Goal: Task Accomplishment & Management: Use online tool/utility

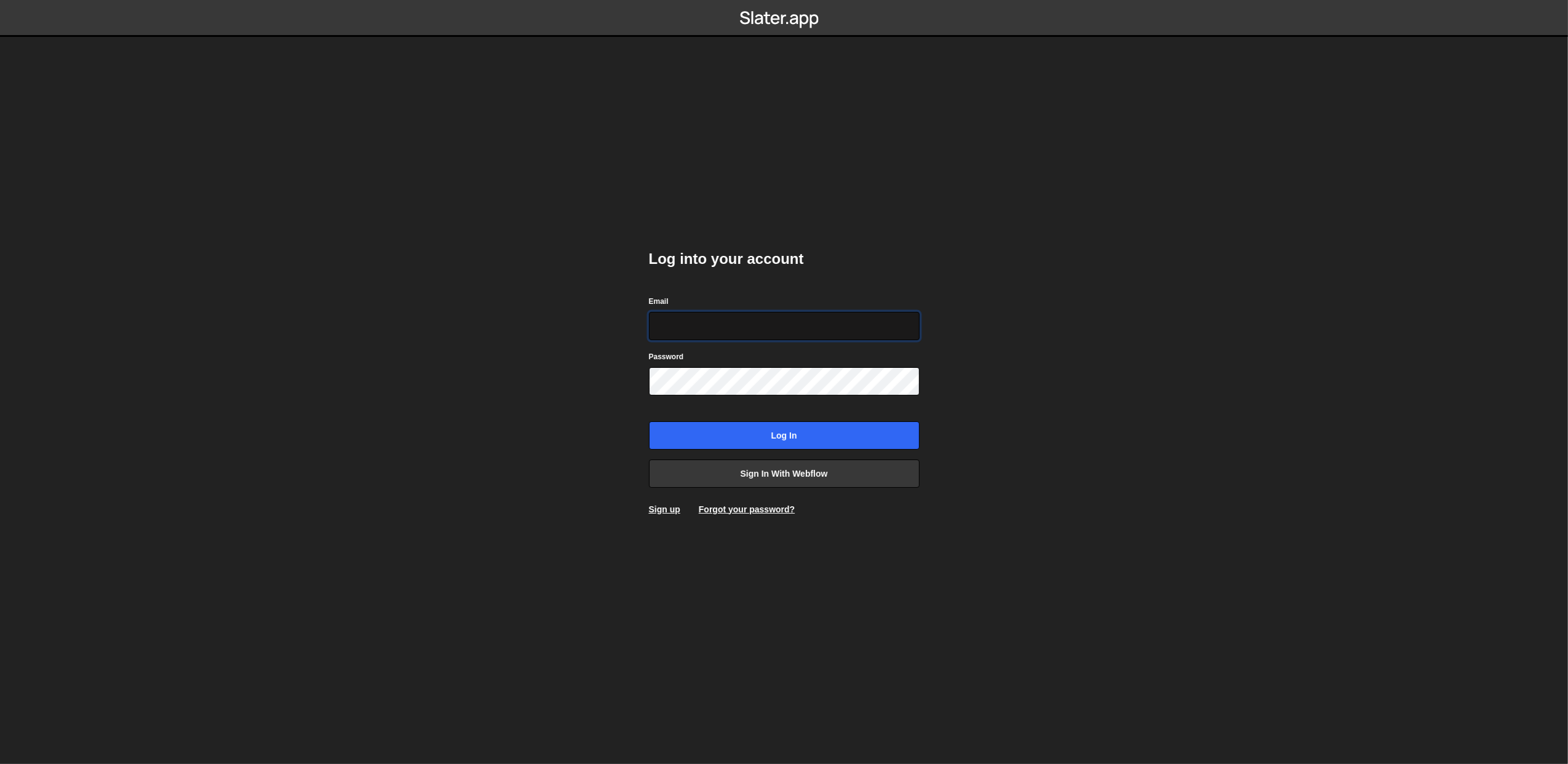
paste input "lazar@akka.studio"
type input "lazar@akka.studio"
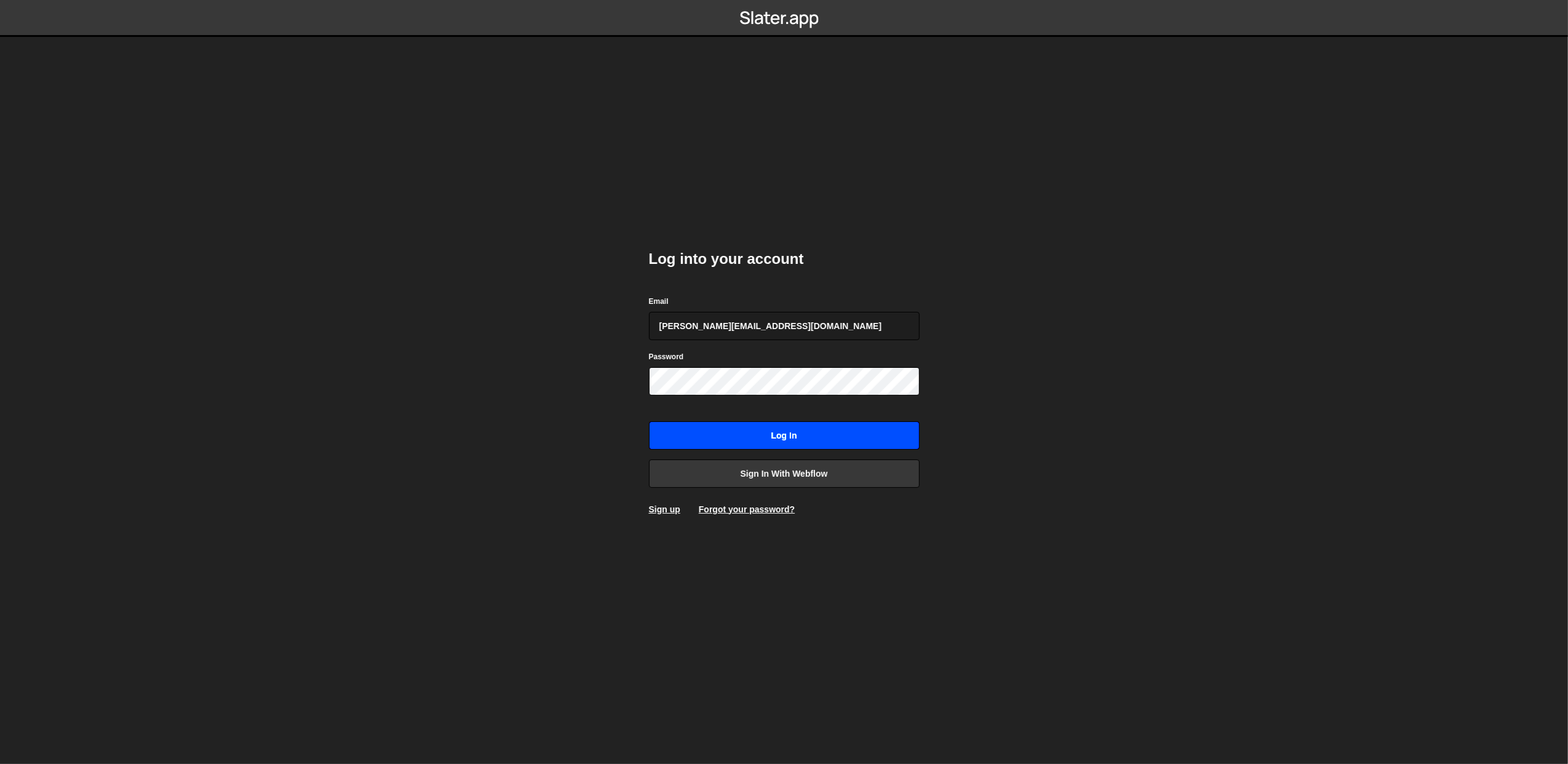
click at [734, 428] on input "Log in" at bounding box center [784, 435] width 270 height 28
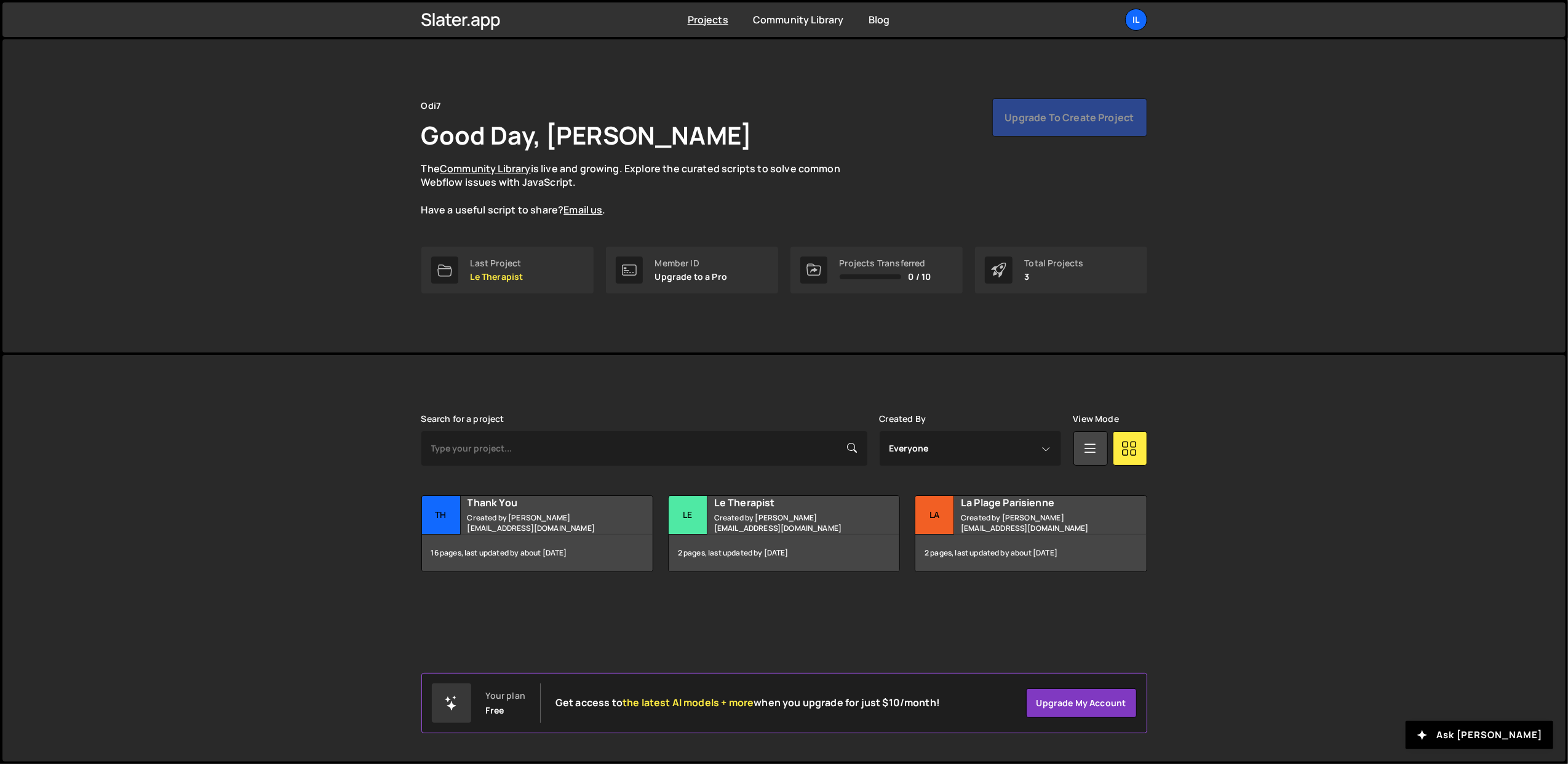
click at [266, 434] on div "Slater is designed for desktop use. Please use a larger screen to access the fu…" at bounding box center [784, 558] width 1563 height 406
click at [1149, 18] on div "Projects Community Library Blog Il Projects Your Teams Account Upgrade Logout" at bounding box center [784, 20] width 763 height 34
click at [1137, 15] on div "Il" at bounding box center [1136, 20] width 22 height 22
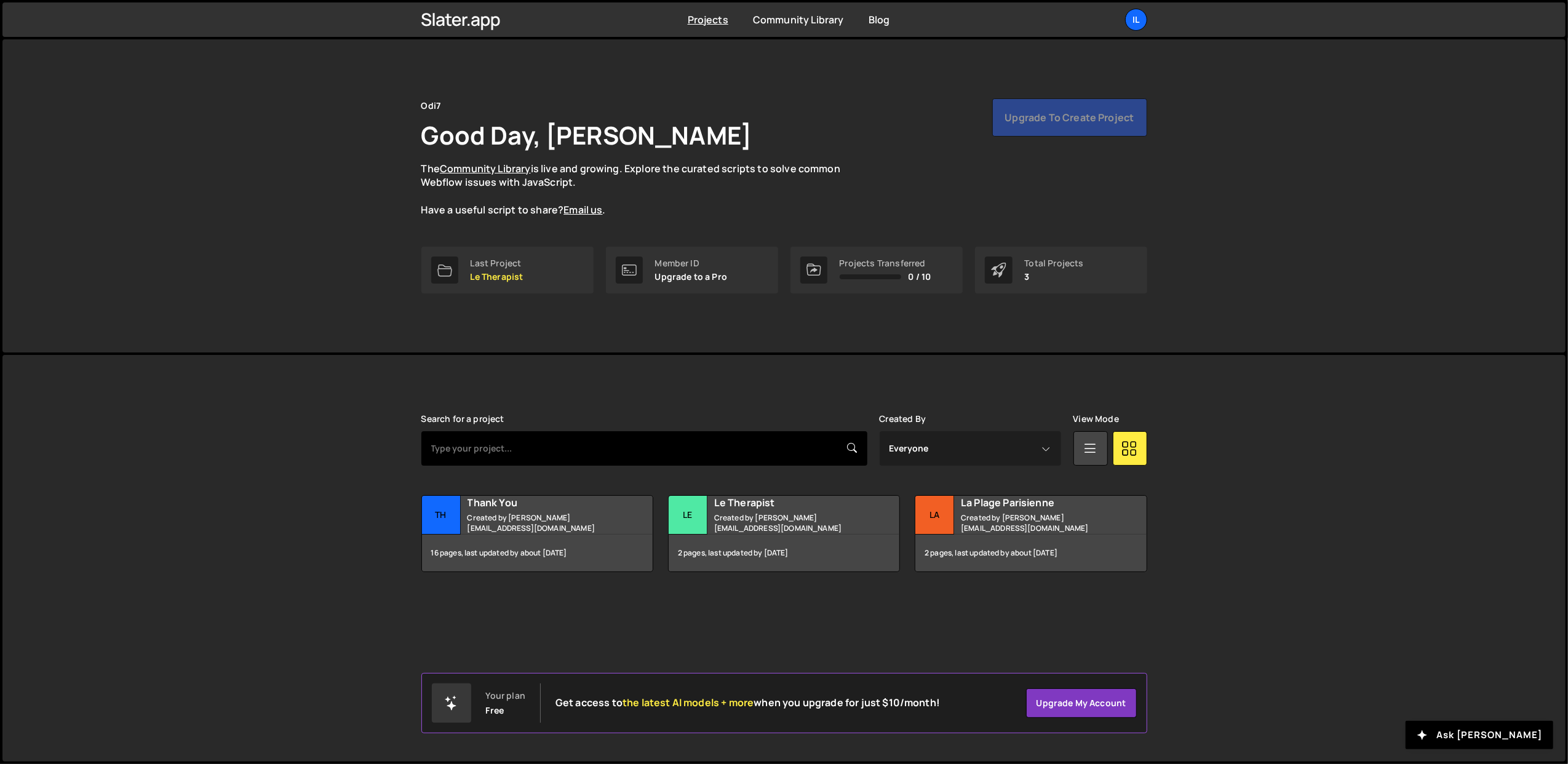
click at [596, 453] on input "text" at bounding box center [645, 448] width 446 height 34
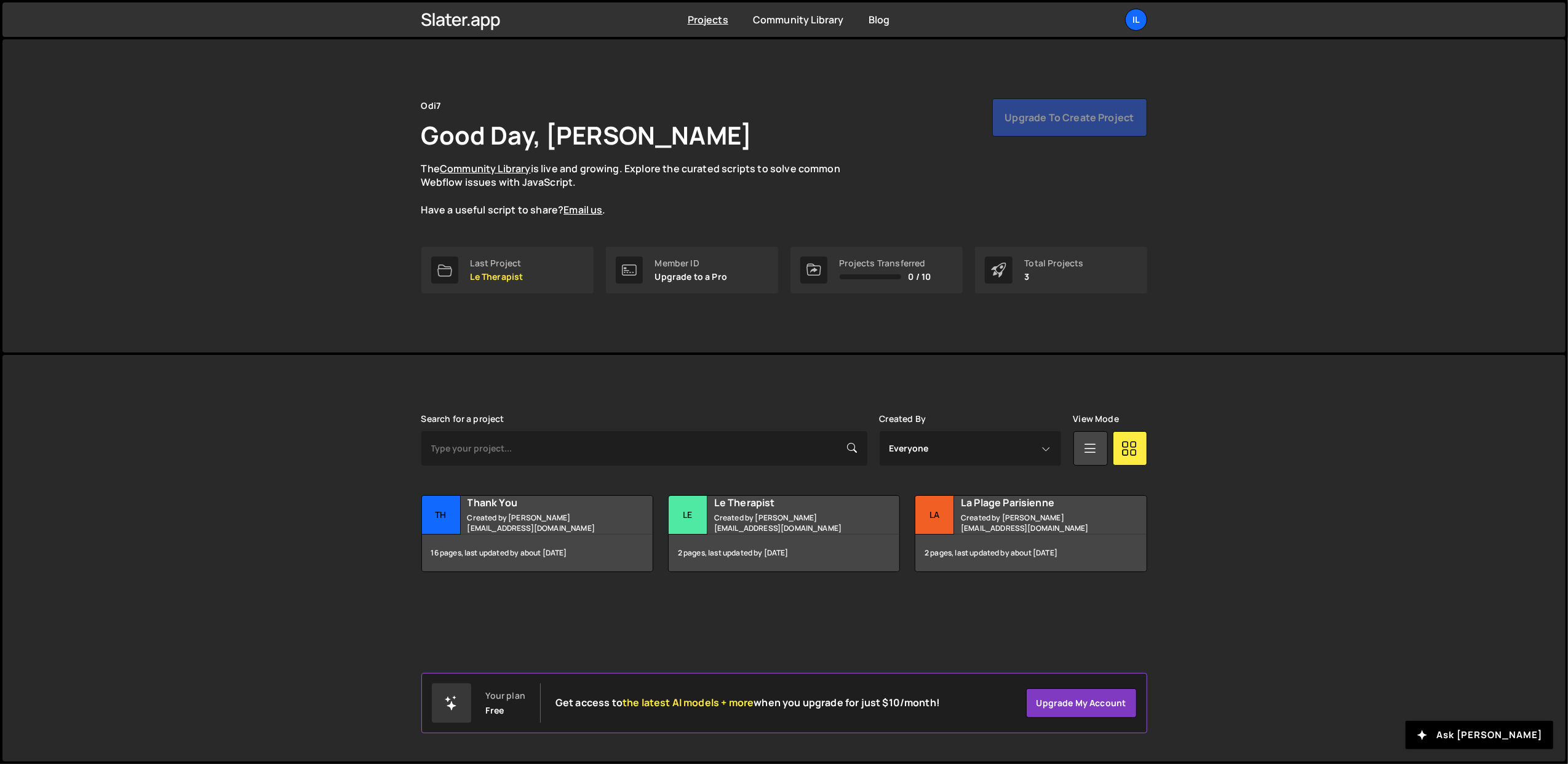
click at [615, 411] on div "Slater is designed for desktop use. Please use a larger screen to access the fu…" at bounding box center [784, 493] width 763 height 276
click at [1135, 22] on div "Il" at bounding box center [1136, 20] width 22 height 22
click at [1061, 129] on button "Logout" at bounding box center [1070, 137] width 152 height 21
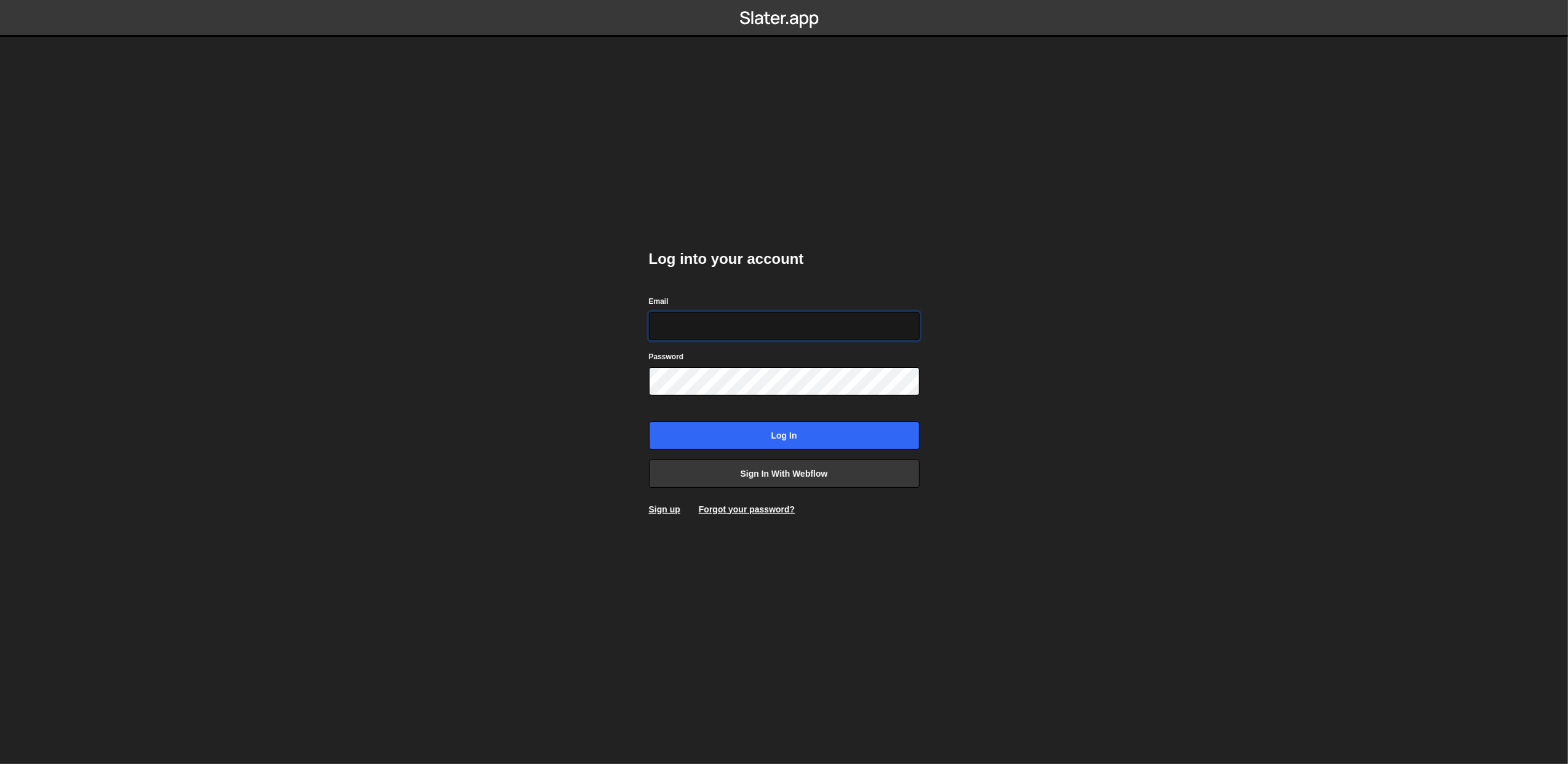
paste input "AKKAWeb888!"
type input "AKKAWeb888!"
click at [699, 325] on input "Email" at bounding box center [784, 325] width 270 height 28
paste input "[PERSON_NAME][EMAIL_ADDRESS][DOMAIN_NAME]"
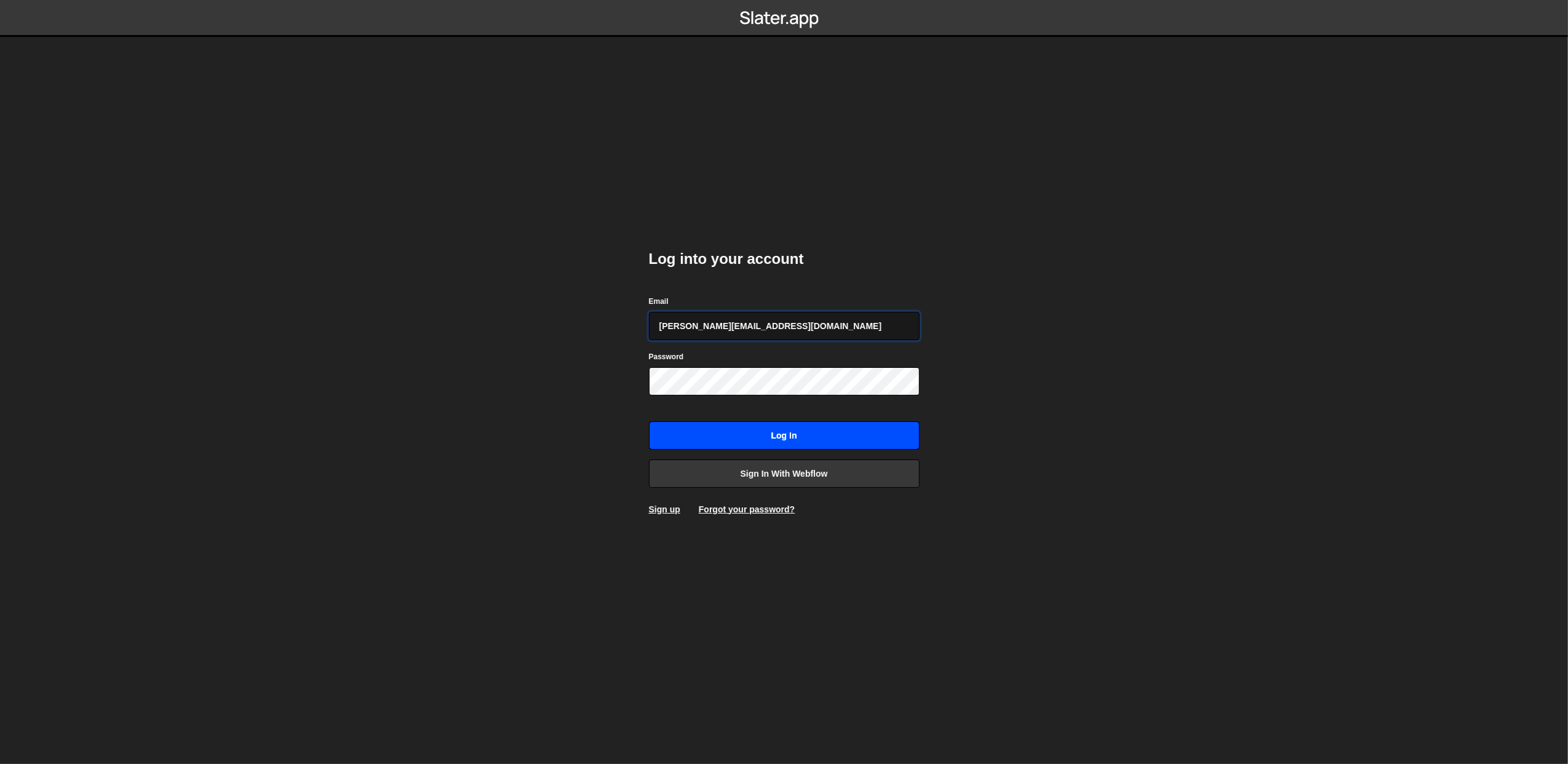
type input "lazar@akka.studio"
click at [670, 436] on input "Log in" at bounding box center [784, 435] width 270 height 28
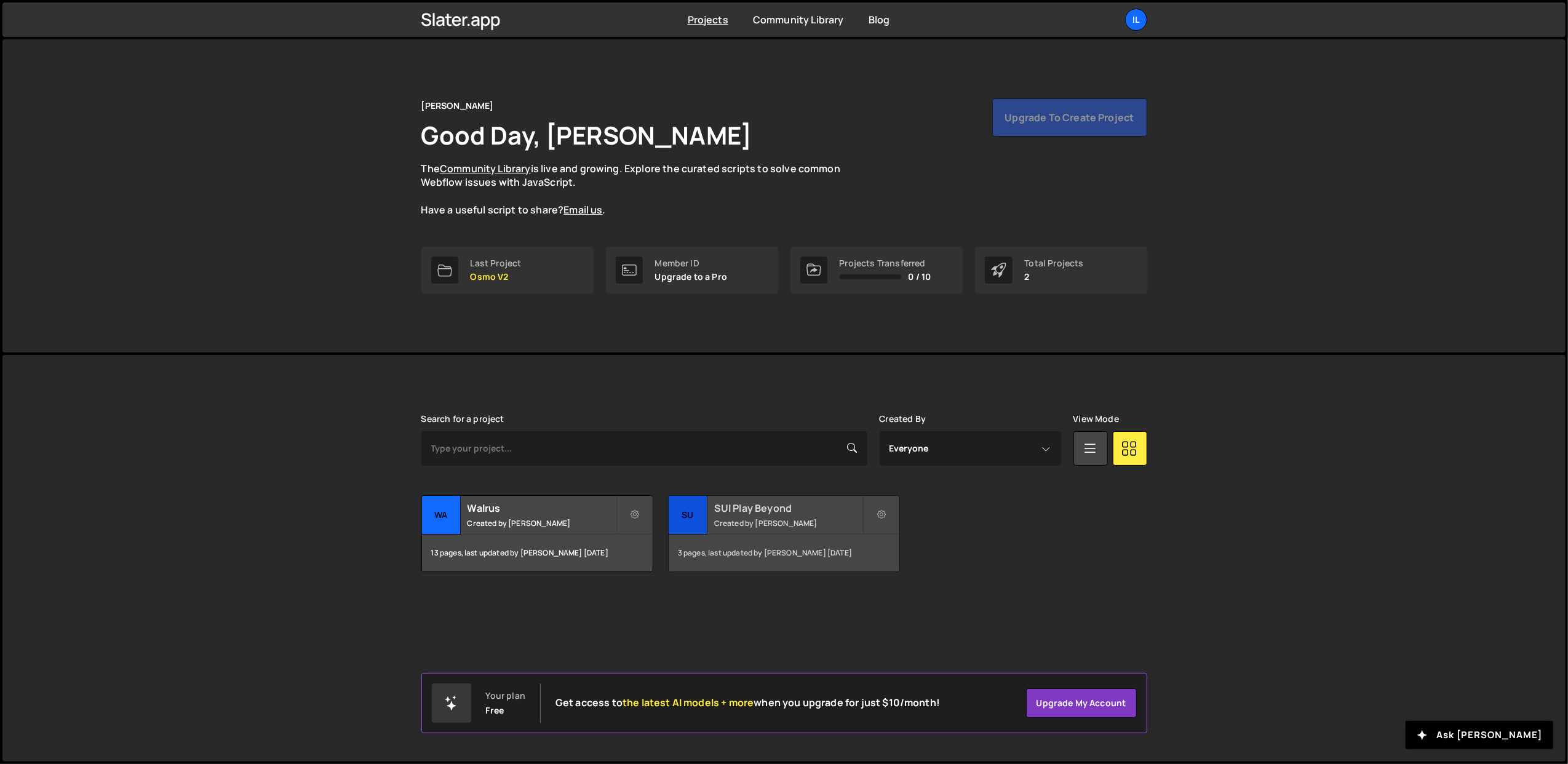
click at [778, 505] on h2 "SUI Play Beyond" at bounding box center [788, 508] width 148 height 14
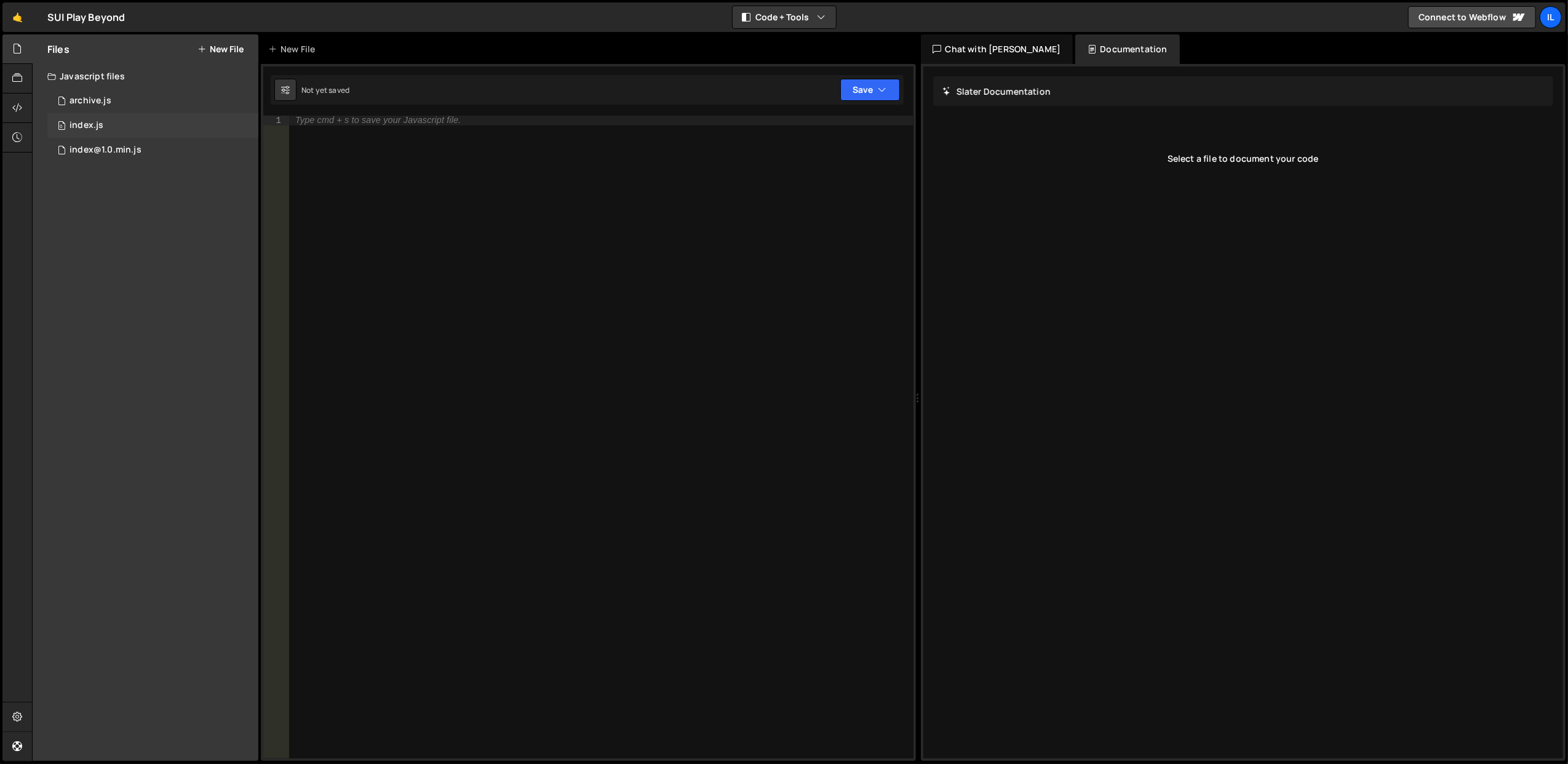
click at [112, 121] on div "0 index.js 0" at bounding box center [152, 126] width 211 height 25
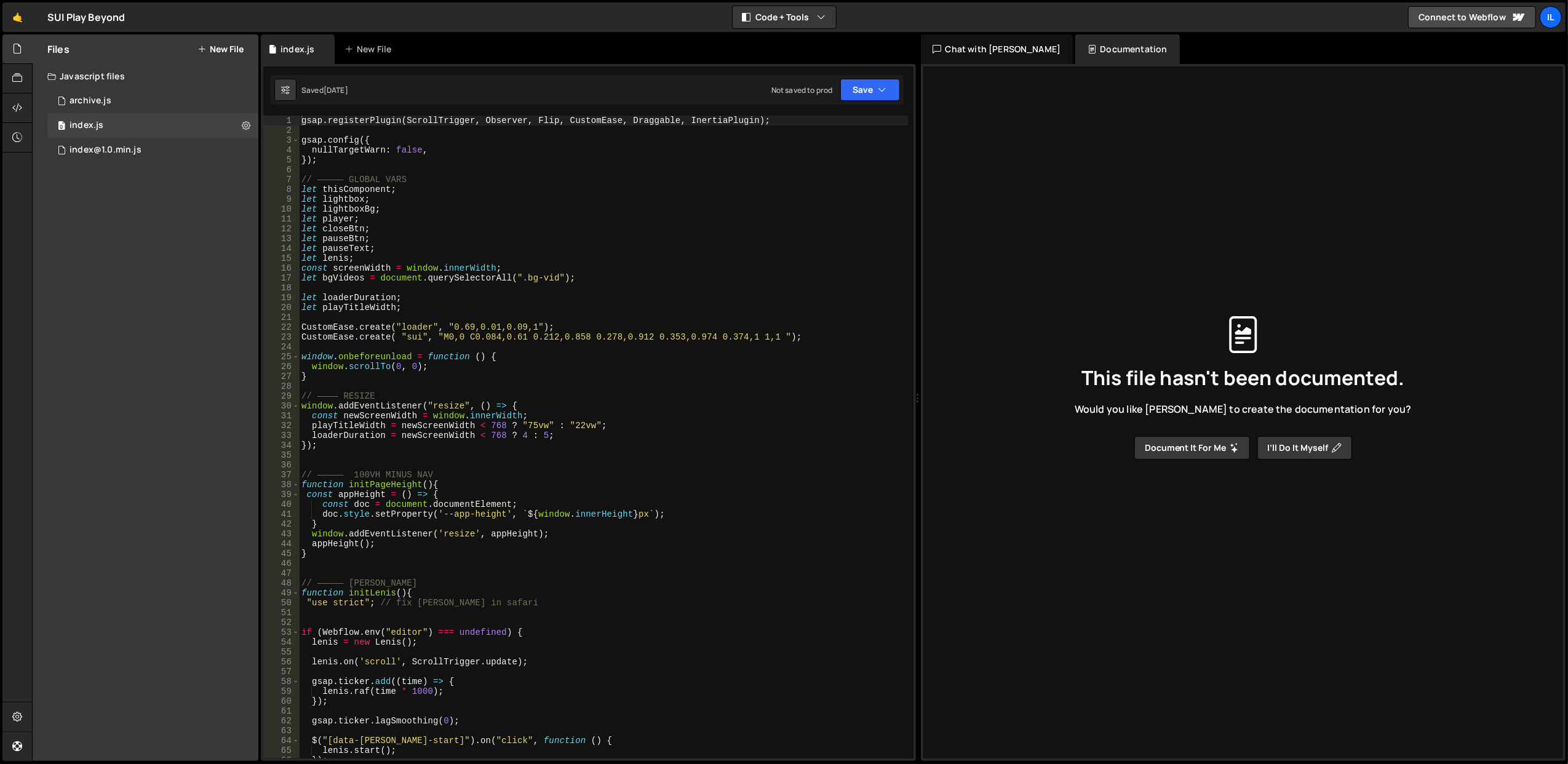
click at [443, 293] on div "gsap . registerPlugin ( ScrollTrigger , Observer , Flip , CustomEase , Draggabl…" at bounding box center [603, 447] width 610 height 663
click at [452, 254] on div "gsap . registerPlugin ( ScrollTrigger , Observer , Flip , CustomEase , Draggabl…" at bounding box center [603, 447] width 610 height 663
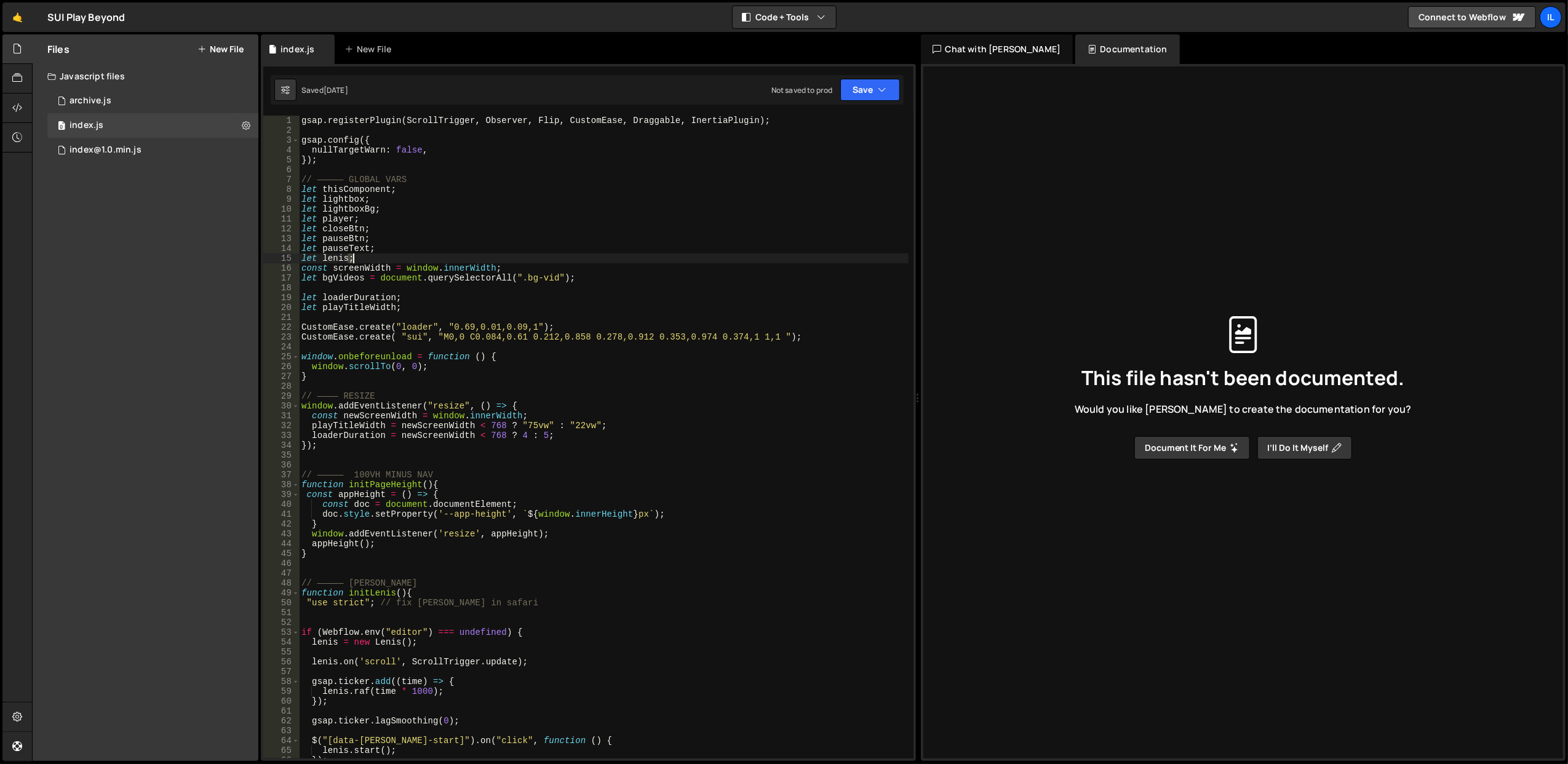
click at [452, 254] on div "gsap . registerPlugin ( ScrollTrigger , Observer , Flip , CustomEase , Draggabl…" at bounding box center [603, 447] width 610 height 663
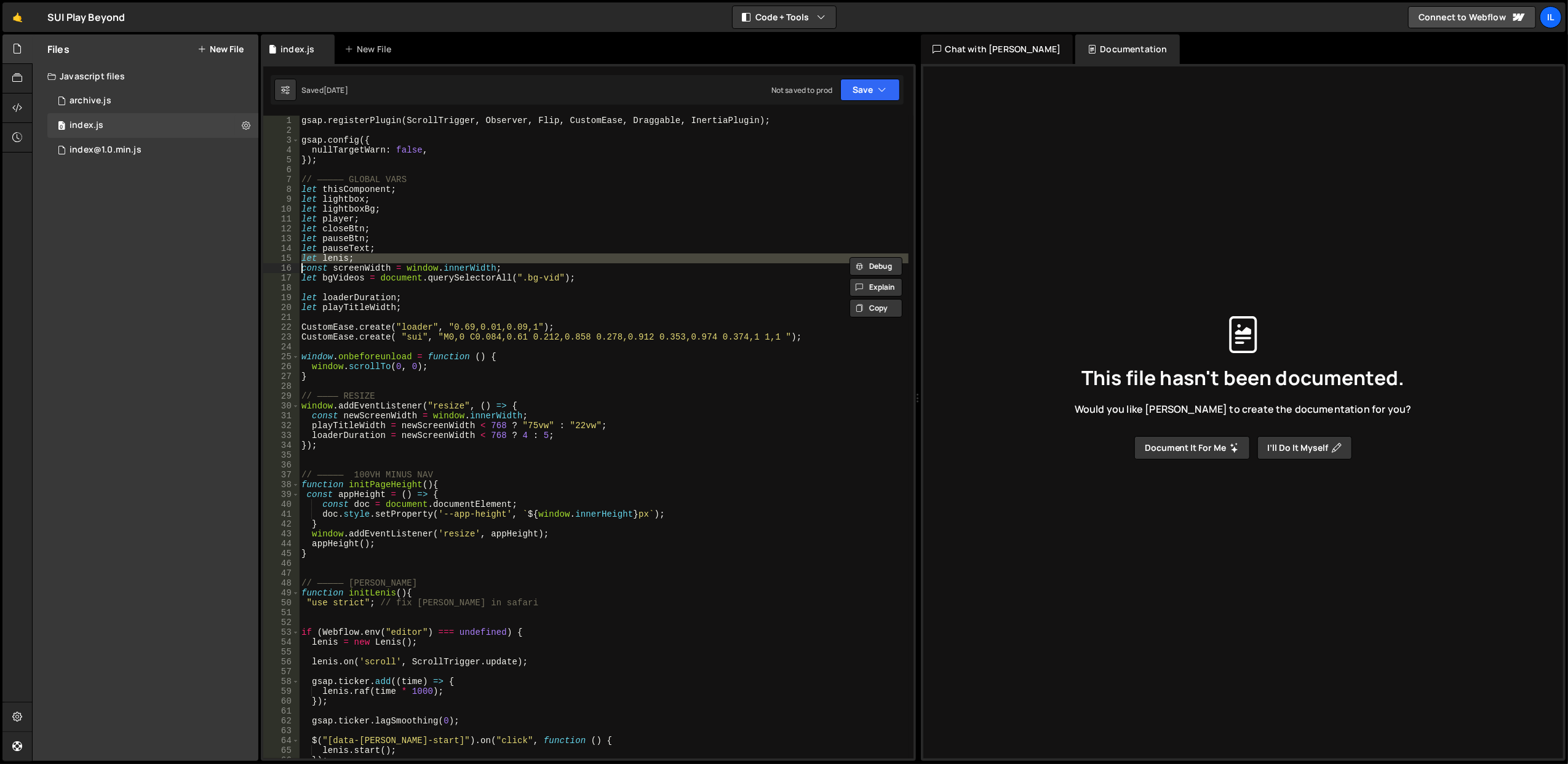
click at [457, 266] on div "gsap . registerPlugin ( ScrollTrigger , Observer , Flip , CustomEase , Draggabl…" at bounding box center [603, 447] width 610 height 663
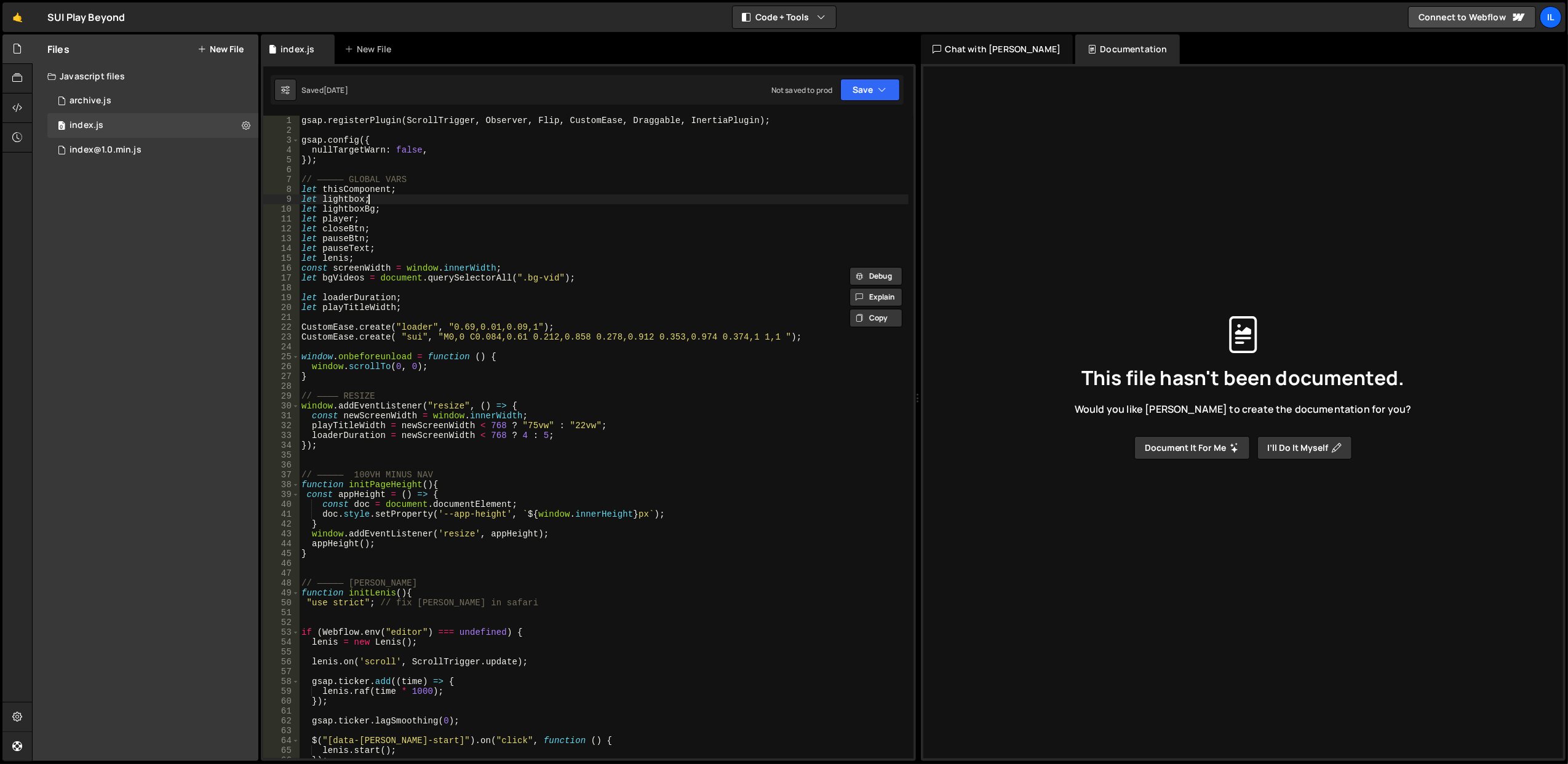
click at [443, 200] on div "gsap . registerPlugin ( ScrollTrigger , Observer , Flip , CustomEase , Draggabl…" at bounding box center [603, 447] width 610 height 663
type textarea "let lightbox; let lightboxBg;"
click at [443, 171] on div "gsap . registerPlugin ( ScrollTrigger , Observer , Flip , CustomEase , Draggabl…" at bounding box center [603, 447] width 610 height 663
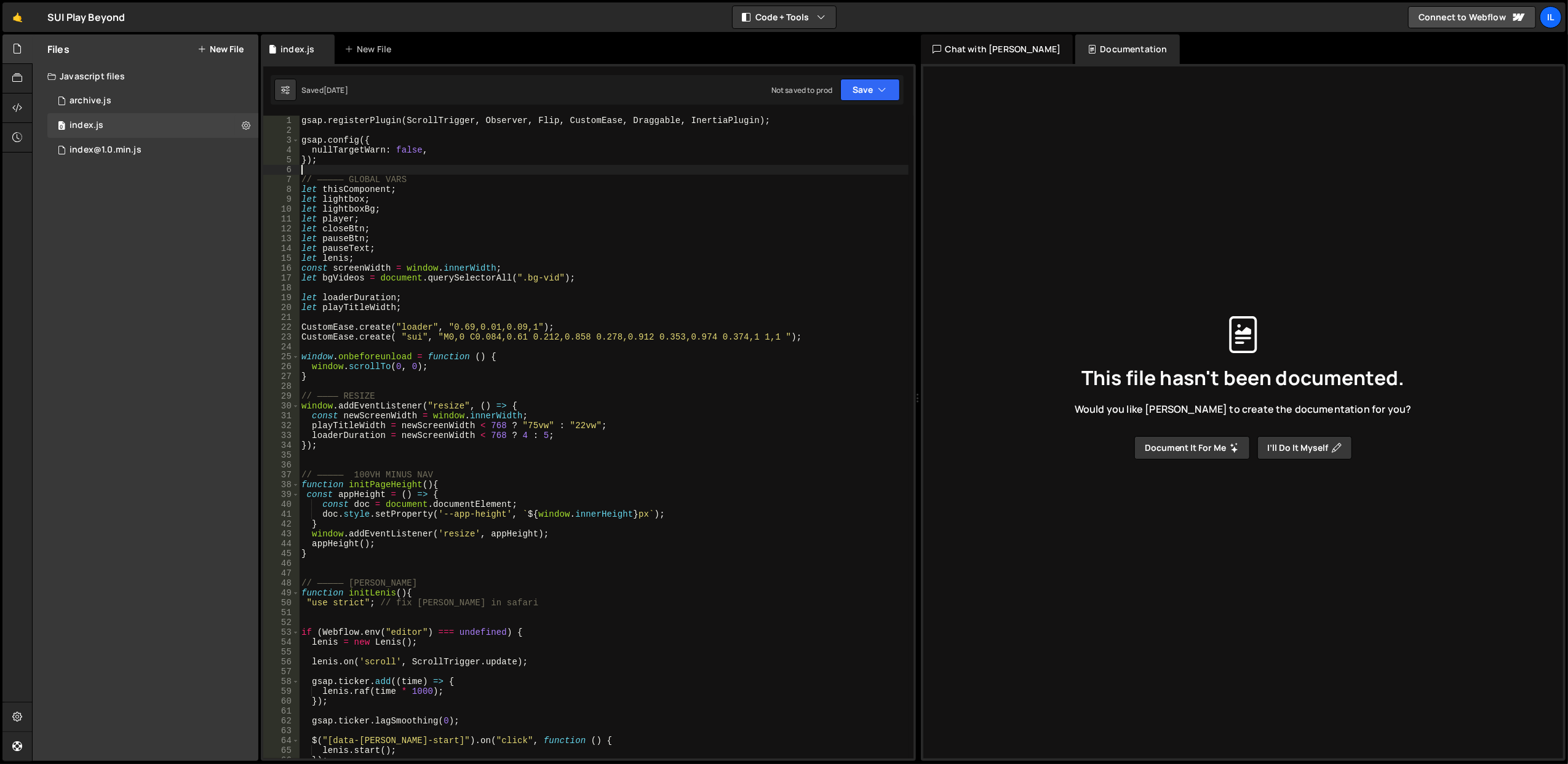
click at [443, 171] on div "gsap . registerPlugin ( ScrollTrigger , Observer , Flip , CustomEase , Draggabl…" at bounding box center [603, 447] width 610 height 663
click at [451, 149] on div "gsap . registerPlugin ( ScrollTrigger , Observer , Flip , CustomEase , Draggabl…" at bounding box center [603, 447] width 610 height 663
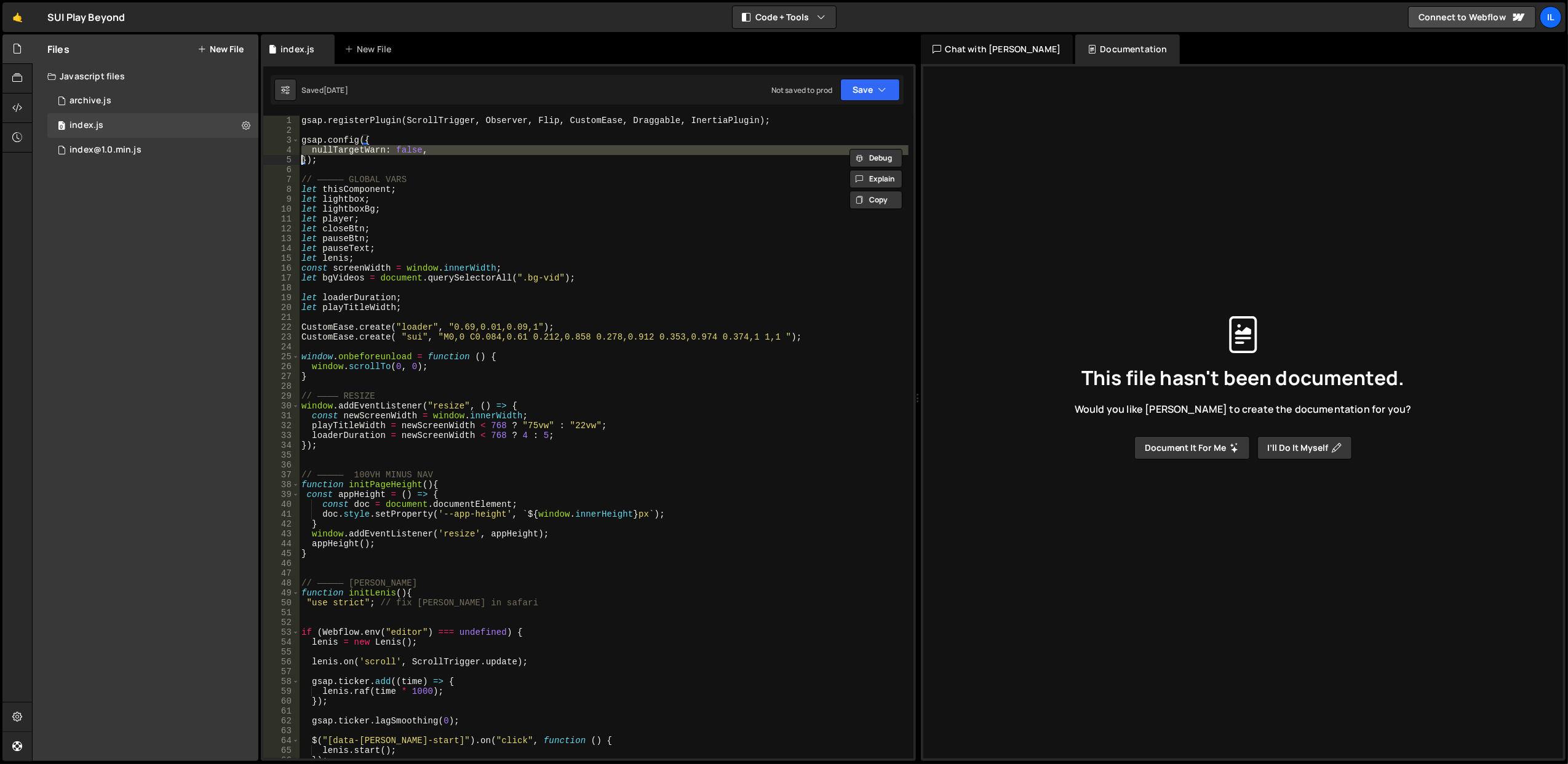
click at [455, 174] on div "gsap . registerPlugin ( ScrollTrigger , Observer , Flip , CustomEase , Draggabl…" at bounding box center [603, 447] width 610 height 663
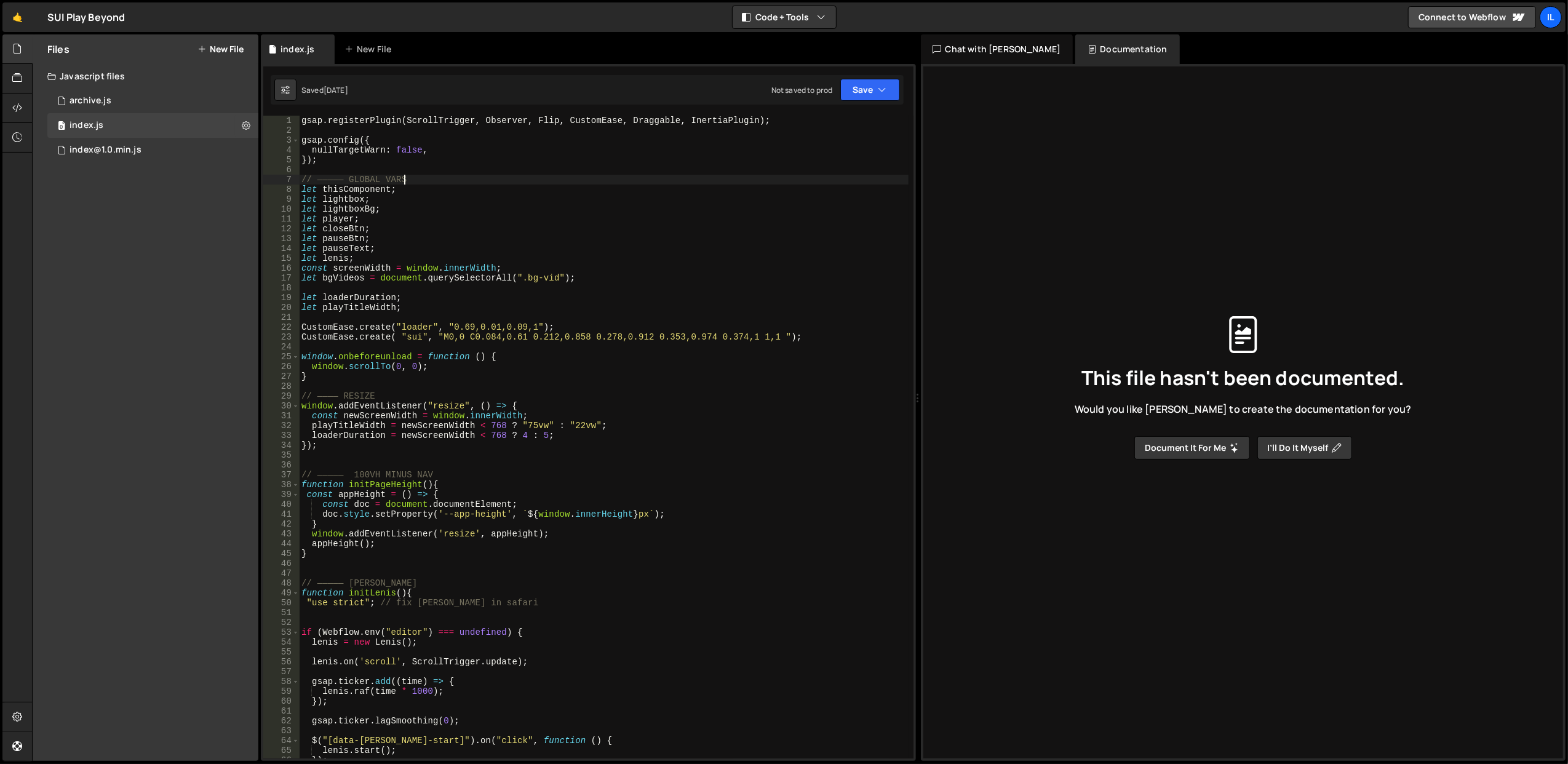
click at [455, 174] on div "gsap . registerPlugin ( ScrollTrigger , Observer , Flip , CustomEase , Draggabl…" at bounding box center [603, 447] width 610 height 663
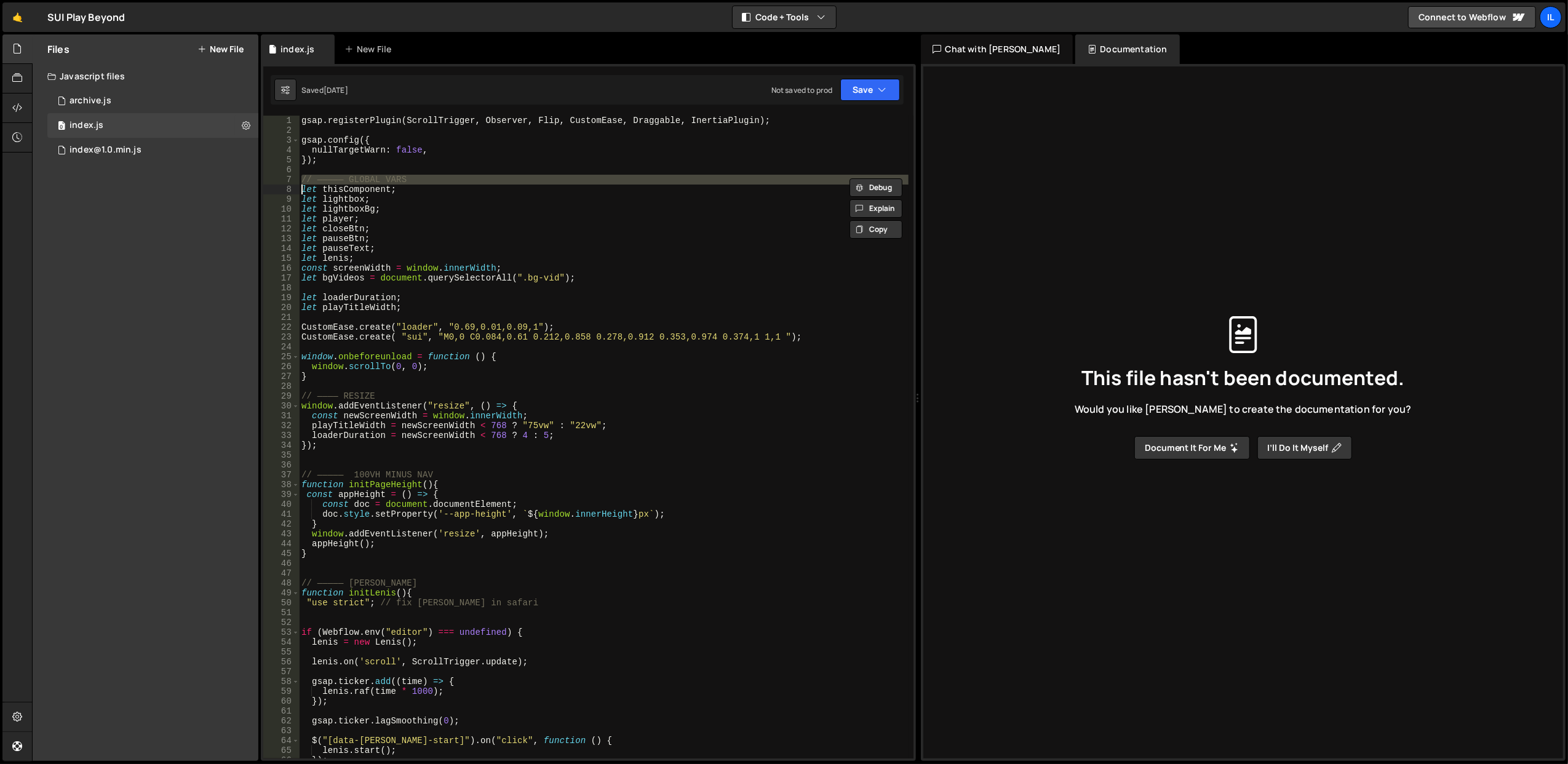
click at [455, 174] on div "gsap . registerPlugin ( ScrollTrigger , Observer , Flip , CustomEase , Draggabl…" at bounding box center [603, 447] width 610 height 663
click at [457, 163] on div "gsap . registerPlugin ( ScrollTrigger , Observer , Flip , CustomEase , Draggabl…" at bounding box center [603, 447] width 610 height 663
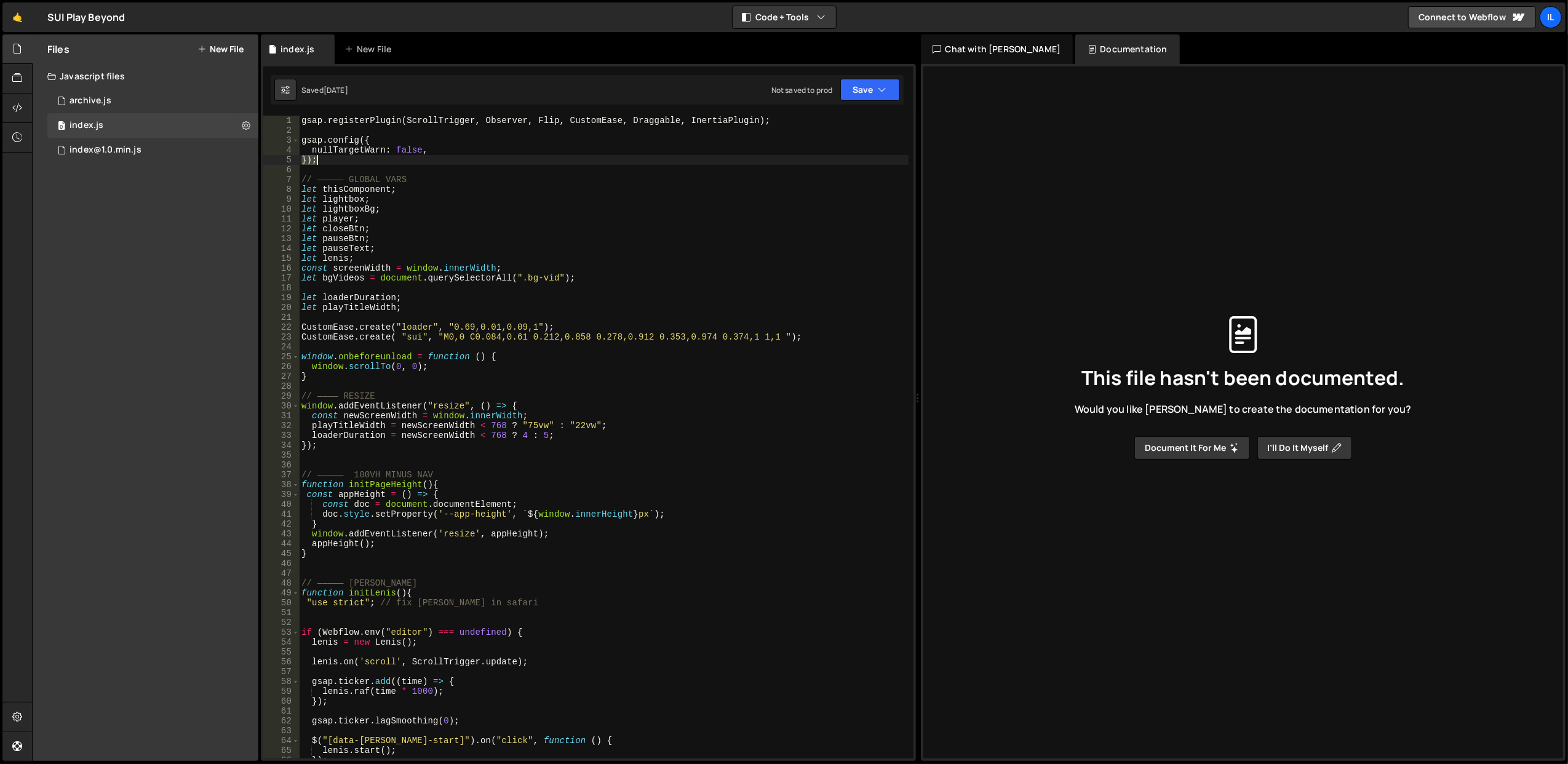
click at [457, 163] on div "gsap . registerPlugin ( ScrollTrigger , Observer , Flip , CustomEase , Draggabl…" at bounding box center [603, 447] width 610 height 663
click at [458, 156] on div "gsap . registerPlugin ( ScrollTrigger , Observer , Flip , CustomEase , Draggabl…" at bounding box center [603, 437] width 609 height 643
click at [458, 156] on div "gsap . registerPlugin ( ScrollTrigger , Observer , Flip , CustomEase , Draggabl…" at bounding box center [603, 447] width 610 height 663
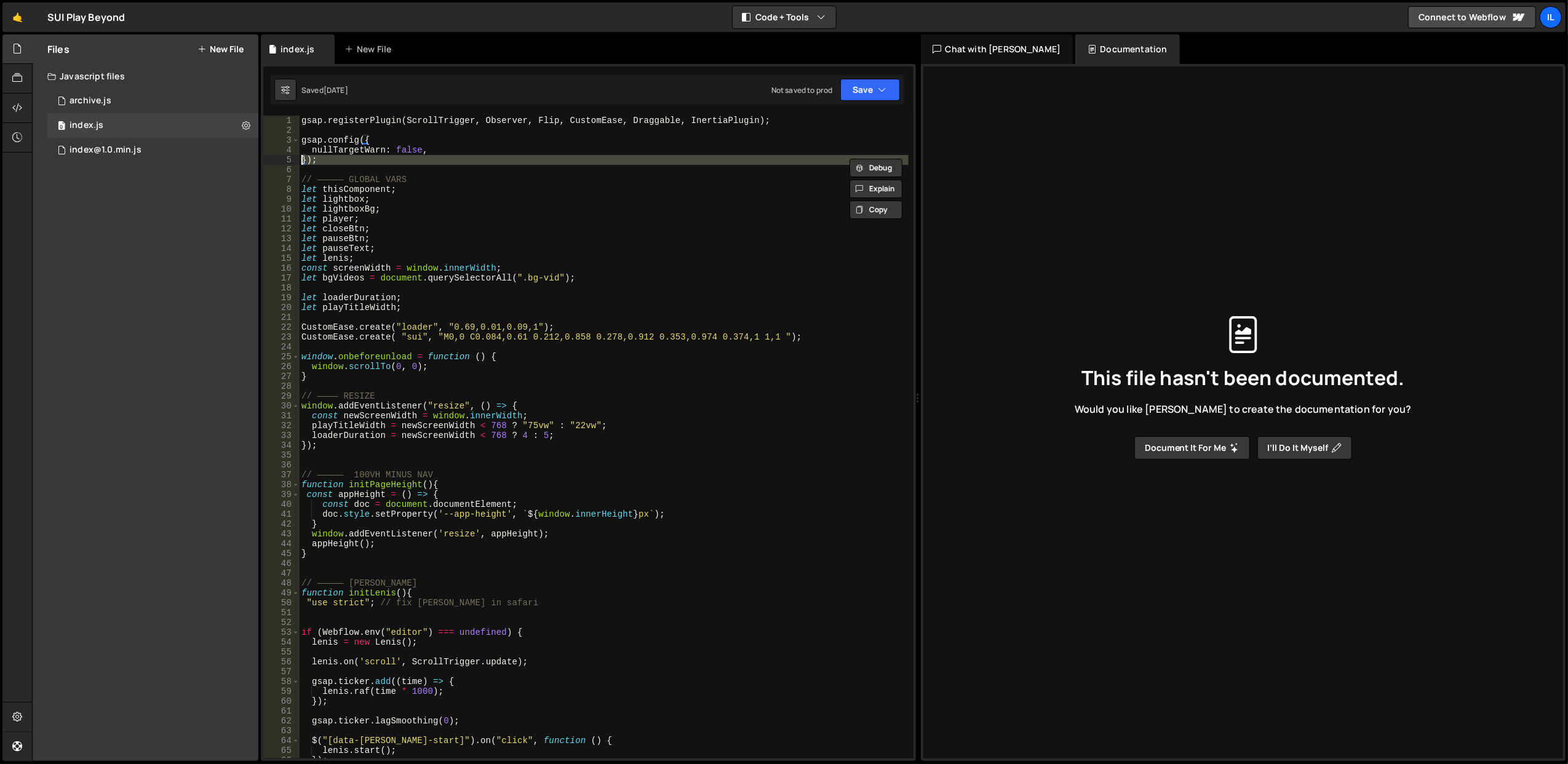
click at [463, 155] on div "gsap . registerPlugin ( ScrollTrigger , Observer , Flip , CustomEase , Draggabl…" at bounding box center [603, 437] width 609 height 643
click at [463, 155] on div "gsap . registerPlugin ( ScrollTrigger , Observer , Flip , CustomEase , Draggabl…" at bounding box center [603, 447] width 610 height 663
click at [463, 150] on div "gsap . registerPlugin ( ScrollTrigger , Observer , Flip , CustomEase , Draggabl…" at bounding box center [603, 447] width 610 height 663
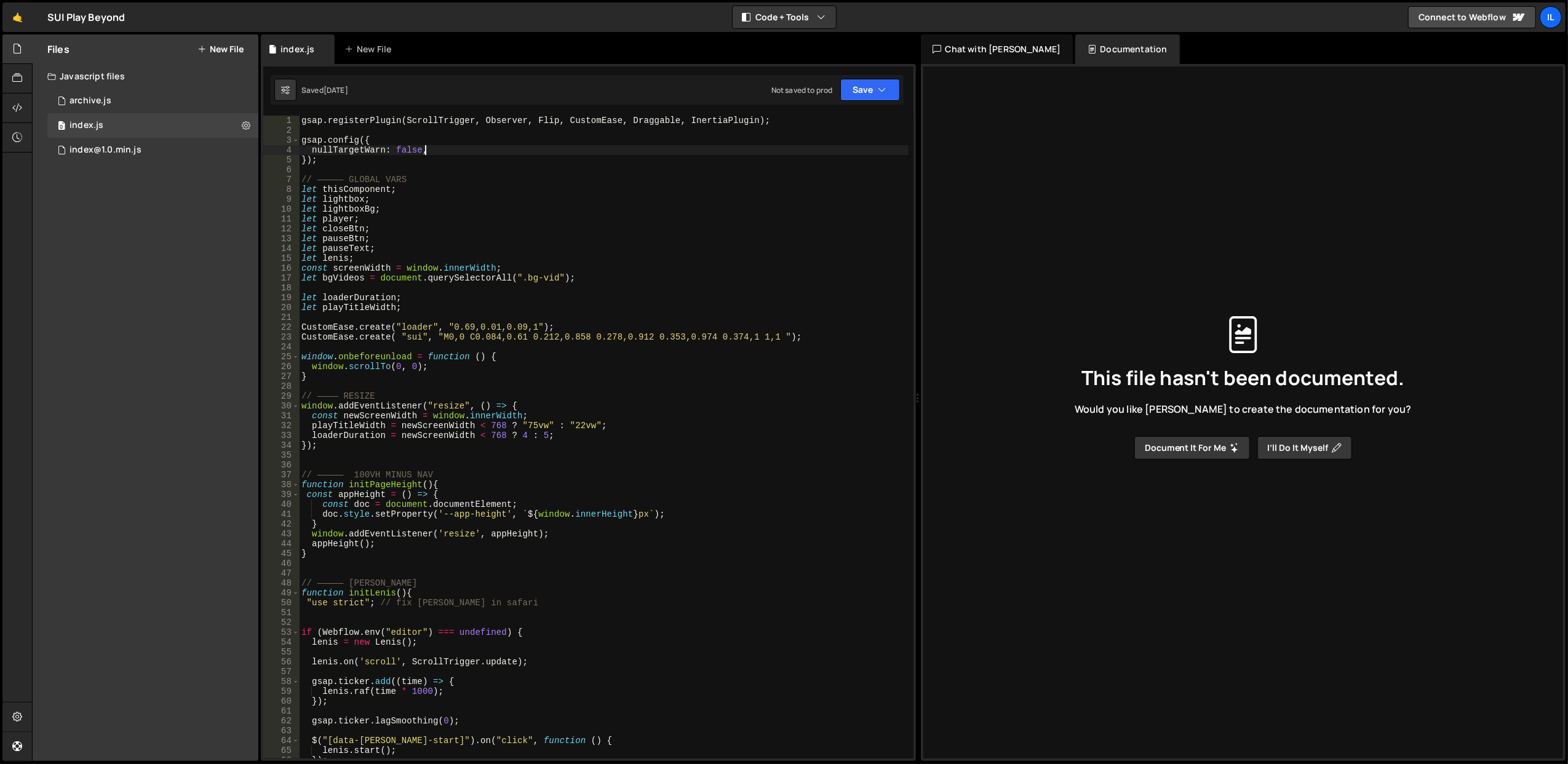
click at [463, 150] on div "gsap . registerPlugin ( ScrollTrigger , Observer , Flip , CustomEase , Draggabl…" at bounding box center [603, 447] width 610 height 663
click at [463, 150] on div "gsap . registerPlugin ( ScrollTrigger , Observer , Flip , CustomEase , Draggabl…" at bounding box center [603, 437] width 609 height 643
click at [463, 150] on div "gsap . registerPlugin ( ScrollTrigger , Observer , Flip , CustomEase , Draggabl…" at bounding box center [603, 447] width 610 height 663
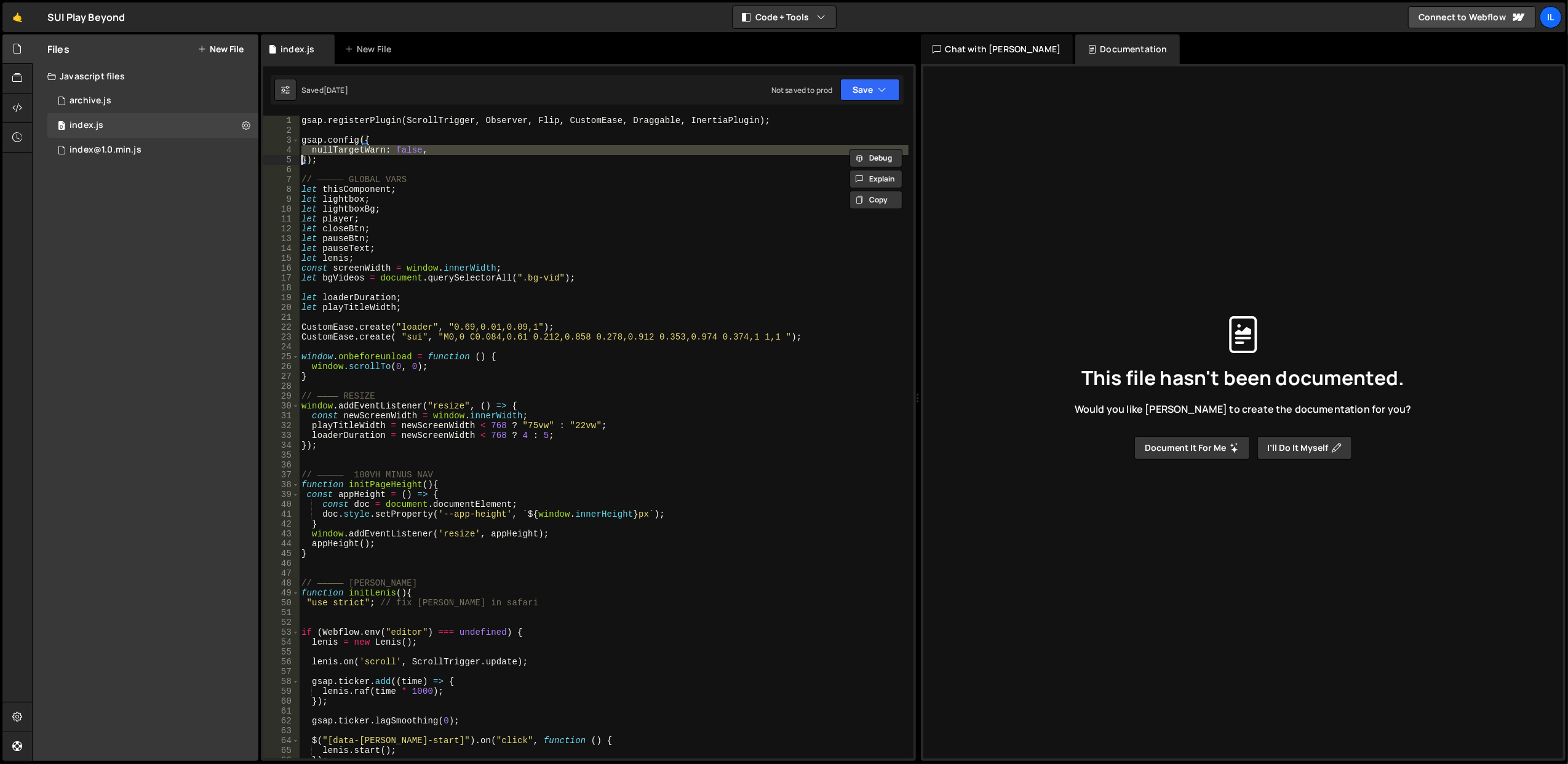
click at [468, 157] on div "gsap . registerPlugin ( ScrollTrigger , Observer , Flip , CustomEase , Draggabl…" at bounding box center [603, 447] width 610 height 663
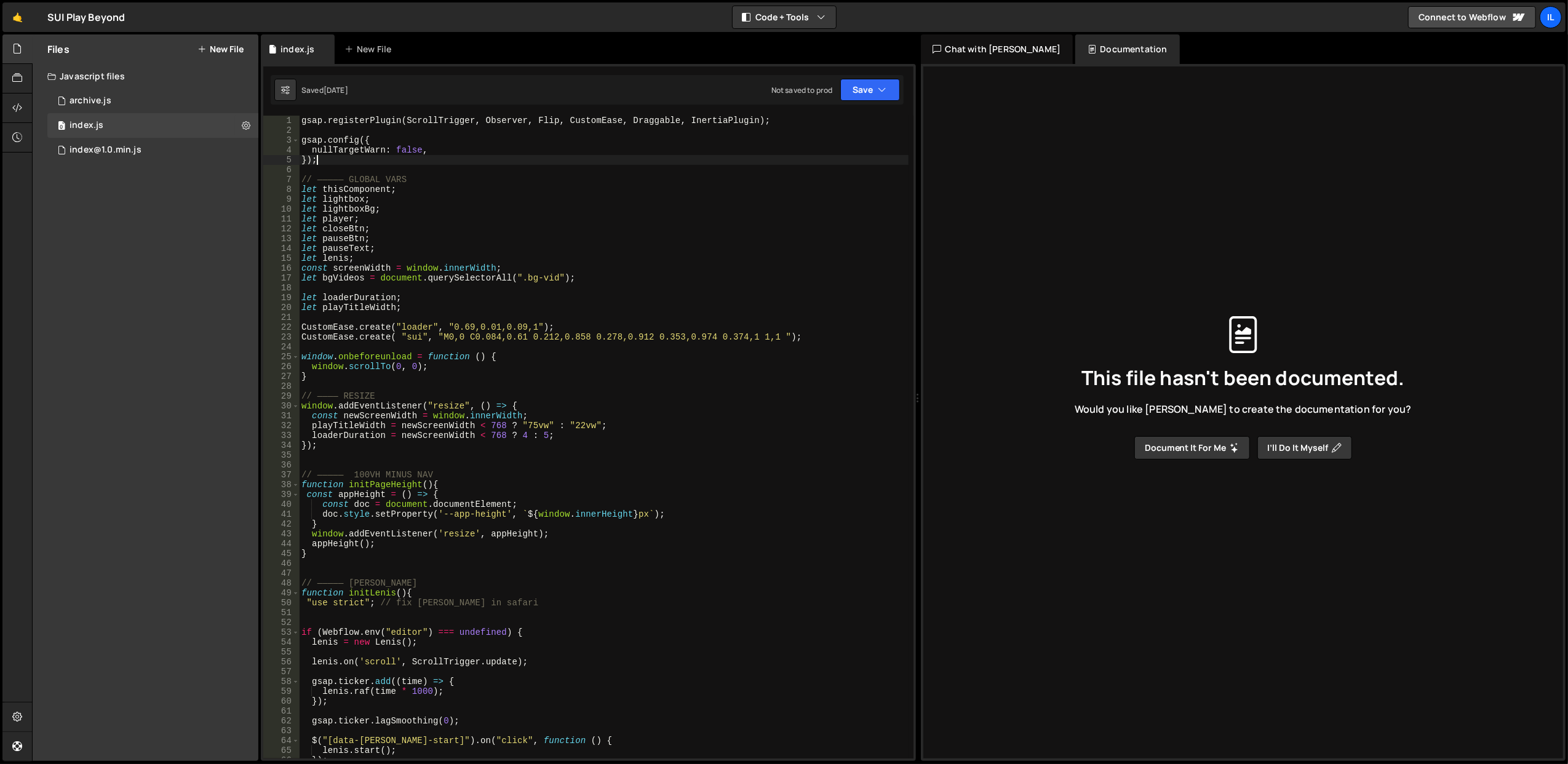
click at [479, 365] on div "gsap . registerPlugin ( ScrollTrigger , Observer , Flip , CustomEase , Draggabl…" at bounding box center [603, 447] width 610 height 663
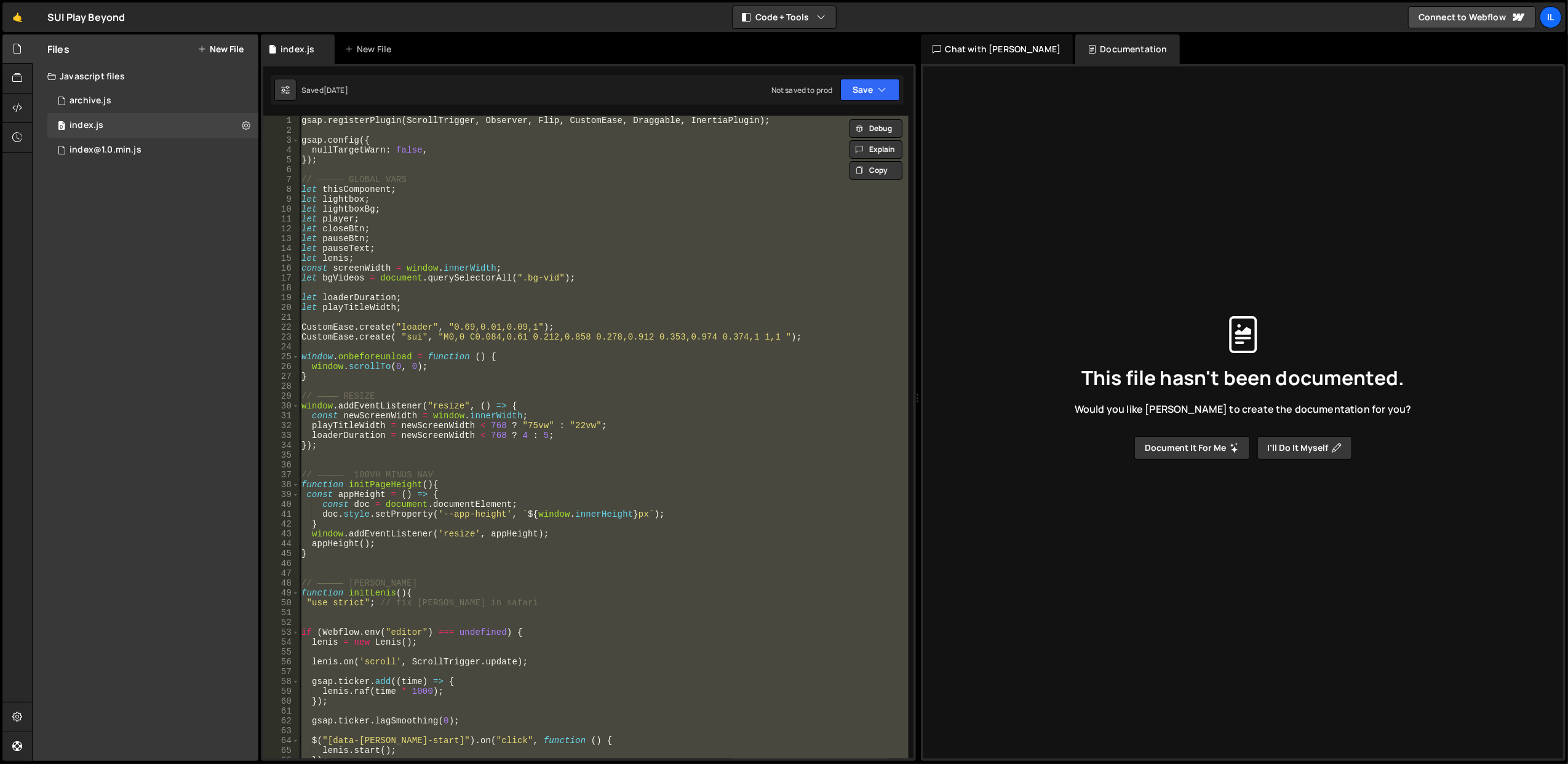
click at [479, 365] on div "gsap . registerPlugin ( ScrollTrigger , Observer , Flip , CustomEase , Draggabl…" at bounding box center [603, 447] width 610 height 663
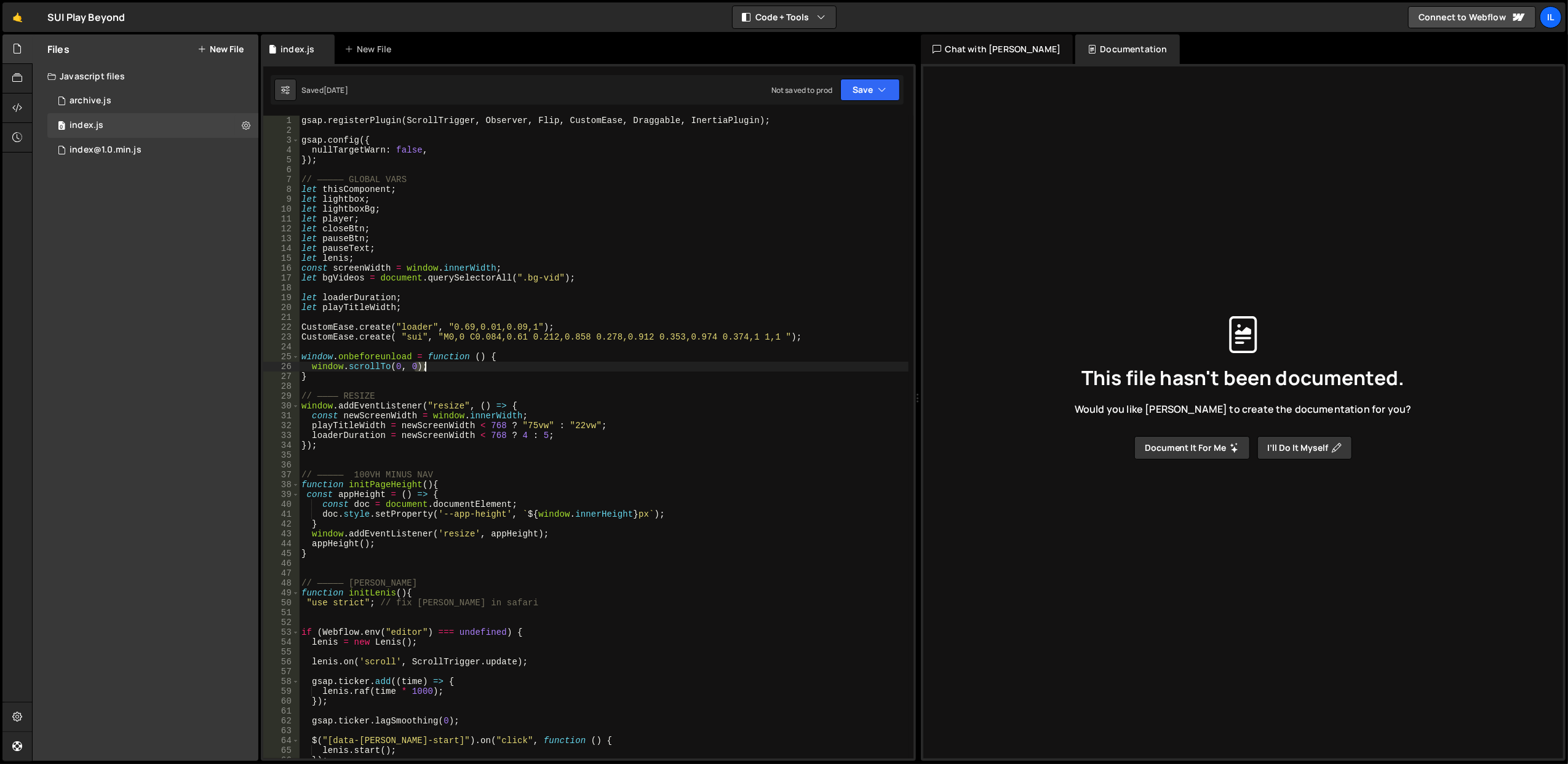
click at [479, 365] on div "gsap . registerPlugin ( ScrollTrigger , Observer , Flip , CustomEase , Draggabl…" at bounding box center [603, 447] width 610 height 663
click at [479, 365] on div "gsap . registerPlugin ( ScrollTrigger , Observer , Flip , CustomEase , Draggabl…" at bounding box center [603, 437] width 609 height 643
click at [380, 358] on div "gsap . registerPlugin ( ScrollTrigger , Observer , Flip , CustomEase , Draggabl…" at bounding box center [603, 447] width 610 height 663
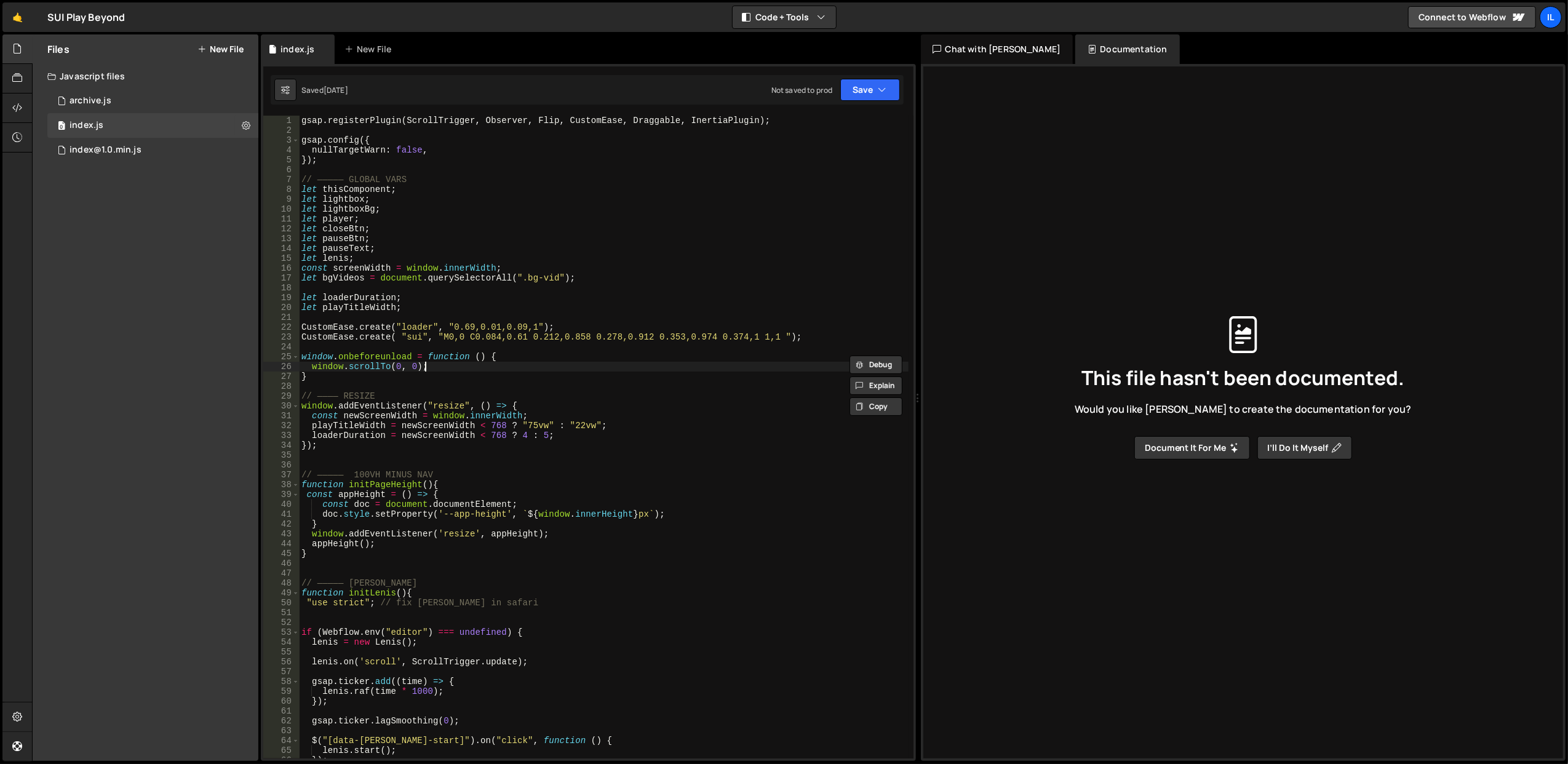
click at [441, 368] on div "gsap . registerPlugin ( ScrollTrigger , Observer , Flip , CustomEase , Draggabl…" at bounding box center [603, 447] width 610 height 663
type textarea "window.scrollTo(0, 0);"
click at [222, 50] on button "New File" at bounding box center [220, 49] width 46 height 10
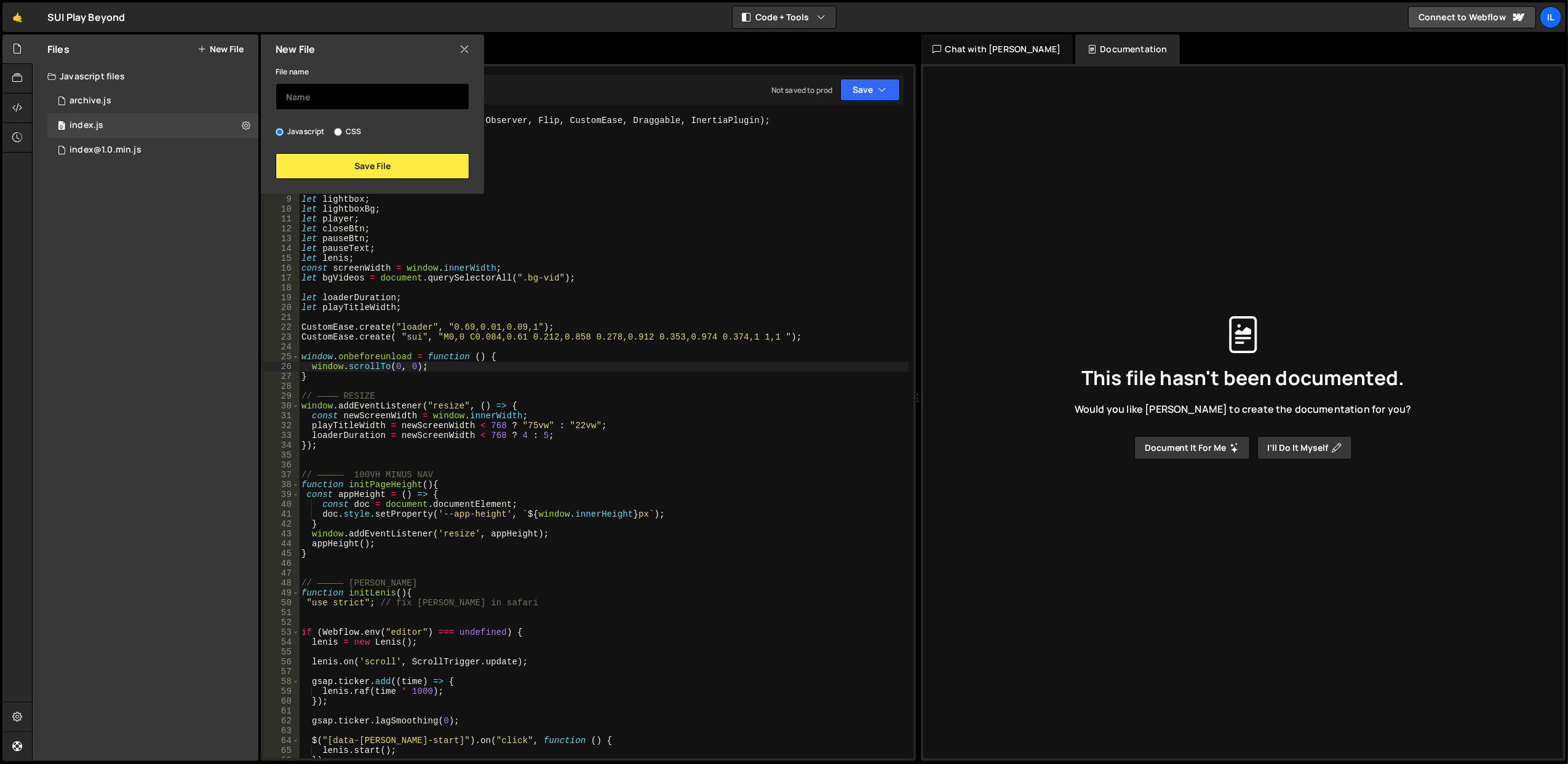
click at [310, 95] on input "text" at bounding box center [372, 96] width 194 height 27
type input "H"
type input "Index@1.1"
click at [348, 163] on button "Save File" at bounding box center [372, 166] width 194 height 26
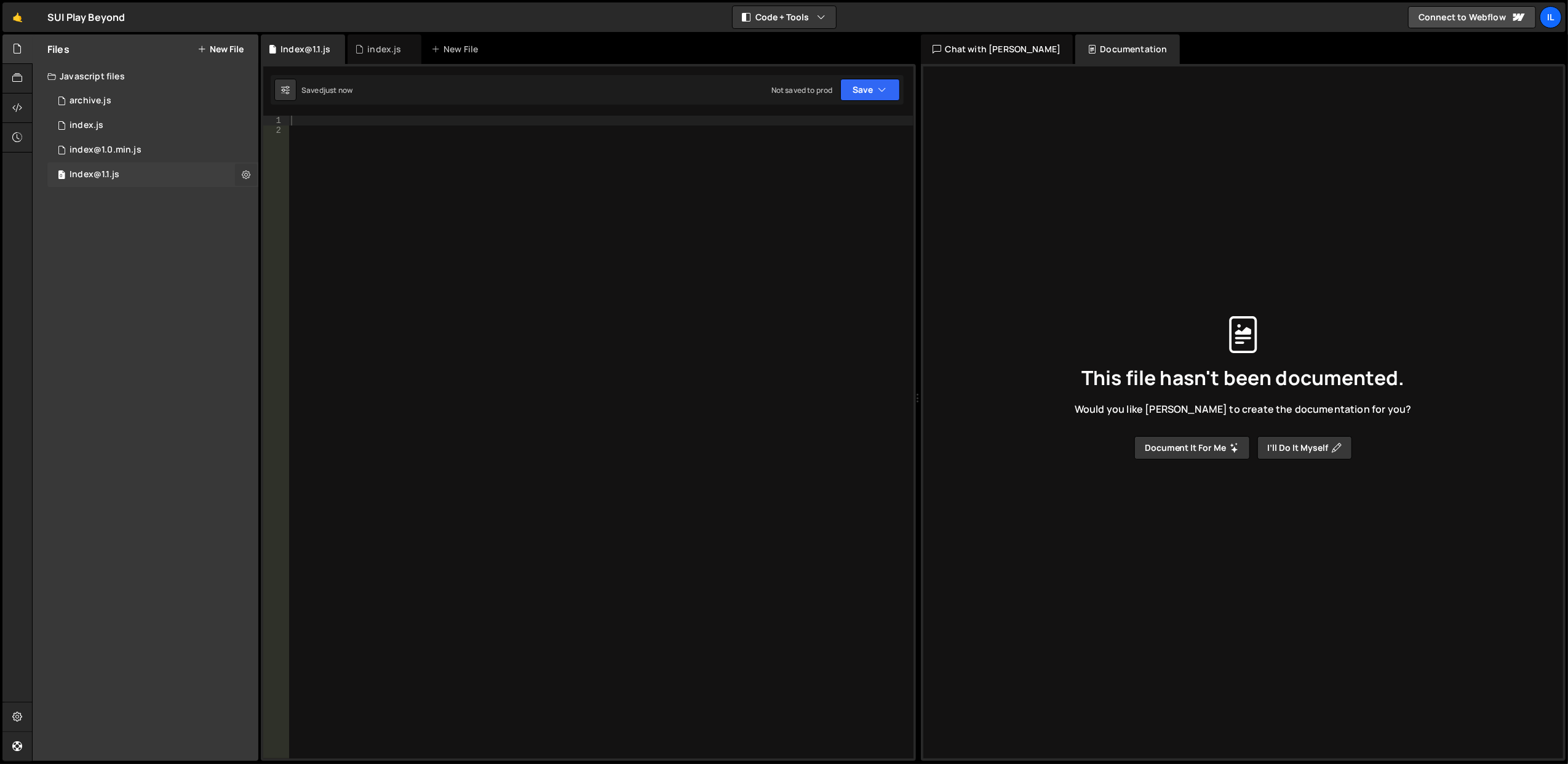
click at [244, 183] on button at bounding box center [246, 174] width 22 height 22
click at [308, 183] on button "Copy share link" at bounding box center [321, 176] width 121 height 25
click at [326, 227] on button "Edit External Scripts" at bounding box center [321, 225] width 121 height 25
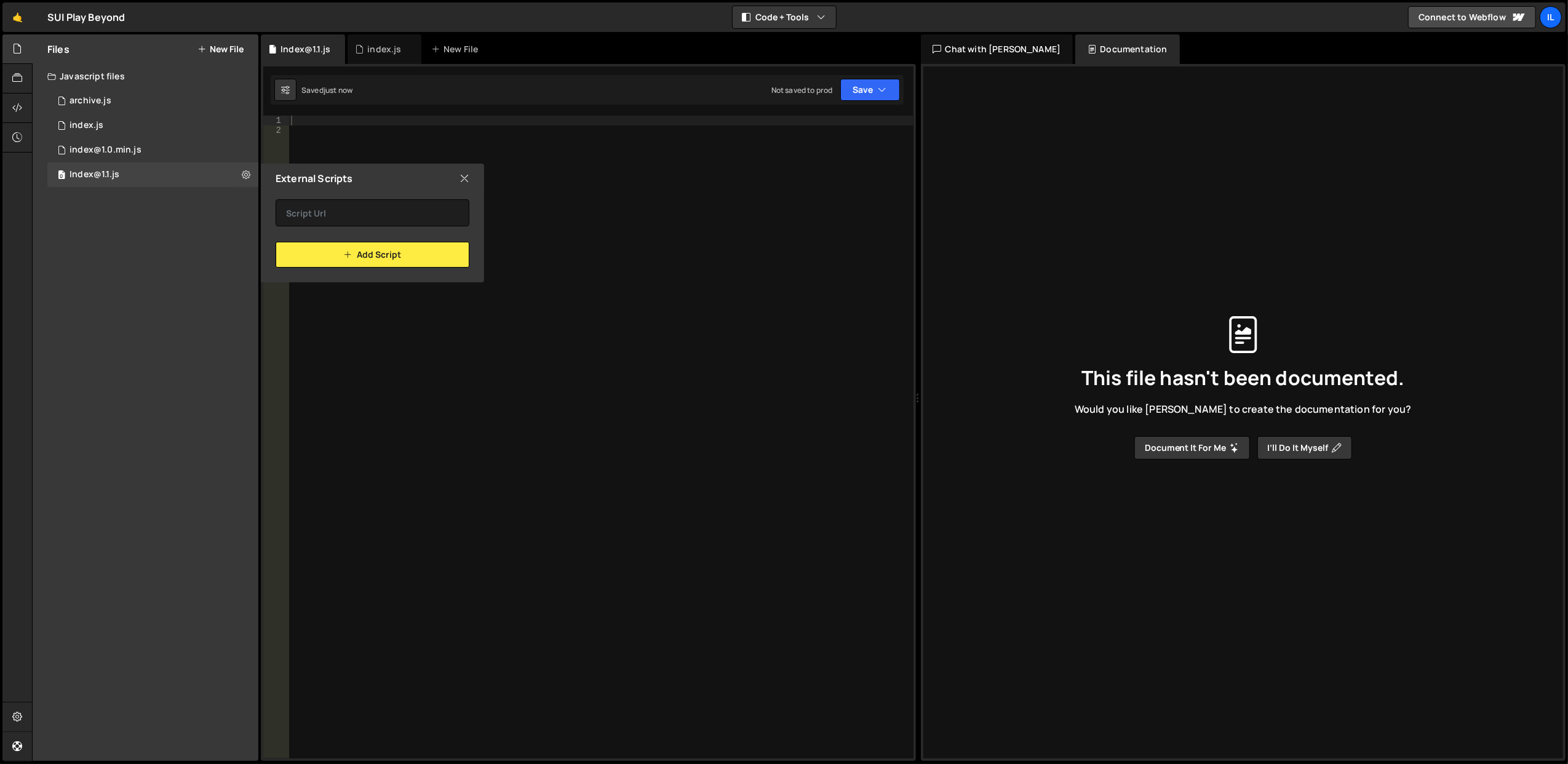
click at [463, 176] on icon at bounding box center [464, 178] width 10 height 14
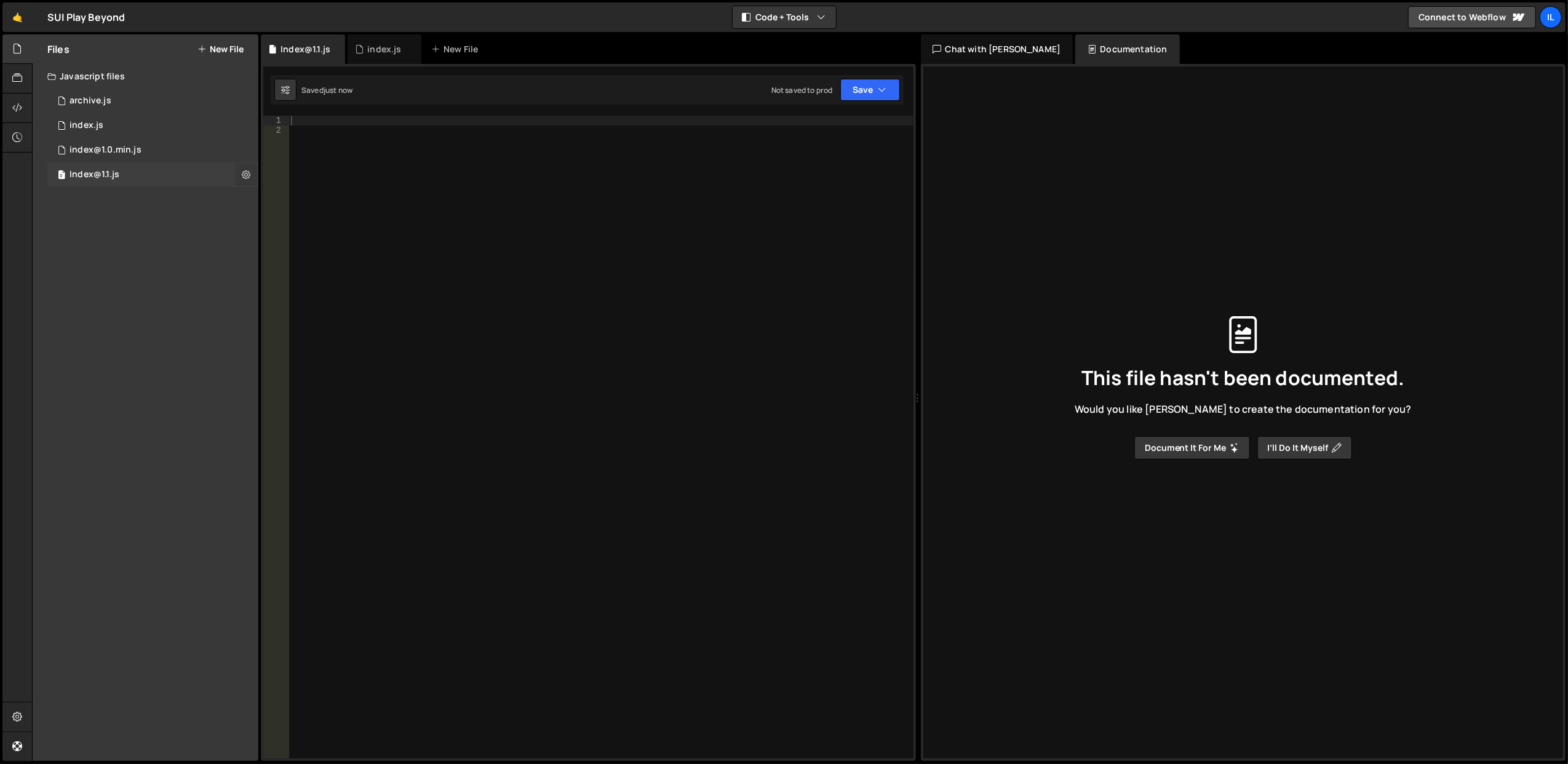
click at [249, 174] on icon at bounding box center [246, 174] width 9 height 12
type input "Index@1.1"
radio input "true"
click at [281, 202] on button "Edit File Settings" at bounding box center [321, 200] width 121 height 25
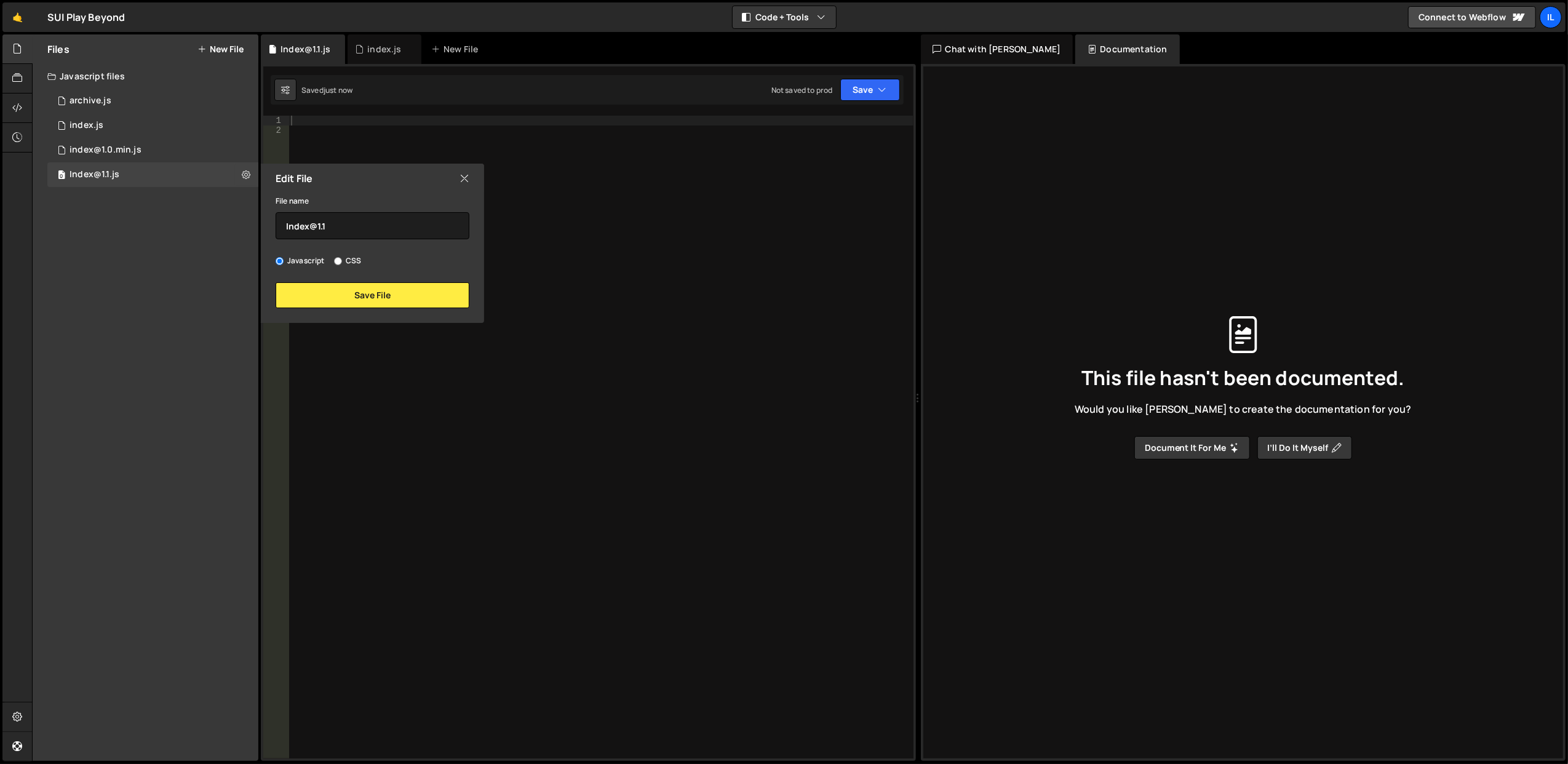
click at [468, 172] on icon at bounding box center [464, 178] width 10 height 14
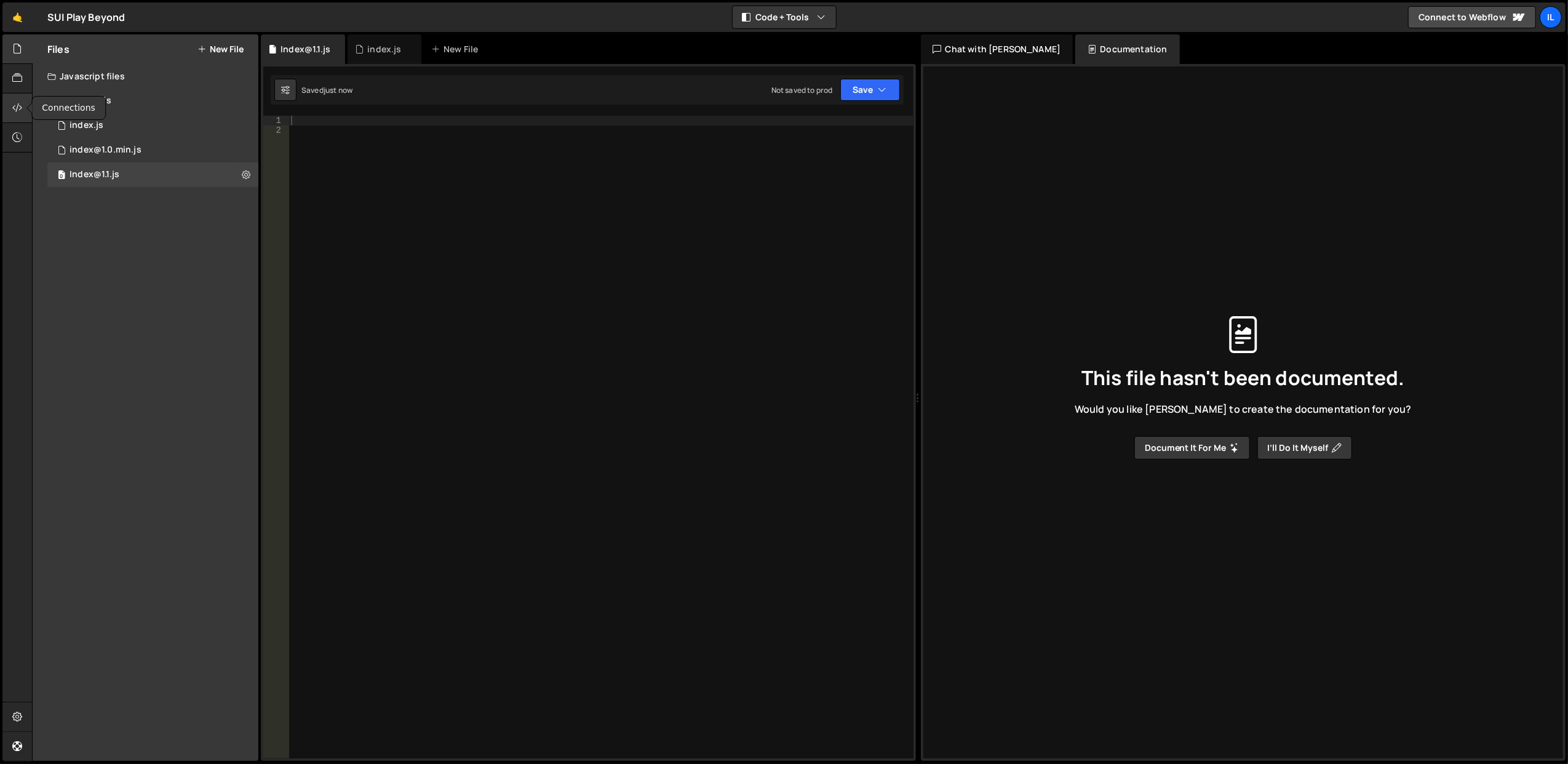
click at [15, 97] on div at bounding box center [18, 108] width 30 height 30
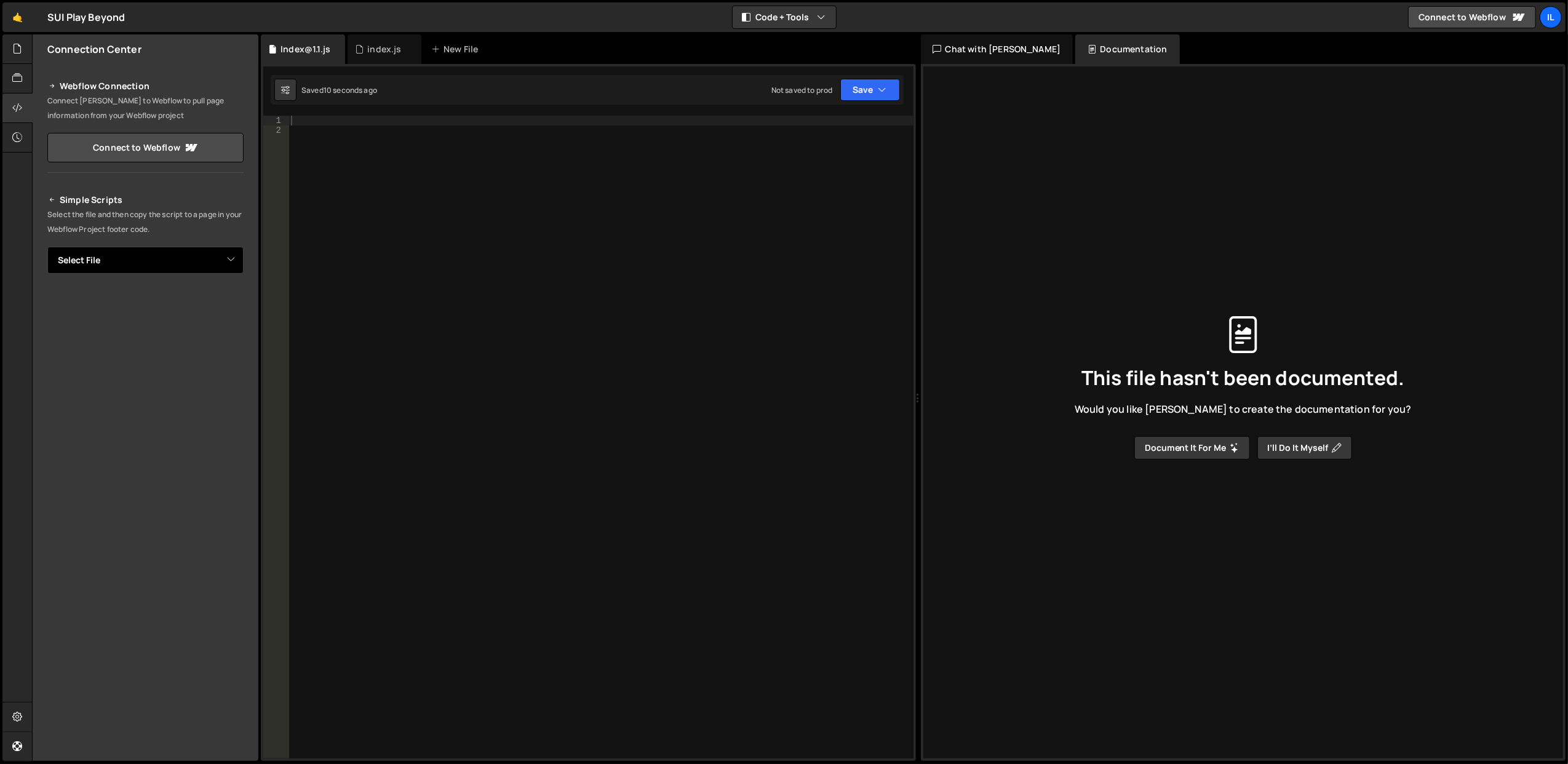
click at [210, 255] on select "Select File archive.js index.js index@1.0.min.js Index@1.1.js" at bounding box center [146, 259] width 196 height 27
select select "45913"
click at [47, 246] on select "Select File archive.js index.js index@1.0.min.js Index@1.1.js" at bounding box center [146, 259] width 196 height 27
click at [208, 305] on button "Copy" at bounding box center [206, 302] width 42 height 26
click at [233, 305] on button "Button group with nested dropdown" at bounding box center [235, 302] width 17 height 26
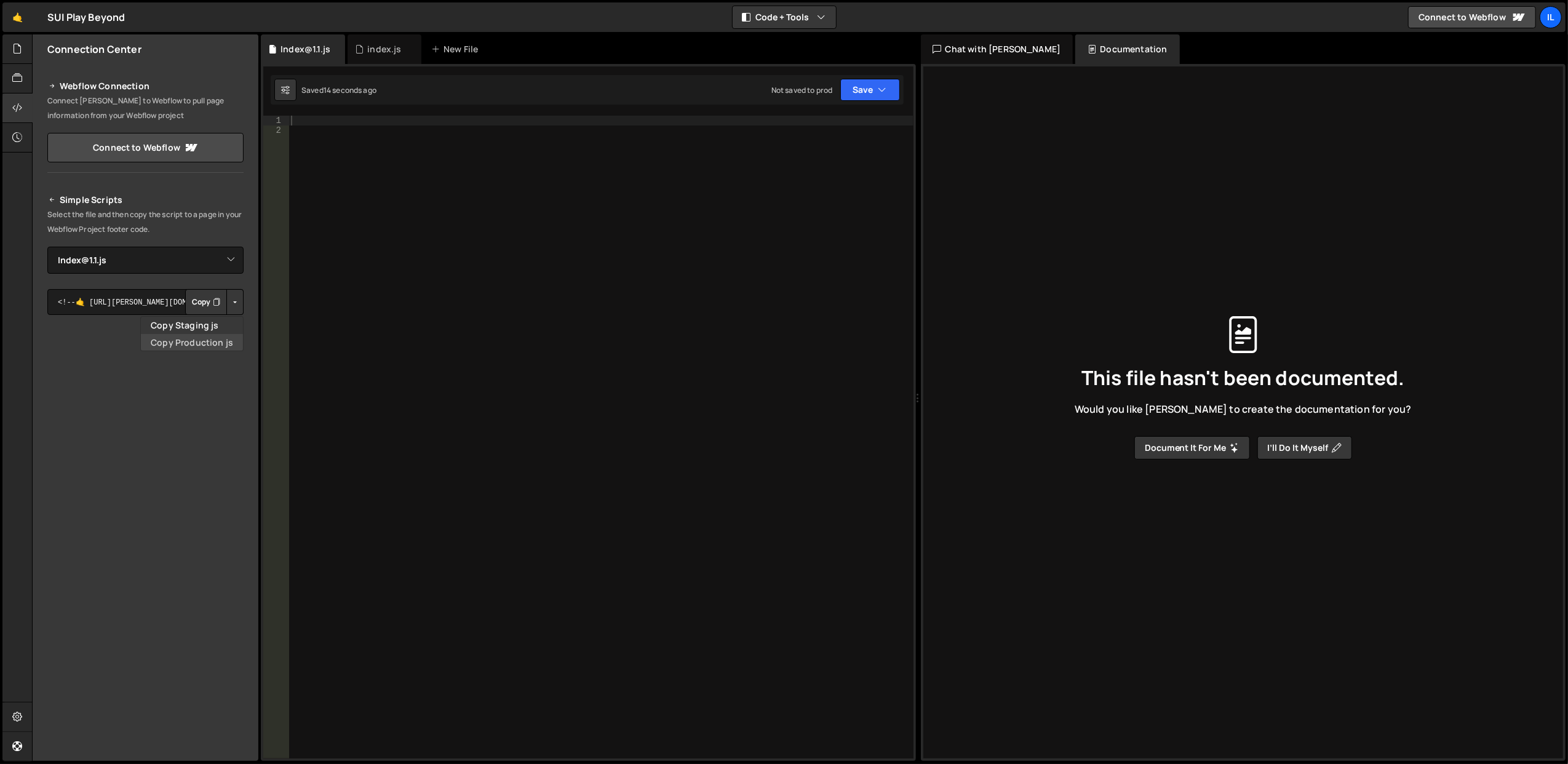
click at [220, 342] on link "Copy Production js" at bounding box center [192, 342] width 102 height 17
click at [208, 301] on button "Copy" at bounding box center [206, 302] width 42 height 26
click at [233, 300] on button "Button group with nested dropdown" at bounding box center [235, 302] width 17 height 26
click at [222, 325] on link "Copy Staging js" at bounding box center [192, 325] width 102 height 17
click at [200, 304] on button "Copy" at bounding box center [206, 302] width 42 height 26
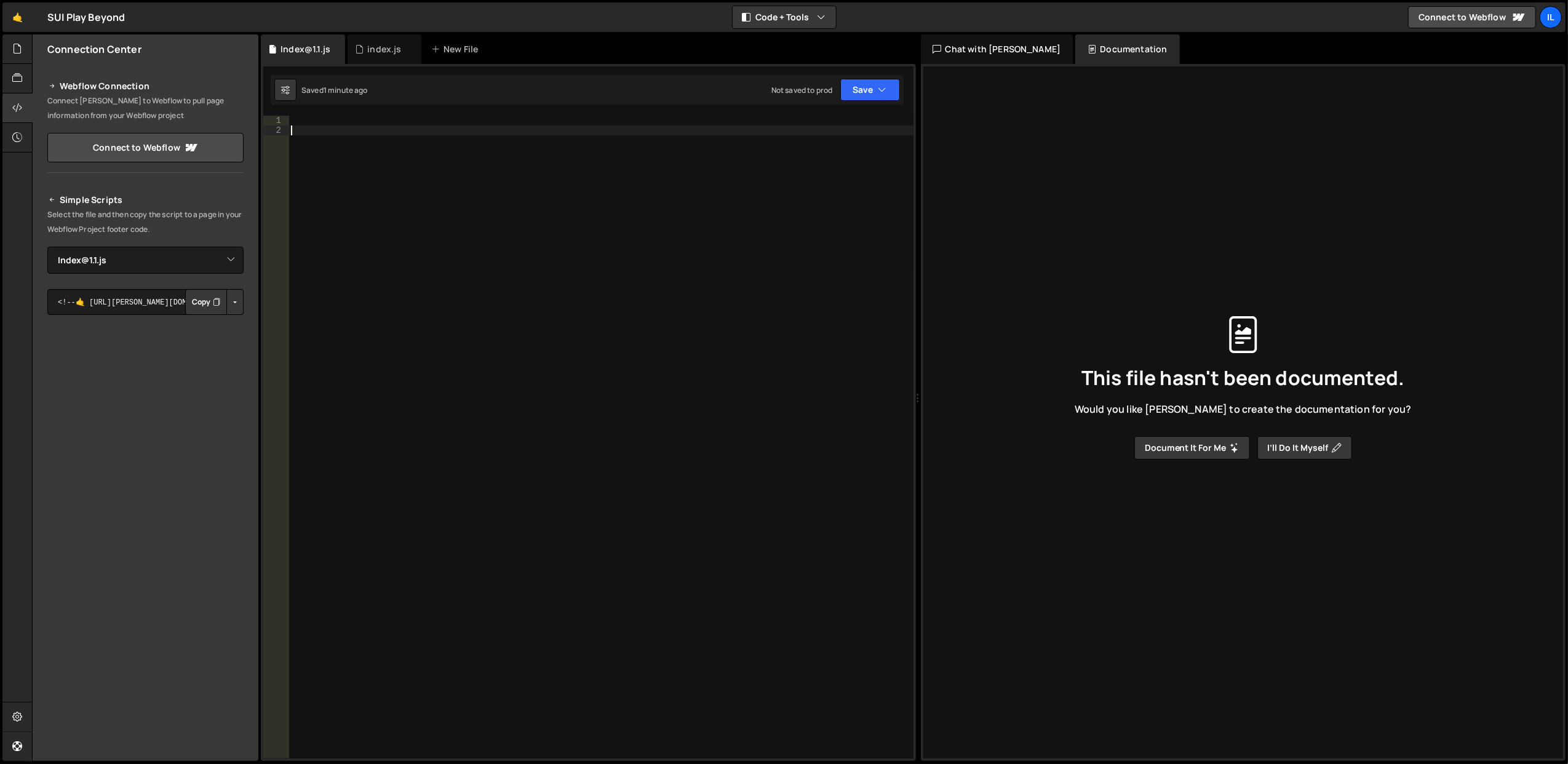
click at [328, 129] on div at bounding box center [601, 447] width 625 height 663
click at [328, 119] on div at bounding box center [601, 447] width 625 height 663
type textarea "console.log("v2 homepage ucitan")"
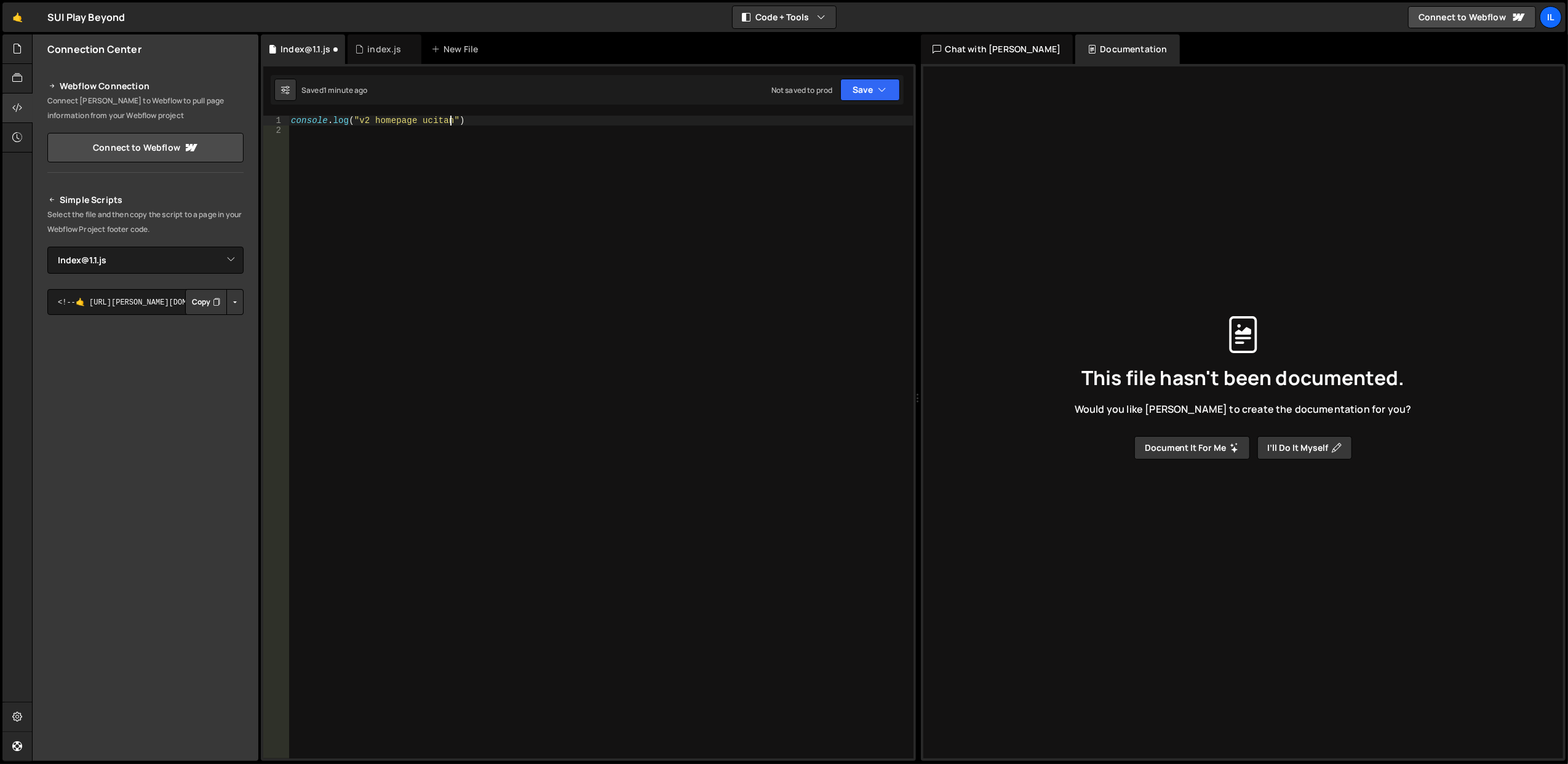
click at [483, 159] on div "console . log ( "v2 homepage ucitan" )" at bounding box center [601, 447] width 625 height 663
click at [872, 84] on button "Save" at bounding box center [870, 90] width 60 height 22
click at [848, 118] on div "Save to Staging S" at bounding box center [829, 121] width 128 height 12
click at [11, 80] on div at bounding box center [18, 78] width 30 height 30
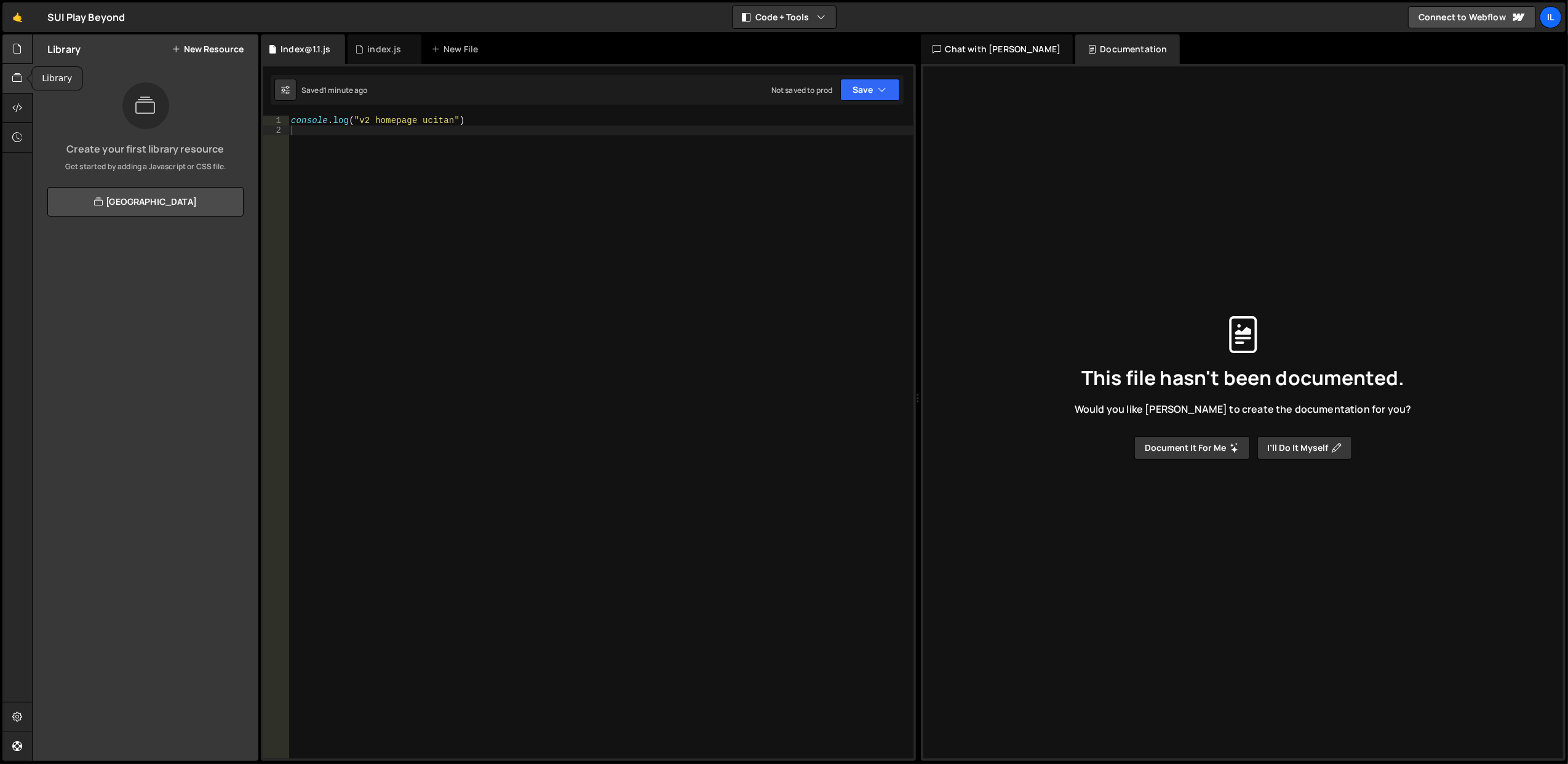
click at [12, 45] on icon at bounding box center [17, 49] width 10 height 14
click at [115, 128] on div "0 index.js 0" at bounding box center [152, 126] width 211 height 25
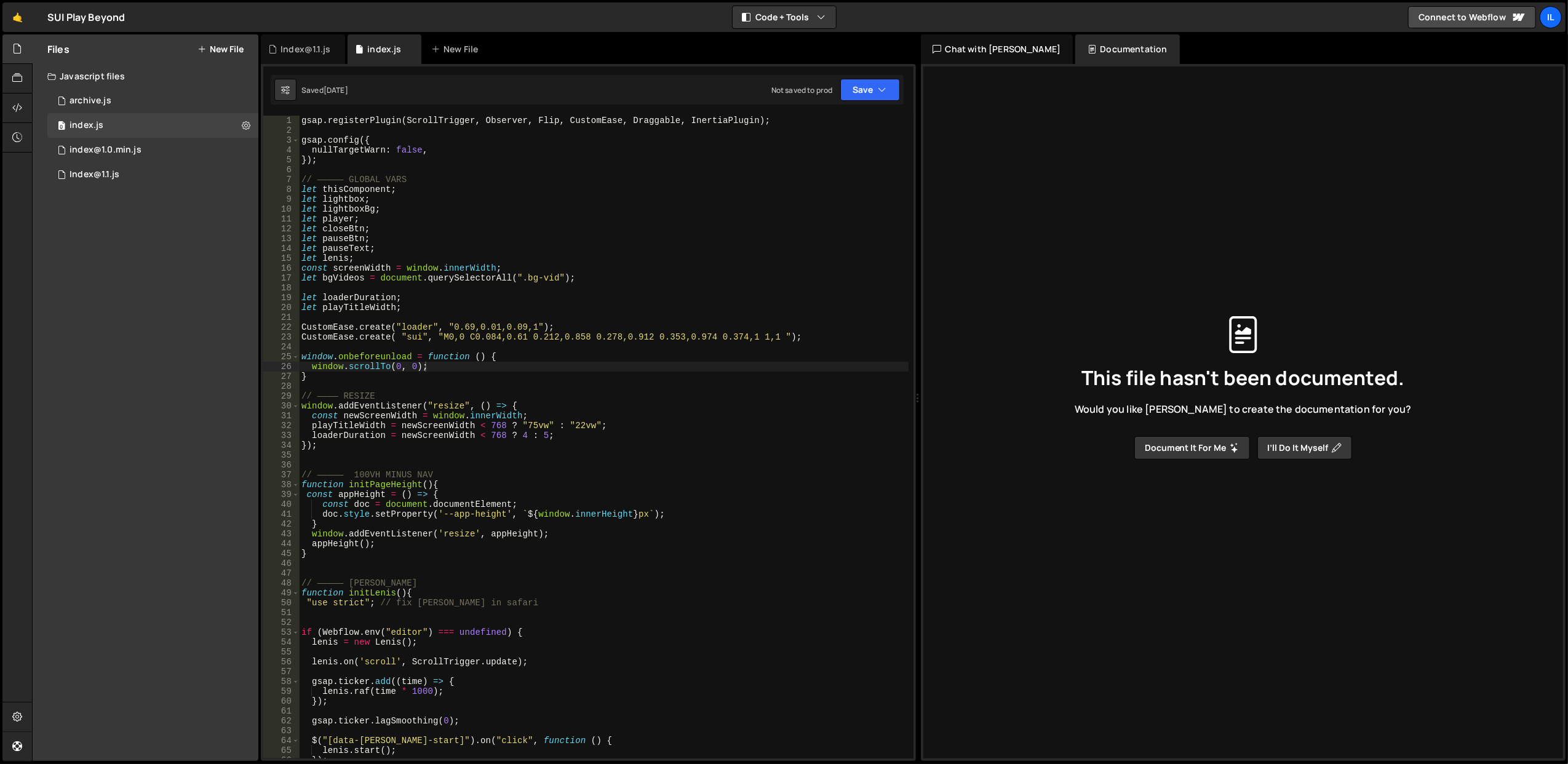
click at [594, 257] on div "gsap . registerPlugin ( ScrollTrigger , Observer , Flip , CustomEase , Draggabl…" at bounding box center [603, 447] width 610 height 663
type textarea "} });"
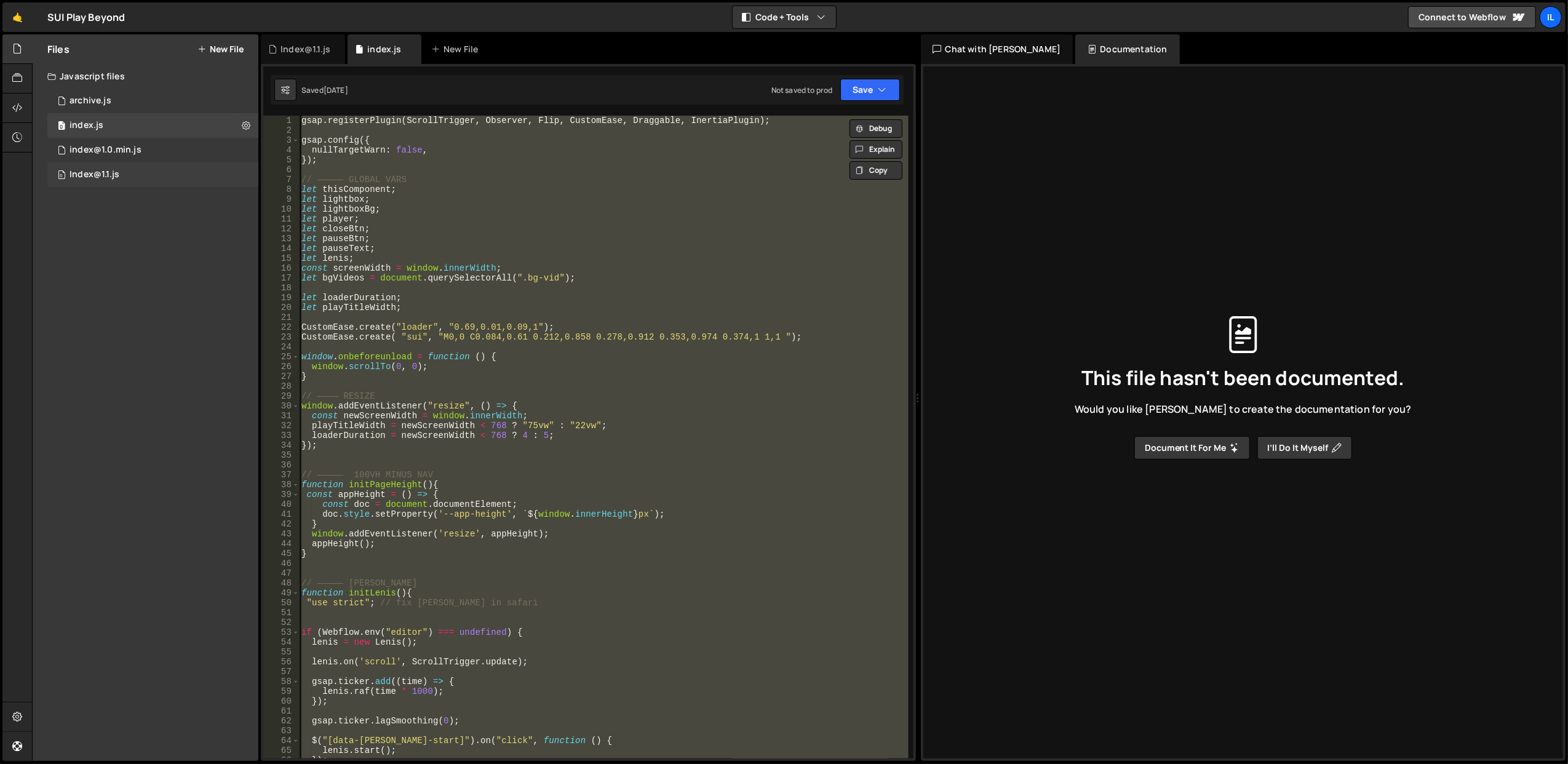
click at [190, 180] on div "0 Index@1.1.js 0" at bounding box center [152, 175] width 211 height 25
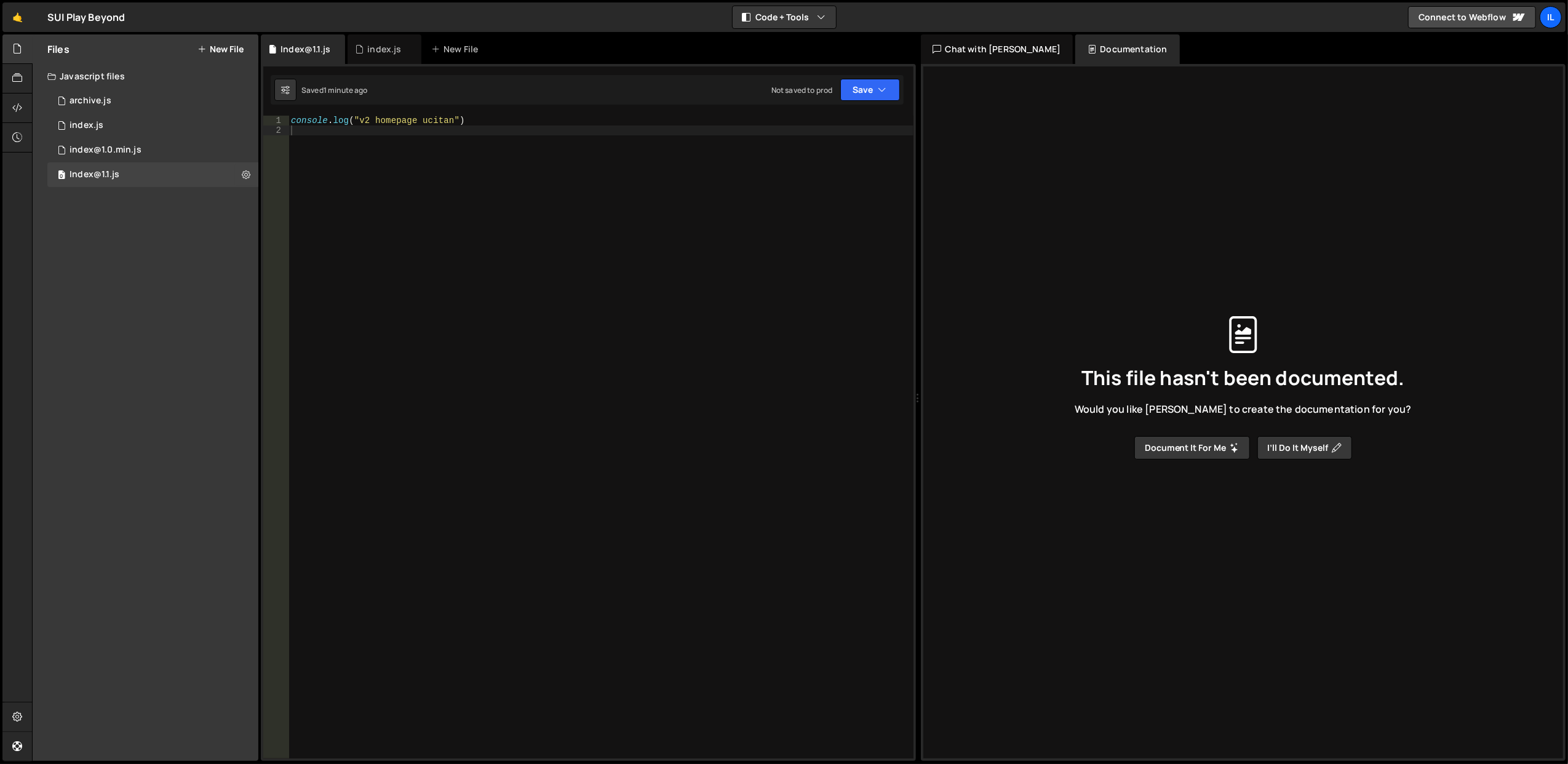
click at [396, 188] on div "console . log ( "v2 homepage ucitan" )" at bounding box center [601, 447] width 625 height 663
paste textarea "});"
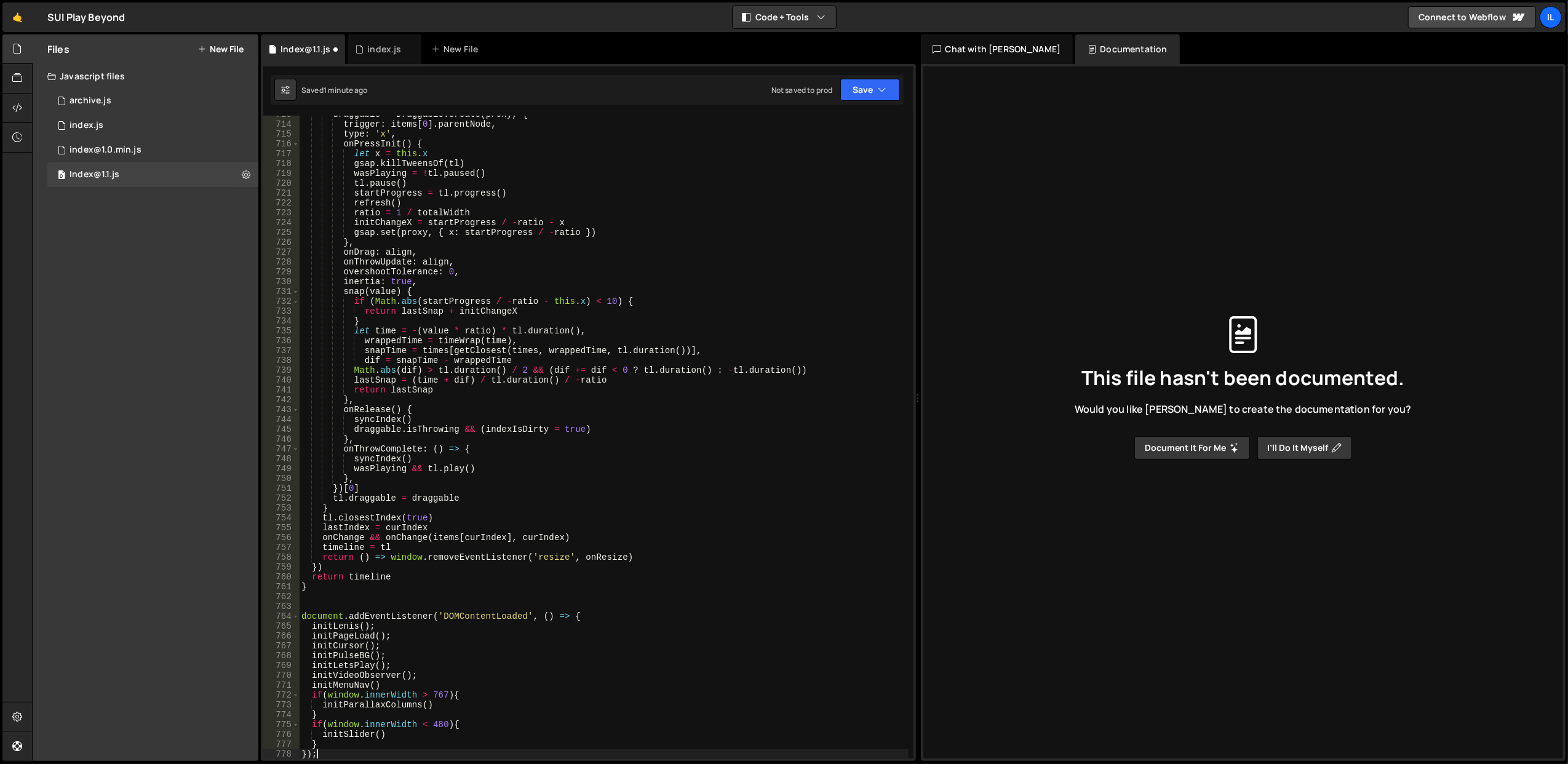
type textarea "});"
click at [866, 81] on button "Save" at bounding box center [870, 90] width 60 height 22
click at [832, 121] on div "Save to Staging S" at bounding box center [829, 121] width 128 height 12
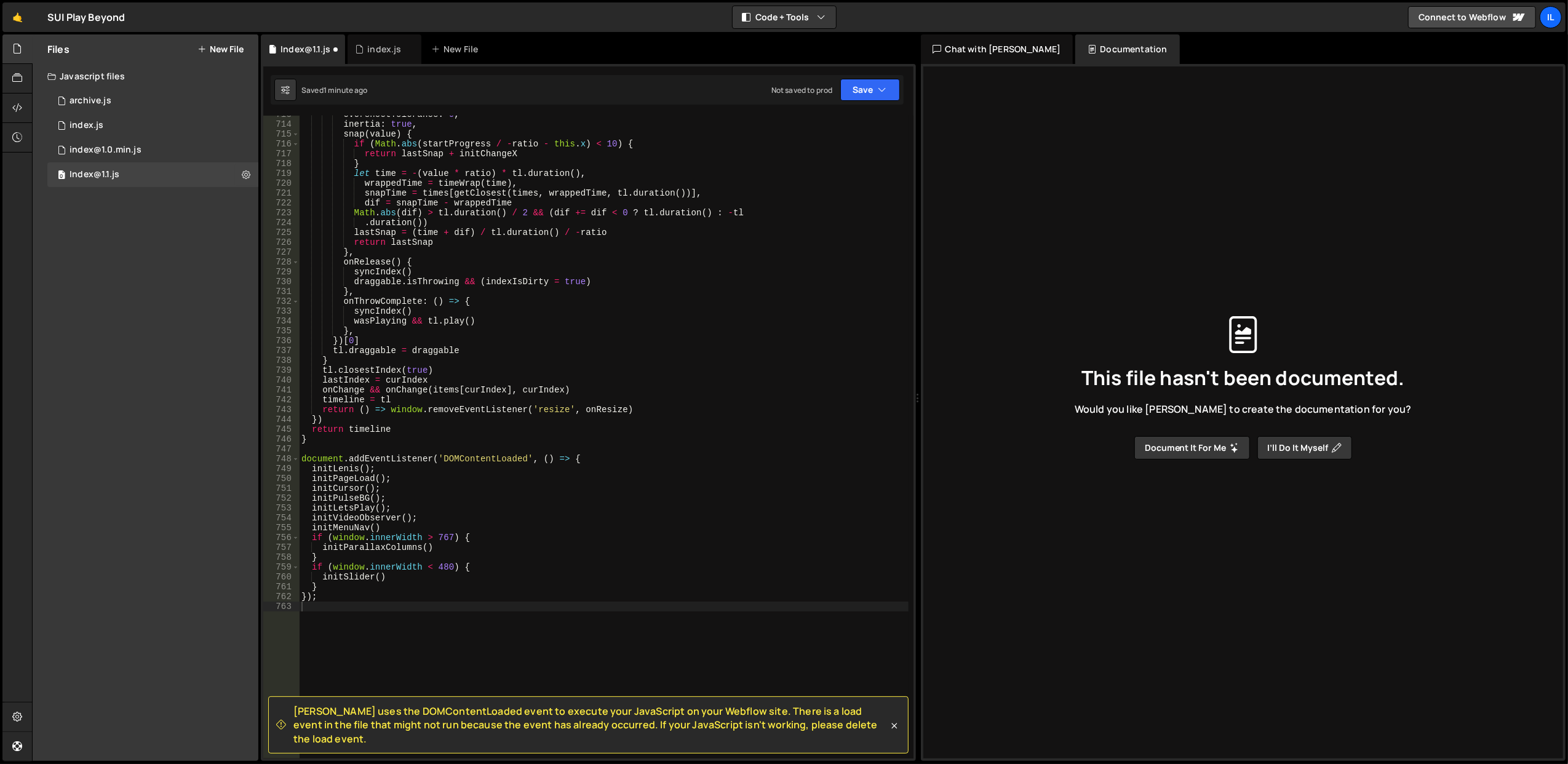
scroll to position [7050, 0]
click at [411, 621] on div "overshootTolerance : 0 , inertia : true , snap ( value ) { if ( Math . abs ( st…" at bounding box center [603, 441] width 610 height 663
click at [866, 97] on button "Save" at bounding box center [870, 90] width 60 height 22
click at [857, 124] on div "Save to Staging S" at bounding box center [829, 121] width 128 height 12
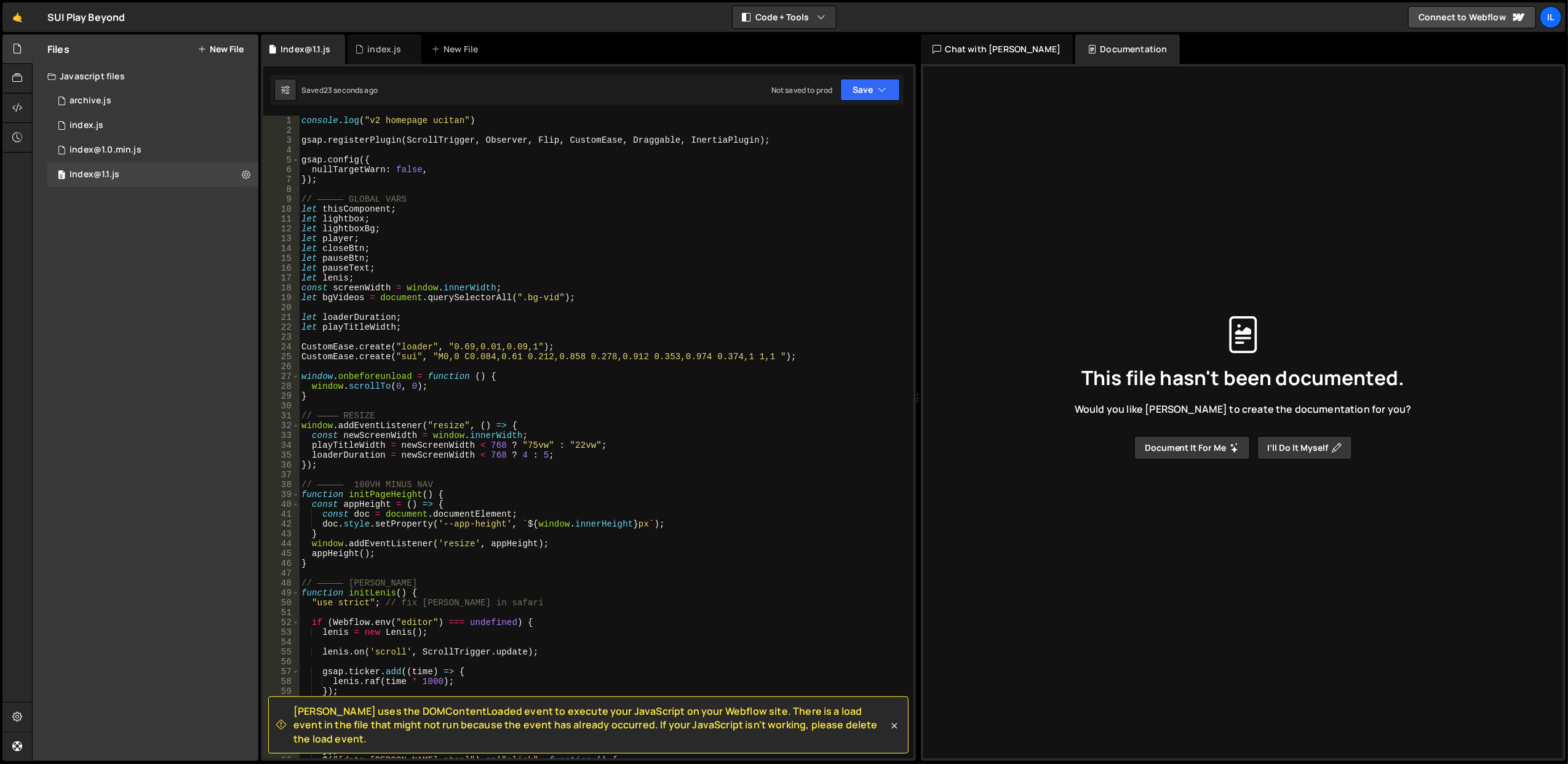
scroll to position [0, 0]
click at [118, 146] on div "index@1.0.min.js" at bounding box center [105, 150] width 72 height 11
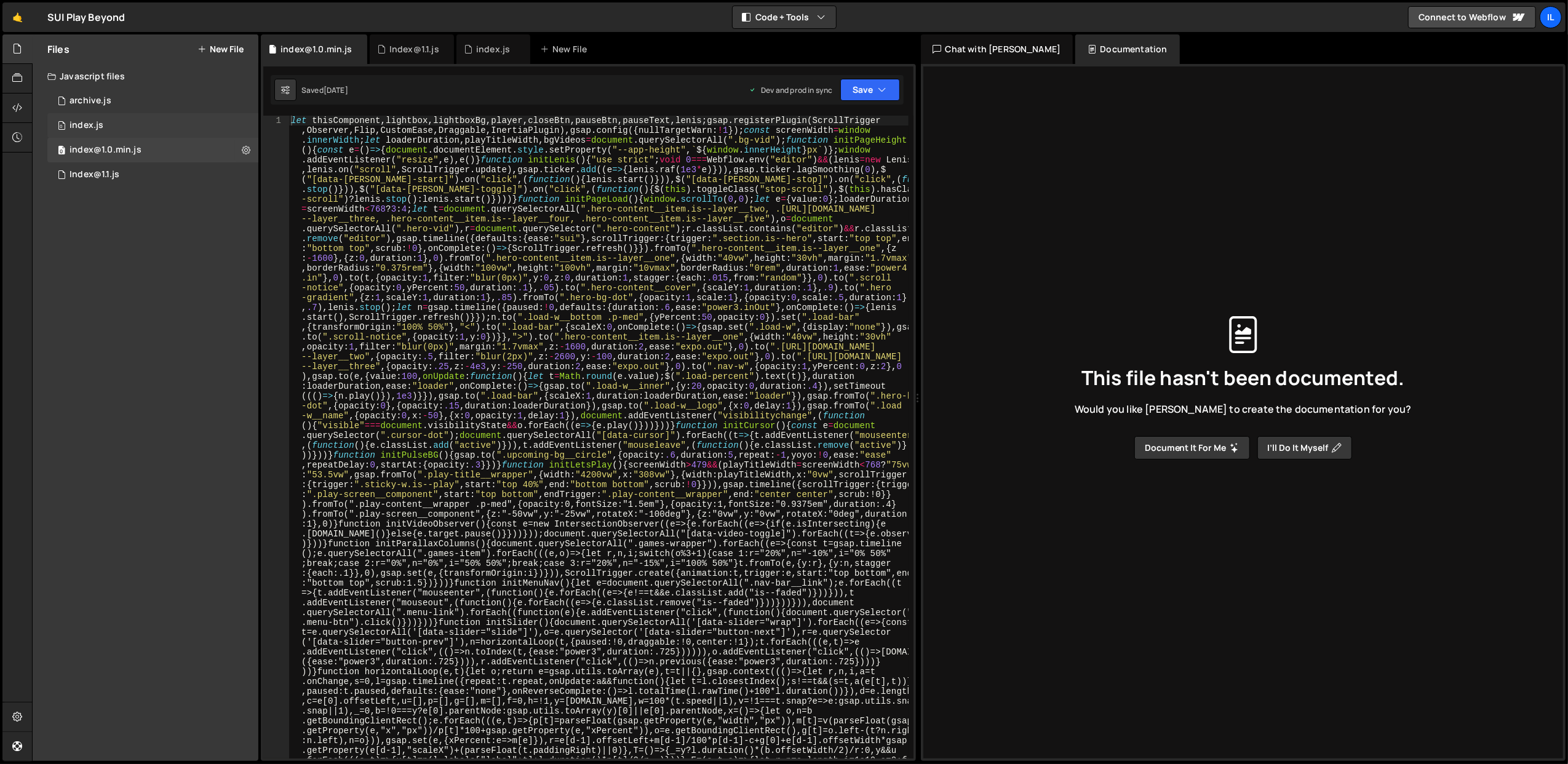
click at [138, 126] on div "0 index.js 0" at bounding box center [152, 126] width 211 height 25
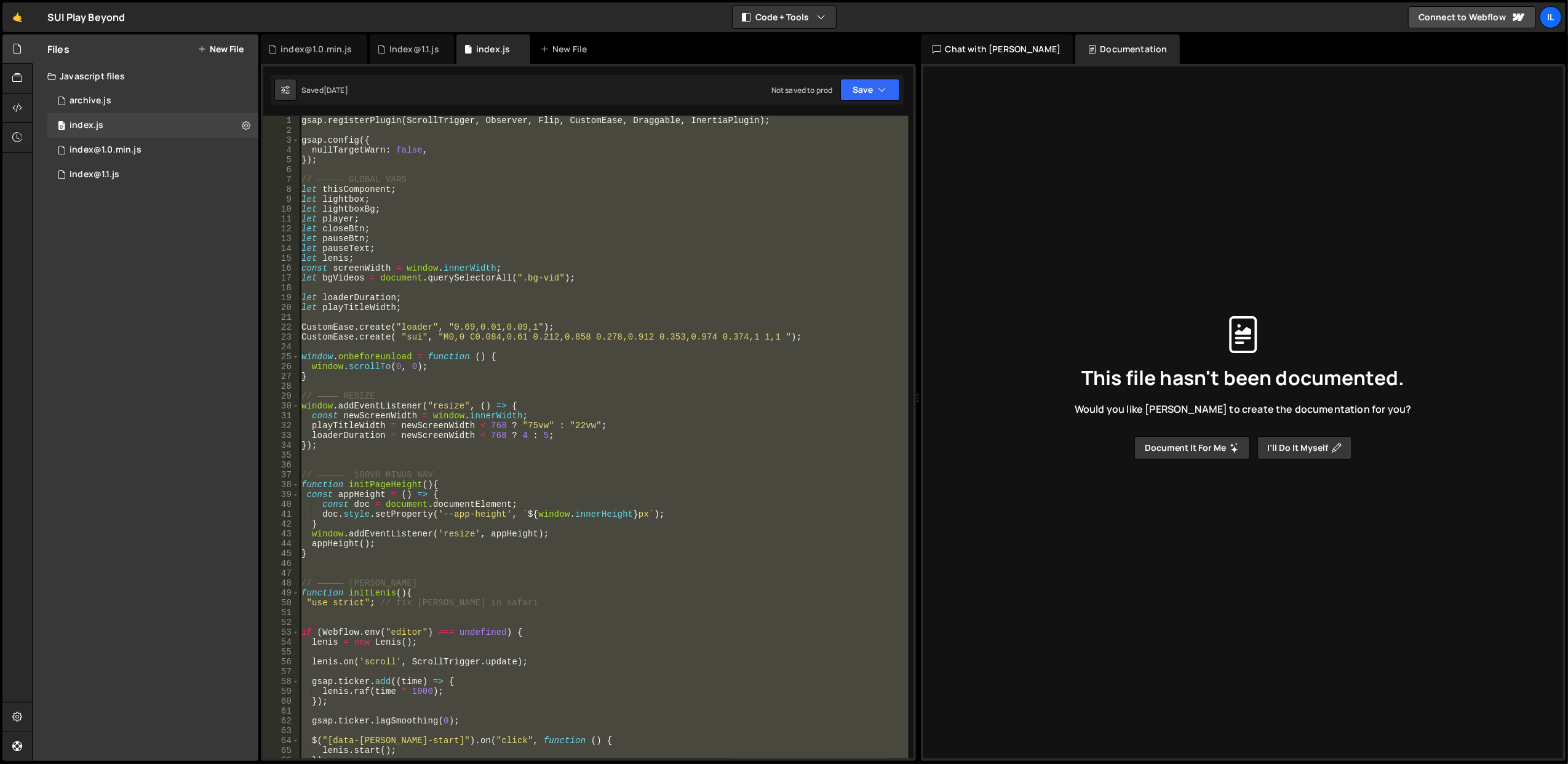
click at [452, 269] on div "gsap . registerPlugin ( ScrollTrigger , Observer , Flip , CustomEase , Draggabl…" at bounding box center [603, 437] width 609 height 643
type textarea "const screenWidth = window.innerWidth;"
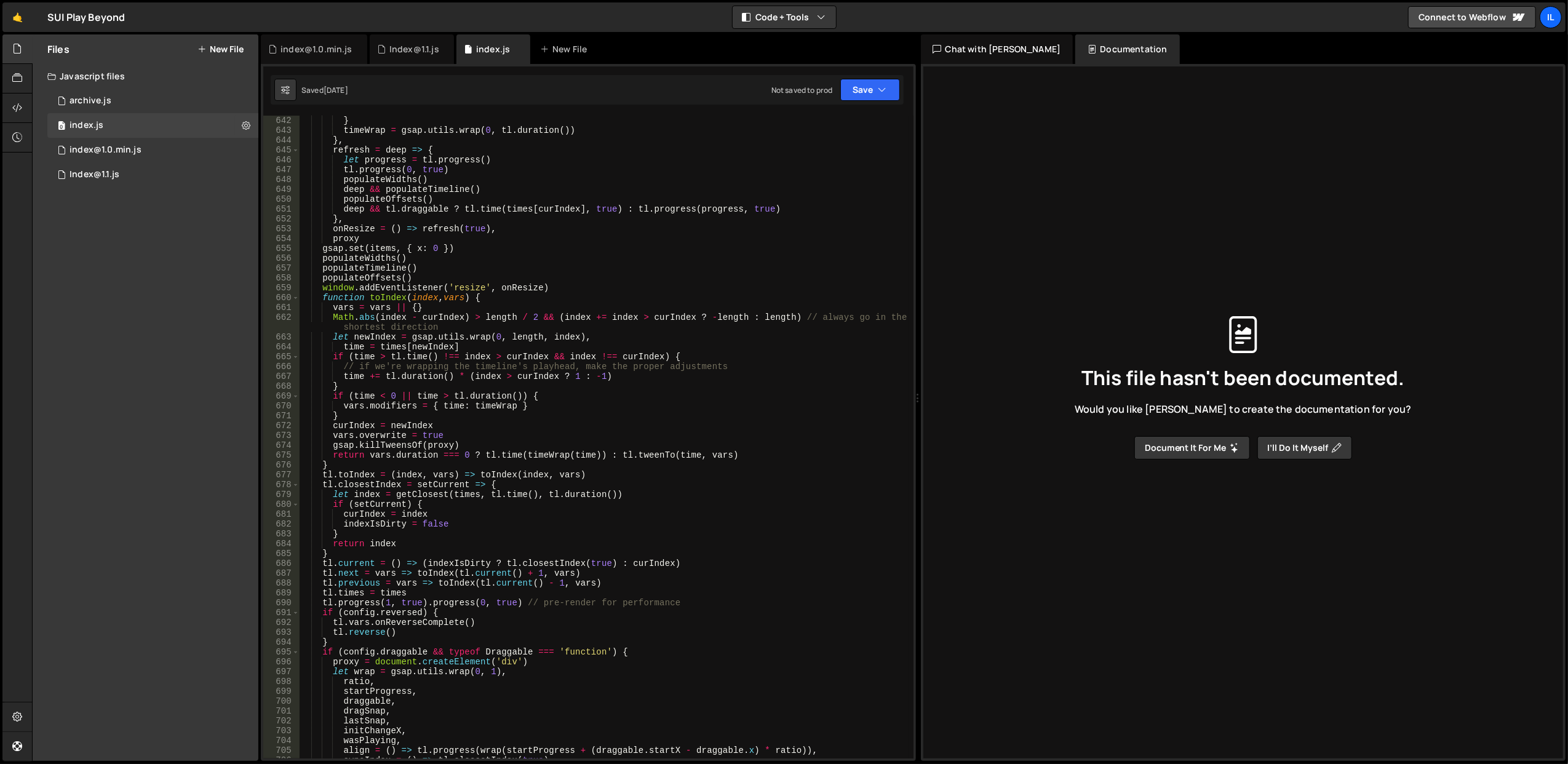
scroll to position [6347, 0]
click at [119, 137] on div "0 index.js 0" at bounding box center [152, 126] width 211 height 25
click at [124, 143] on div "0 index@1.0.min.js 0" at bounding box center [152, 150] width 211 height 25
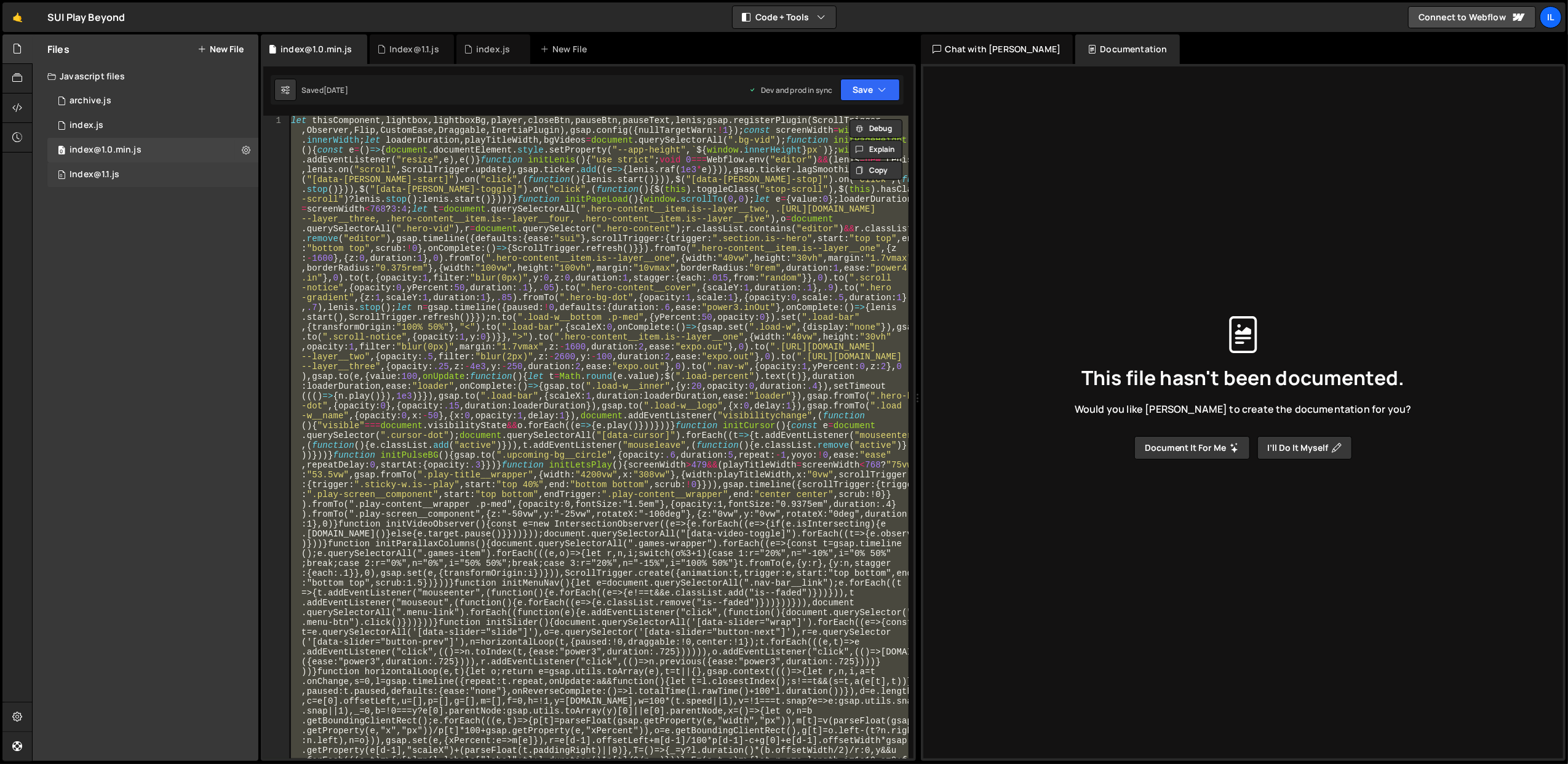
click at [148, 174] on div "0 Index@1.1.js 0" at bounding box center [152, 175] width 211 height 25
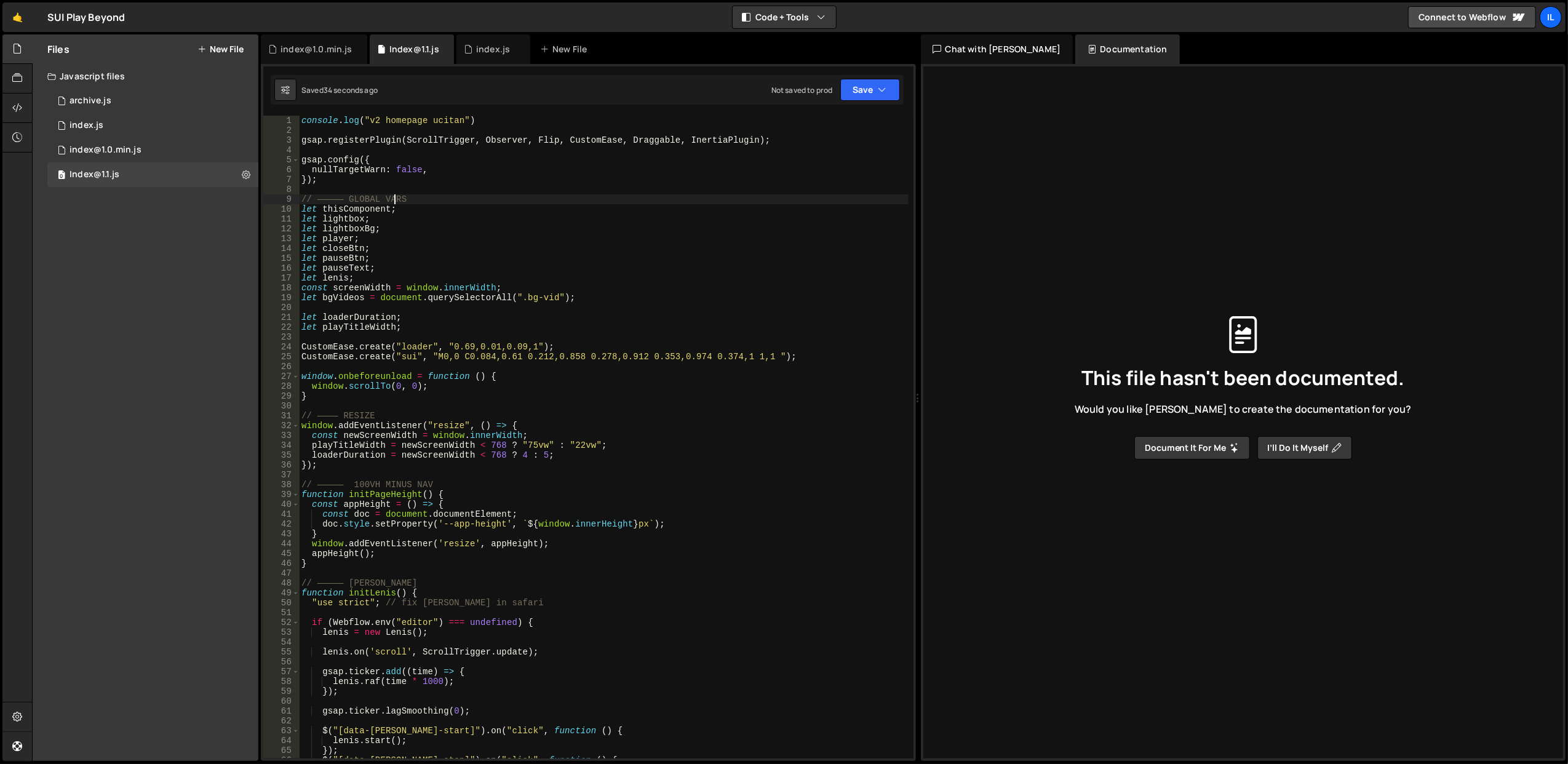
click at [393, 200] on div "console . log ( "v2 homepage ucitan" ) gsap . registerPlugin ( ScrollTrigger , …" at bounding box center [603, 447] width 610 height 663
type textarea "});"
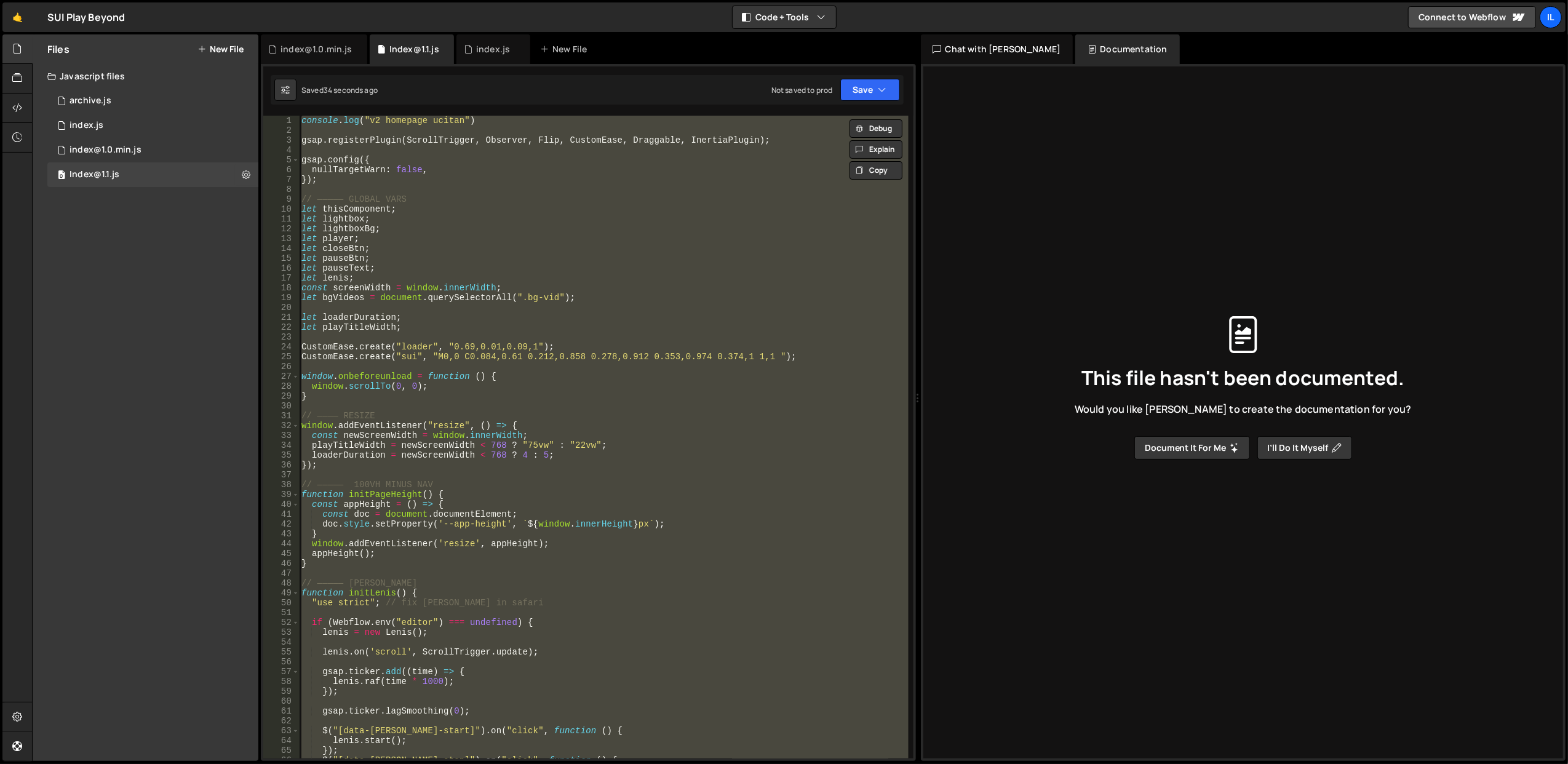
paste textarea
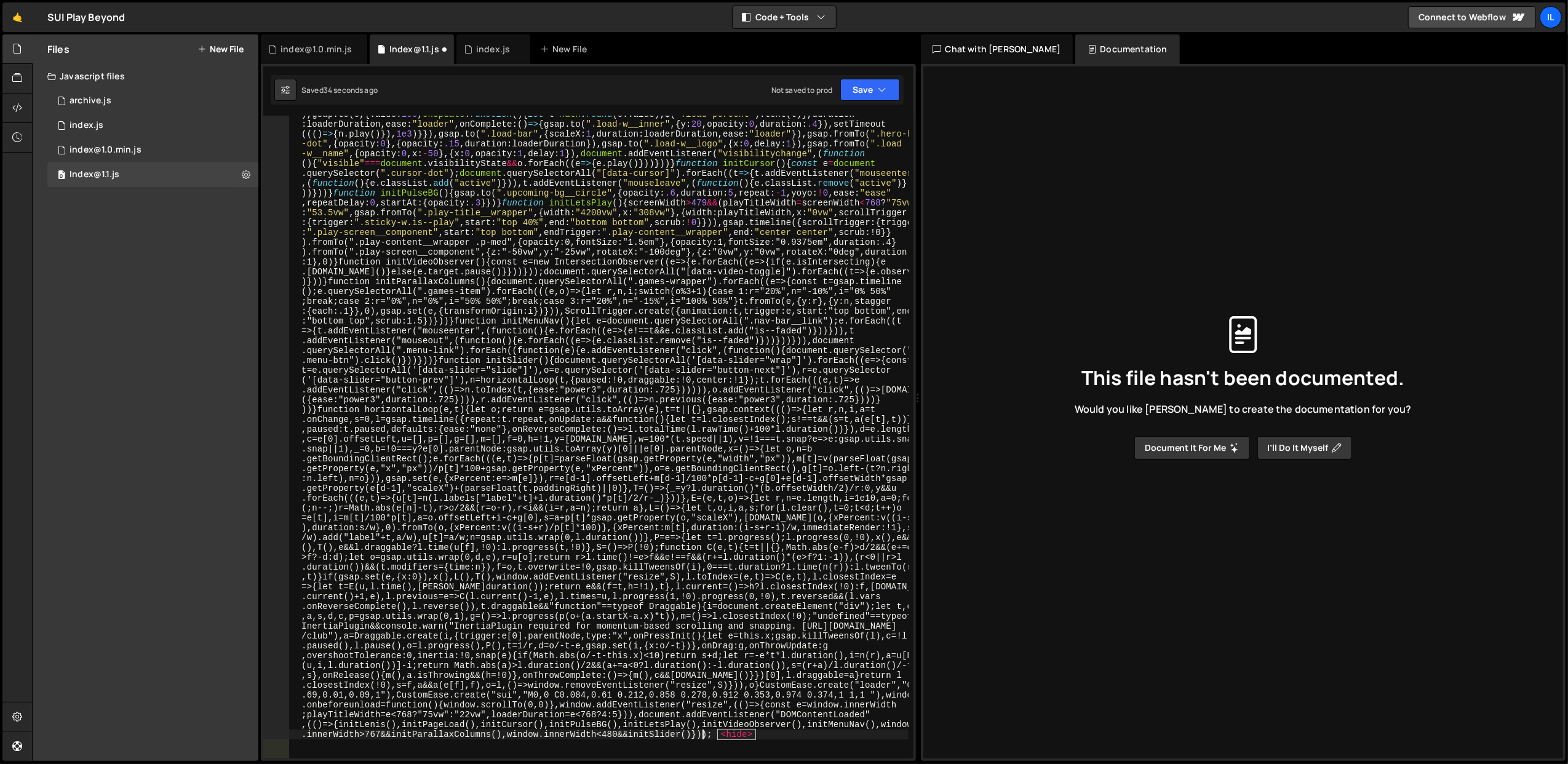
scroll to position [262, 0]
click at [864, 92] on button "Save" at bounding box center [870, 90] width 60 height 22
click at [840, 117] on div "Save to Staging S" at bounding box center [829, 121] width 128 height 12
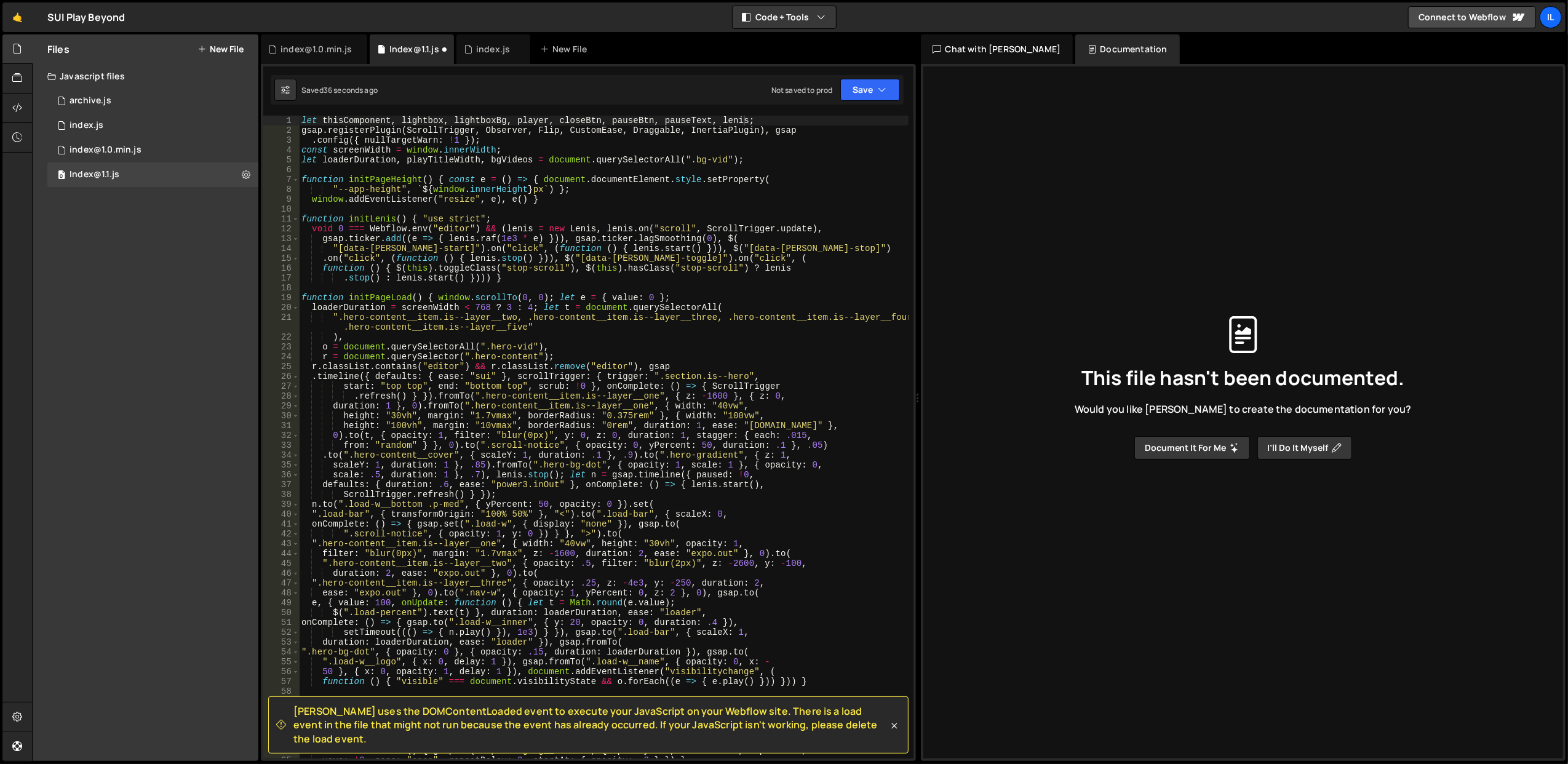
scroll to position [0, 0]
click at [133, 154] on div "index@1.0.min.js" at bounding box center [105, 150] width 72 height 11
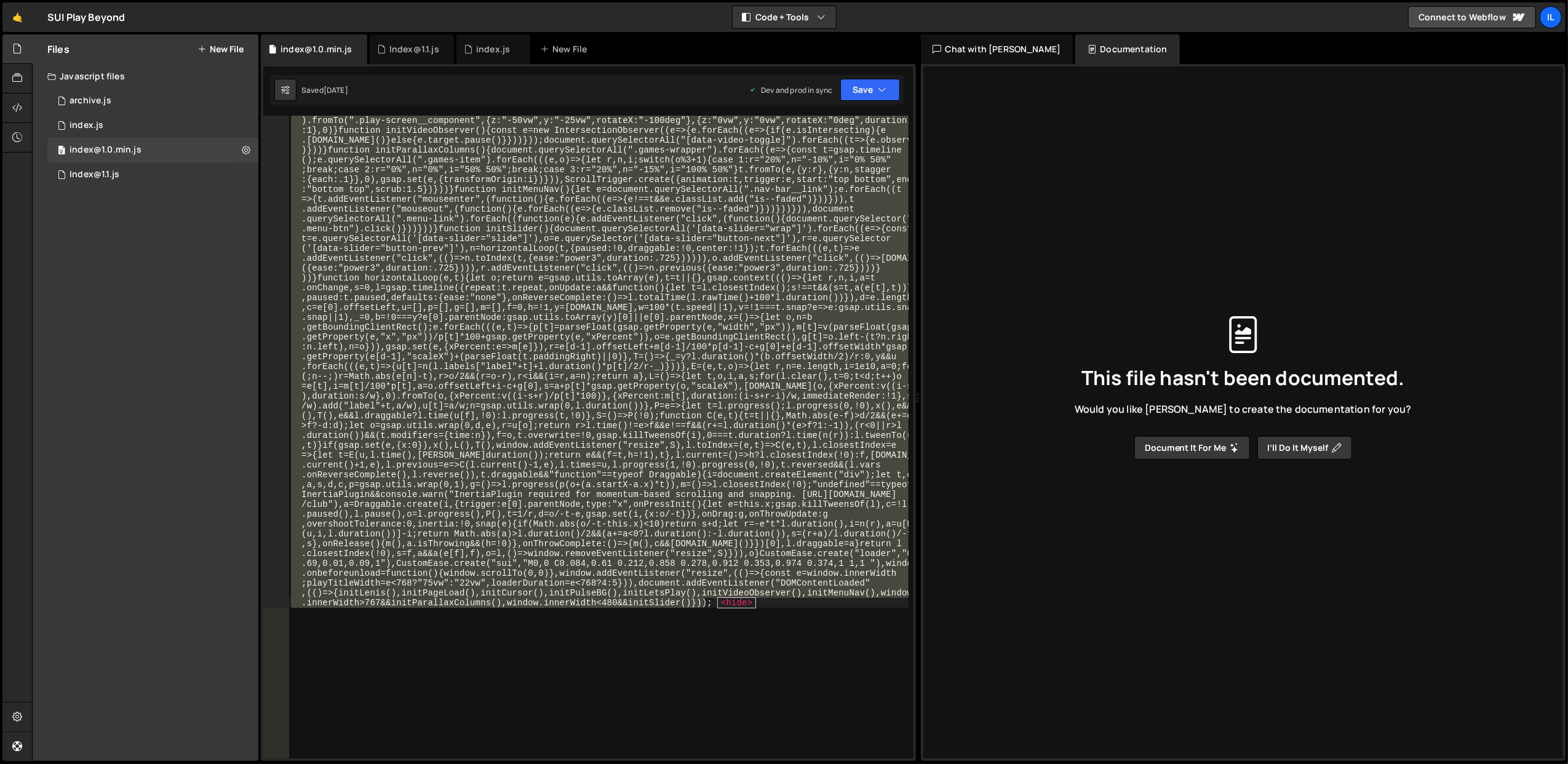
scroll to position [558, 0]
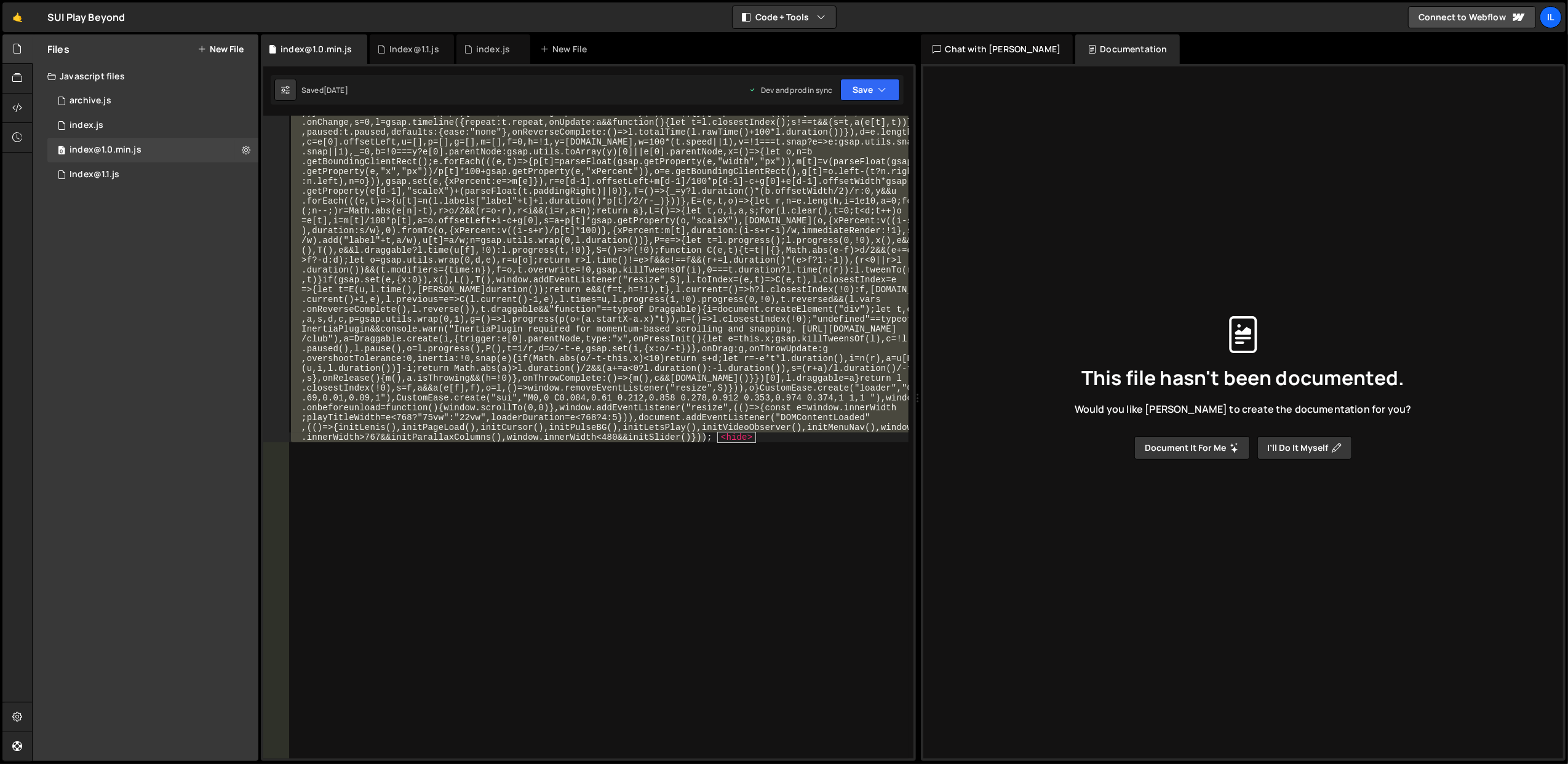
click at [640, 562] on div "let thisComponent , lightbox , lightboxBg , player , closeBtn , pauseBtn , paus…" at bounding box center [598, 437] width 619 height 643
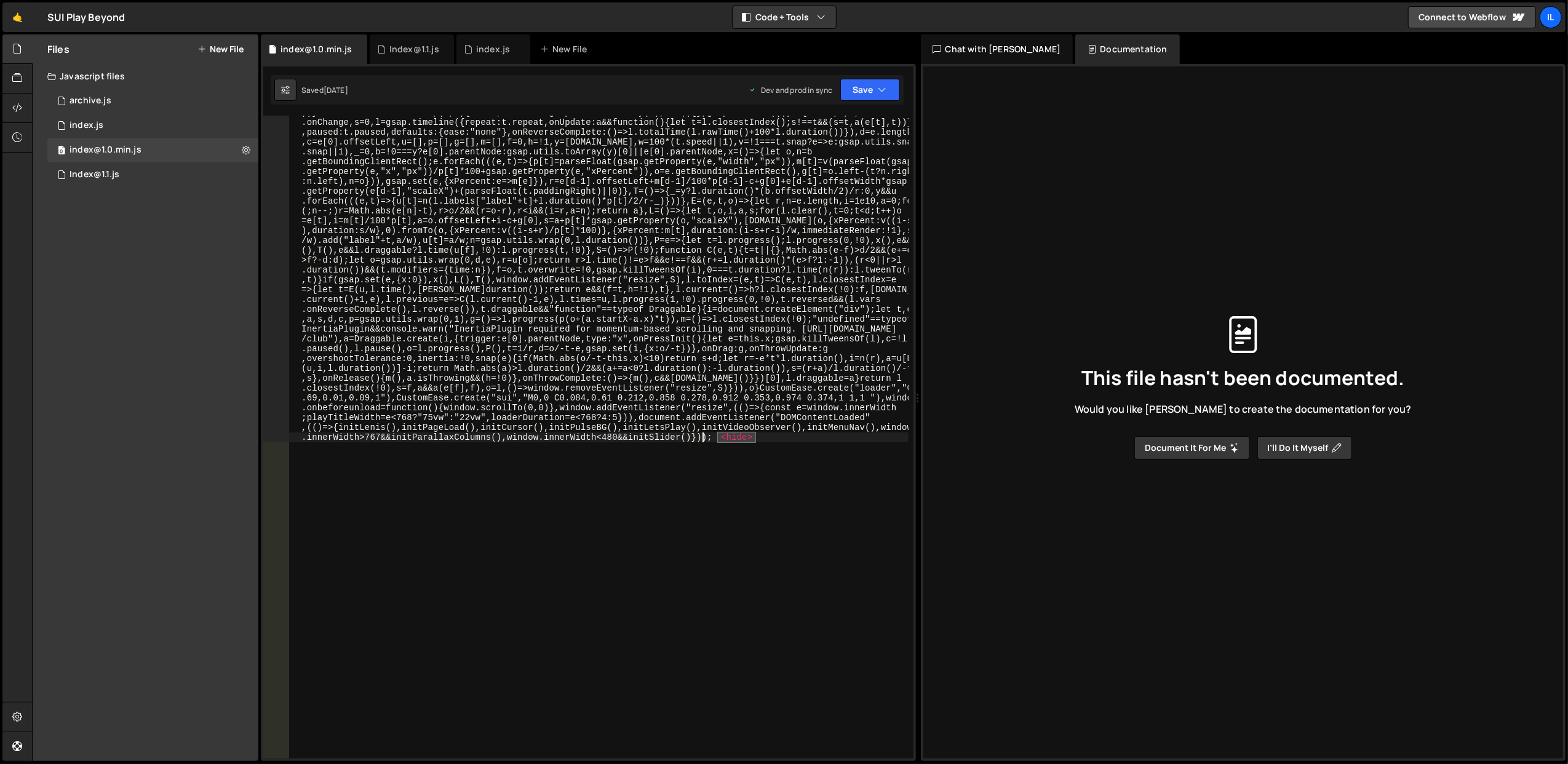
click at [724, 436] on span "<hide>" at bounding box center [737, 437] width 38 height 11
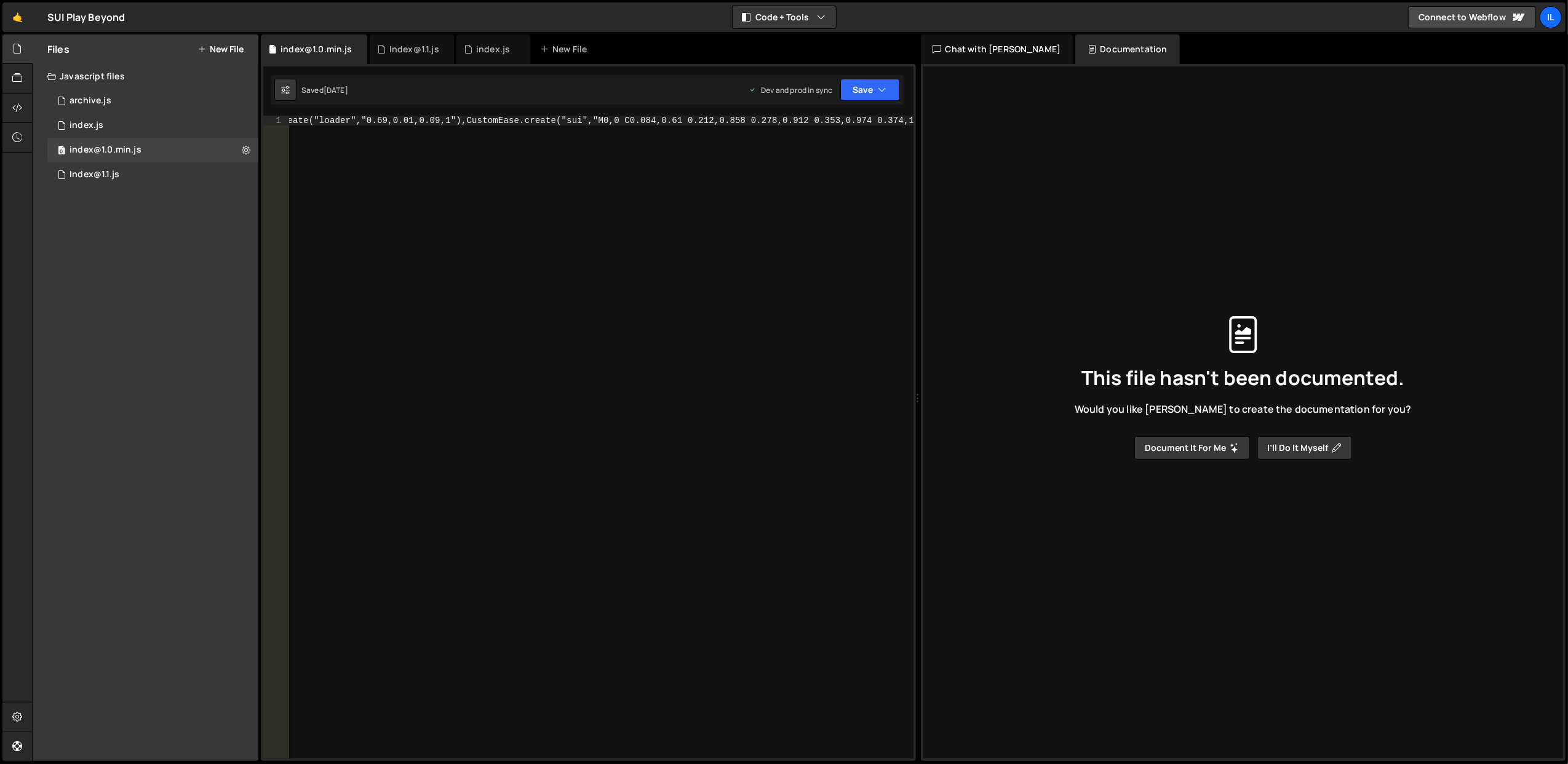
scroll to position [0, 50972]
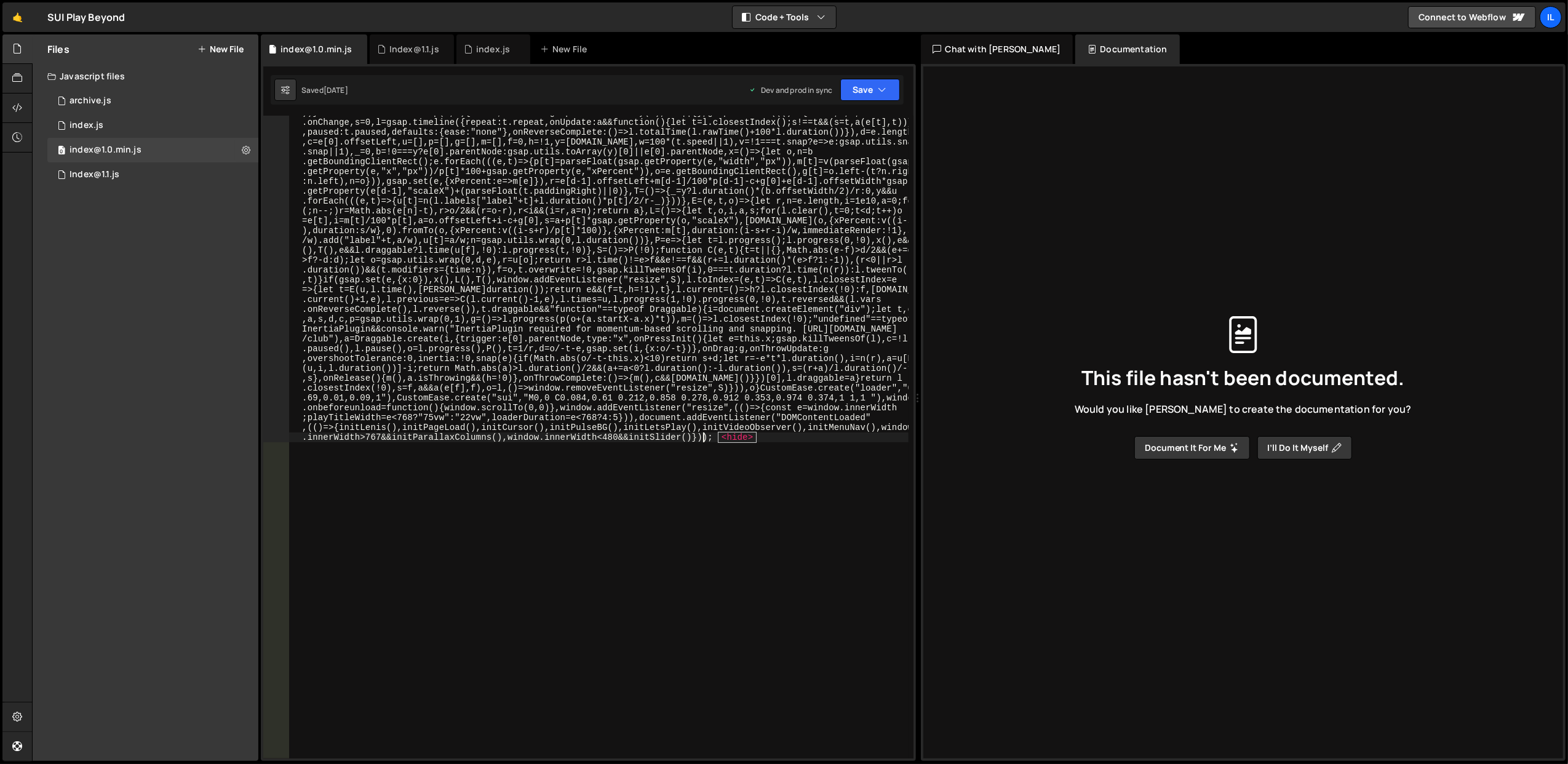
scroll to position [558, 0]
click at [95, 169] on div "Index@1.1.js" at bounding box center [94, 174] width 50 height 11
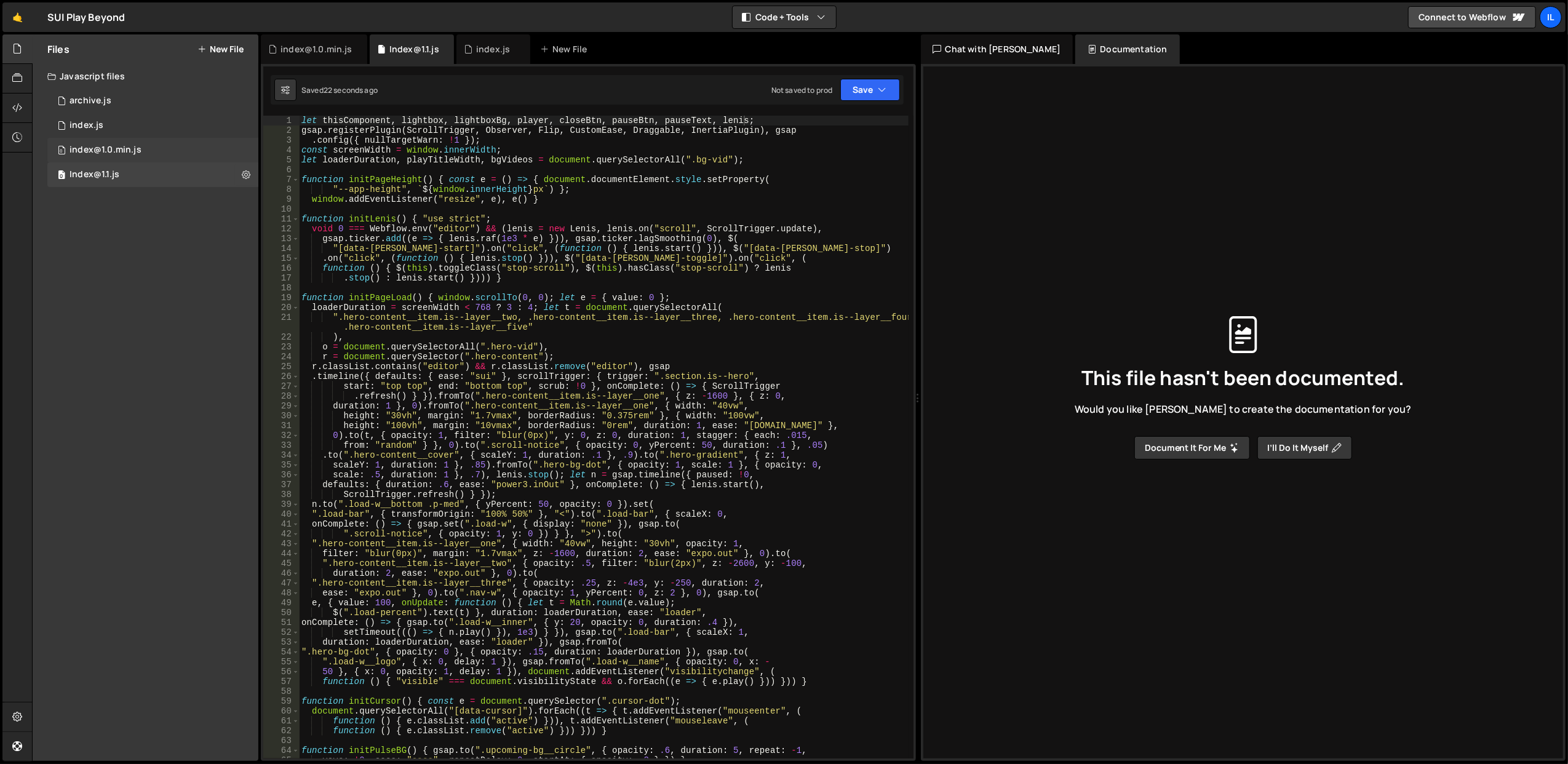
click at [138, 155] on div "index@1.0.min.js" at bounding box center [105, 150] width 72 height 11
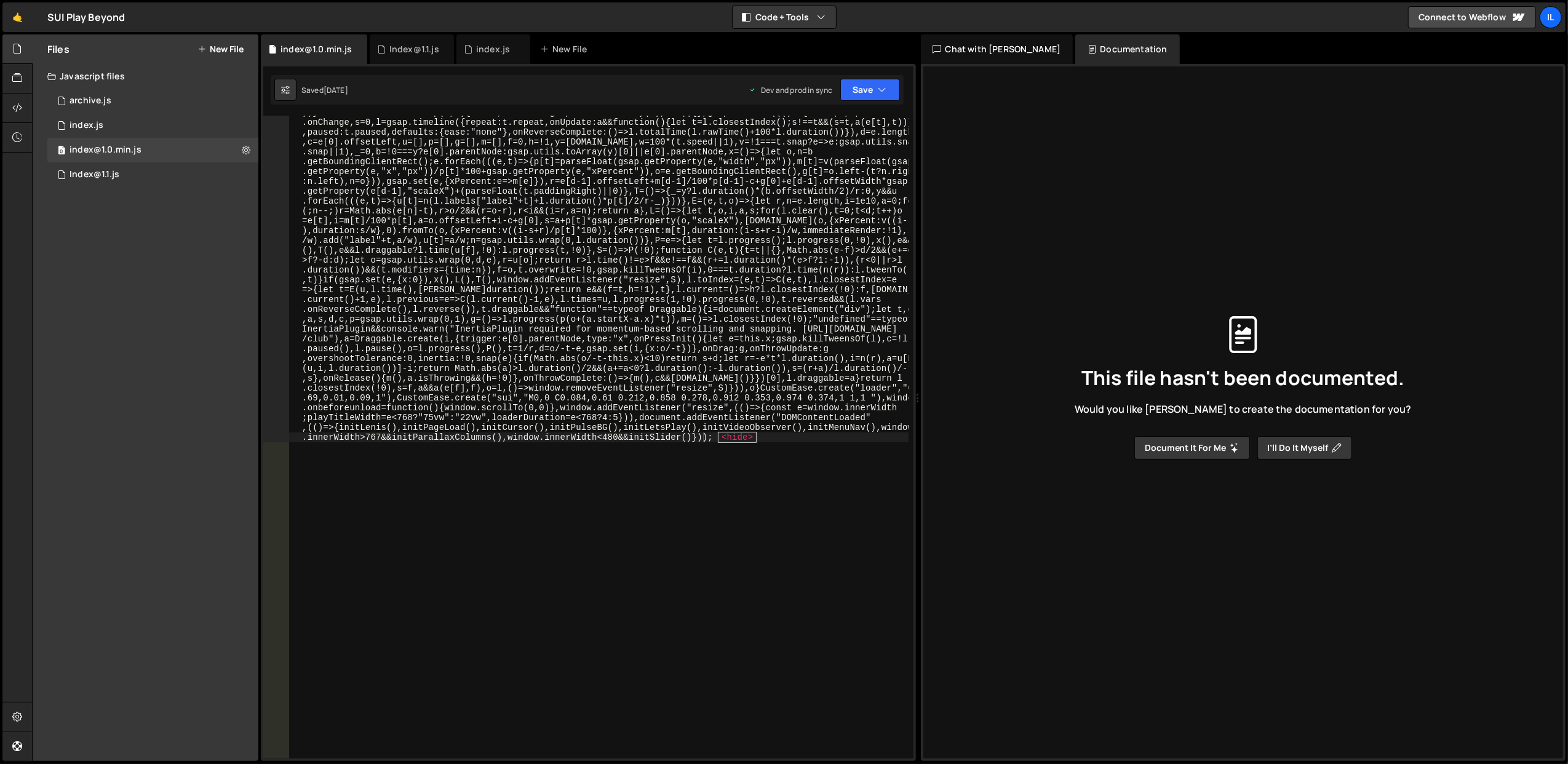
click at [385, 225] on div "let thisComponent , lightbox , lightboxBg , player , closeBtn , pauseBtn , paus…" at bounding box center [599, 763] width 619 height 2414
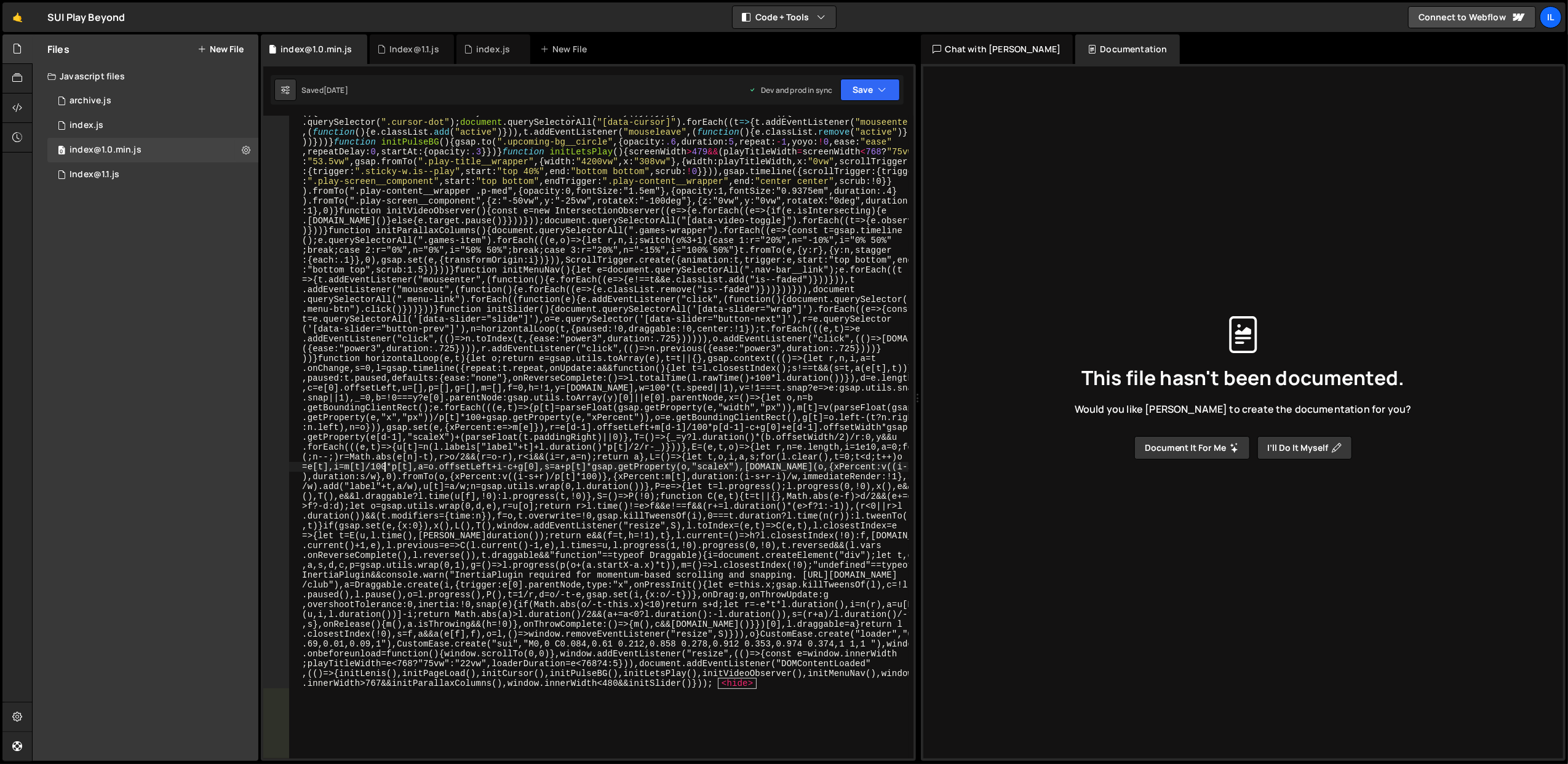
scroll to position [215, 0]
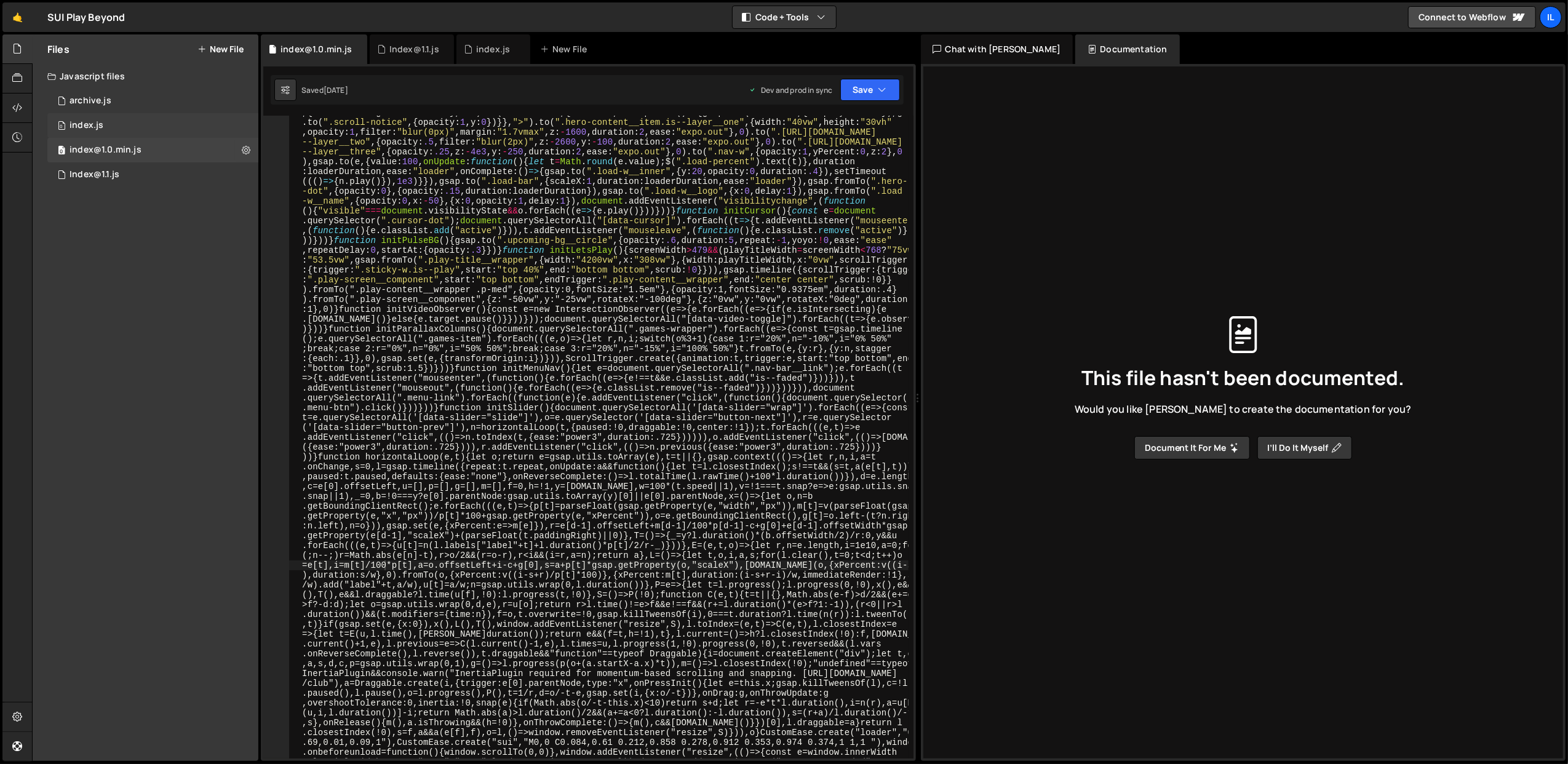
click at [122, 128] on div "0 index.js 0" at bounding box center [152, 126] width 211 height 25
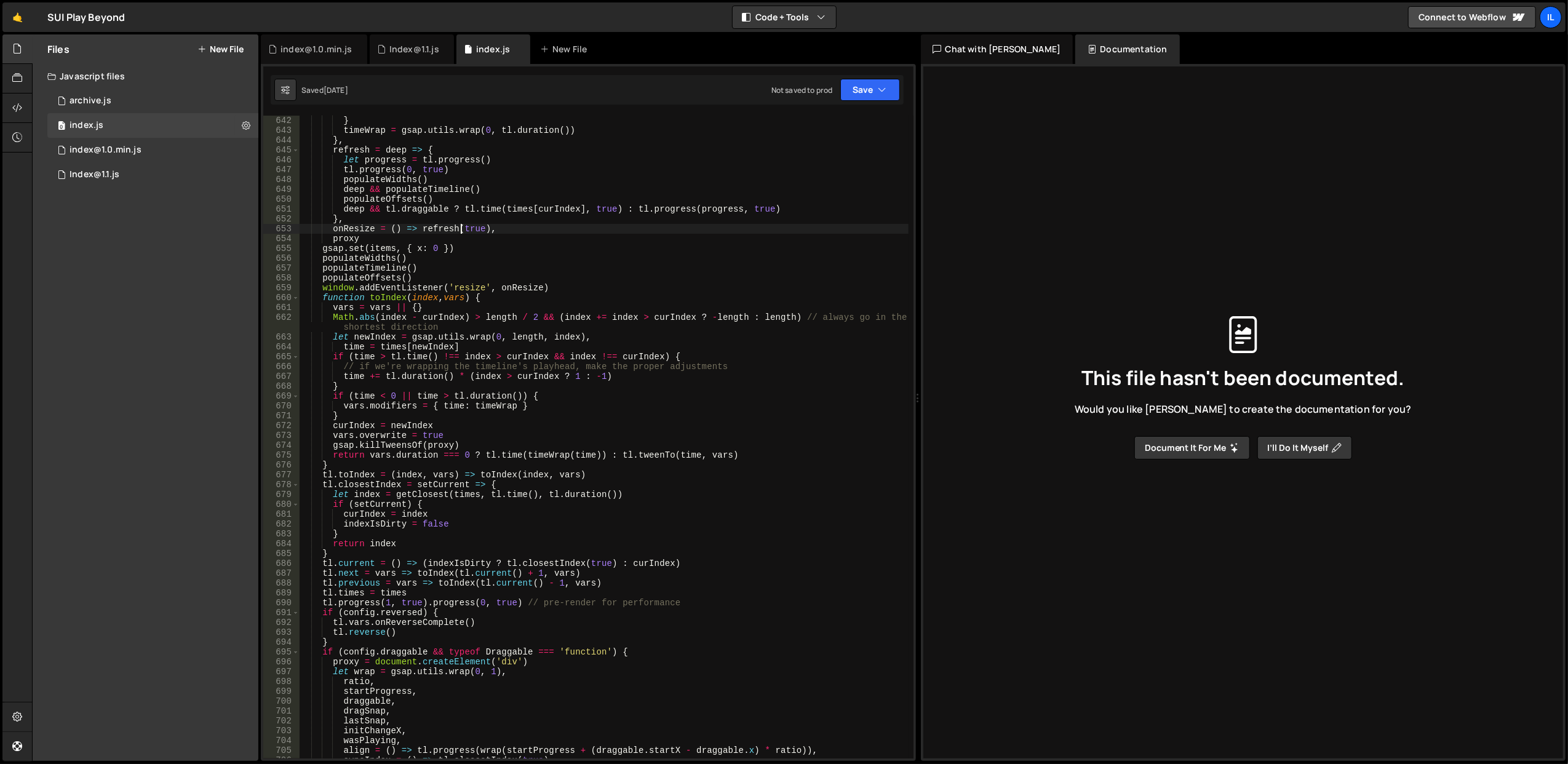
click at [460, 233] on div "} timeWrap = gsap . utils . wrap ( 0 , tl . duration ( )) } , refresh = deep =>…" at bounding box center [603, 447] width 610 height 663
type textarea "} });"
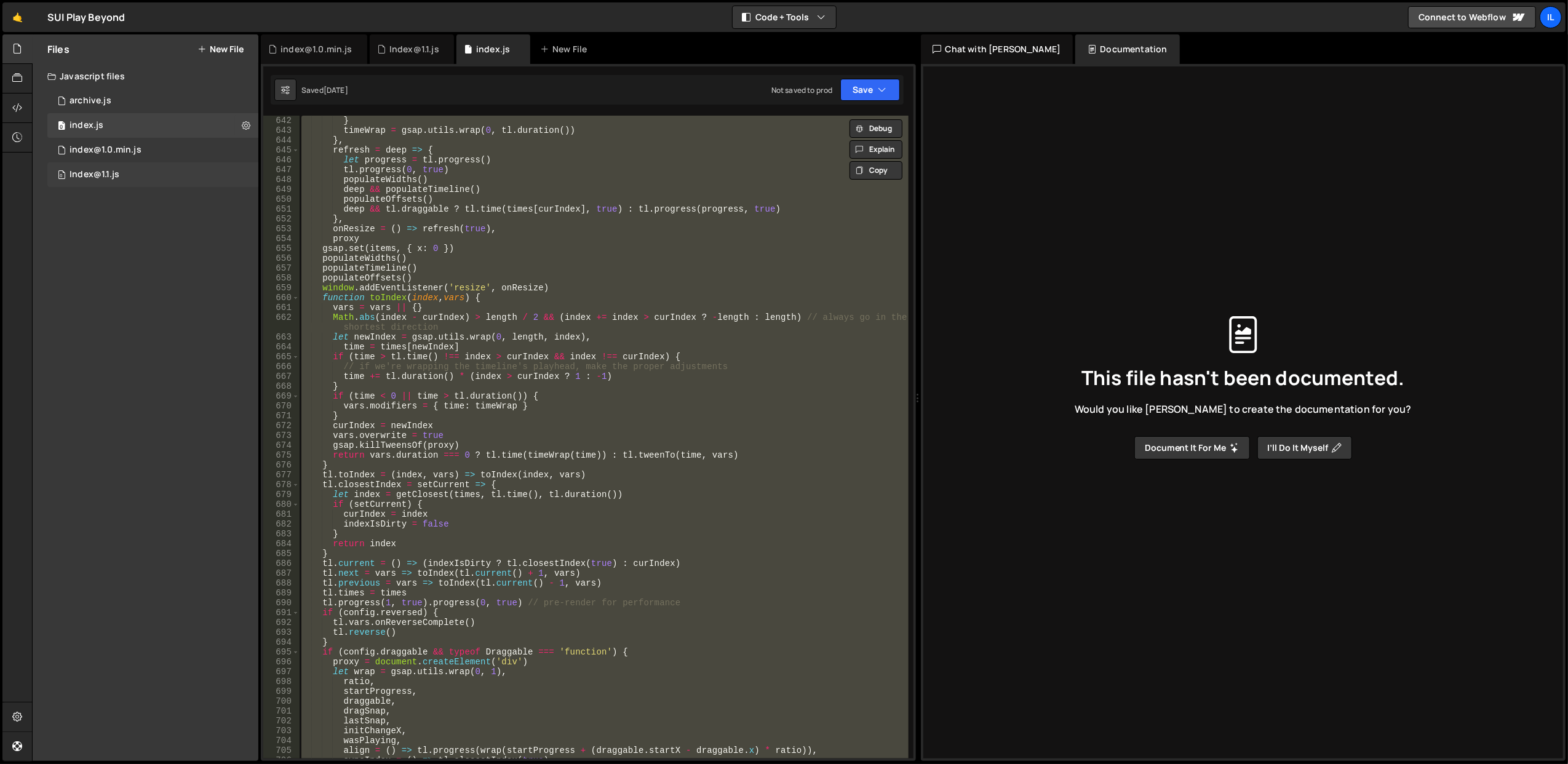
click at [136, 181] on div "0 Index@1.1.js 0" at bounding box center [152, 175] width 211 height 25
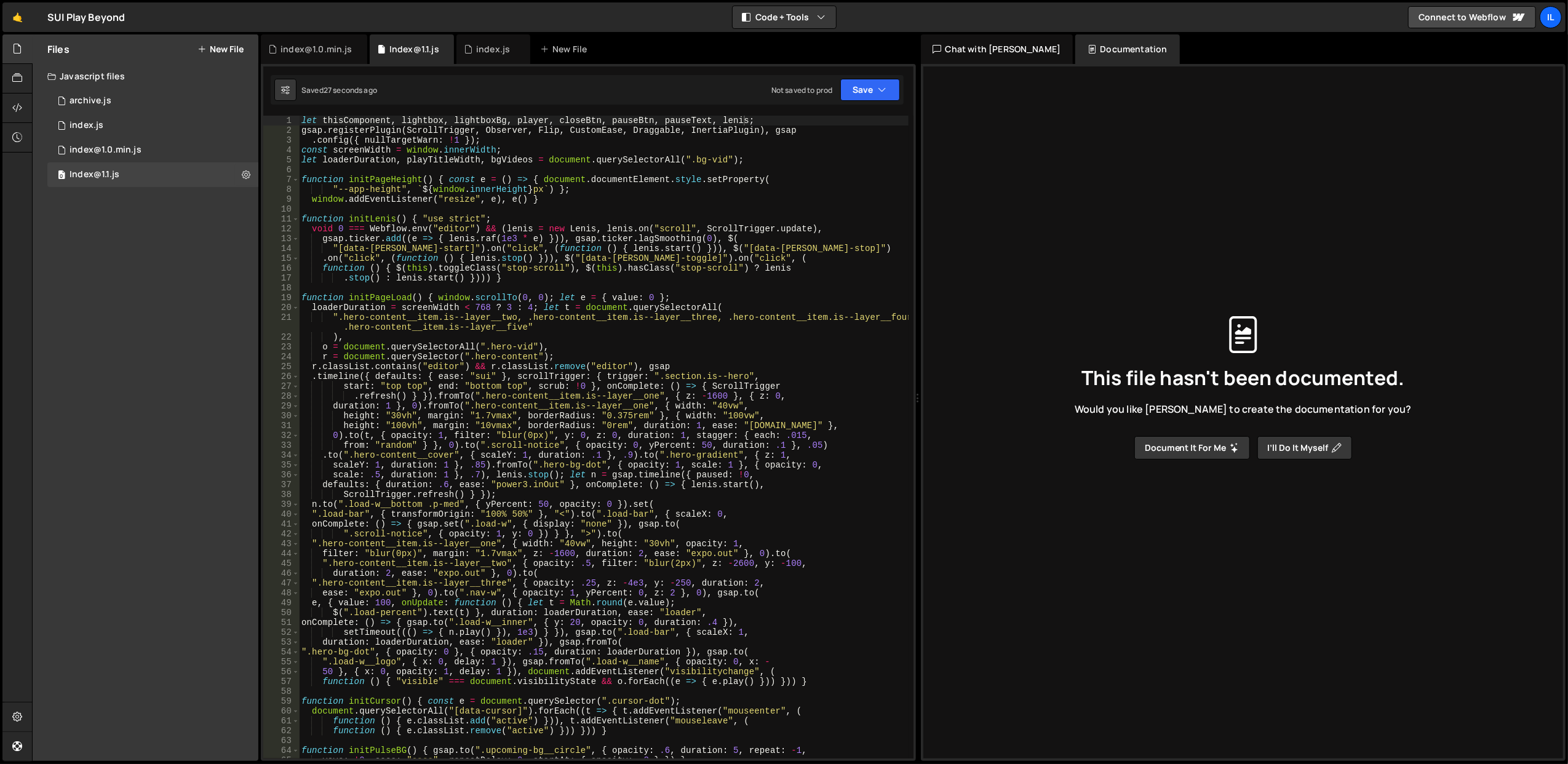
click at [439, 254] on div "let thisComponent , lightbox , lightboxBg , player , closeBtn , pauseBtn , paus…" at bounding box center [603, 447] width 610 height 663
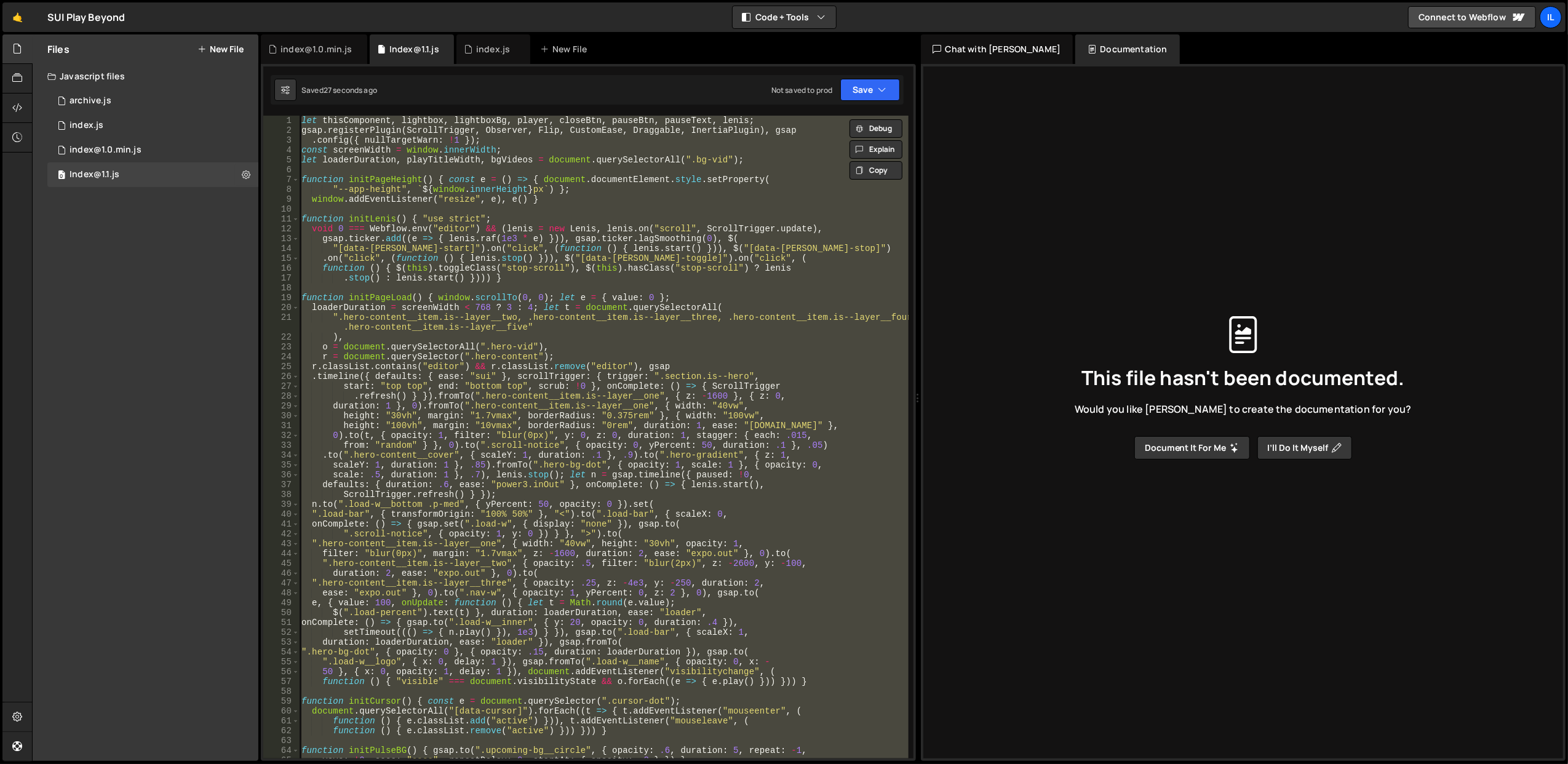
paste textarea "});"
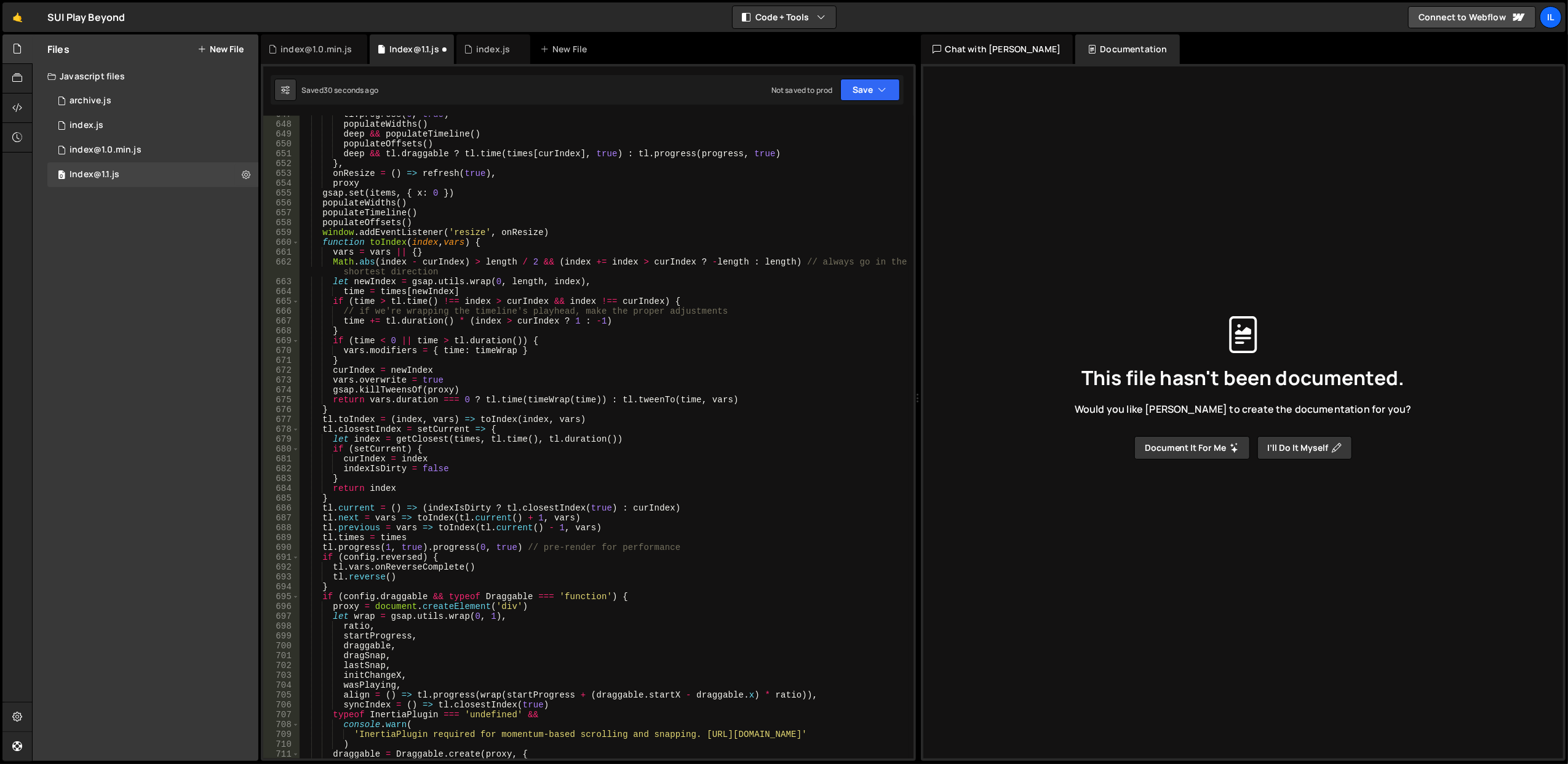
scroll to position [6107, 0]
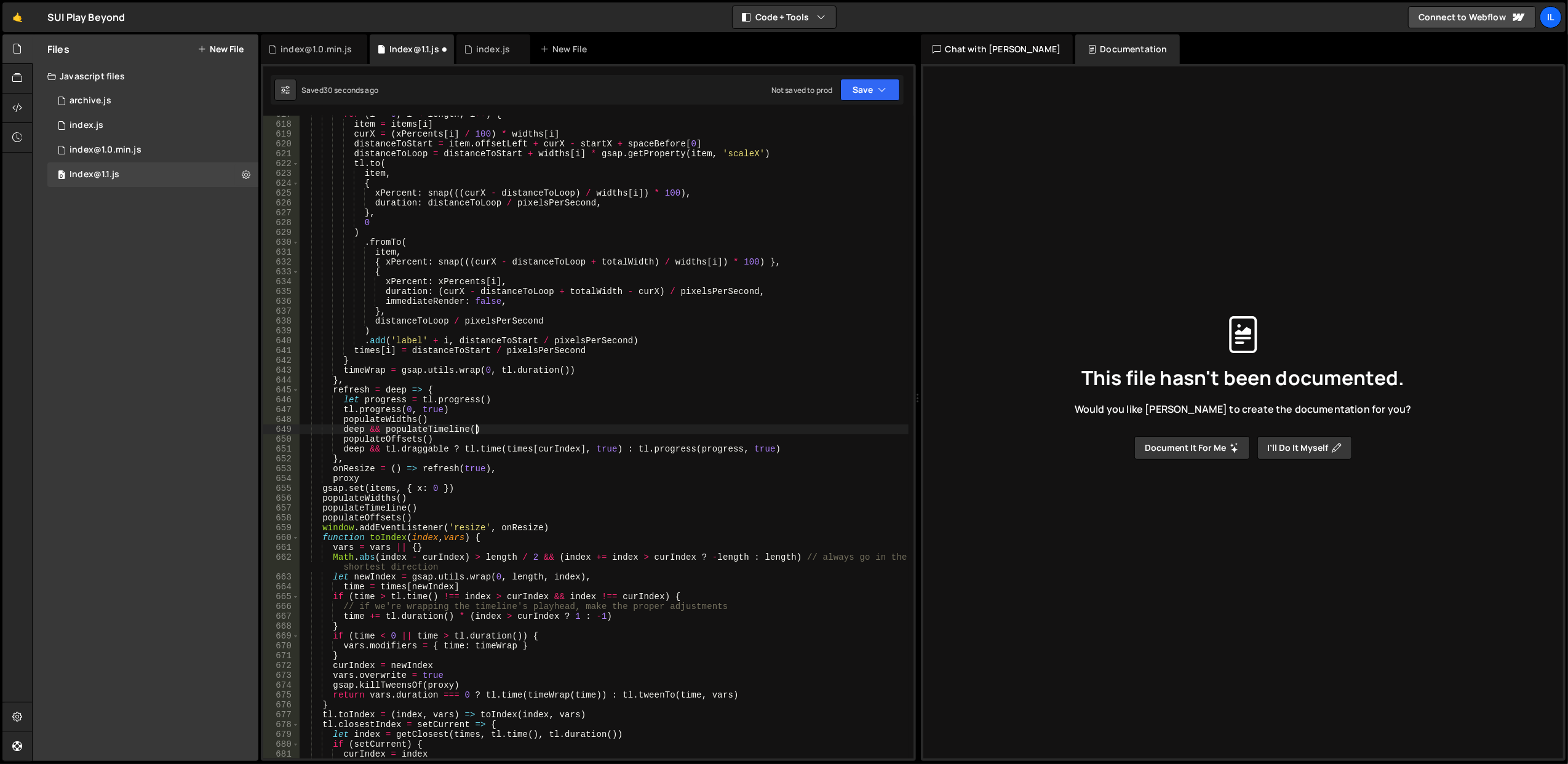
click at [547, 428] on div "for ( i = 0 ; i < length ; i ++ ) { item = items [ i ] curX = ( xPercents [ i ]…" at bounding box center [603, 441] width 610 height 663
type textarea "deep && populateTimeline()"
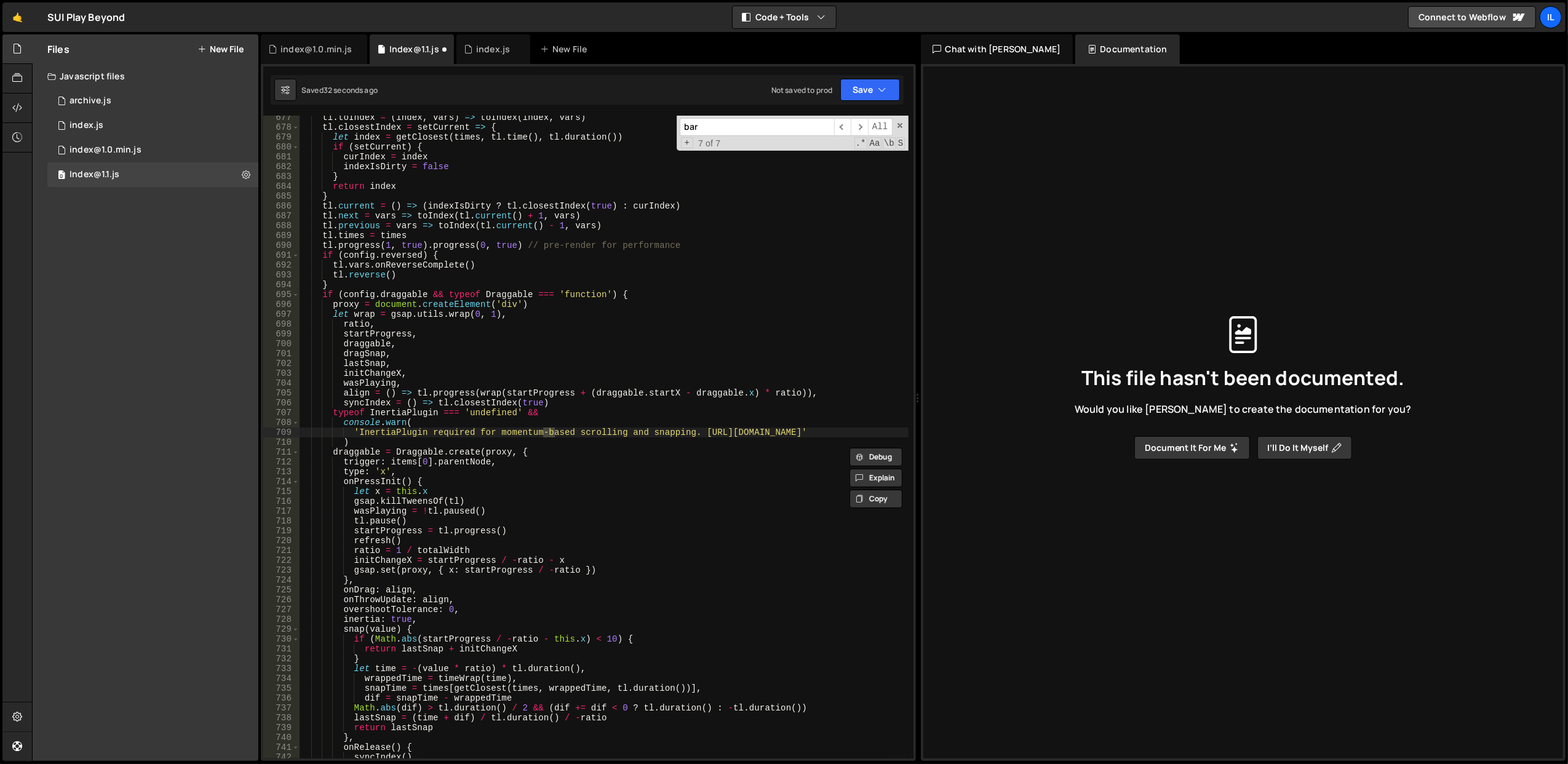
scroll to position [1705, 0]
type input "barba"
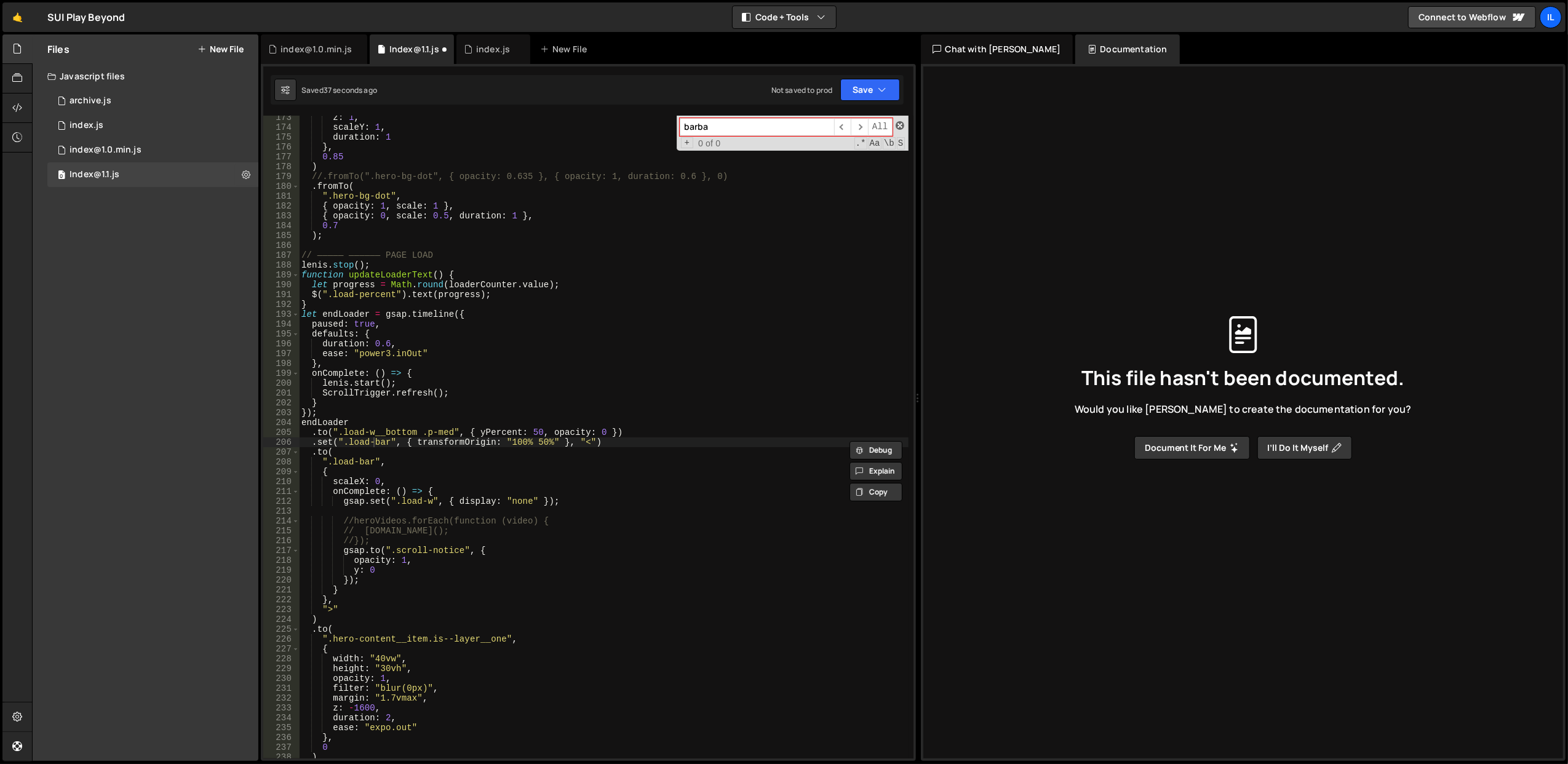
click at [898, 127] on span at bounding box center [899, 125] width 9 height 9
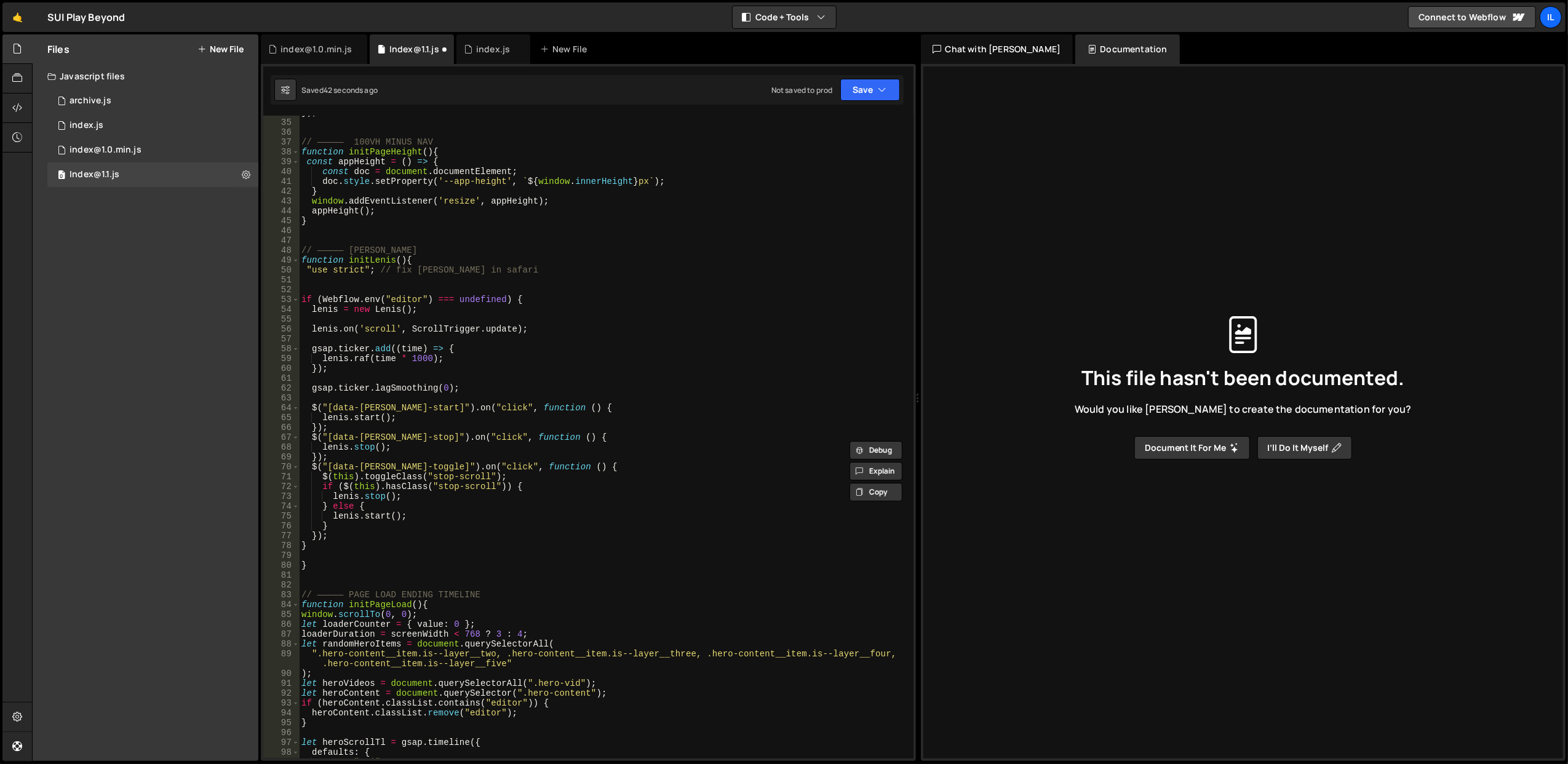
scroll to position [0, 0]
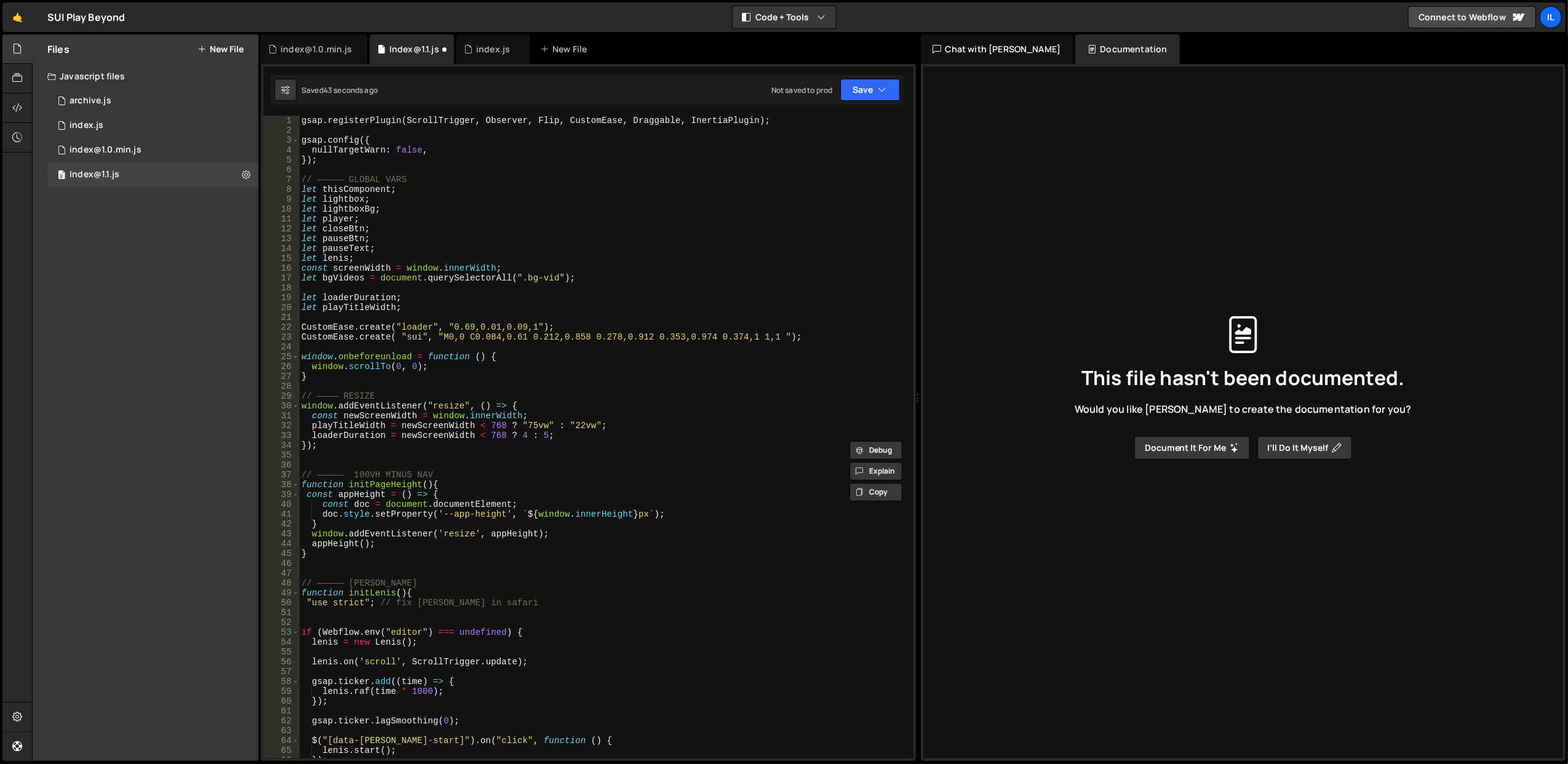
click at [535, 233] on div "gsap . registerPlugin ( ScrollTrigger , Observer , Flip , CustomEase , Draggabl…" at bounding box center [603, 447] width 610 height 663
click at [535, 216] on div "gsap . registerPlugin ( ScrollTrigger , Observer , Flip , CustomEase , Draggabl…" at bounding box center [603, 447] width 610 height 663
click at [870, 92] on button "Save" at bounding box center [870, 90] width 60 height 22
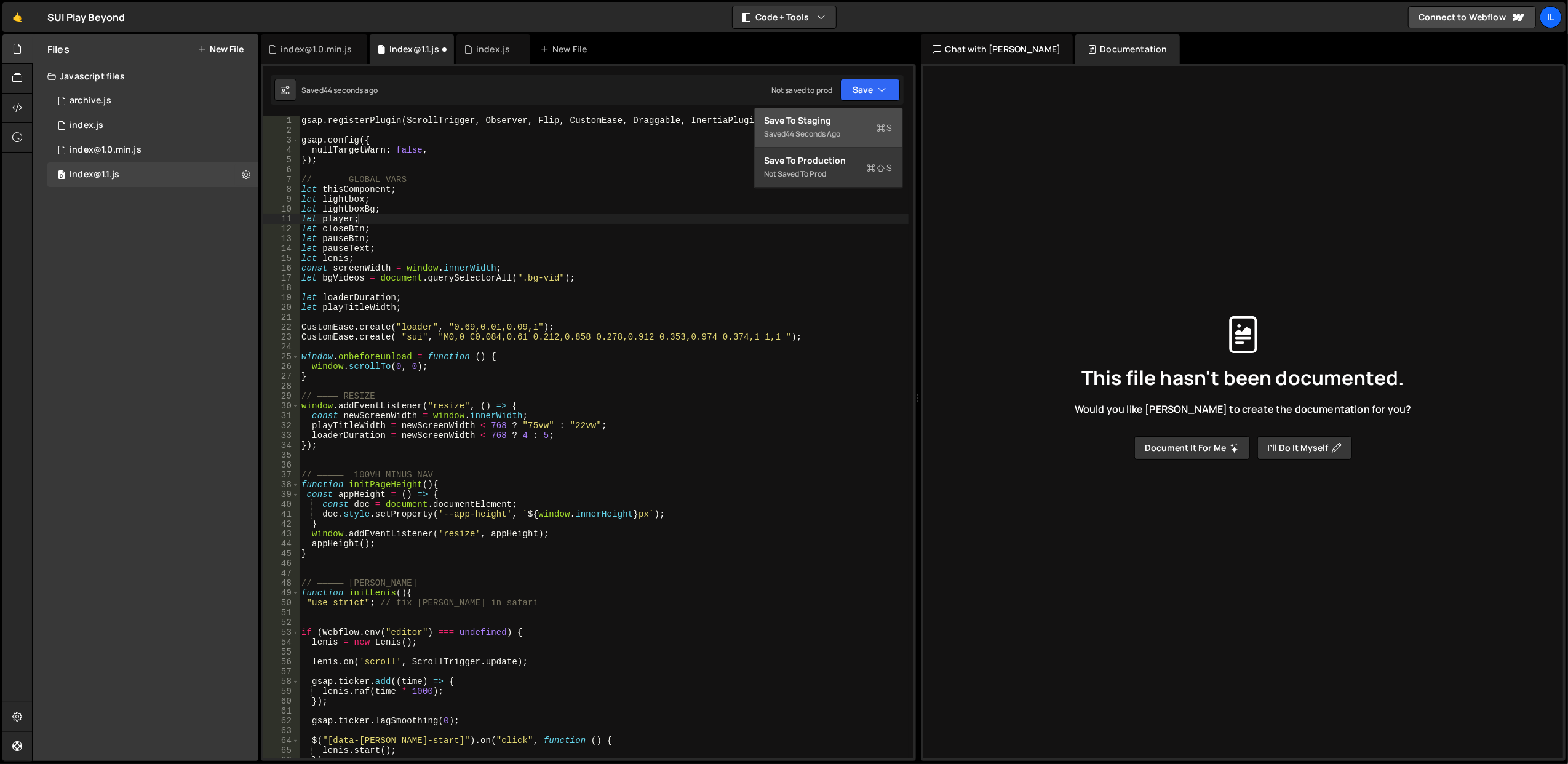
click at [836, 124] on div "Save to Staging S" at bounding box center [829, 121] width 128 height 12
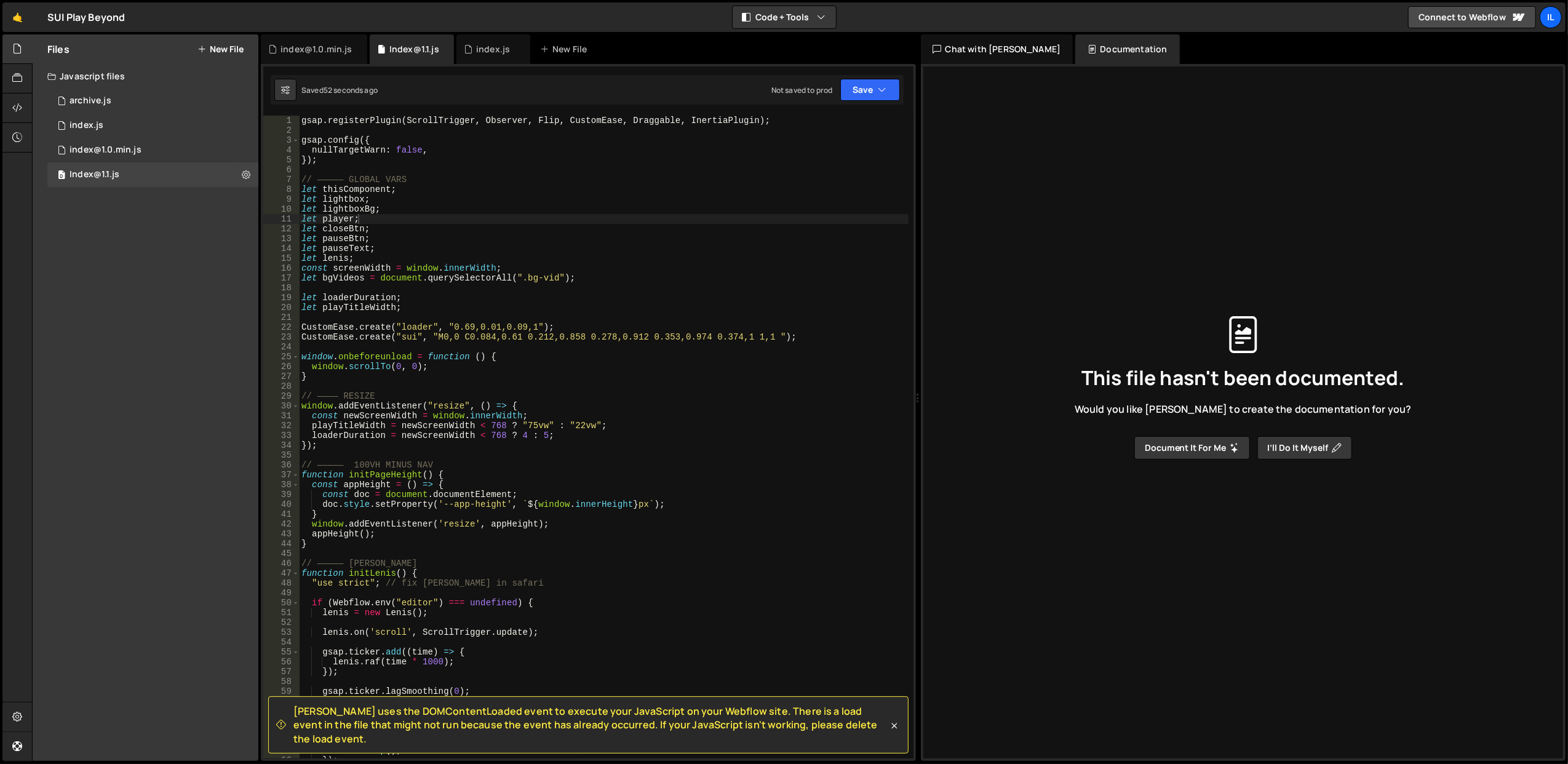
click at [535, 264] on div "gsap . registerPlugin ( ScrollTrigger , Observer , Flip , CustomEase , Draggabl…" at bounding box center [603, 447] width 610 height 663
click at [536, 236] on div "gsap . registerPlugin ( ScrollTrigger , Observer , Flip , CustomEase , Draggabl…" at bounding box center [603, 447] width 610 height 663
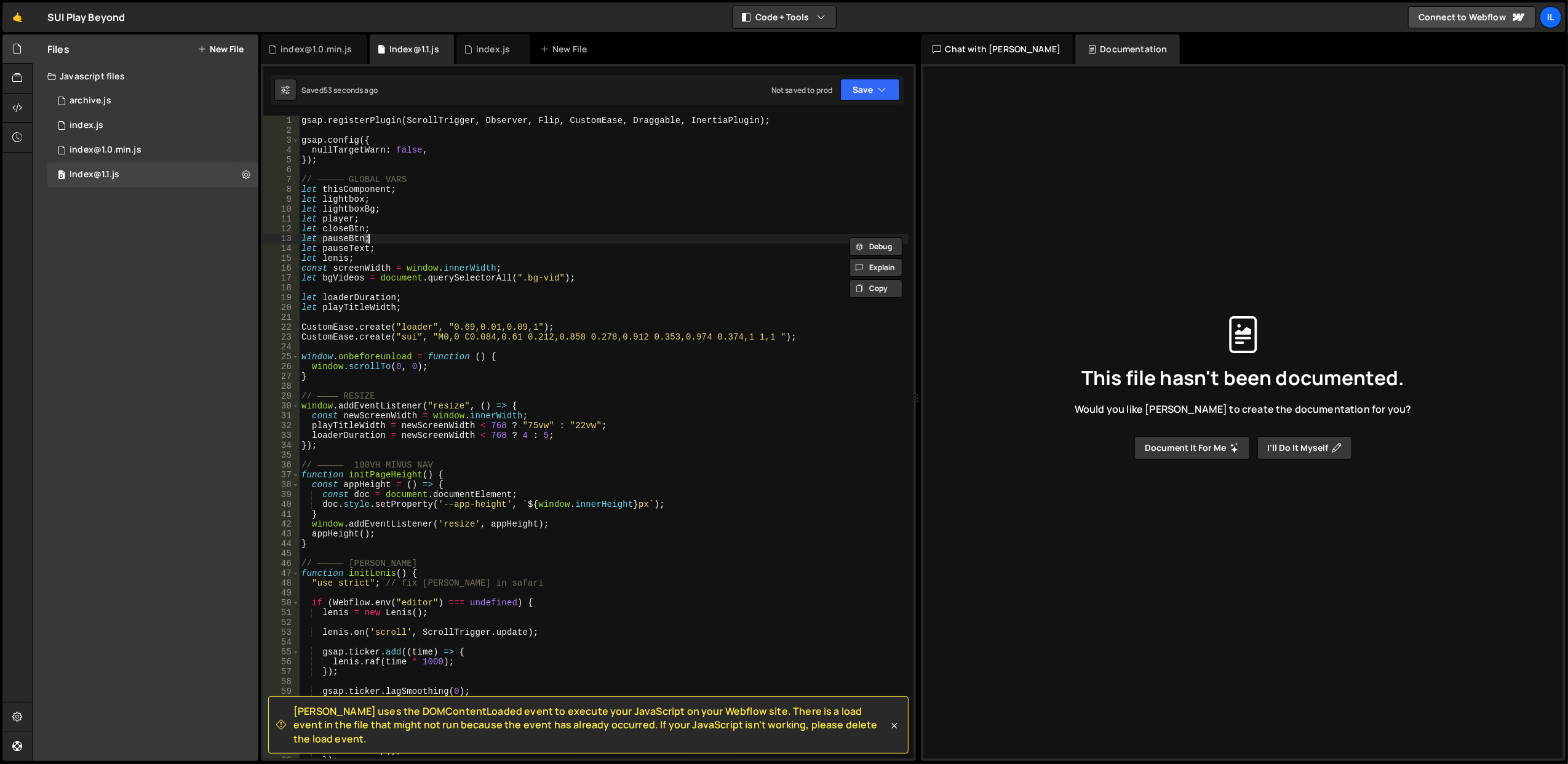
click at [536, 236] on div "gsap . registerPlugin ( ScrollTrigger , Observer , Flip , CustomEase , Draggabl…" at bounding box center [603, 447] width 610 height 663
click at [535, 224] on div "gsap . registerPlugin ( ScrollTrigger , Observer , Flip , CustomEase , Draggabl…" at bounding box center [603, 447] width 610 height 663
type textarea "let closeBtn;"
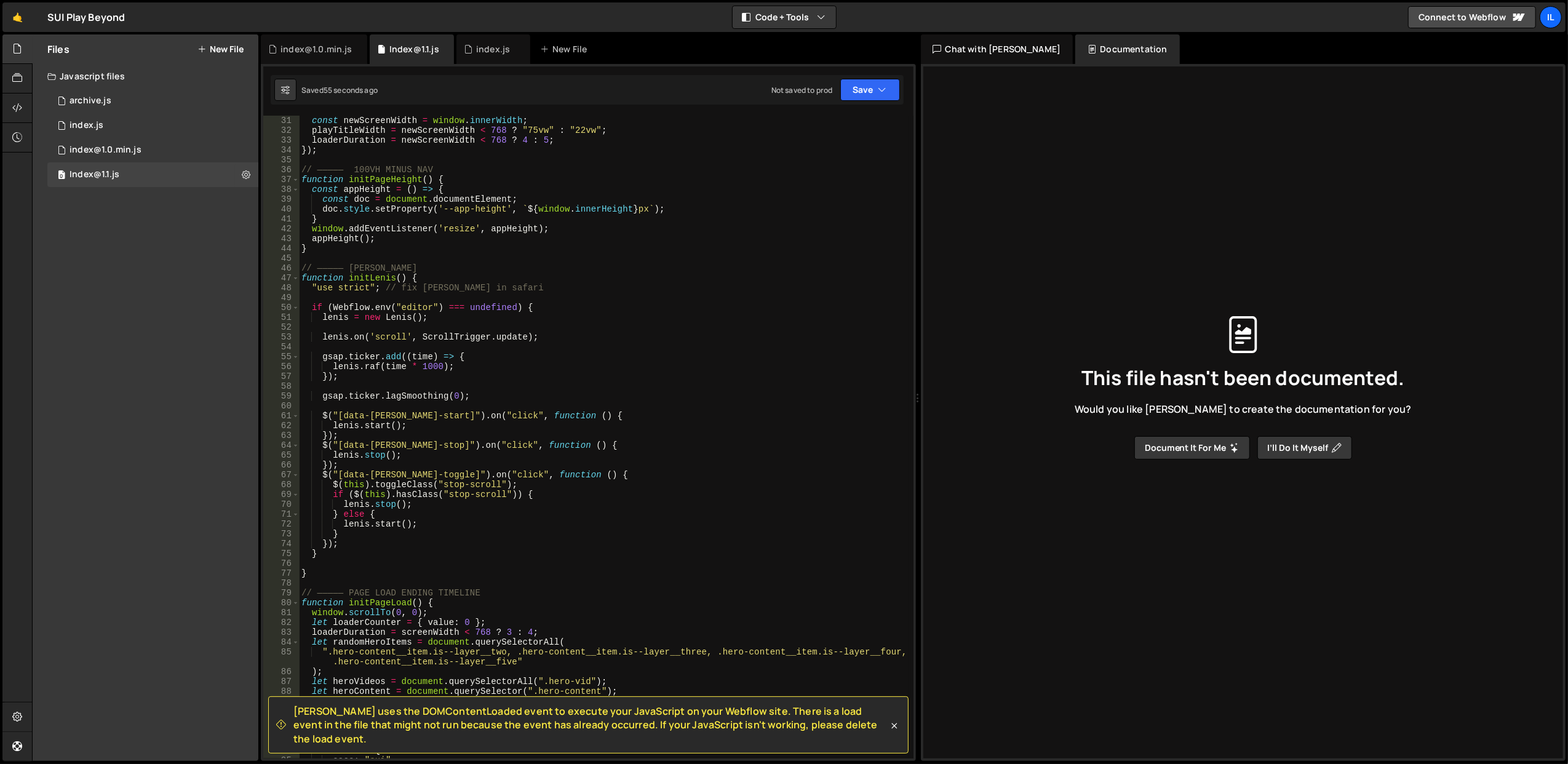
scroll to position [295, 0]
click at [240, 178] on button at bounding box center [246, 174] width 22 height 22
type input "Index@1.1"
radio input "true"
click at [236, 124] on div "0 index.js 0" at bounding box center [152, 126] width 211 height 25
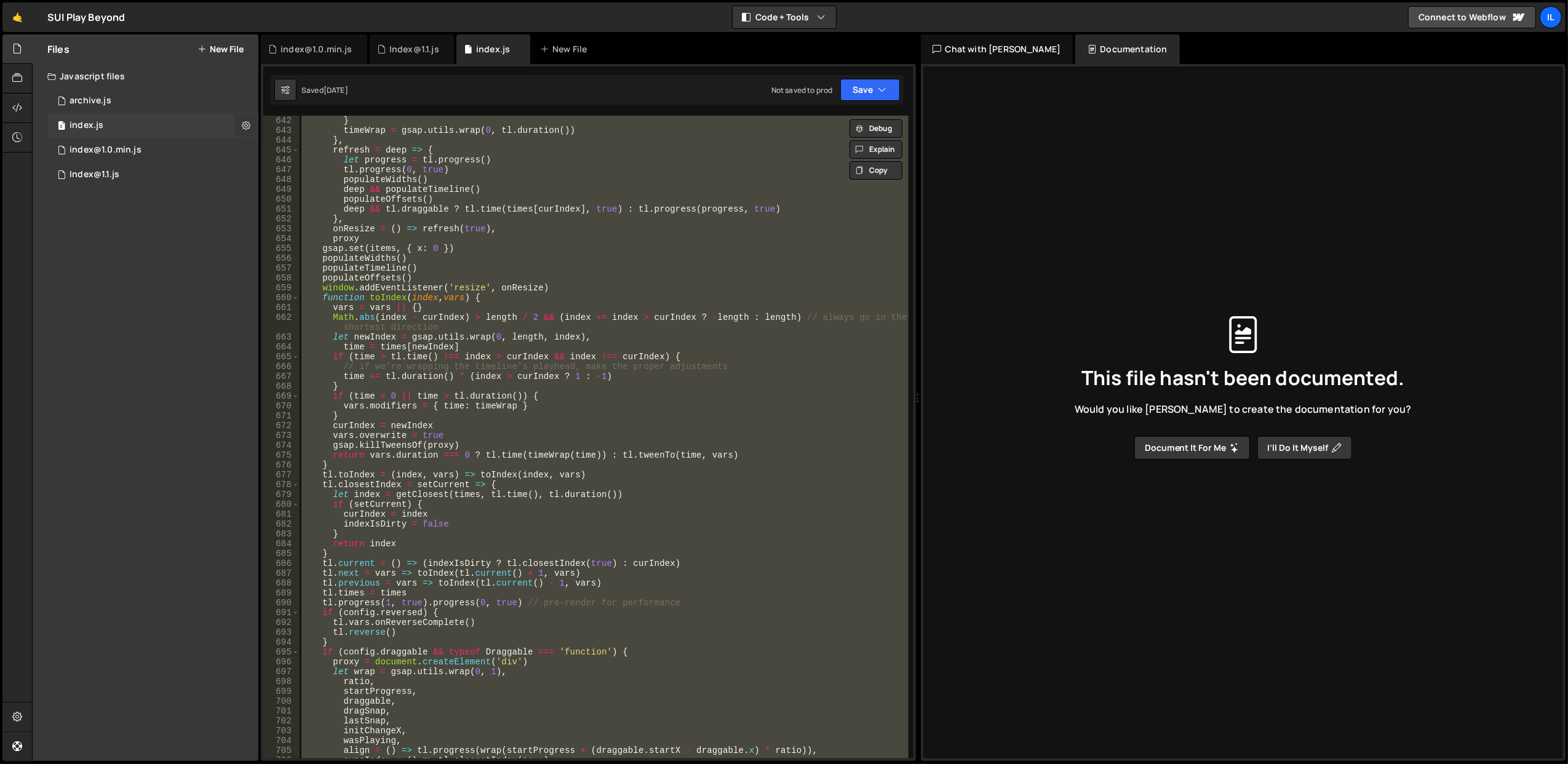
click at [242, 124] on icon at bounding box center [246, 125] width 9 height 12
type input "index"
radio input "true"
click at [293, 153] on button "Edit File Settings" at bounding box center [321, 151] width 121 height 25
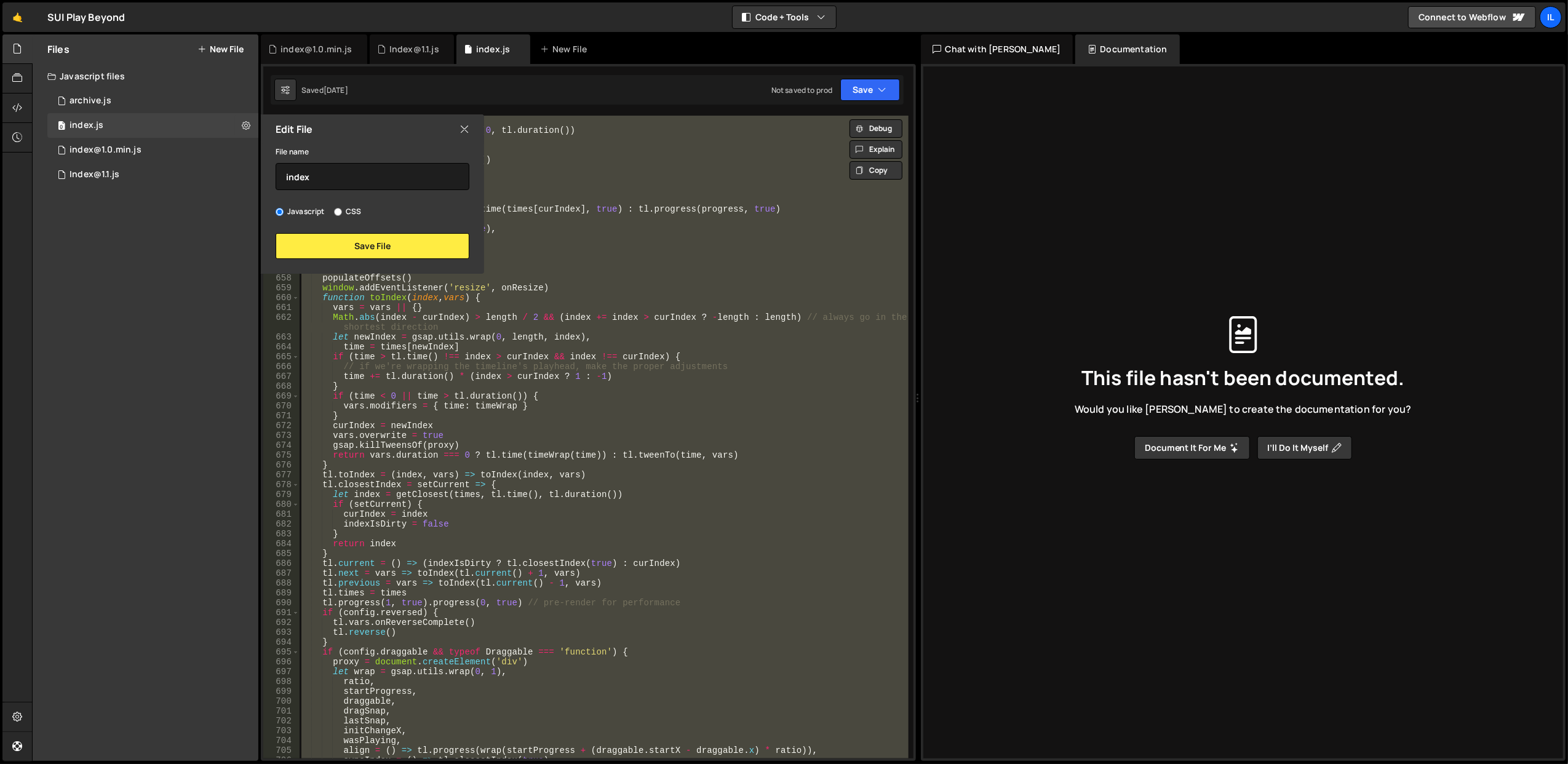
click at [460, 126] on icon at bounding box center [464, 129] width 10 height 14
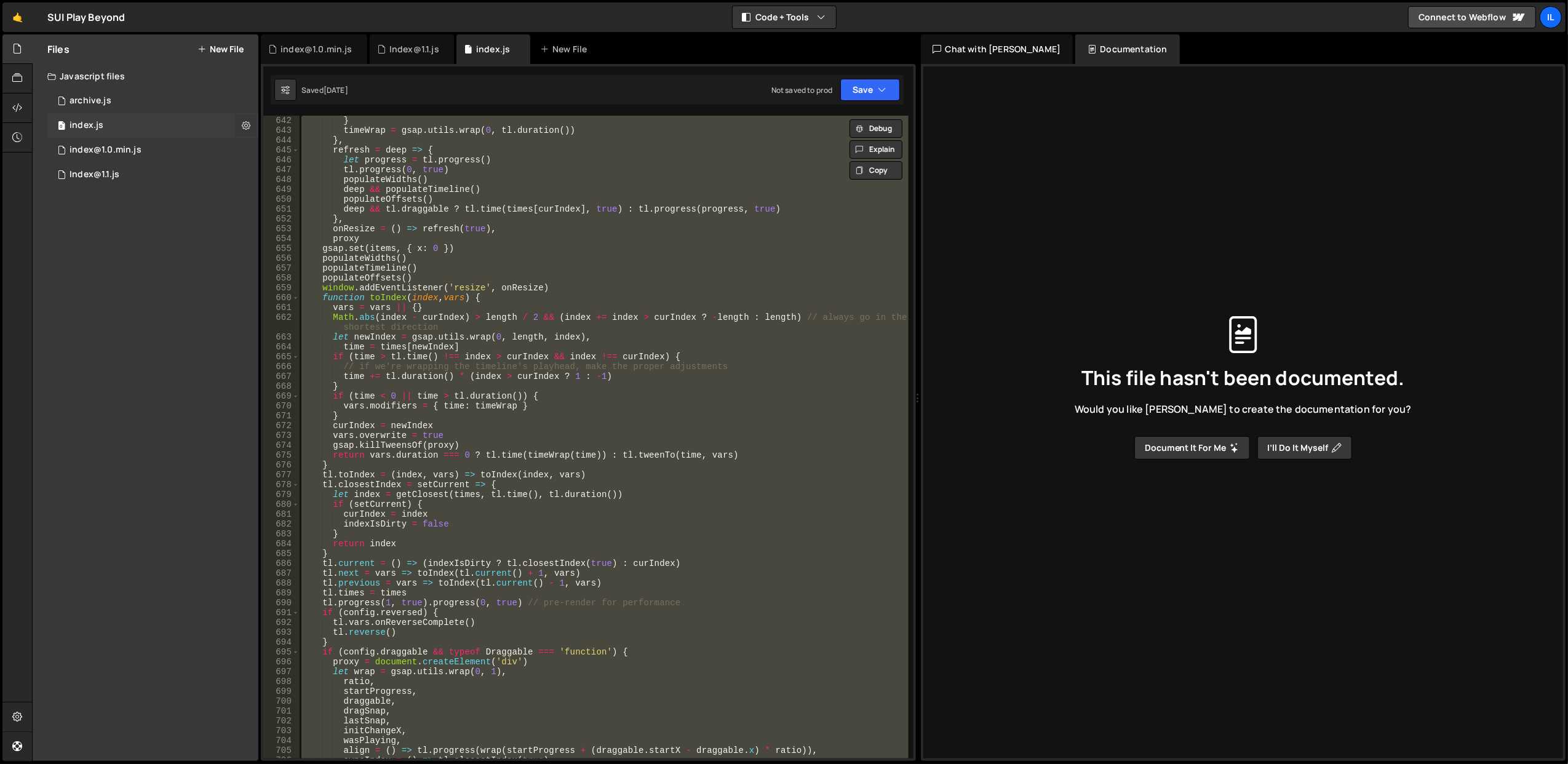
click at [250, 121] on icon at bounding box center [246, 125] width 9 height 12
click at [299, 176] on button "Edit External Scripts" at bounding box center [321, 176] width 121 height 25
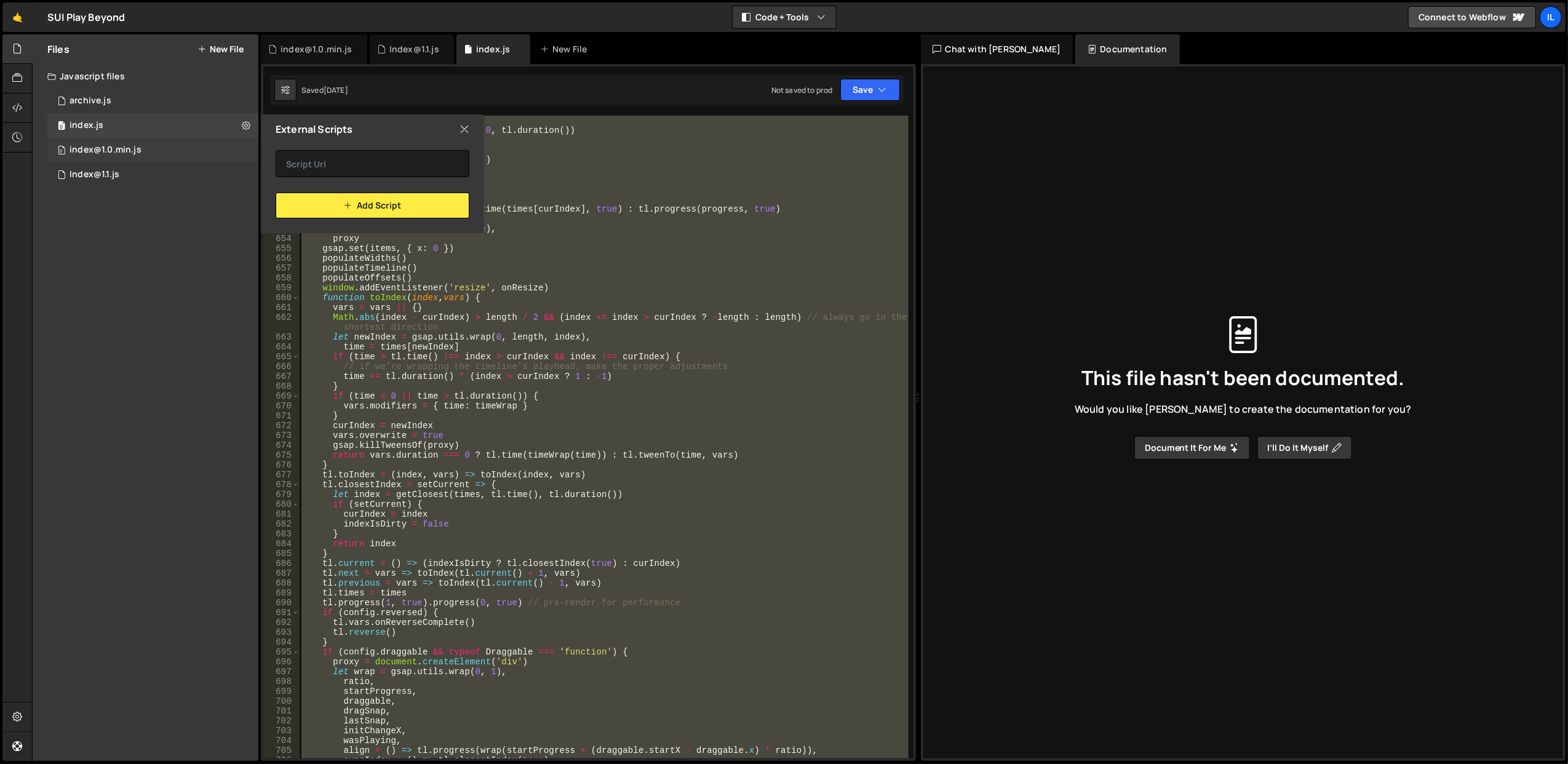
click at [463, 127] on icon at bounding box center [464, 129] width 10 height 14
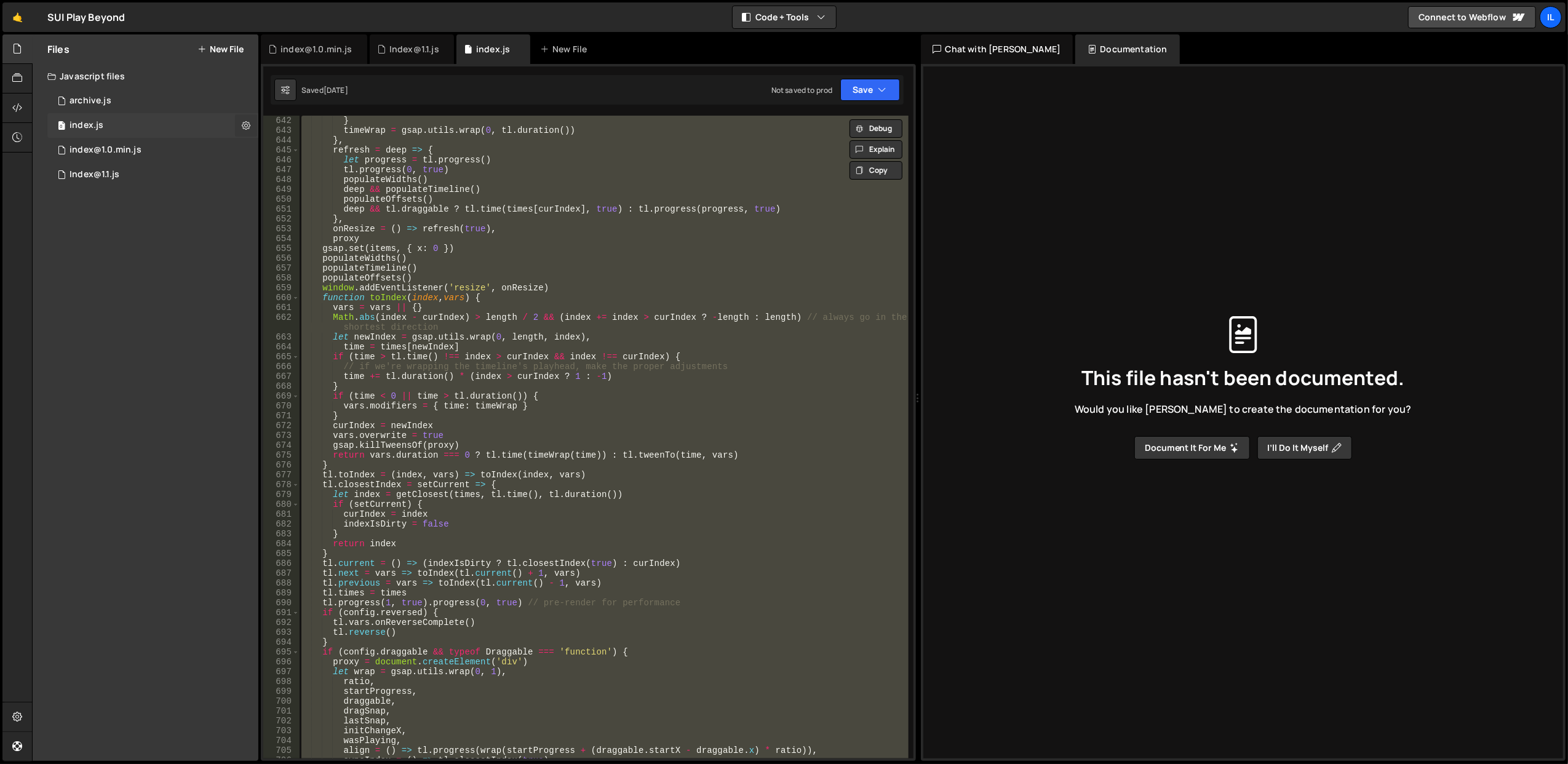
click at [245, 123] on icon at bounding box center [246, 125] width 9 height 12
click at [229, 170] on div "0 Index@1.1.js 0" at bounding box center [152, 175] width 211 height 25
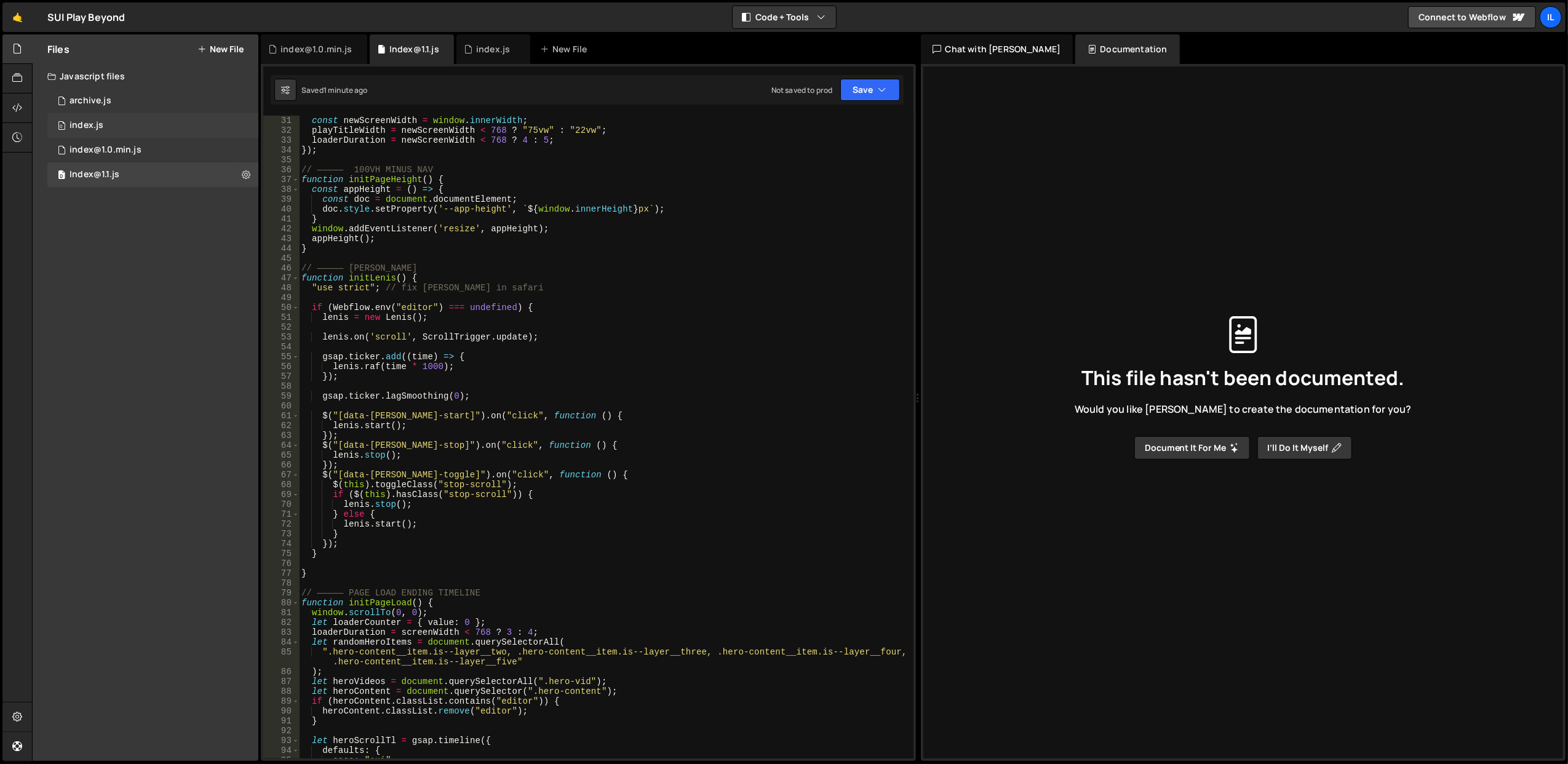
click at [244, 124] on div "0 index.js 0" at bounding box center [152, 126] width 211 height 25
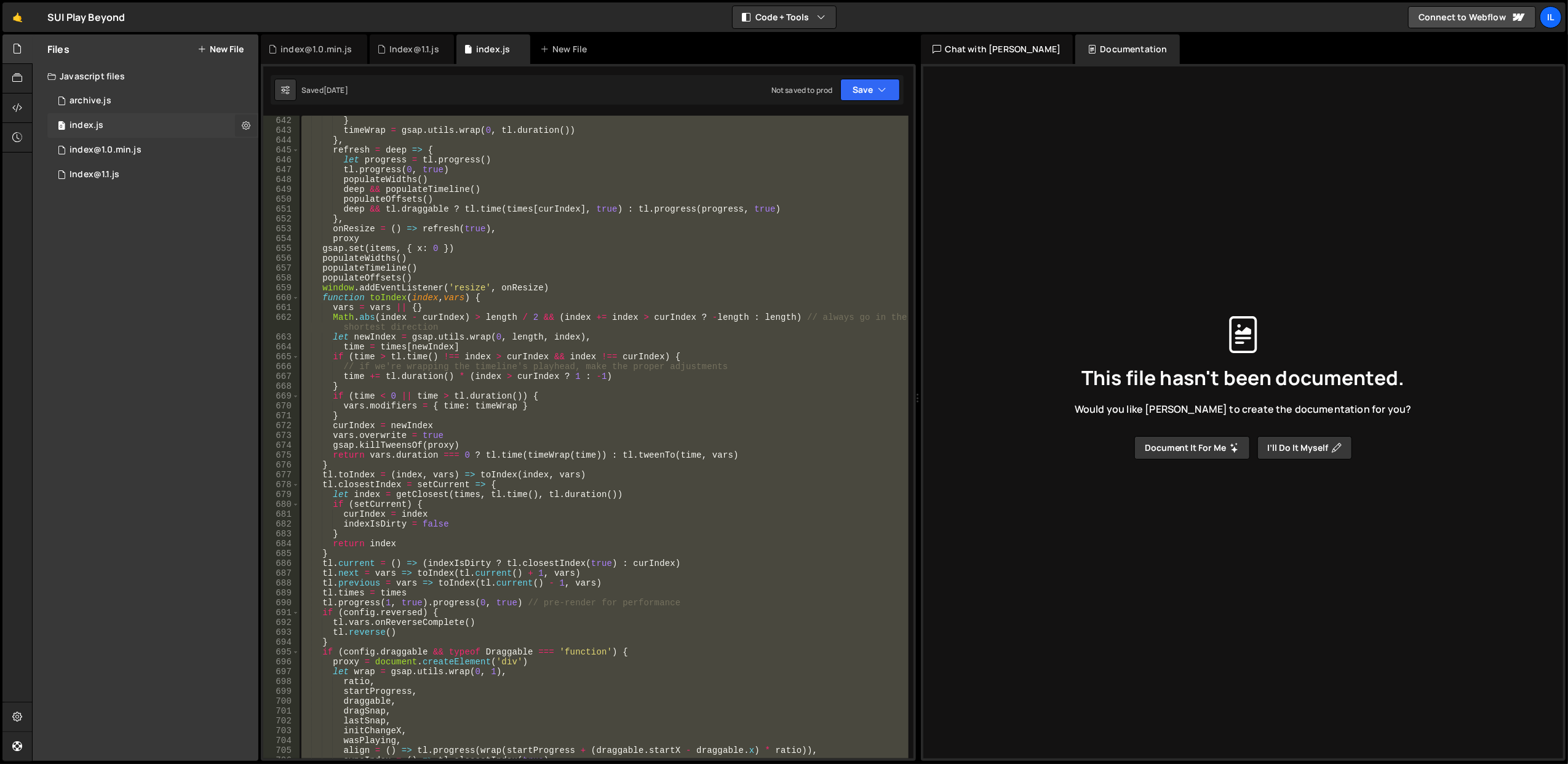
click at [245, 126] on icon at bounding box center [246, 125] width 9 height 12
type input "index"
radio input "true"
click at [335, 153] on button "Edit File Settings" at bounding box center [321, 151] width 121 height 25
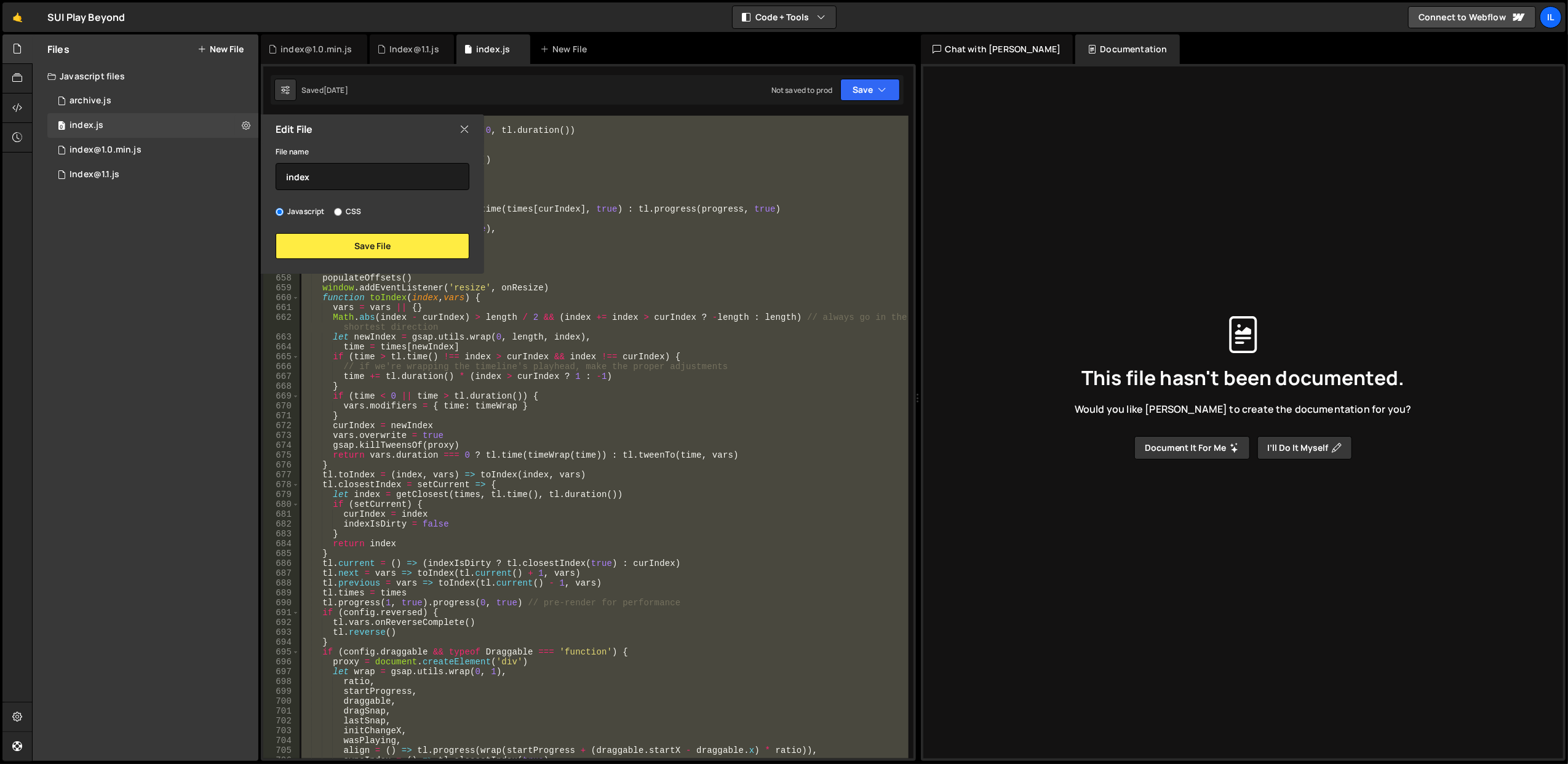
click at [463, 126] on icon at bounding box center [464, 129] width 10 height 14
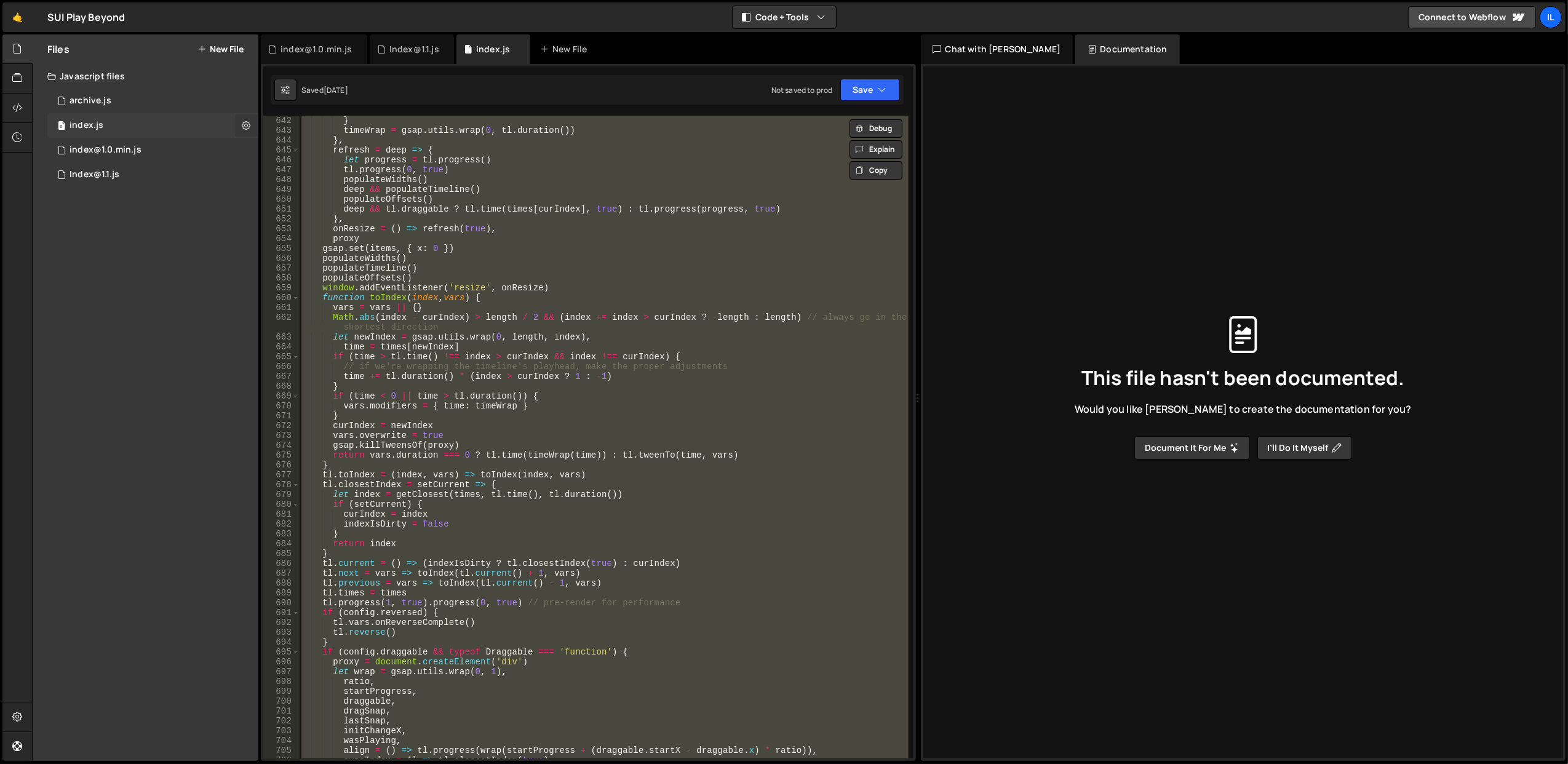
click at [249, 126] on icon at bounding box center [246, 125] width 9 height 12
click at [157, 118] on div "0 index.js 0" at bounding box center [152, 126] width 211 height 25
click at [157, 104] on div "0 archive.js 0" at bounding box center [152, 101] width 211 height 25
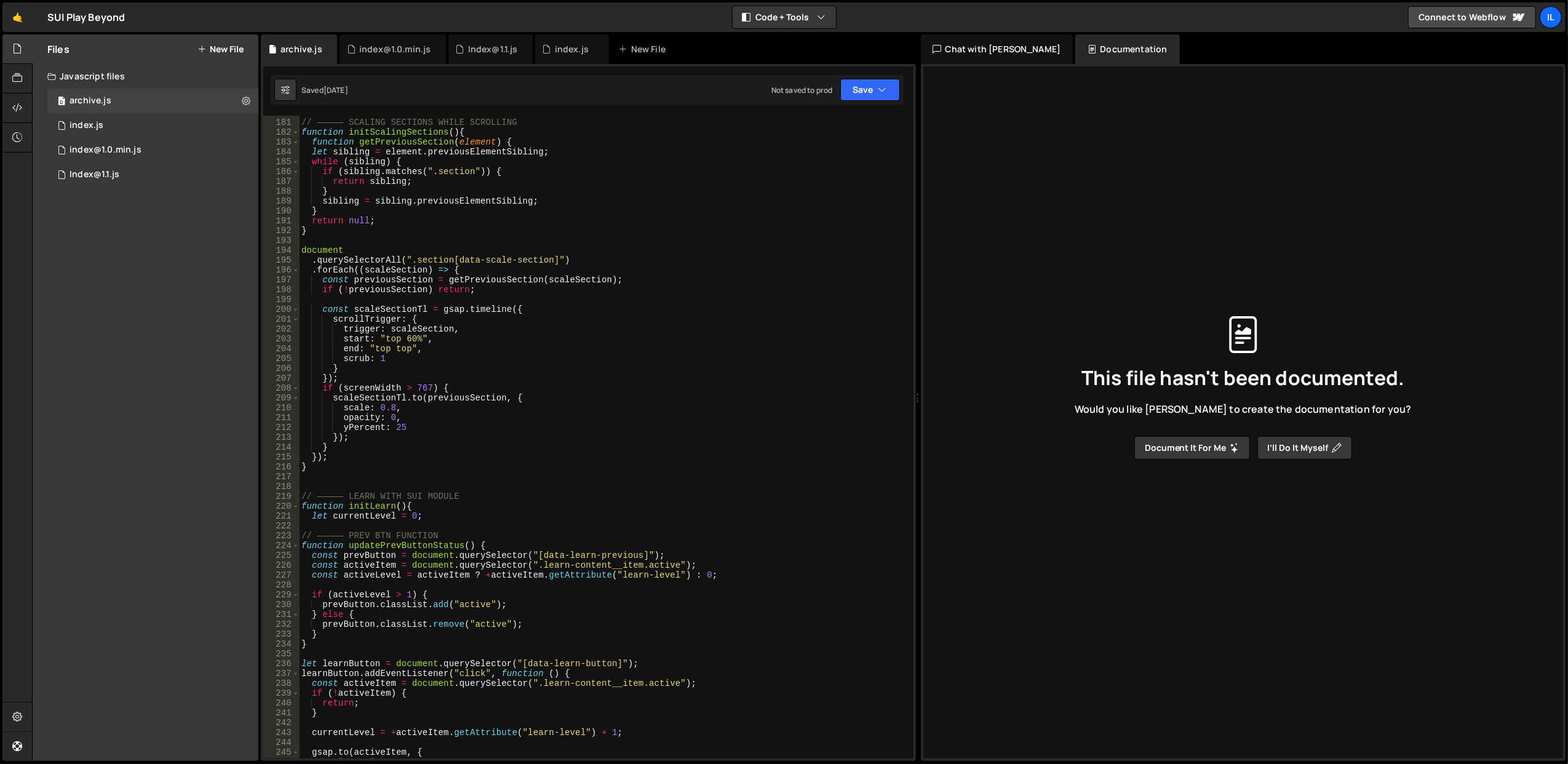
scroll to position [1621, 0]
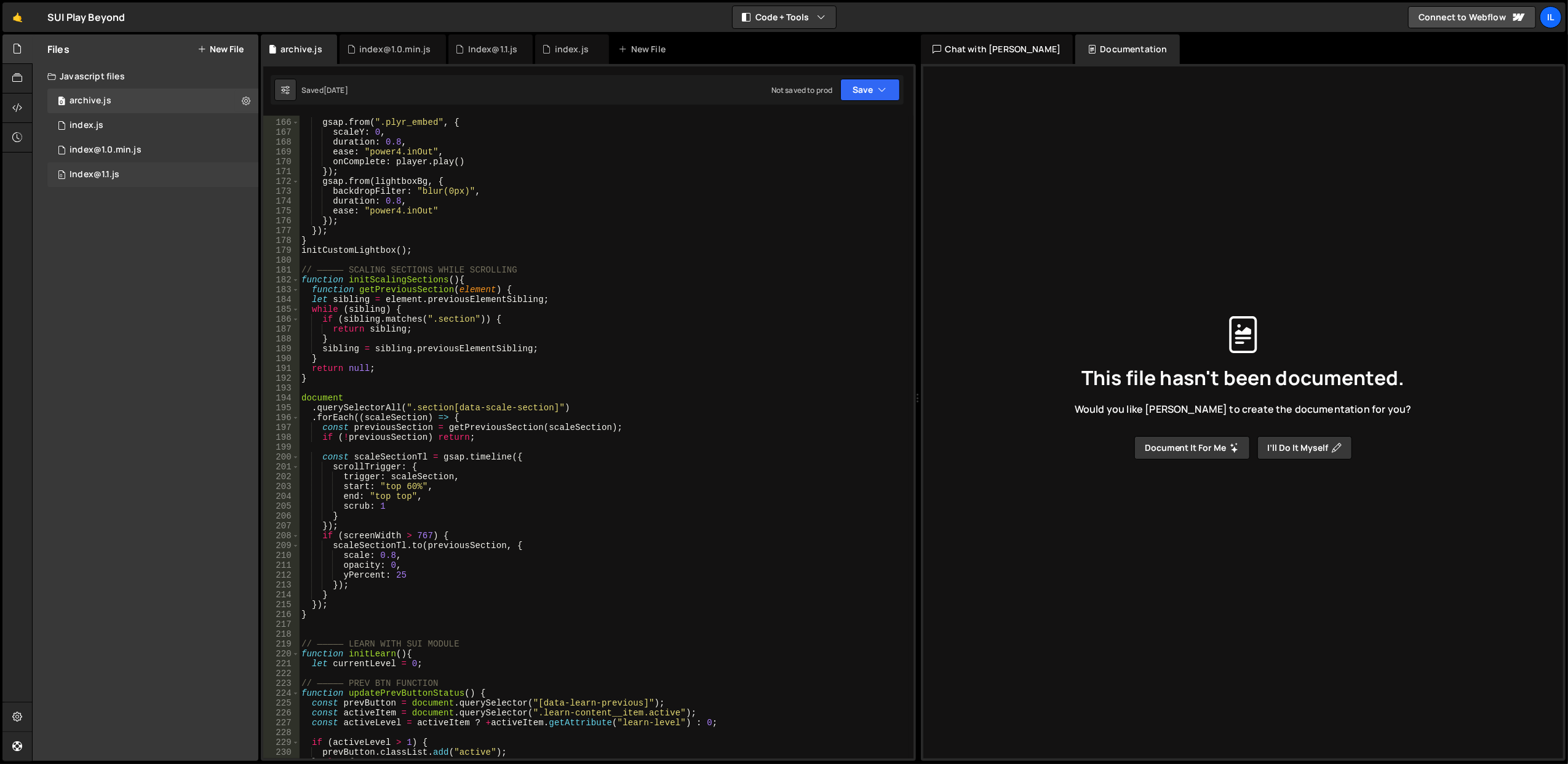
click at [106, 166] on div "0 Index@1.1.js 0" at bounding box center [152, 175] width 211 height 25
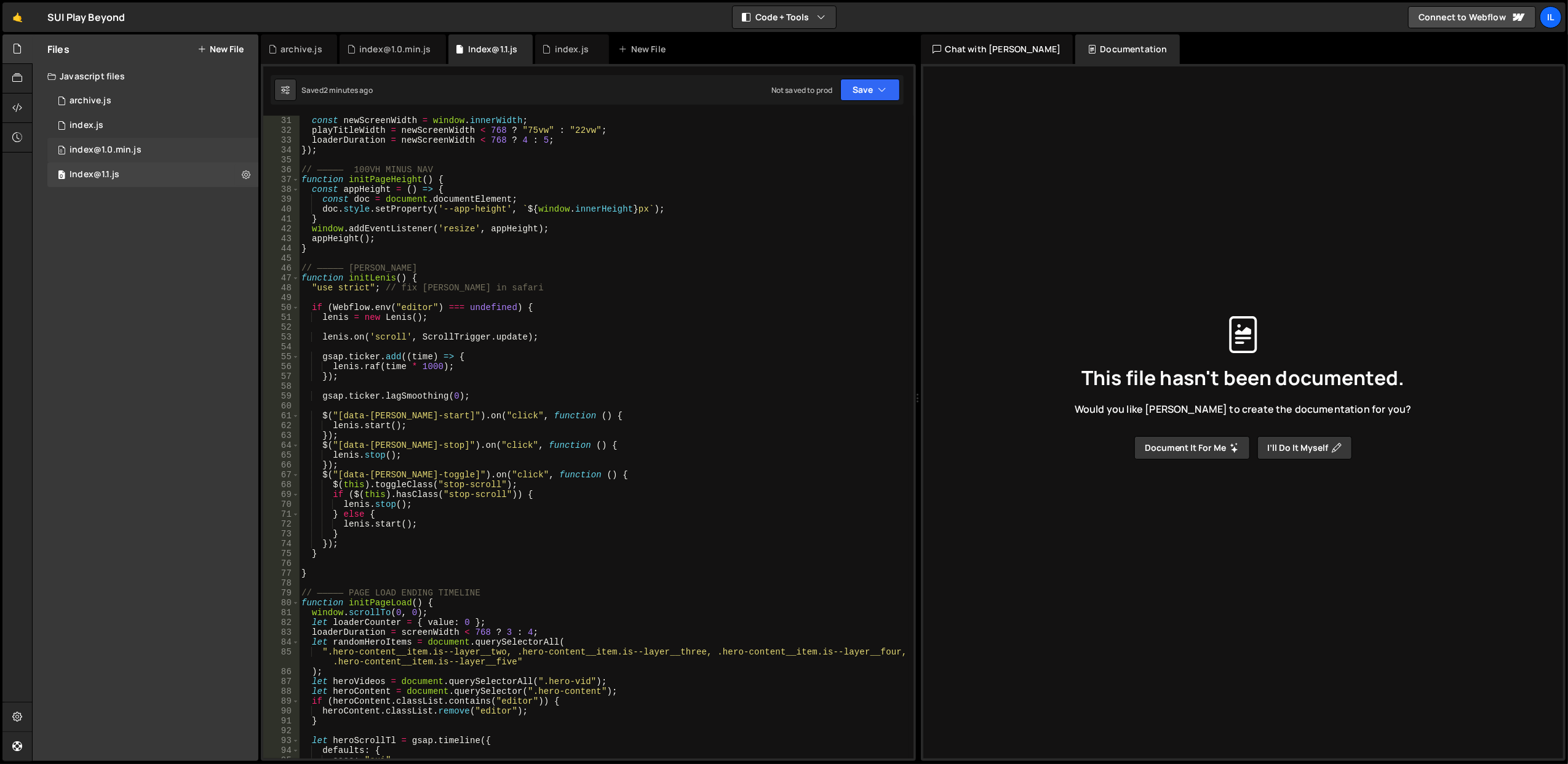
click at [135, 140] on div "0 index@1.0.min.js 0" at bounding box center [152, 150] width 211 height 25
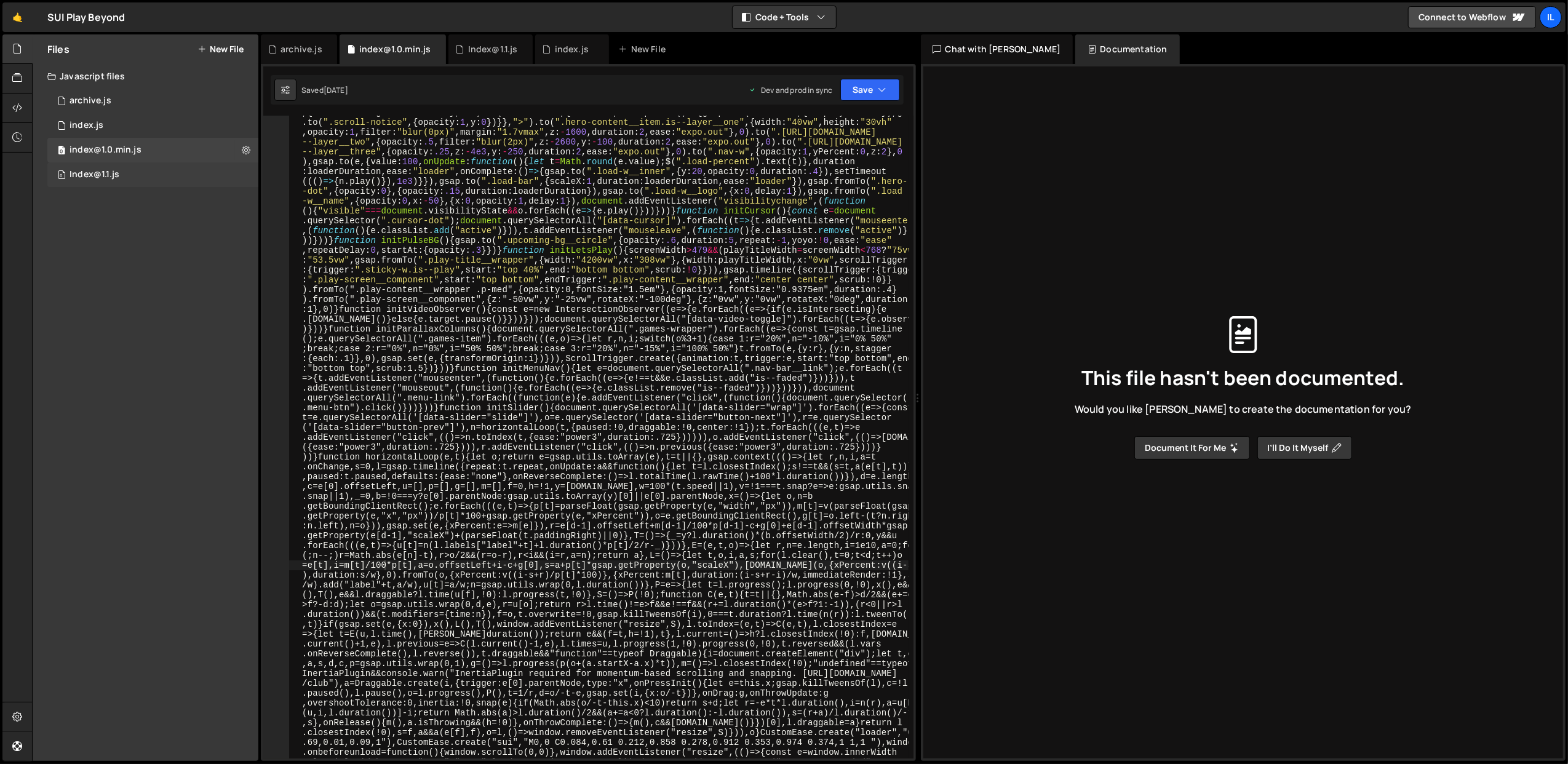
click at [124, 172] on div "0 Index@1.1.js 0" at bounding box center [152, 175] width 211 height 25
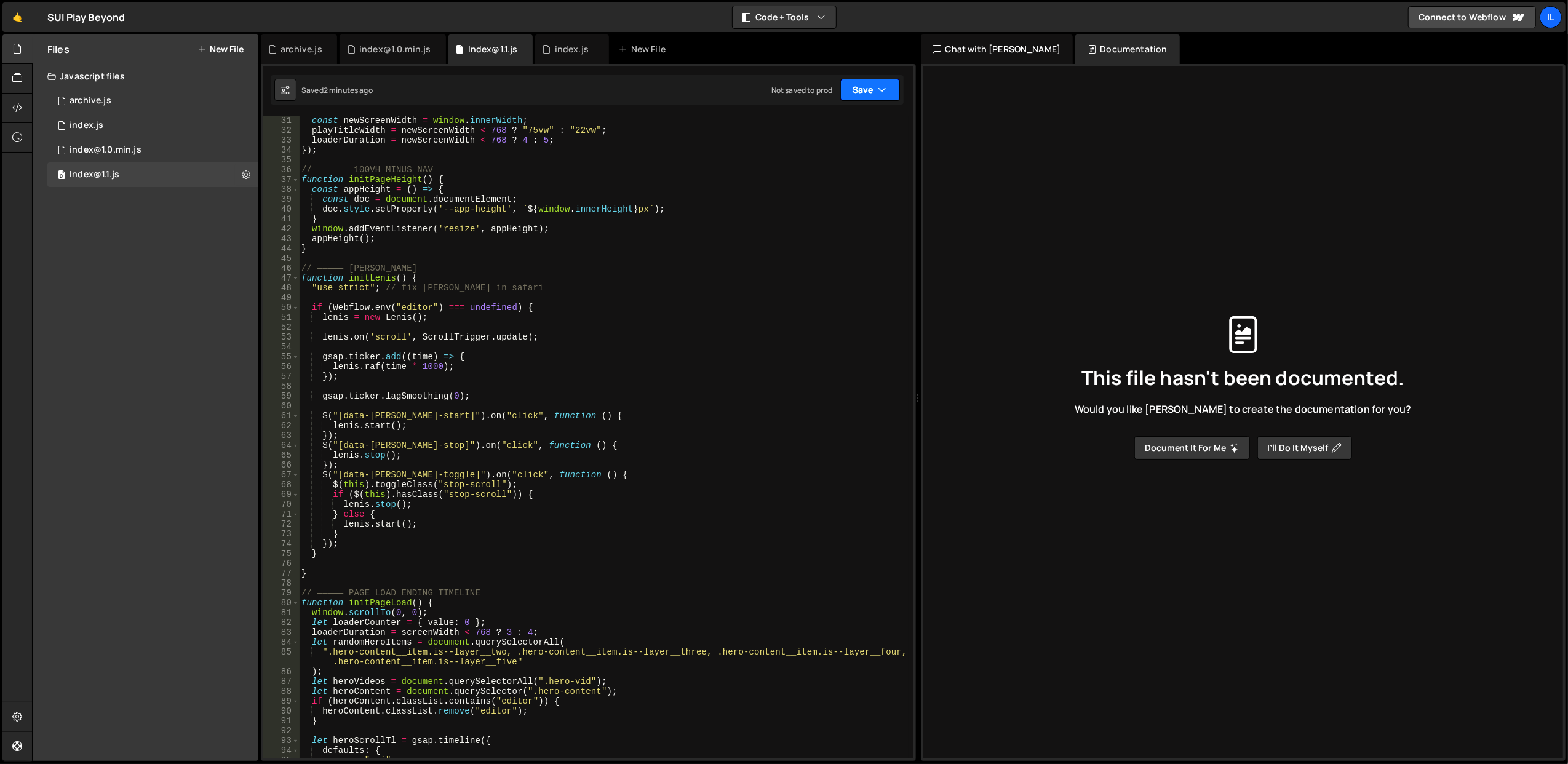
click at [864, 86] on button "Save" at bounding box center [870, 90] width 60 height 22
click at [835, 165] on div "Save to Production S" at bounding box center [829, 161] width 128 height 12
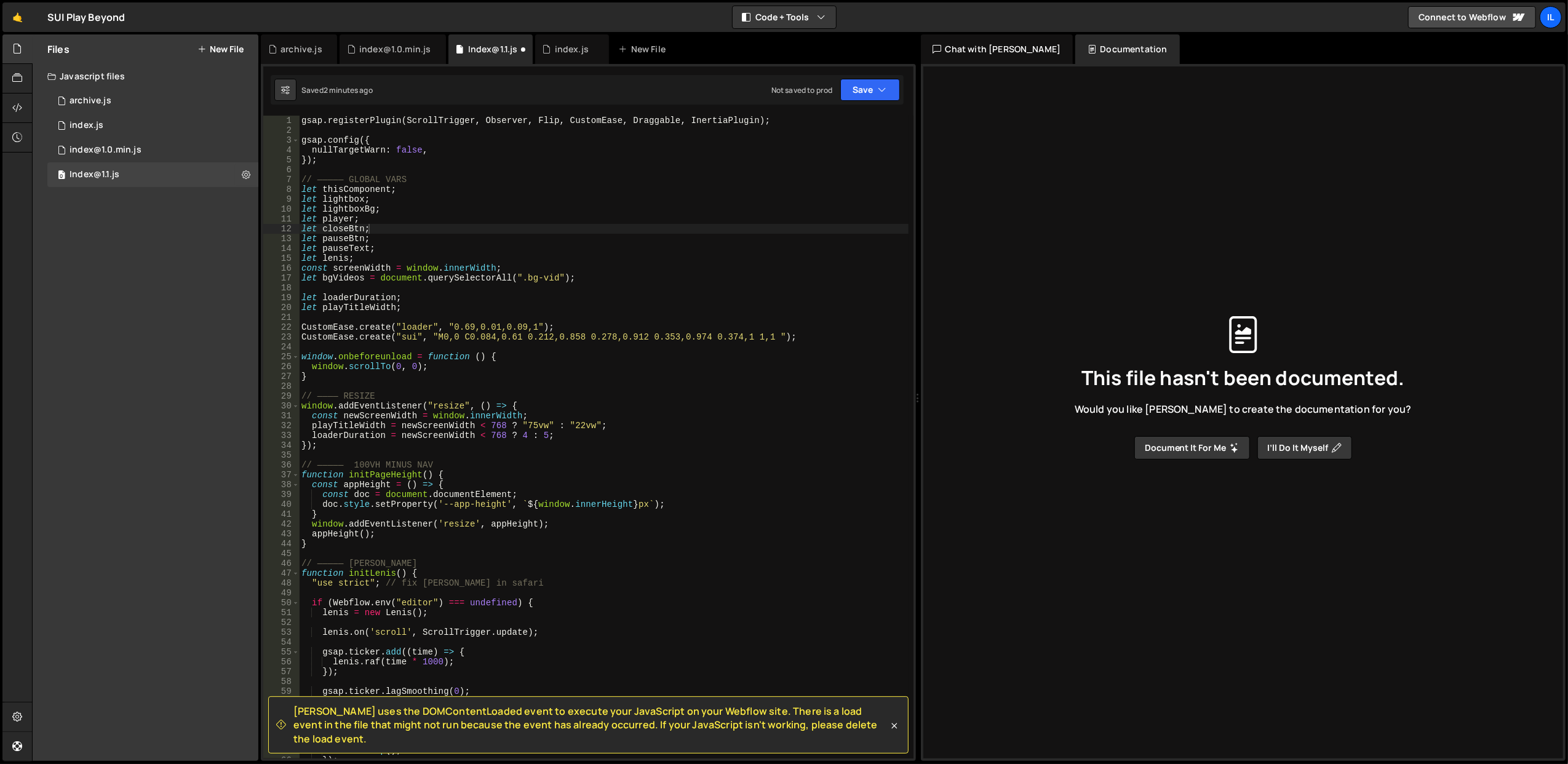
scroll to position [0, 0]
click at [241, 154] on div "0 index@1.0.min.js 0" at bounding box center [152, 150] width 211 height 25
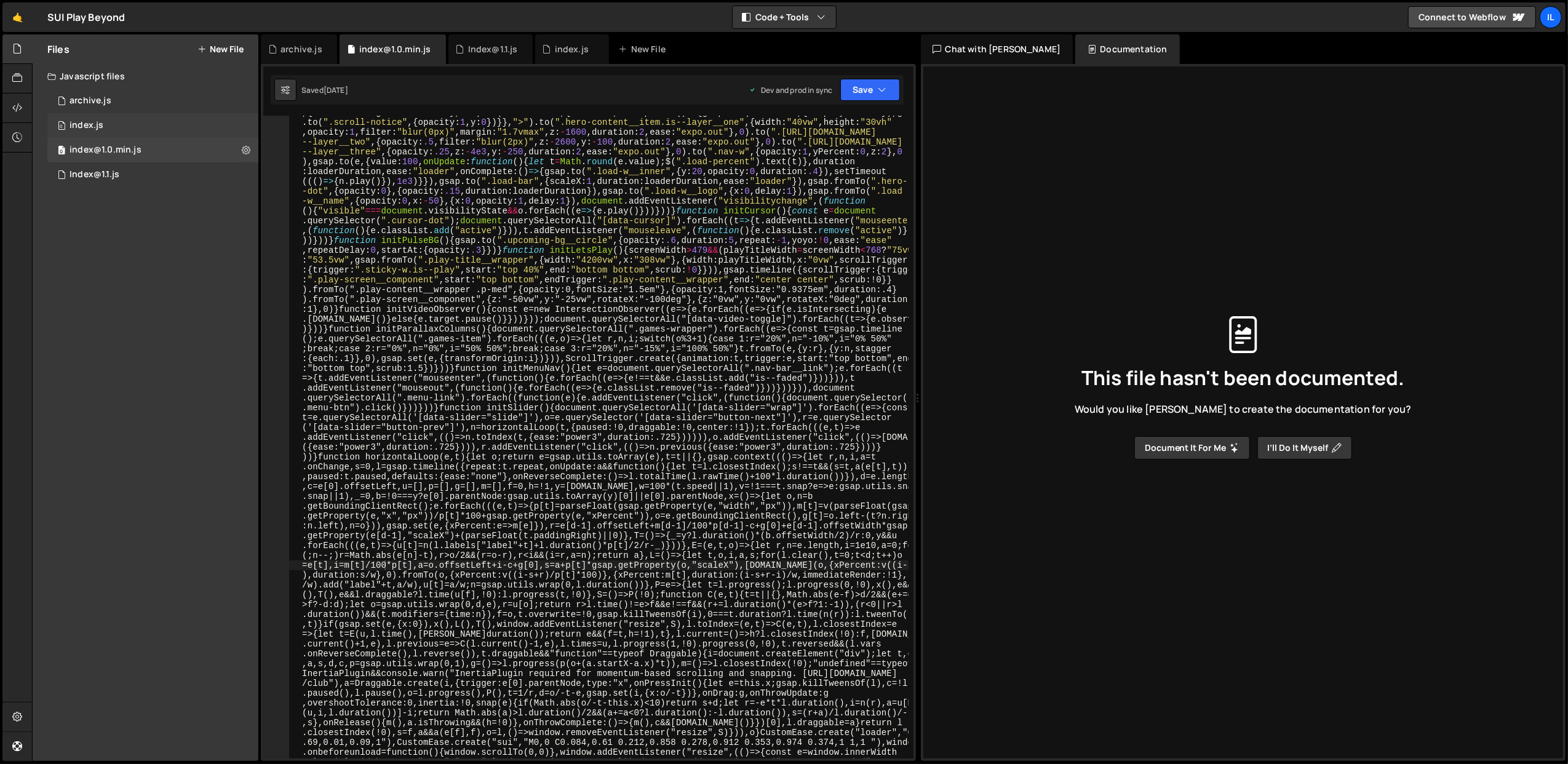
click at [244, 126] on div "0 index.js 0" at bounding box center [152, 126] width 211 height 25
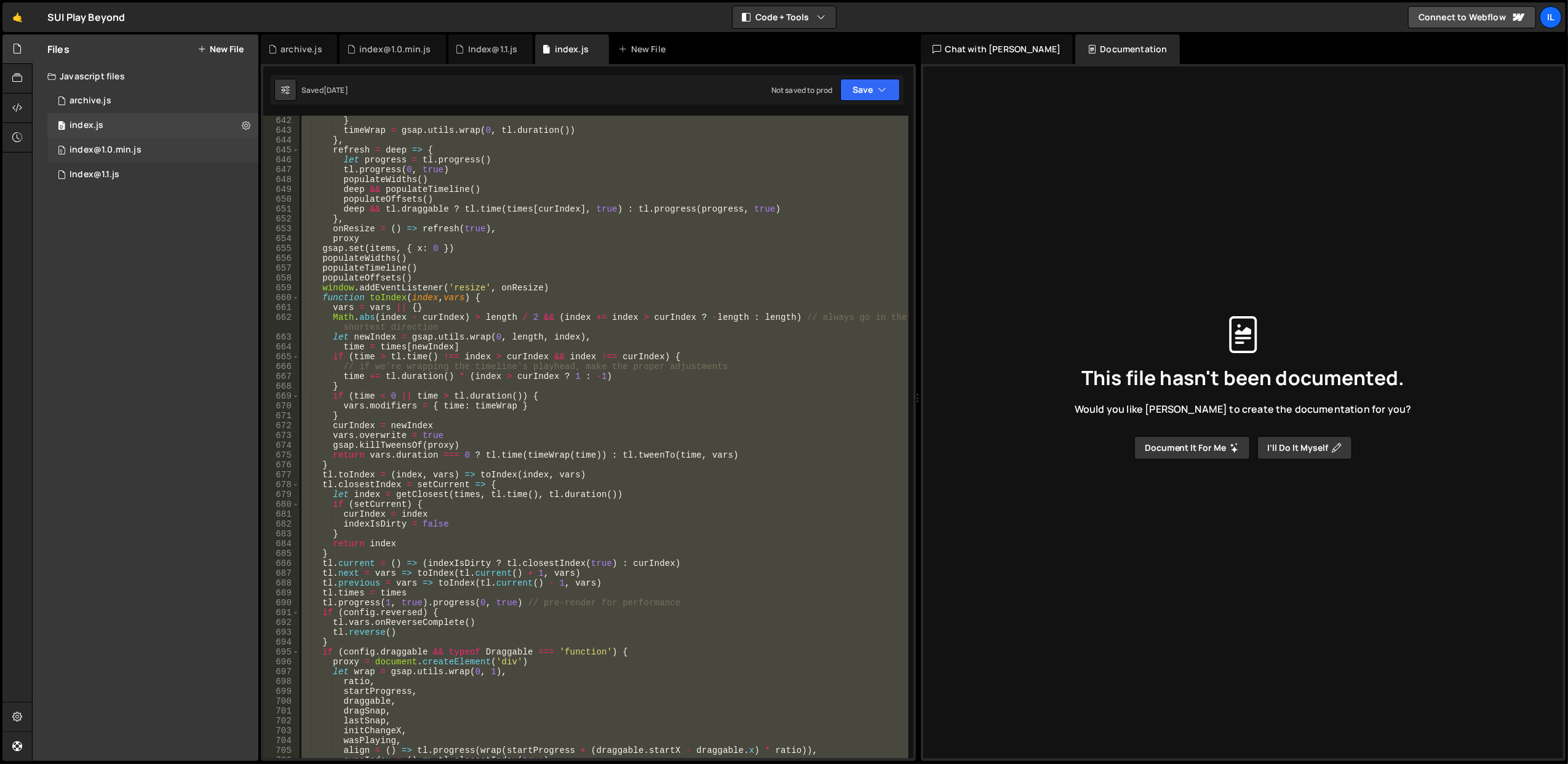
click at [241, 149] on div "0 index@1.0.min.js 0" at bounding box center [152, 150] width 211 height 25
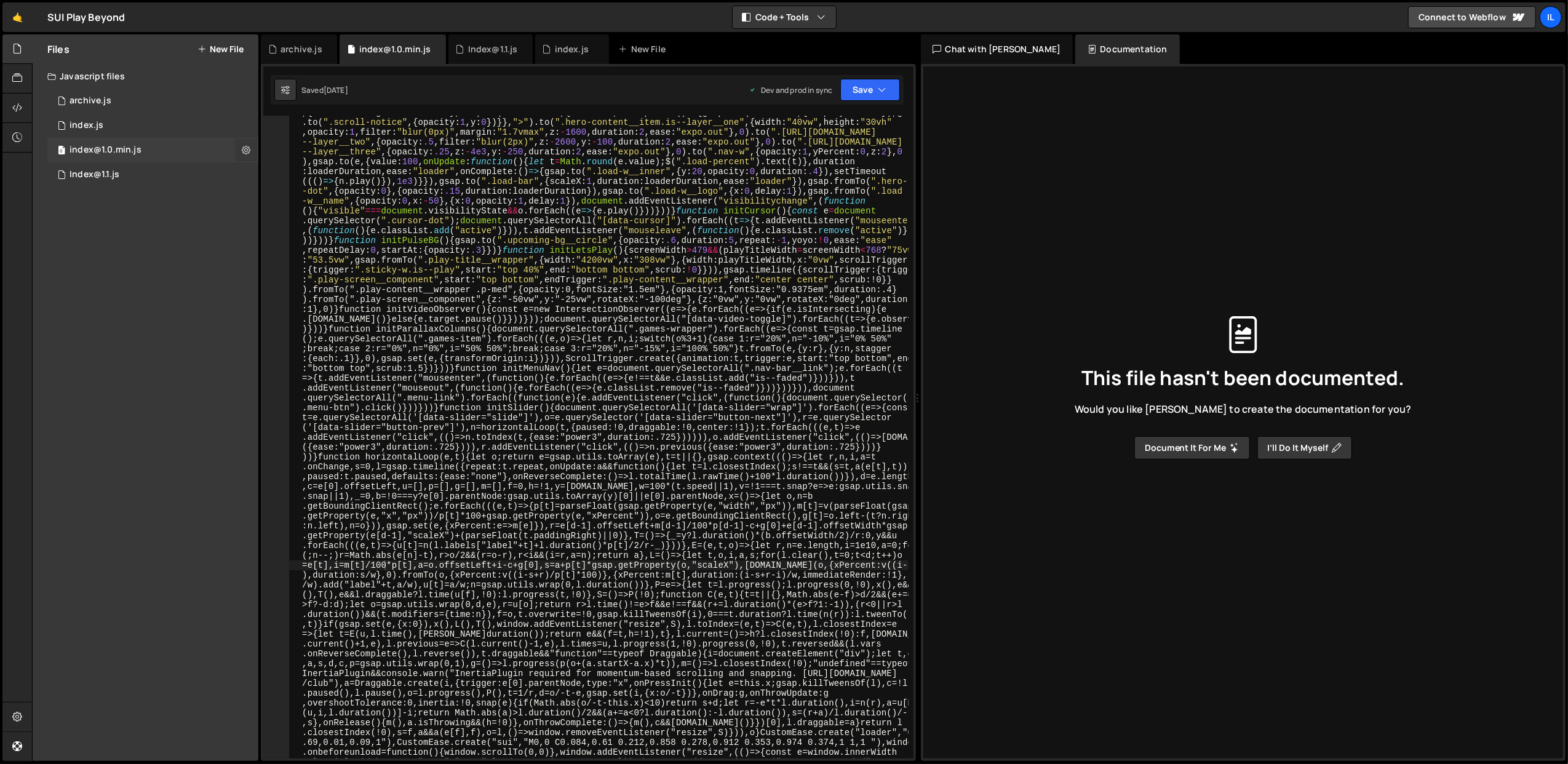
click at [242, 149] on icon at bounding box center [246, 150] width 9 height 12
click at [328, 150] on button "Copy share link" at bounding box center [321, 151] width 121 height 25
click at [177, 312] on div "Files New File Javascript files 0 archive.js 0 0 index.js 0 0 index@1.0.min.js …" at bounding box center [145, 397] width 226 height 726
click at [242, 146] on icon at bounding box center [246, 150] width 9 height 12
click at [13, 77] on icon at bounding box center [17, 78] width 10 height 14
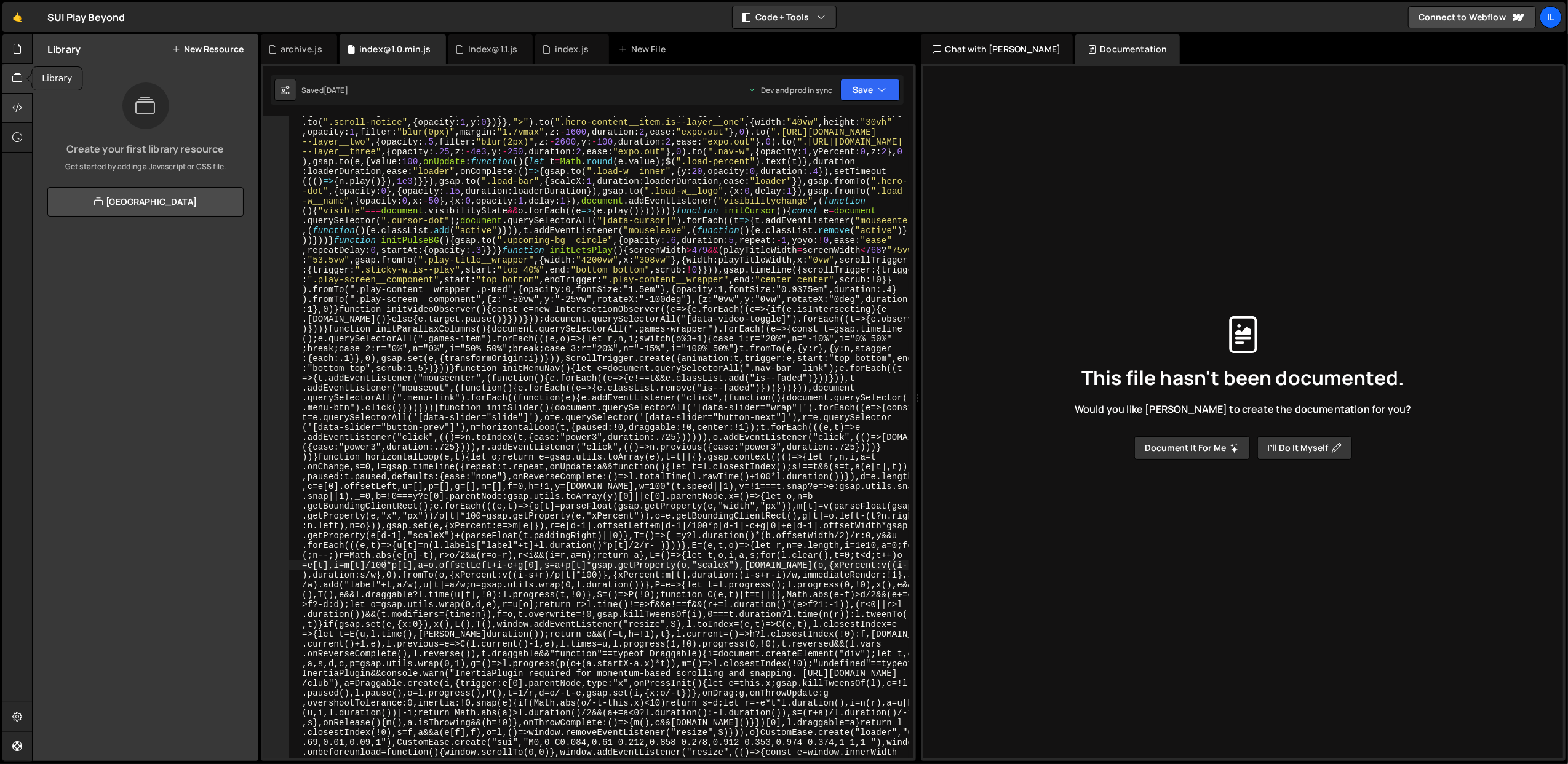
click at [21, 100] on div at bounding box center [18, 108] width 30 height 30
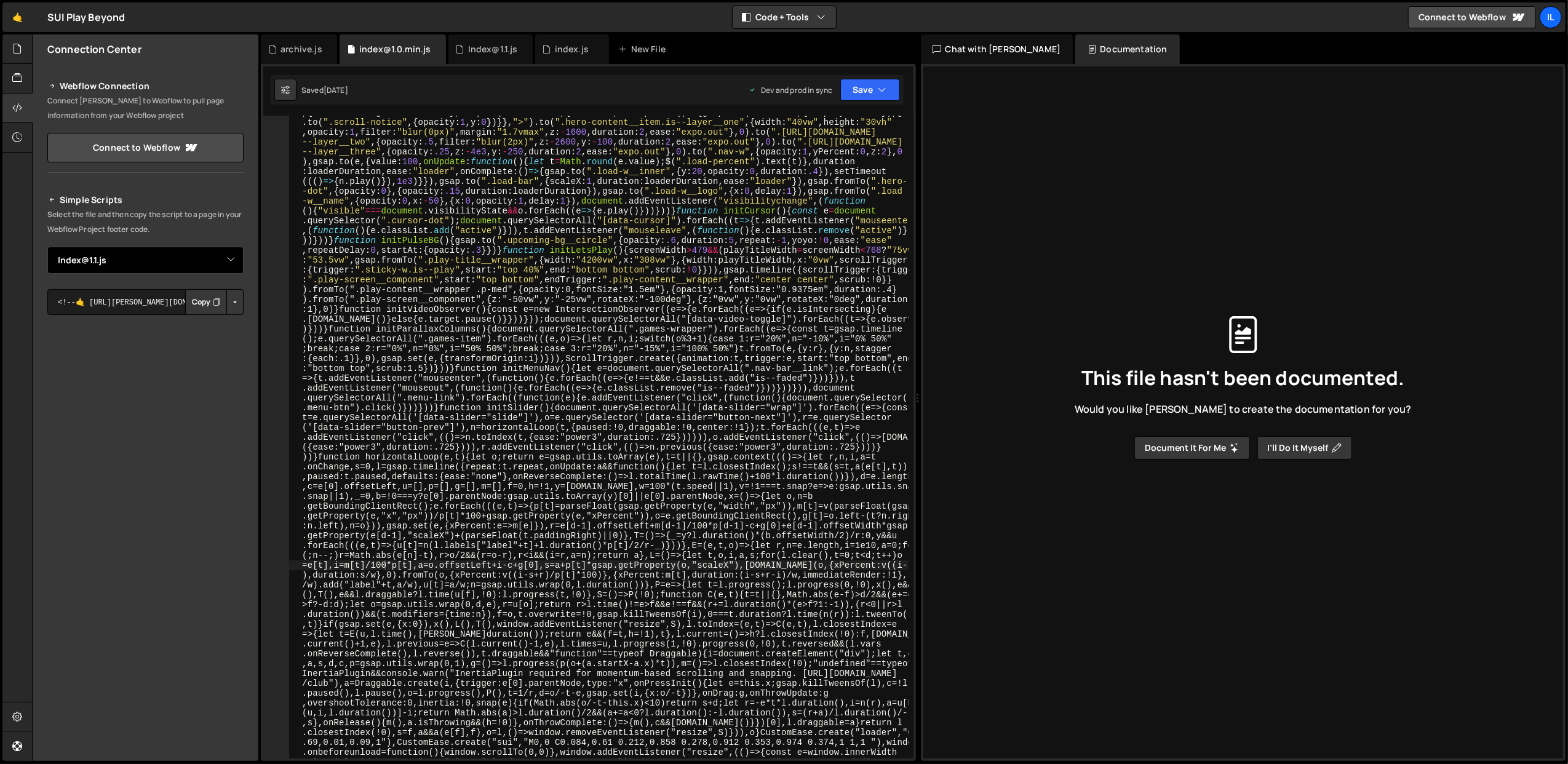
click at [215, 255] on select "Select File archive.js index.js index@1.0.min.js Index@1.1.js" at bounding box center [146, 259] width 196 height 27
select select "34425"
click at [47, 246] on select "Select File archive.js index.js index@1.0.min.js Index@1.1.js" at bounding box center [146, 259] width 196 height 27
click at [208, 306] on button "Copy" at bounding box center [206, 302] width 42 height 26
click at [10, 80] on div at bounding box center [18, 78] width 30 height 30
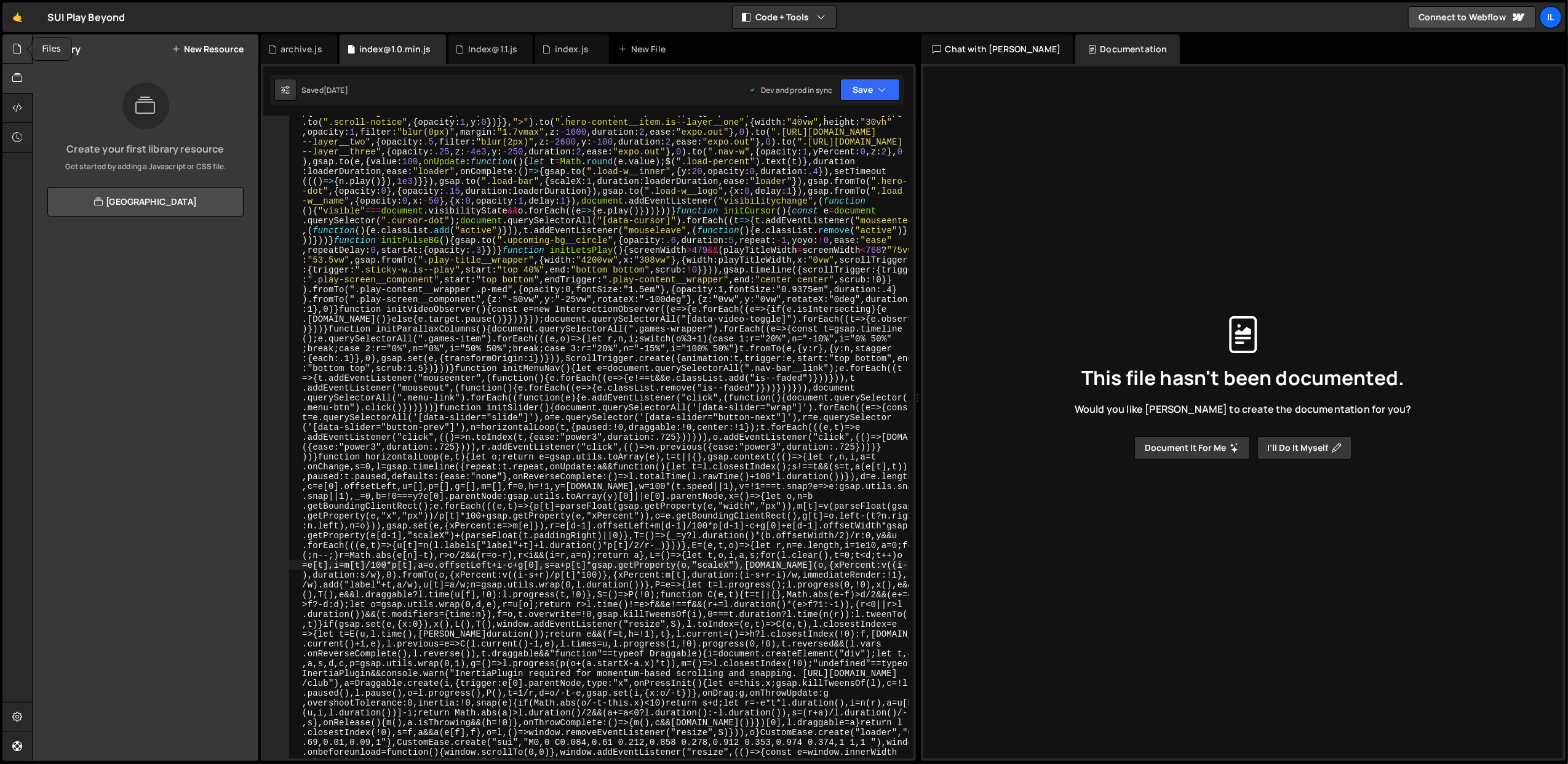
click at [16, 54] on icon at bounding box center [17, 49] width 10 height 14
click at [161, 176] on div "0 Index@1.1.js 0" at bounding box center [152, 175] width 211 height 25
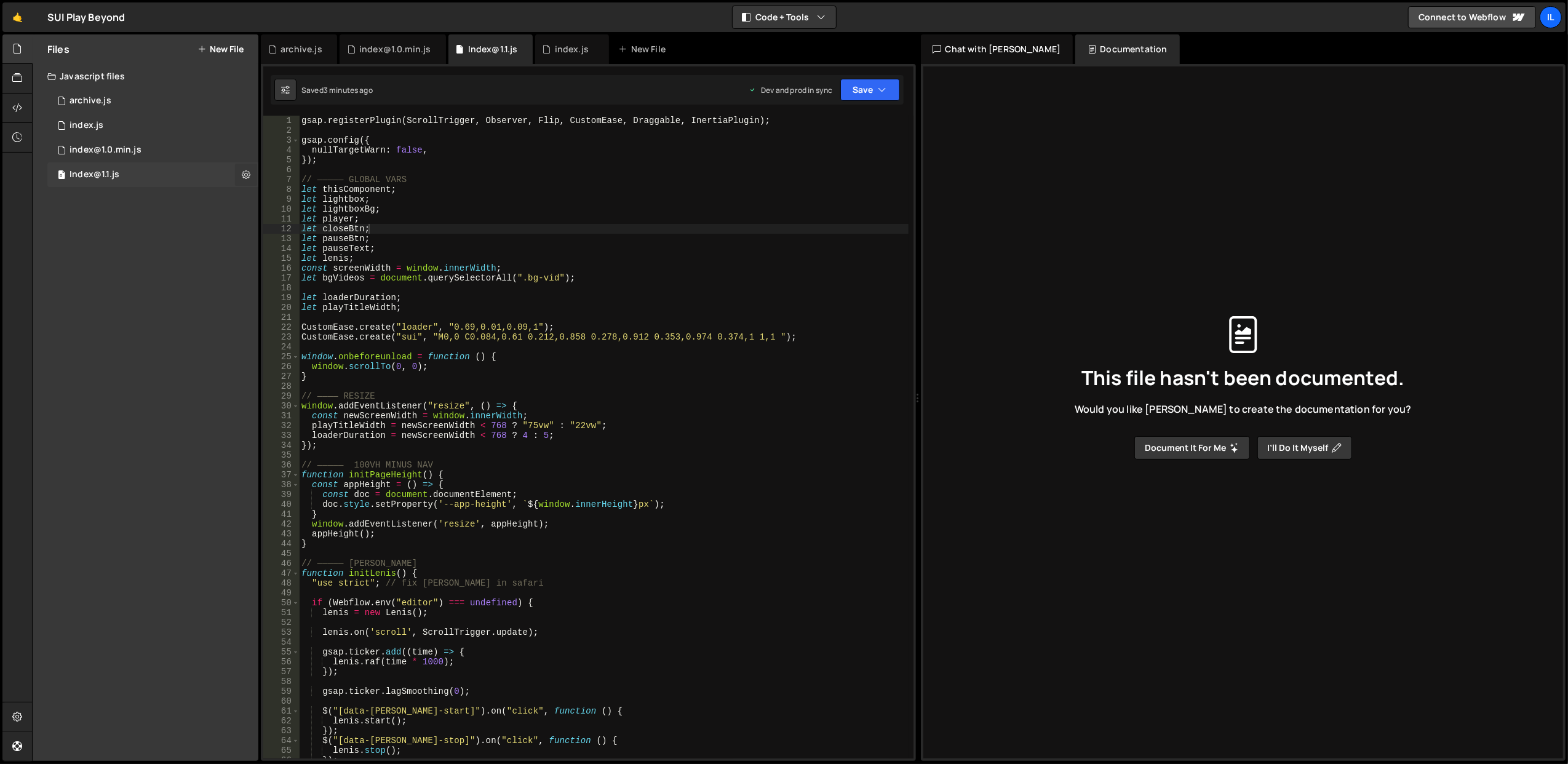
click at [250, 178] on icon at bounding box center [246, 174] width 9 height 12
type input "Index@1.1"
radio input "true"
click at [322, 209] on button "Edit File Settings" at bounding box center [321, 200] width 121 height 25
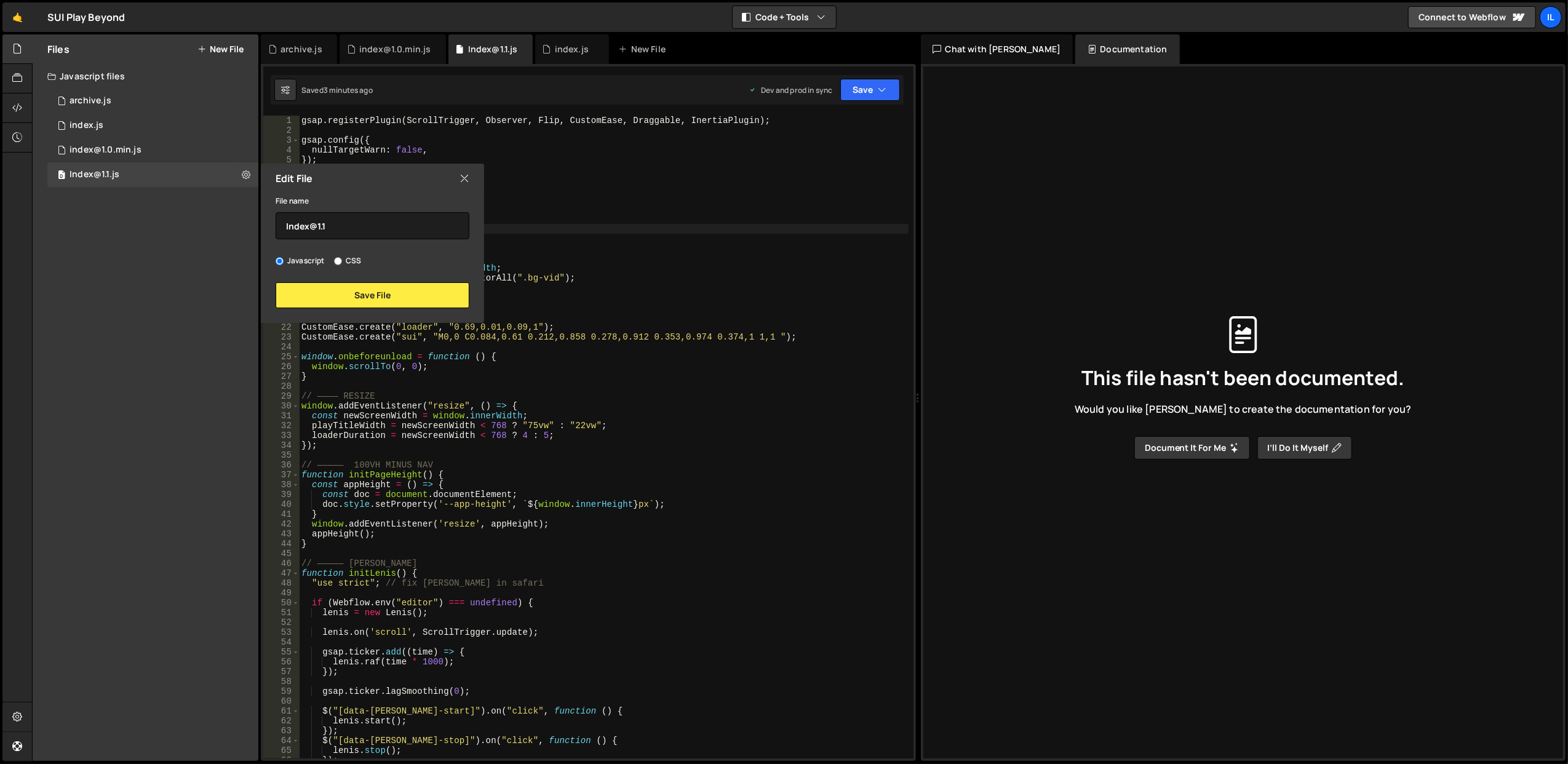
click at [465, 176] on icon at bounding box center [464, 178] width 10 height 14
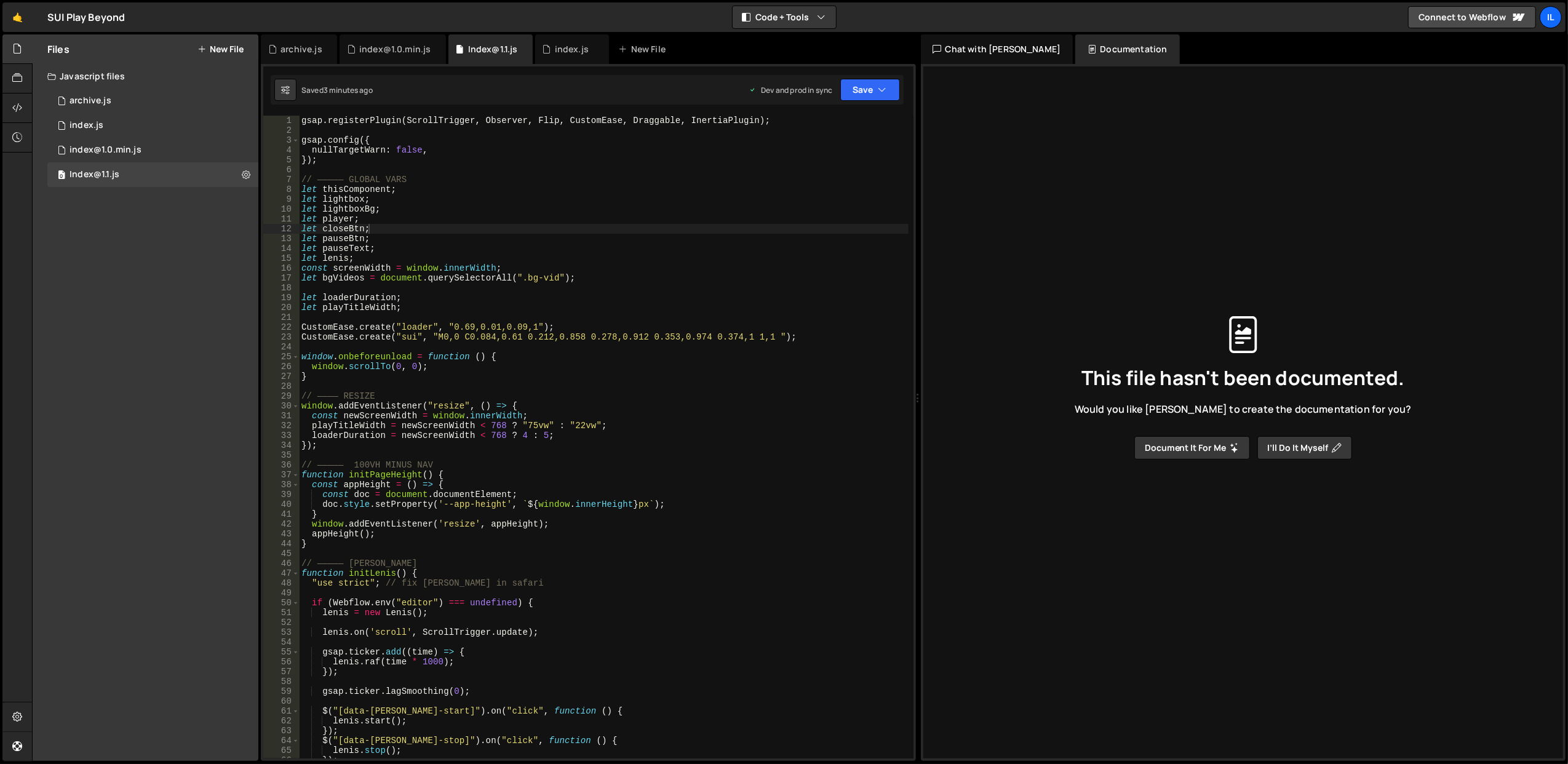
click at [215, 40] on div "Files New File" at bounding box center [145, 49] width 226 height 30
click at [220, 42] on div "Files New File" at bounding box center [145, 49] width 226 height 30
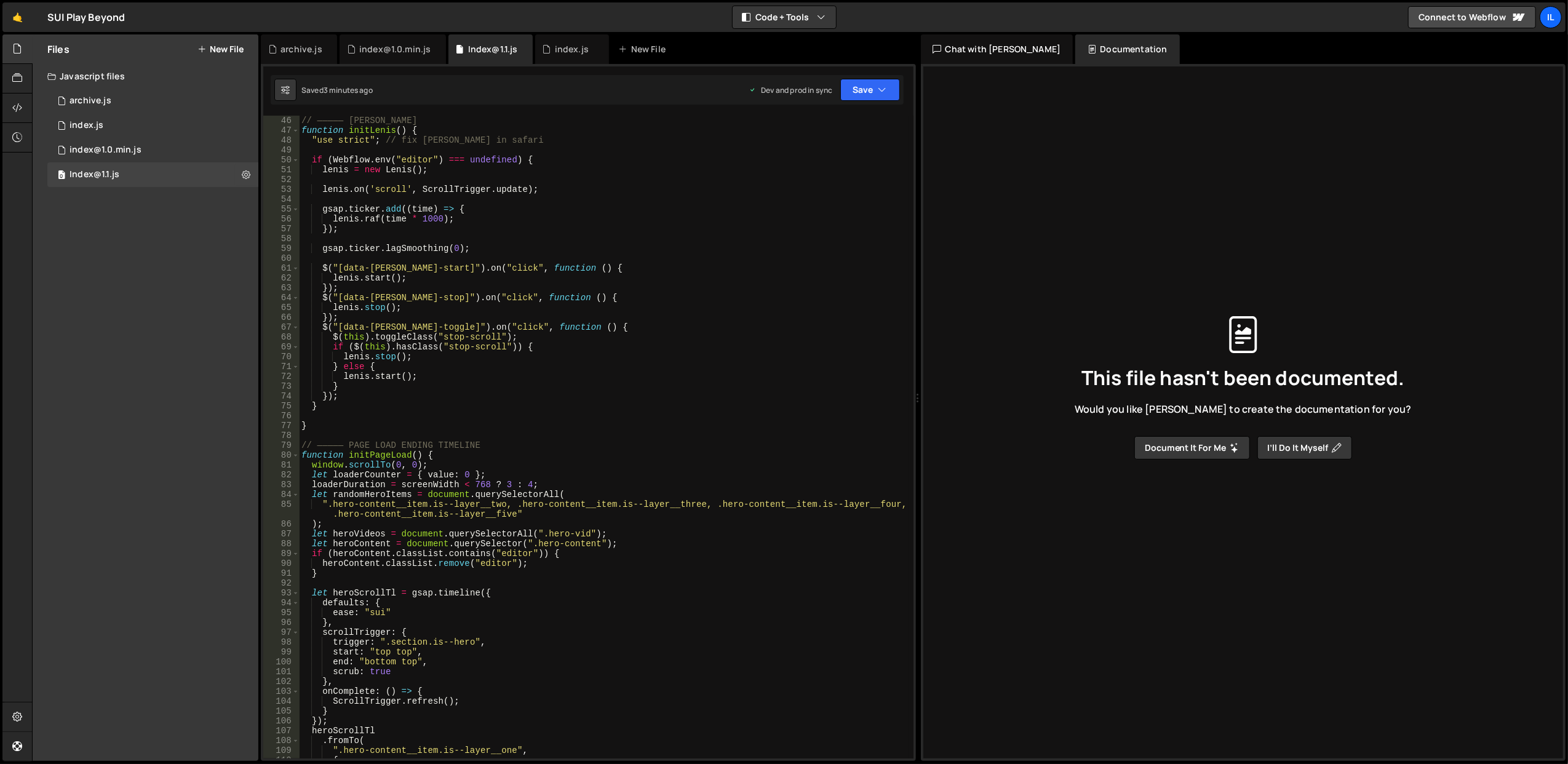
scroll to position [345, 0]
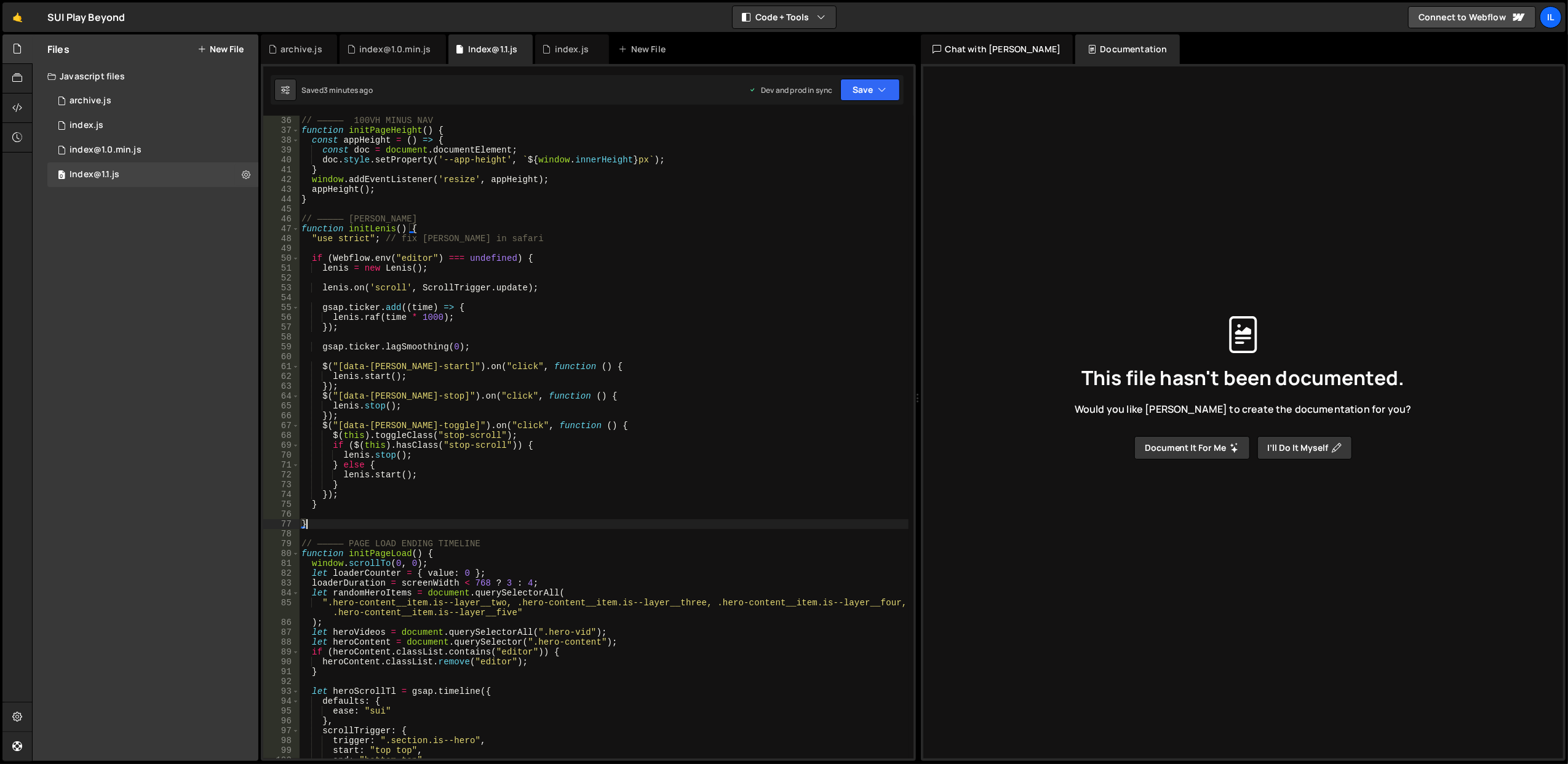
drag, startPoint x: 380, startPoint y: 520, endPoint x: 400, endPoint y: 523, distance: 20.2
click at [400, 523] on div "// ————— 100VH MINUS NAV function initPageHeight ( ) { const appHeight = ( ) =>…" at bounding box center [603, 447] width 610 height 663
click at [242, 172] on icon at bounding box center [246, 174] width 9 height 12
click at [337, 217] on button "Edit External Scripts" at bounding box center [321, 225] width 121 height 25
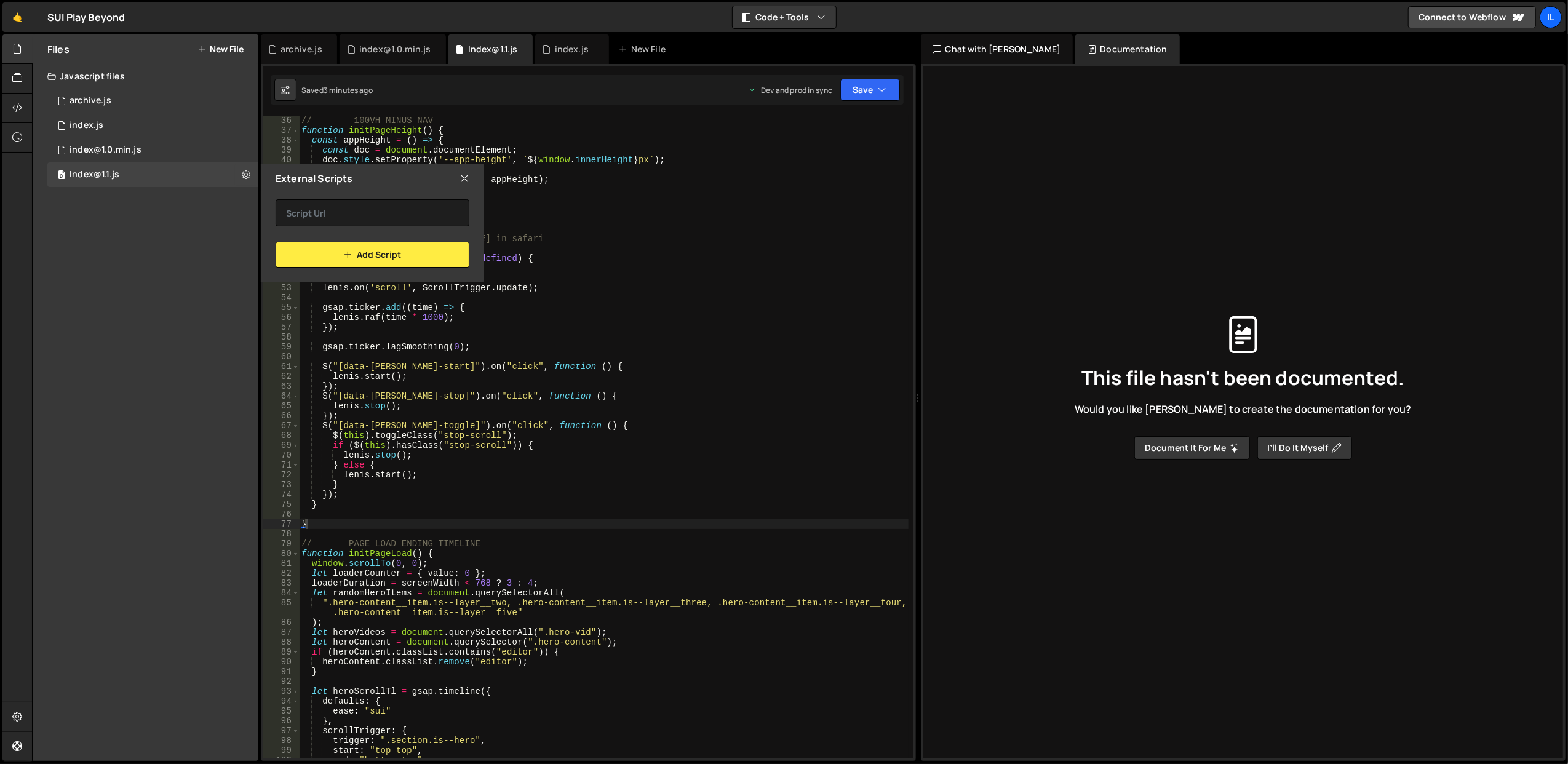
click at [465, 170] on div "External Scripts" at bounding box center [372, 178] width 223 height 30
click at [463, 175] on icon at bounding box center [464, 178] width 10 height 14
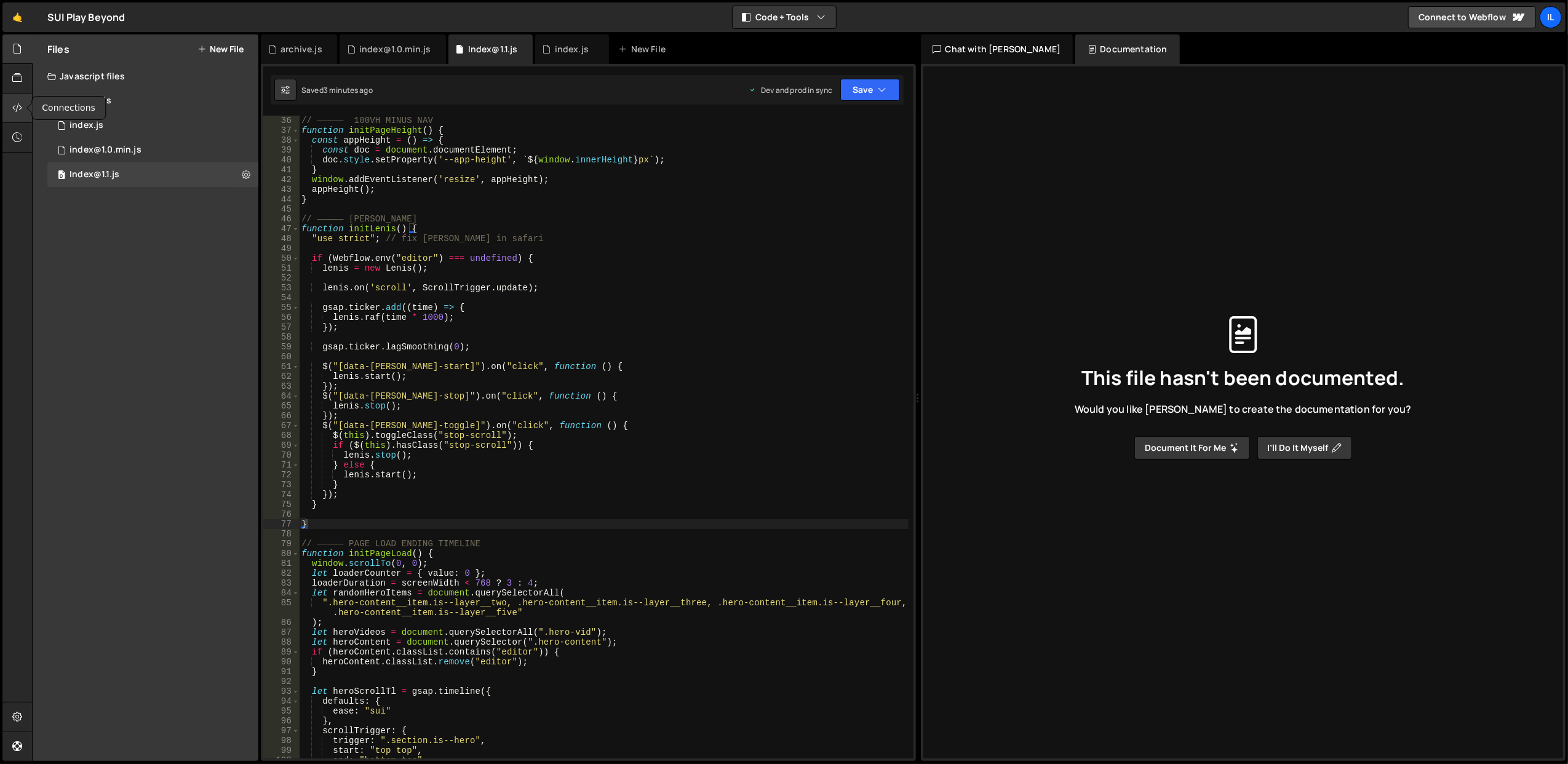
click at [21, 101] on icon at bounding box center [17, 108] width 10 height 14
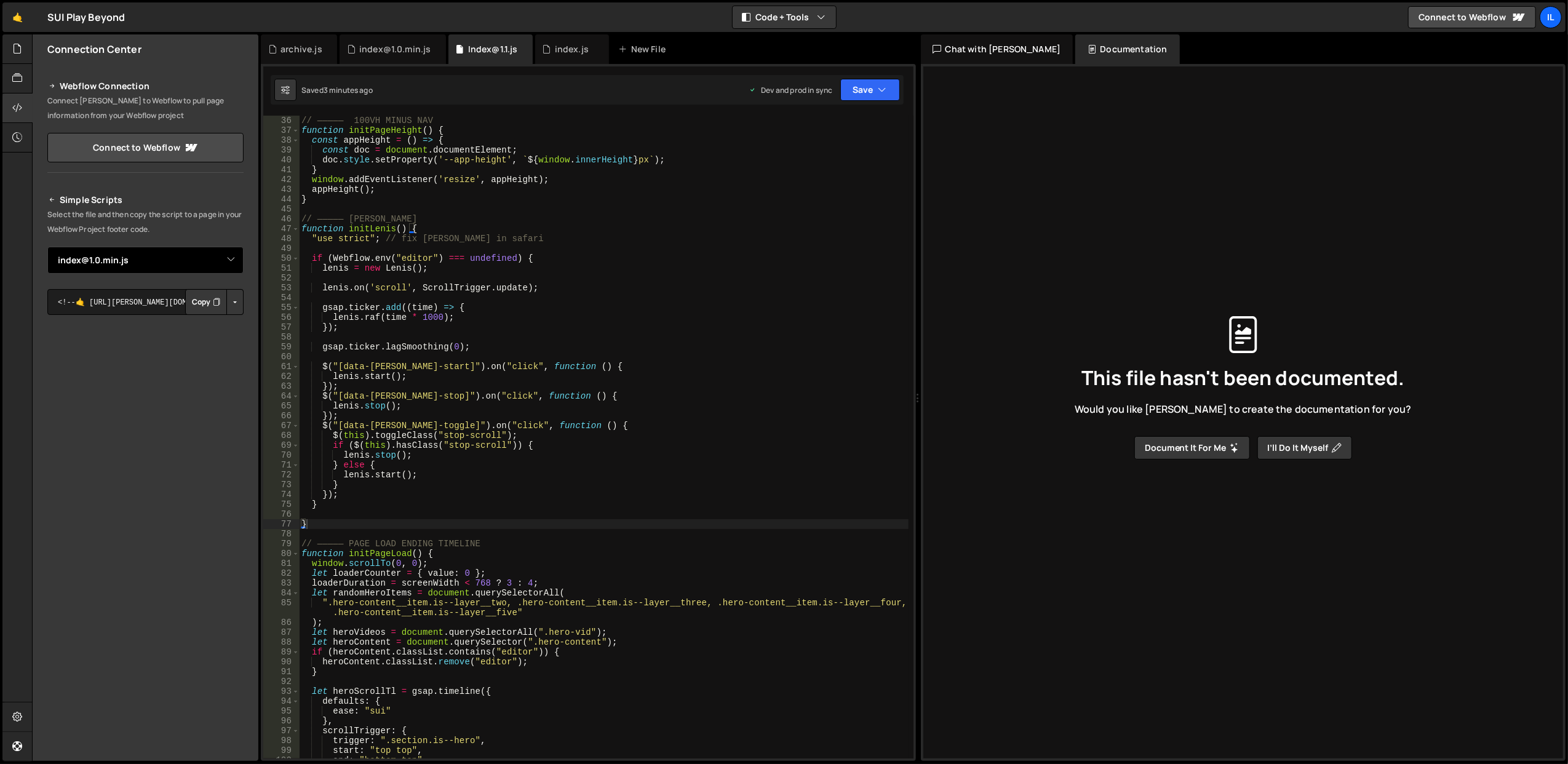
click at [224, 264] on select "Select File archive.js index.js index@1.0.min.js Index@1.1.js" at bounding box center [146, 259] width 196 height 27
click at [148, 238] on div "Simple Scripts Select the file and then copy the script to a page in your Webfl…" at bounding box center [146, 380] width 196 height 375
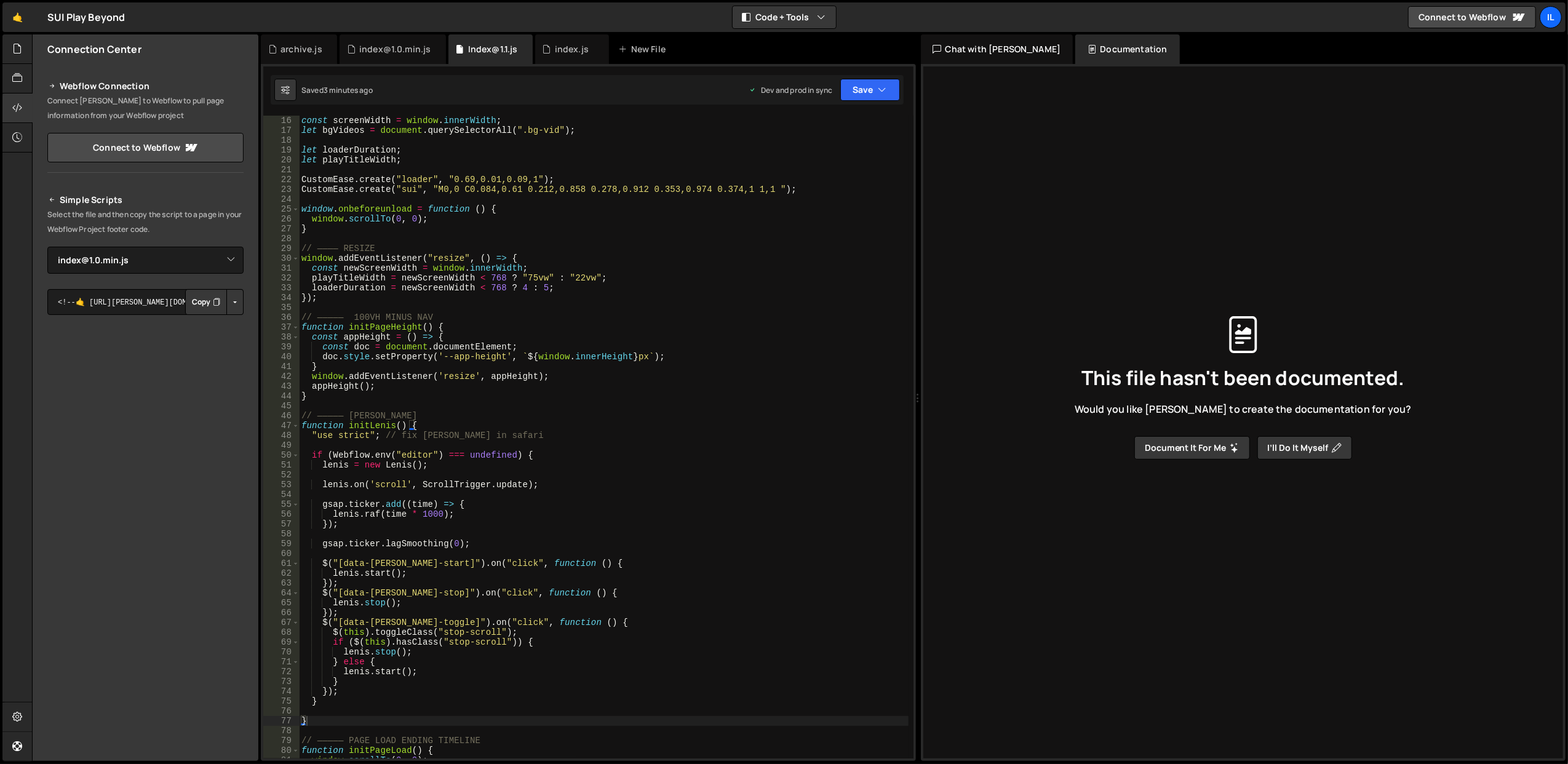
scroll to position [0, 0]
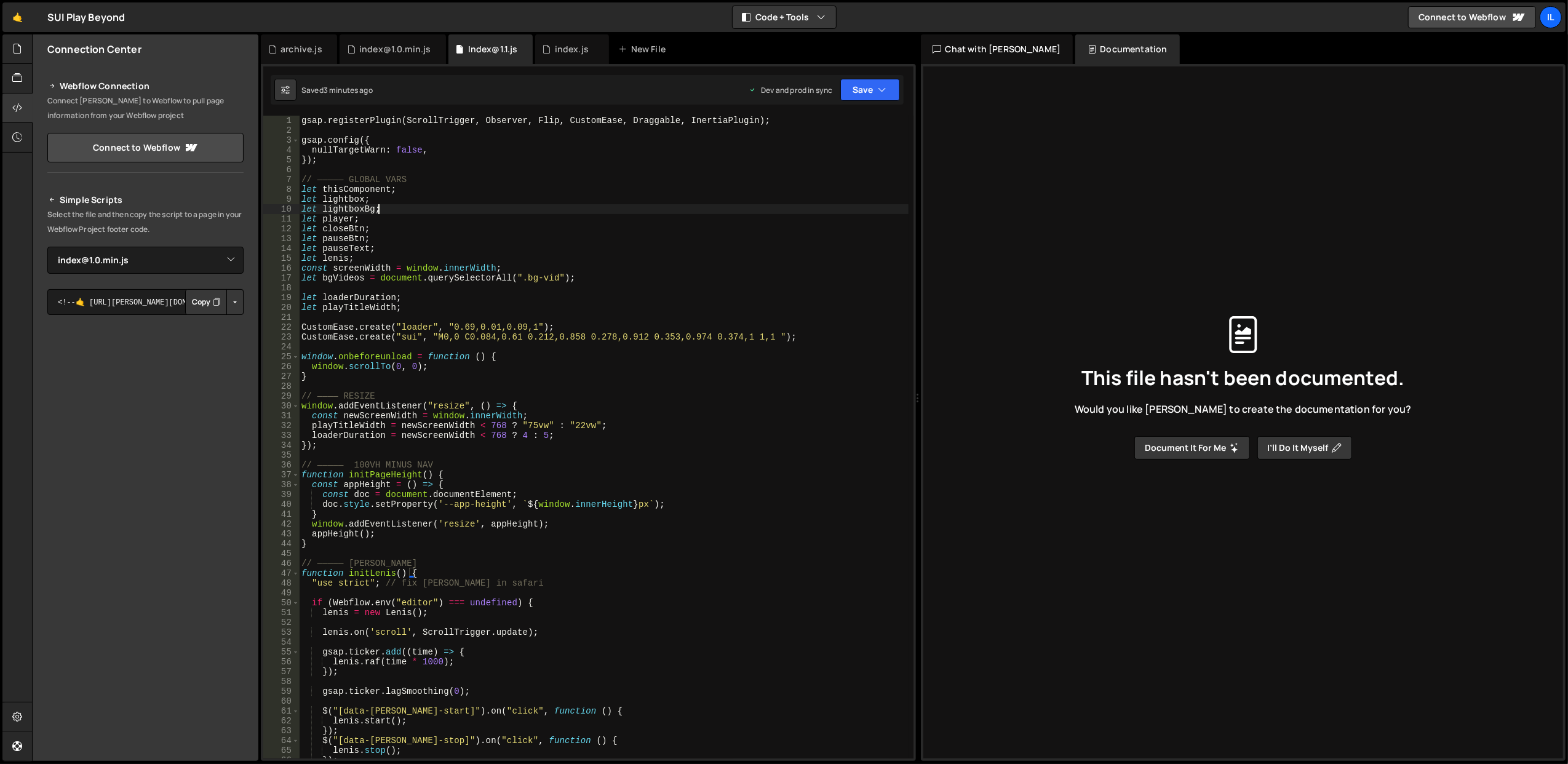
click at [583, 204] on div "gsap . registerPlugin ( ScrollTrigger , Observer , Flip , CustomEase , Draggabl…" at bounding box center [603, 447] width 610 height 663
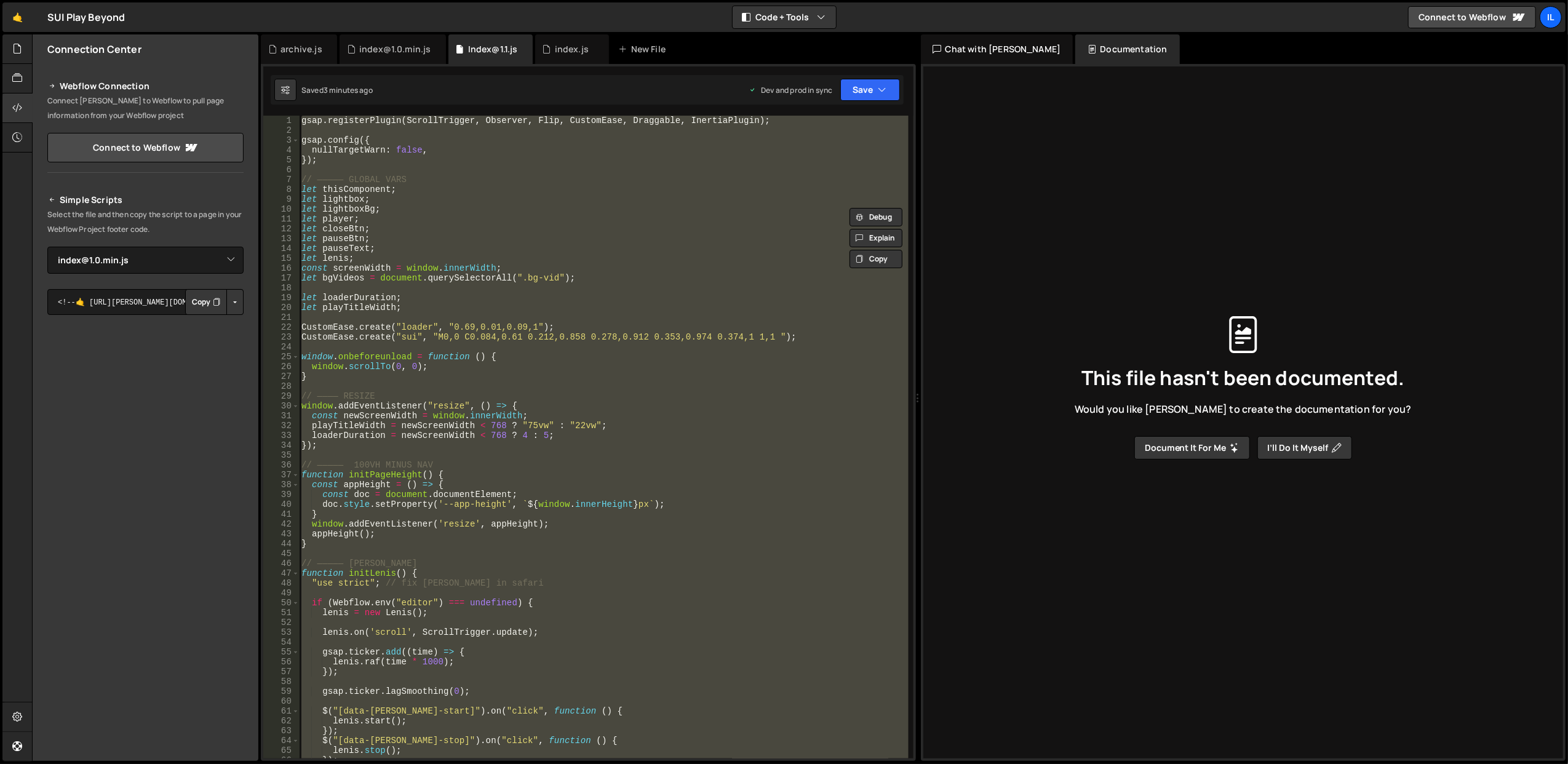
click at [583, 204] on div "gsap . registerPlugin ( ScrollTrigger , Observer , Flip , CustomEase , Draggabl…" at bounding box center [603, 447] width 610 height 663
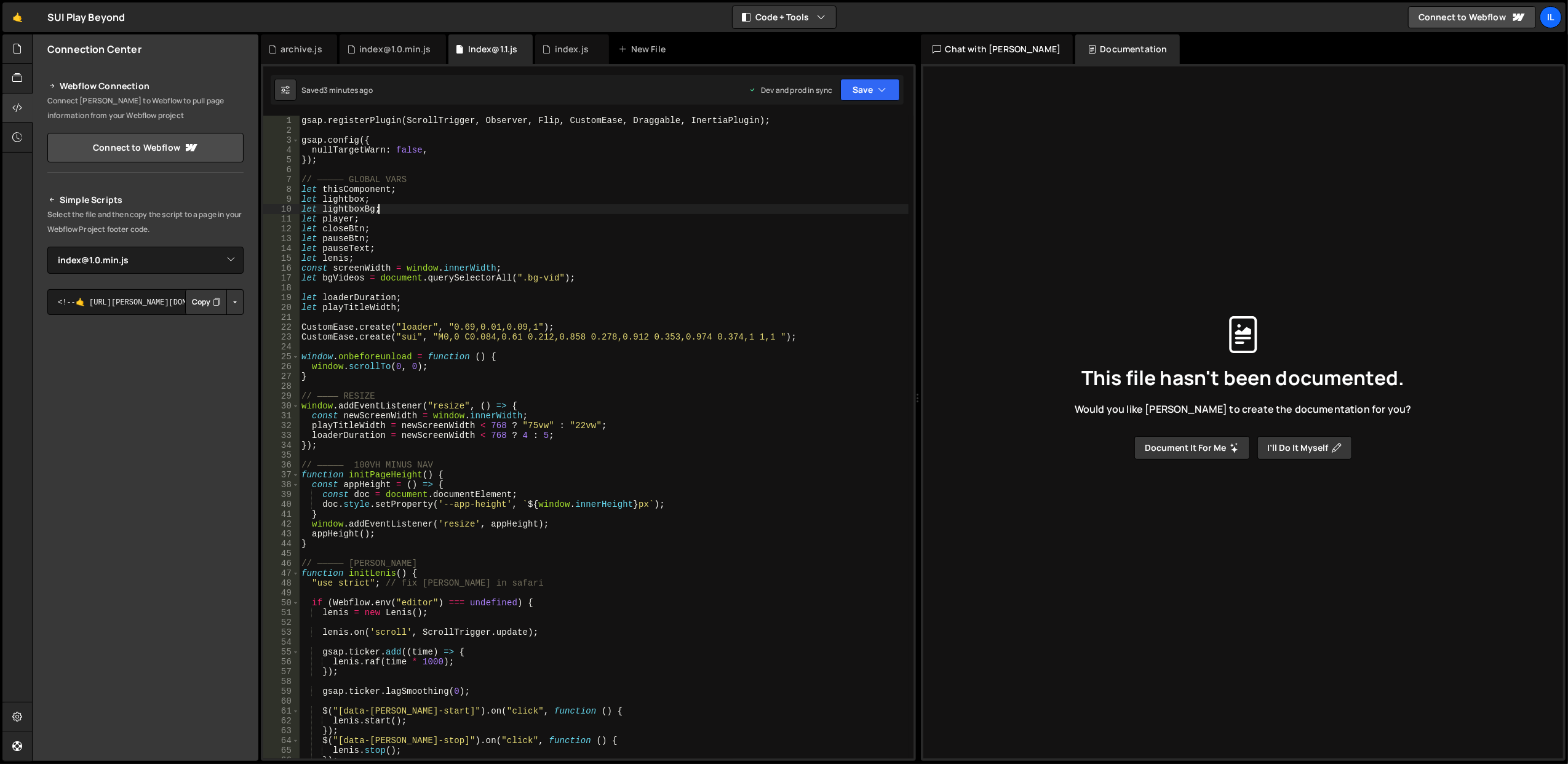
click at [583, 204] on div "gsap . registerPlugin ( ScrollTrigger , Observer , Flip , CustomEase , Draggabl…" at bounding box center [603, 447] width 610 height 663
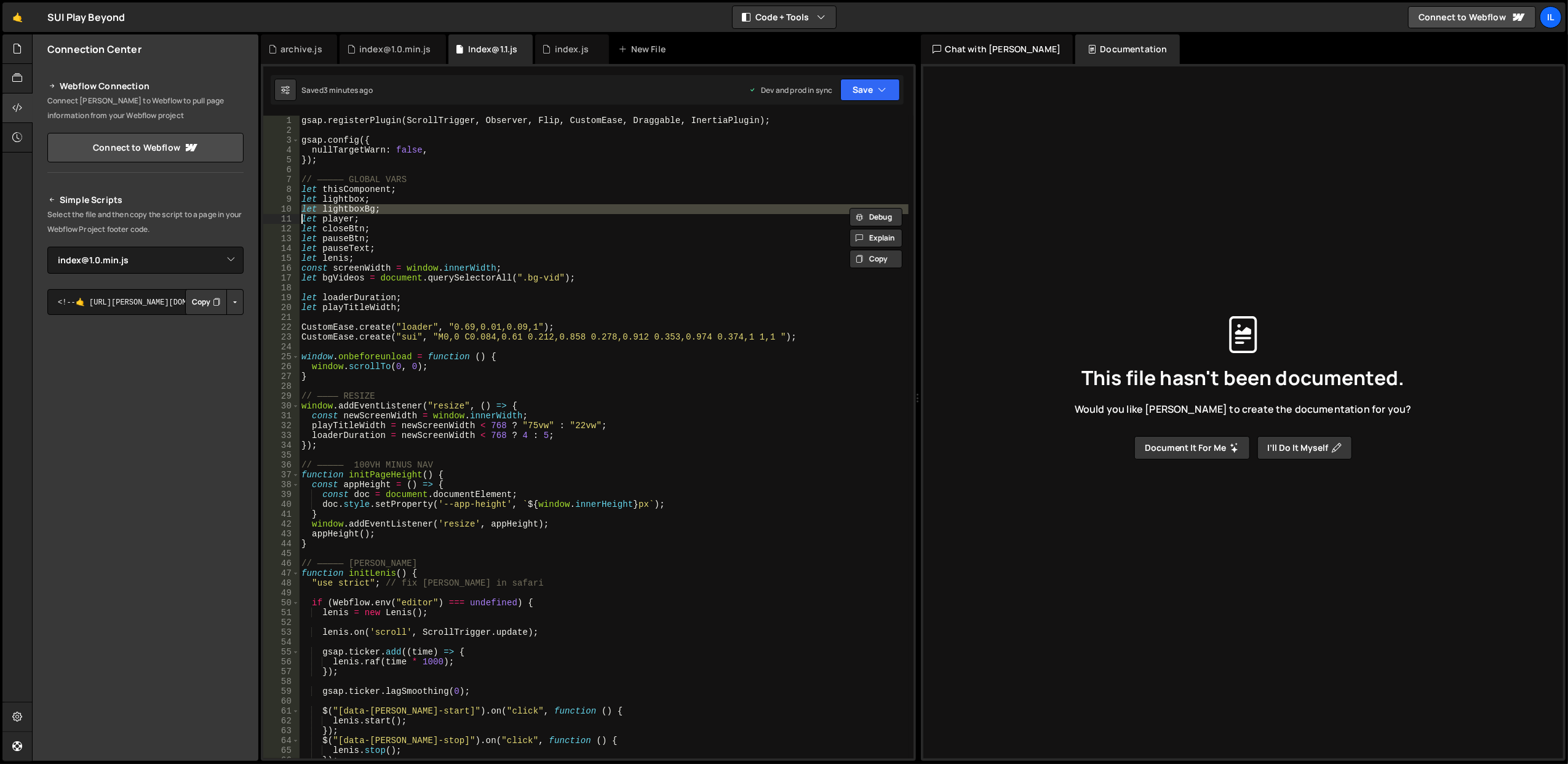
click at [583, 204] on div "gsap . registerPlugin ( ScrollTrigger , Observer , Flip , CustomEase , Draggabl…" at bounding box center [603, 447] width 610 height 663
click at [592, 213] on div "gsap . registerPlugin ( ScrollTrigger , Observer , Flip , CustomEase , Draggabl…" at bounding box center [603, 437] width 609 height 643
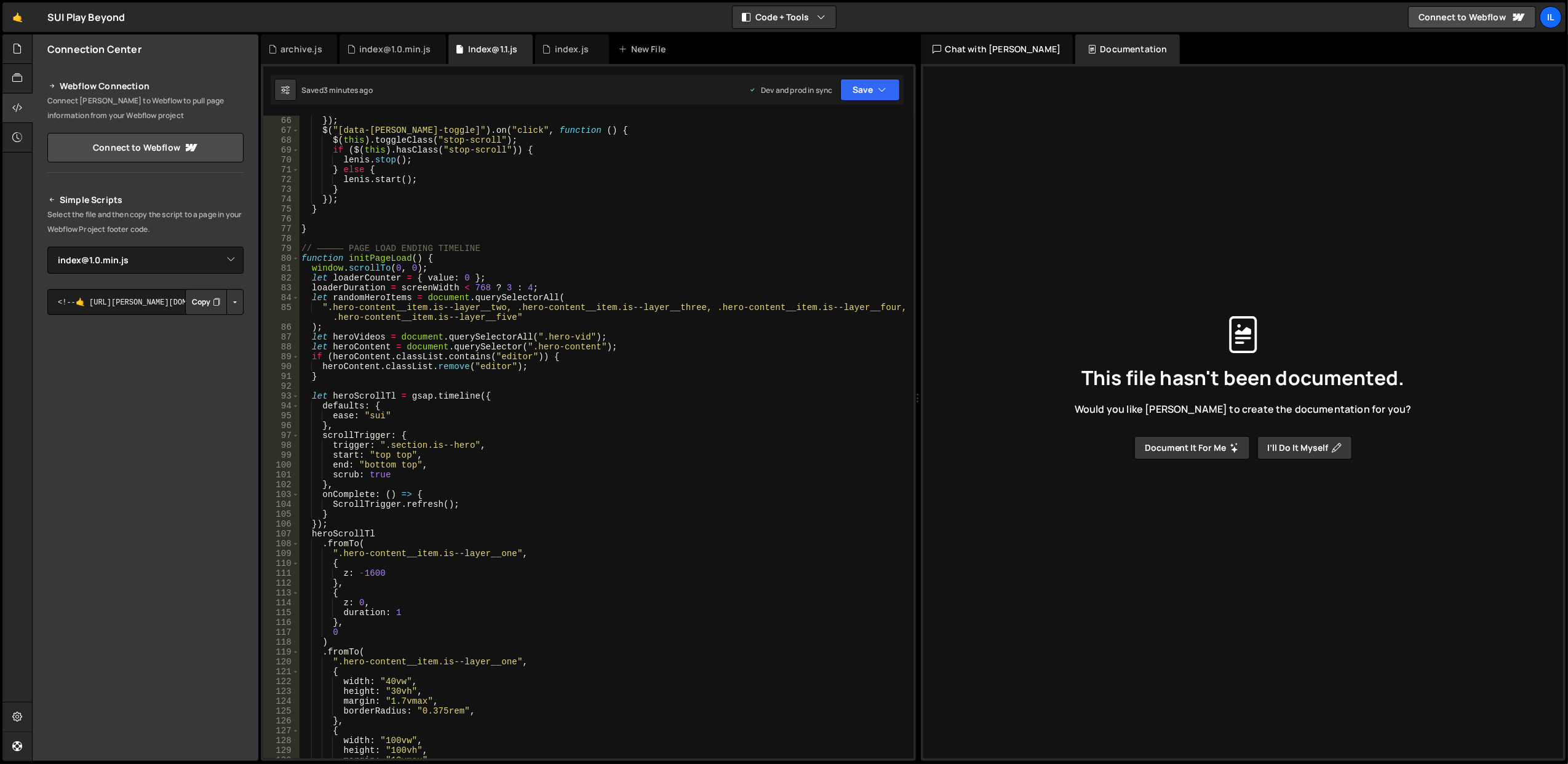
scroll to position [640, 0]
click at [601, 379] on div "}) ; $ ( "[data-lenis-toggle]" ) . on ( "click" , function ( ) { $ ( this ) . t…" at bounding box center [603, 447] width 610 height 663
type textarea "}"
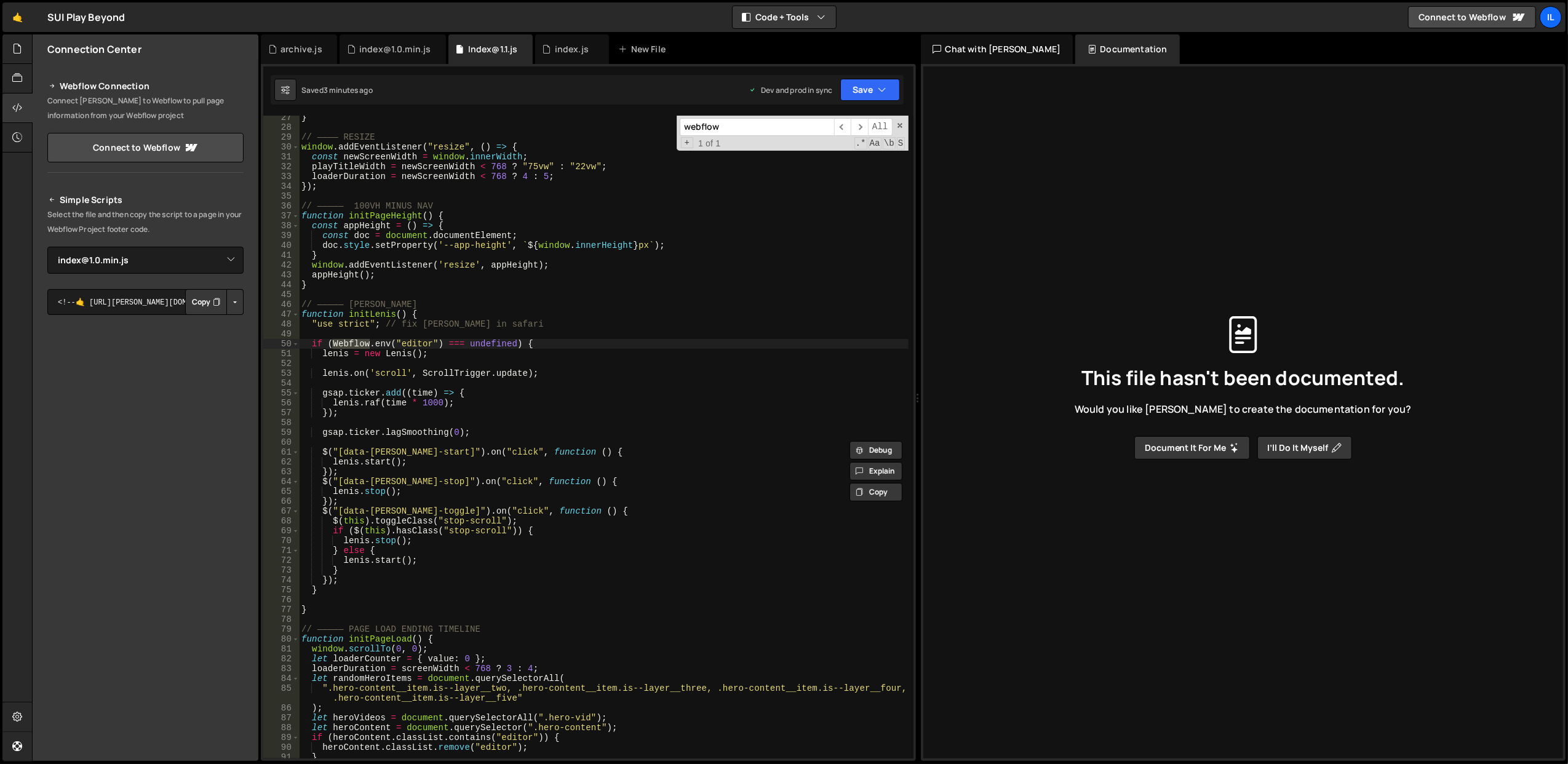
scroll to position [259, 0]
type input "webflow"
click at [859, 128] on span "​" at bounding box center [859, 127] width 17 height 18
click at [148, 259] on select "Select File archive.js index.js index@1.0.min.js Index@1.1.js" at bounding box center [146, 259] width 196 height 27
click at [47, 246] on select "Select File archive.js index.js index@1.0.min.js Index@1.1.js" at bounding box center [146, 259] width 196 height 27
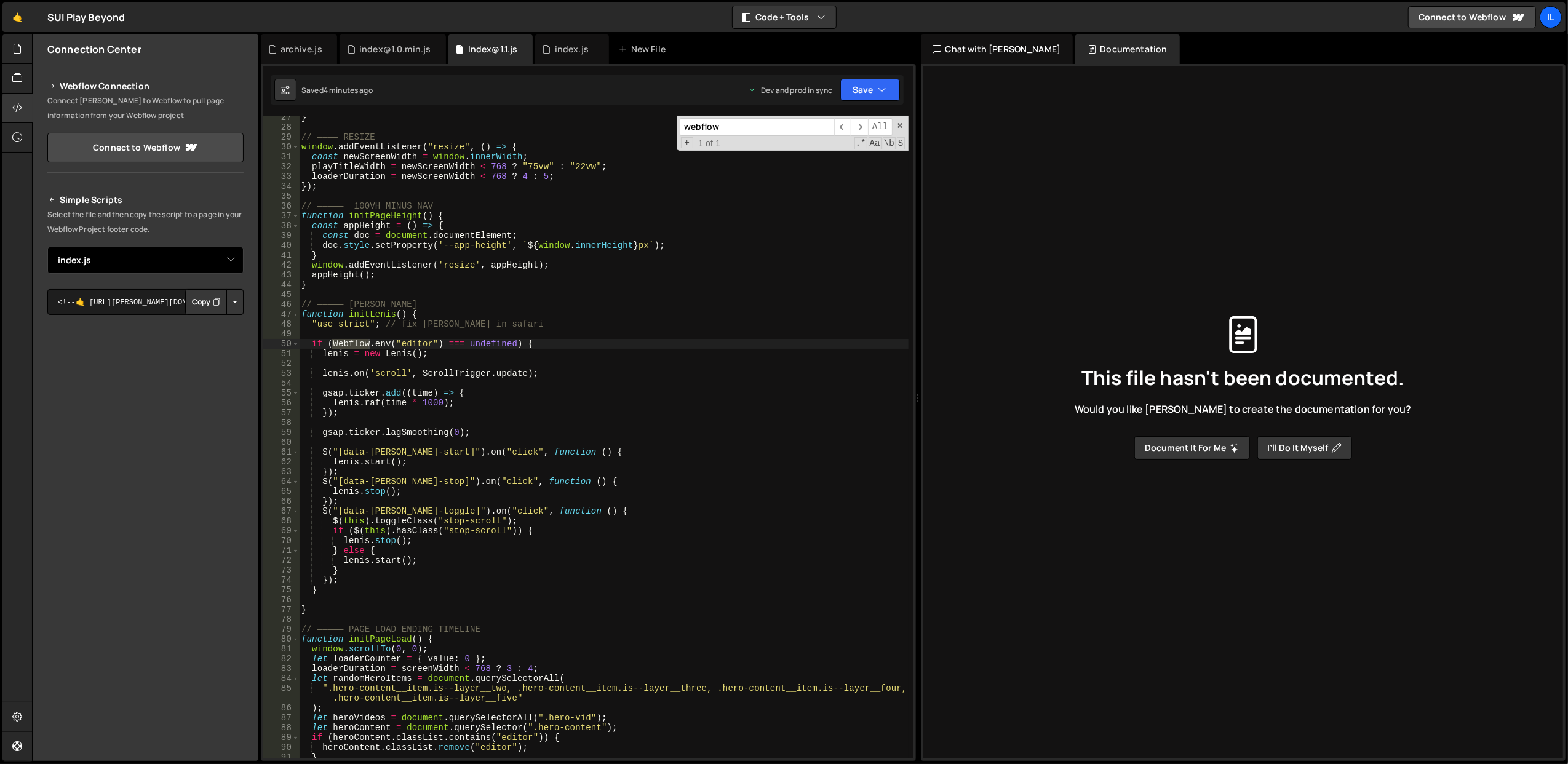
click at [203, 262] on select "Select File archive.js index.js index@1.0.min.js Index@1.1.js" at bounding box center [146, 259] width 196 height 27
select select "45913"
click at [47, 246] on select "Select File archive.js index.js index@1.0.min.js Index@1.1.js" at bounding box center [146, 259] width 196 height 27
click at [231, 306] on button "Button group with nested dropdown" at bounding box center [235, 302] width 17 height 26
click at [152, 305] on textarea "<!--🤙 [URL][PERSON_NAME][DOMAIN_NAME]> <script>document.addEventListener("DOMCo…" at bounding box center [146, 302] width 196 height 26
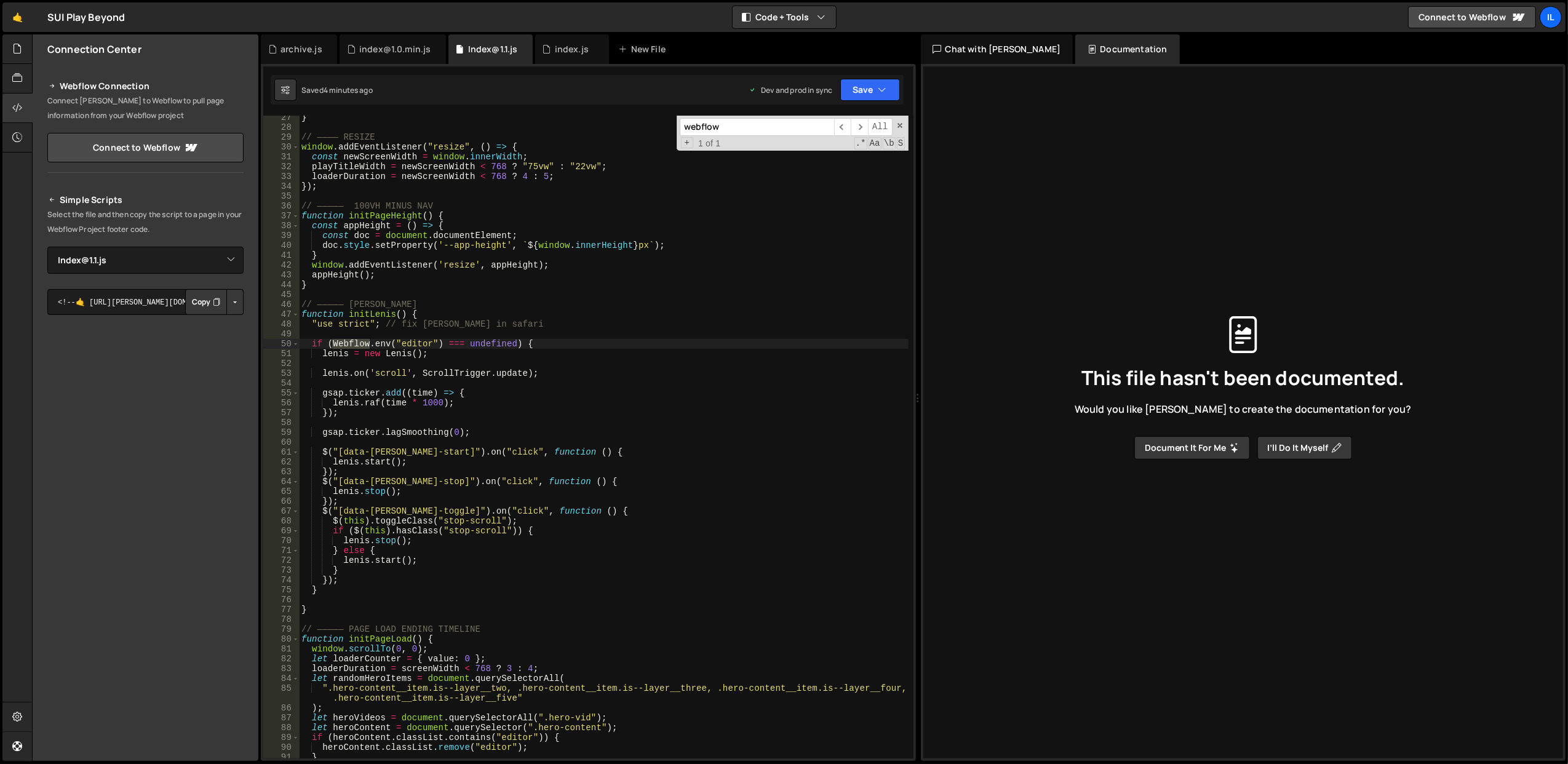
click at [195, 305] on button "Copy" at bounding box center [206, 302] width 42 height 26
click at [222, 263] on select "Select File archive.js index.js index@1.0.min.js Index@1.1.js" at bounding box center [146, 259] width 196 height 27
click at [237, 308] on button "Button group with nested dropdown" at bounding box center [235, 302] width 17 height 26
click at [224, 338] on link "Copy Production js" at bounding box center [192, 342] width 102 height 17
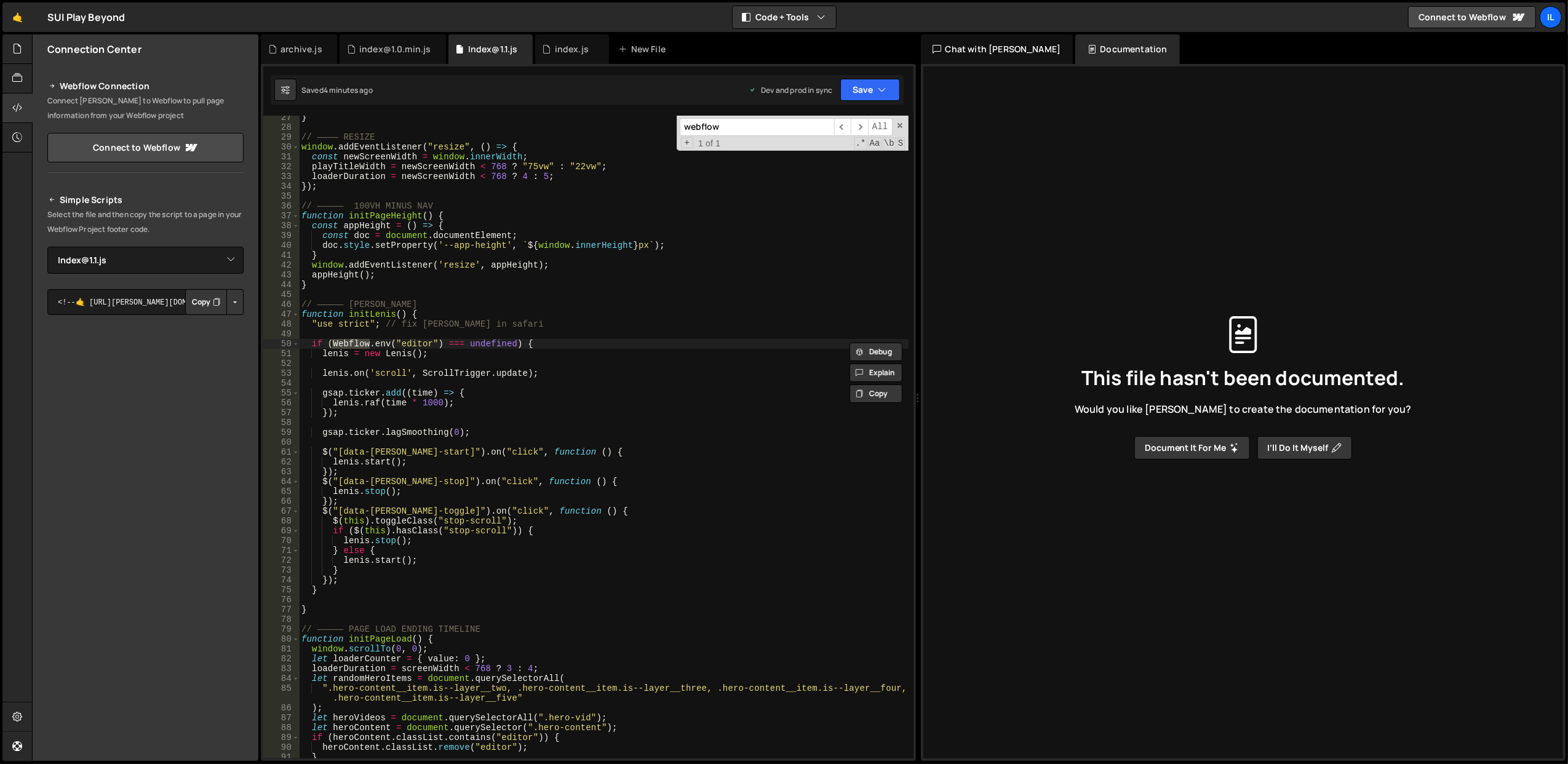
click at [515, 235] on div "} // ———— RESIZE window . addEventListener ( "resize" , ( ) => { const newScree…" at bounding box center [603, 444] width 610 height 663
click at [509, 209] on div "} // ———— RESIZE window . addEventListener ( "resize" , ( ) => { const newScree…" at bounding box center [603, 444] width 610 height 663
type textarea "// ————— 100VH MINUS NAV"
type input ".io"
click at [763, 133] on input ".io" at bounding box center [757, 127] width 154 height 18
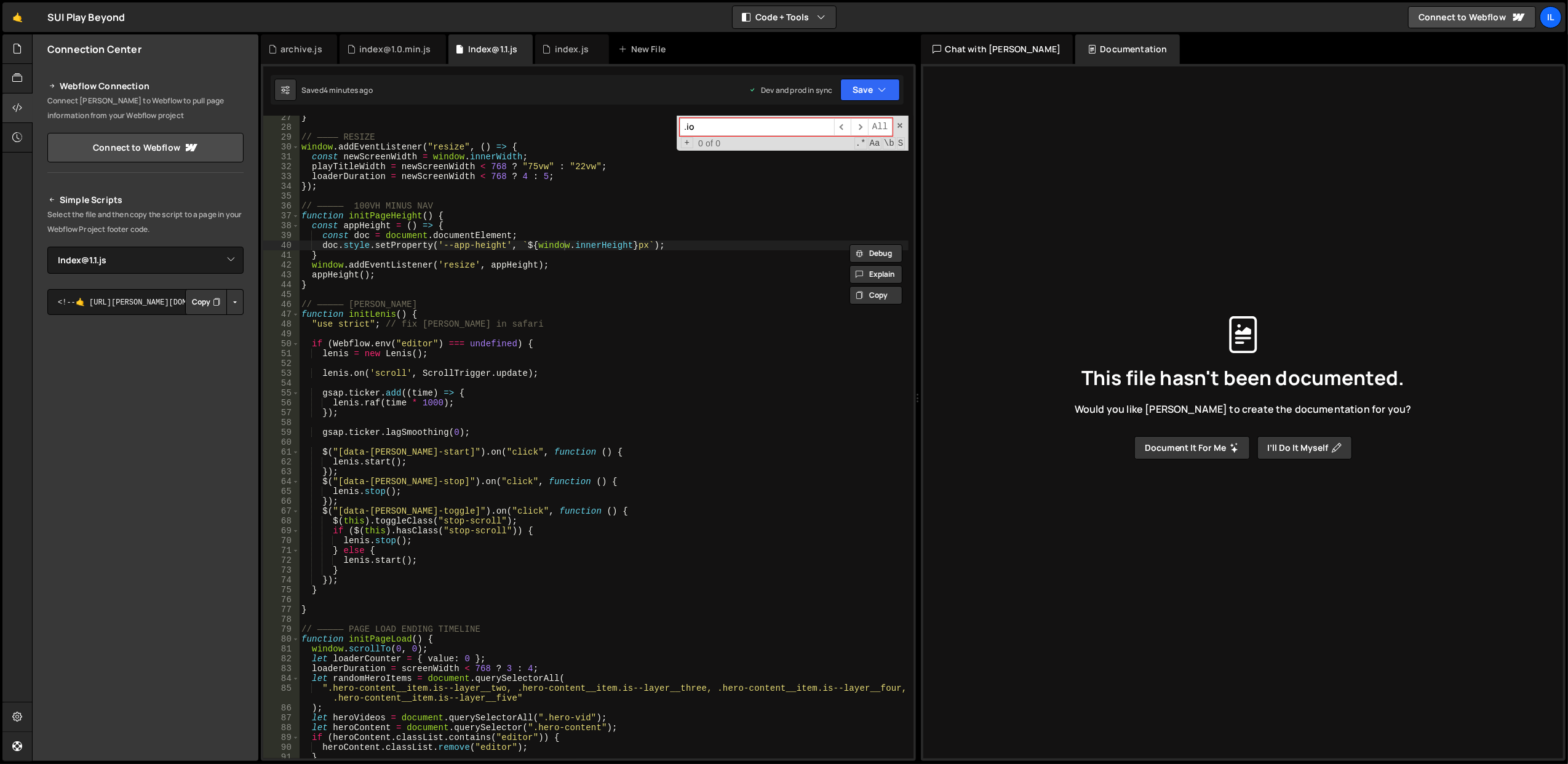
click at [763, 133] on input ".io" at bounding box center [757, 127] width 154 height 18
click at [901, 126] on span at bounding box center [899, 125] width 9 height 9
click at [15, 82] on icon at bounding box center [17, 78] width 10 height 14
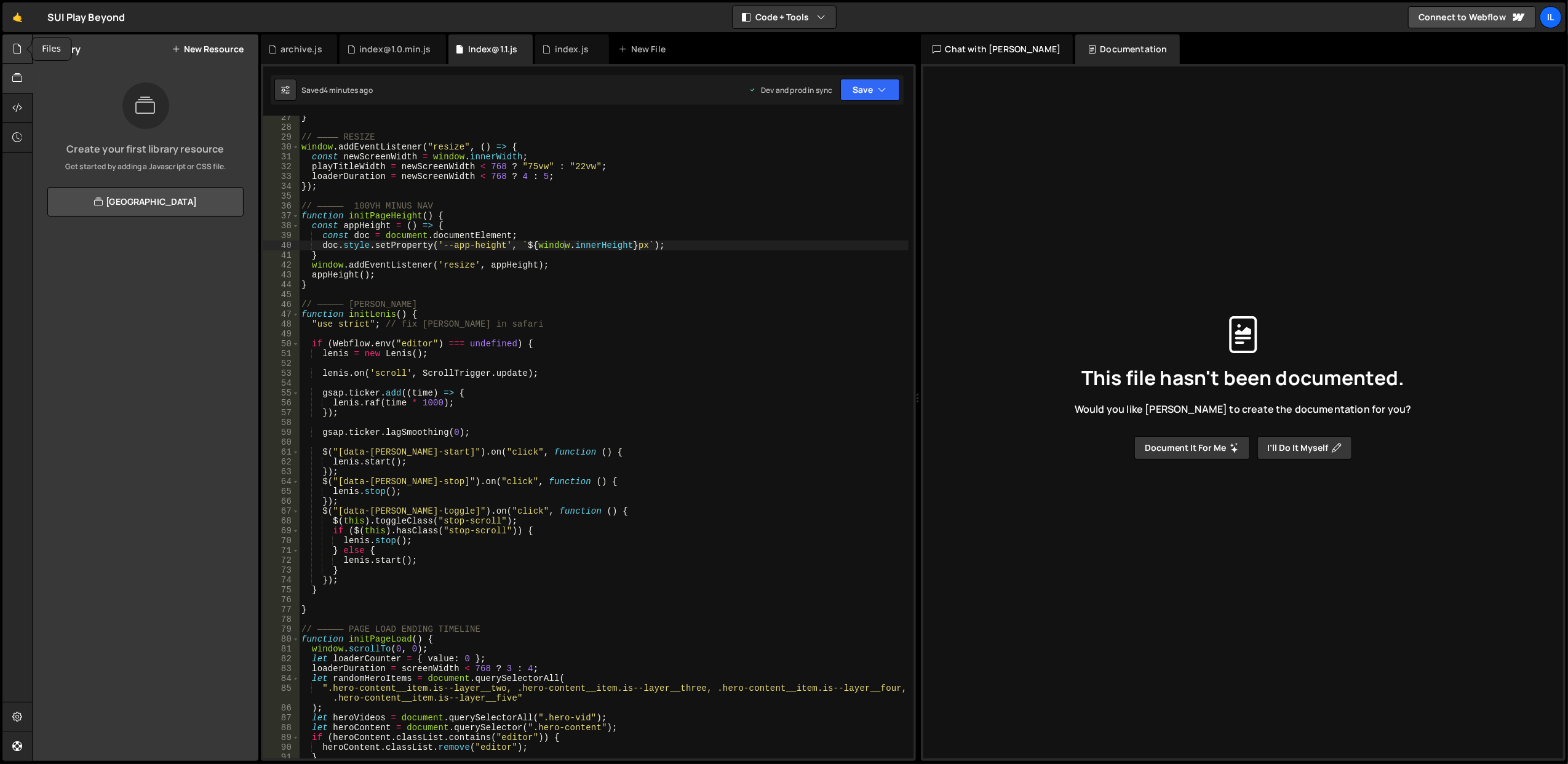
click at [15, 57] on div at bounding box center [18, 49] width 30 height 30
click at [121, 130] on div "0 index.js 0" at bounding box center [152, 126] width 211 height 25
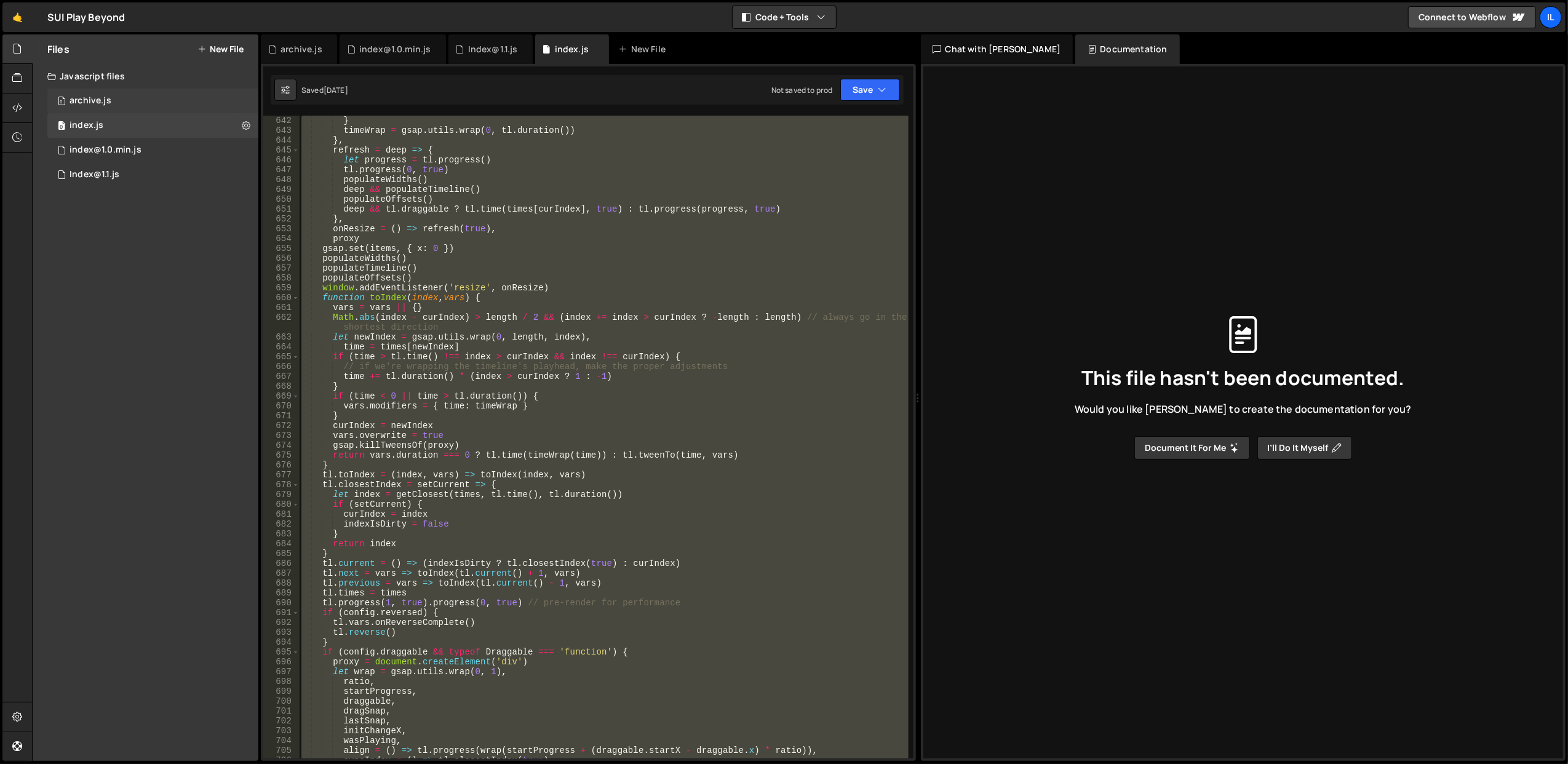
click at [139, 92] on div "0 archive.js 0" at bounding box center [152, 101] width 211 height 25
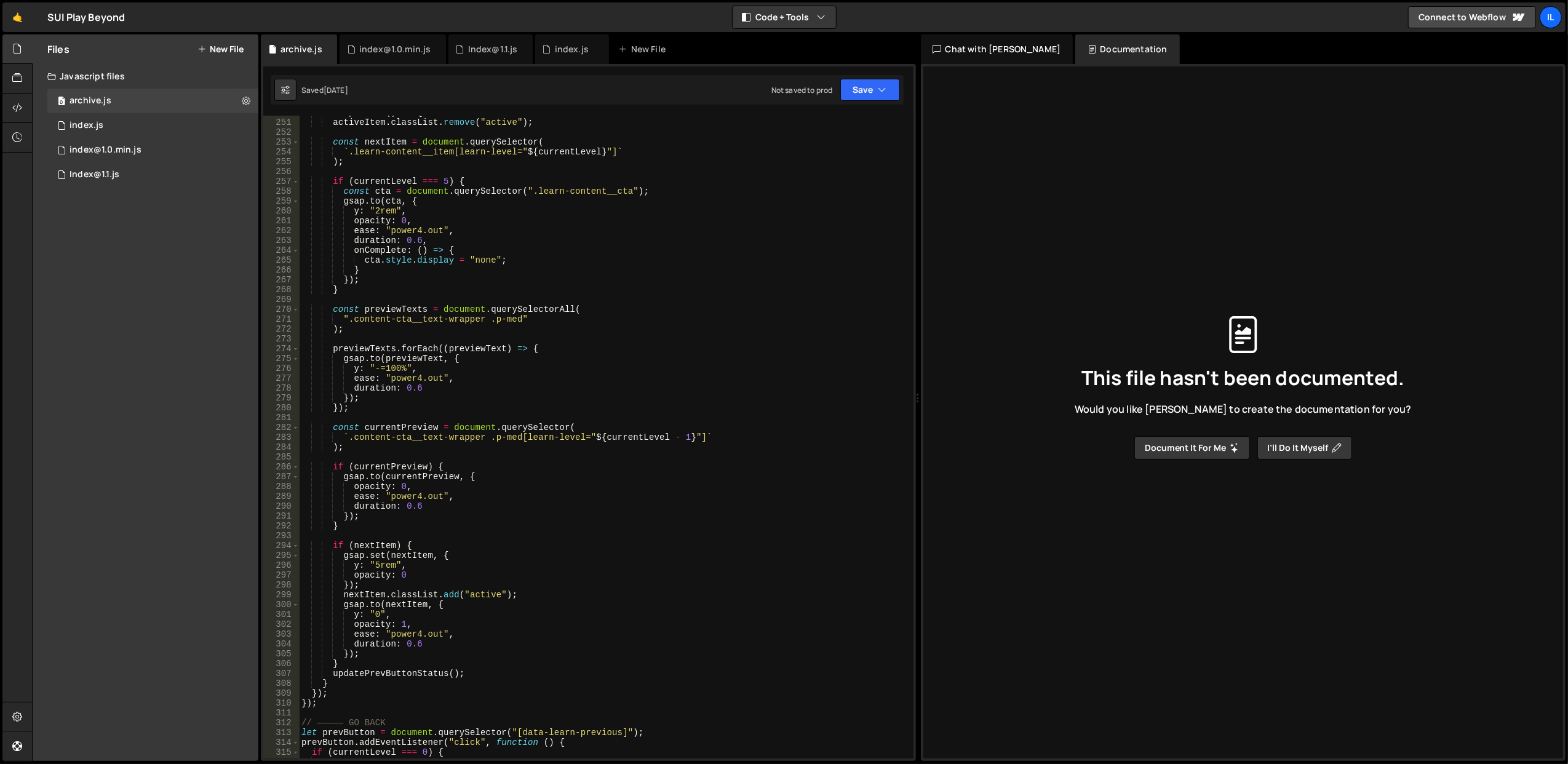
scroll to position [2409, 0]
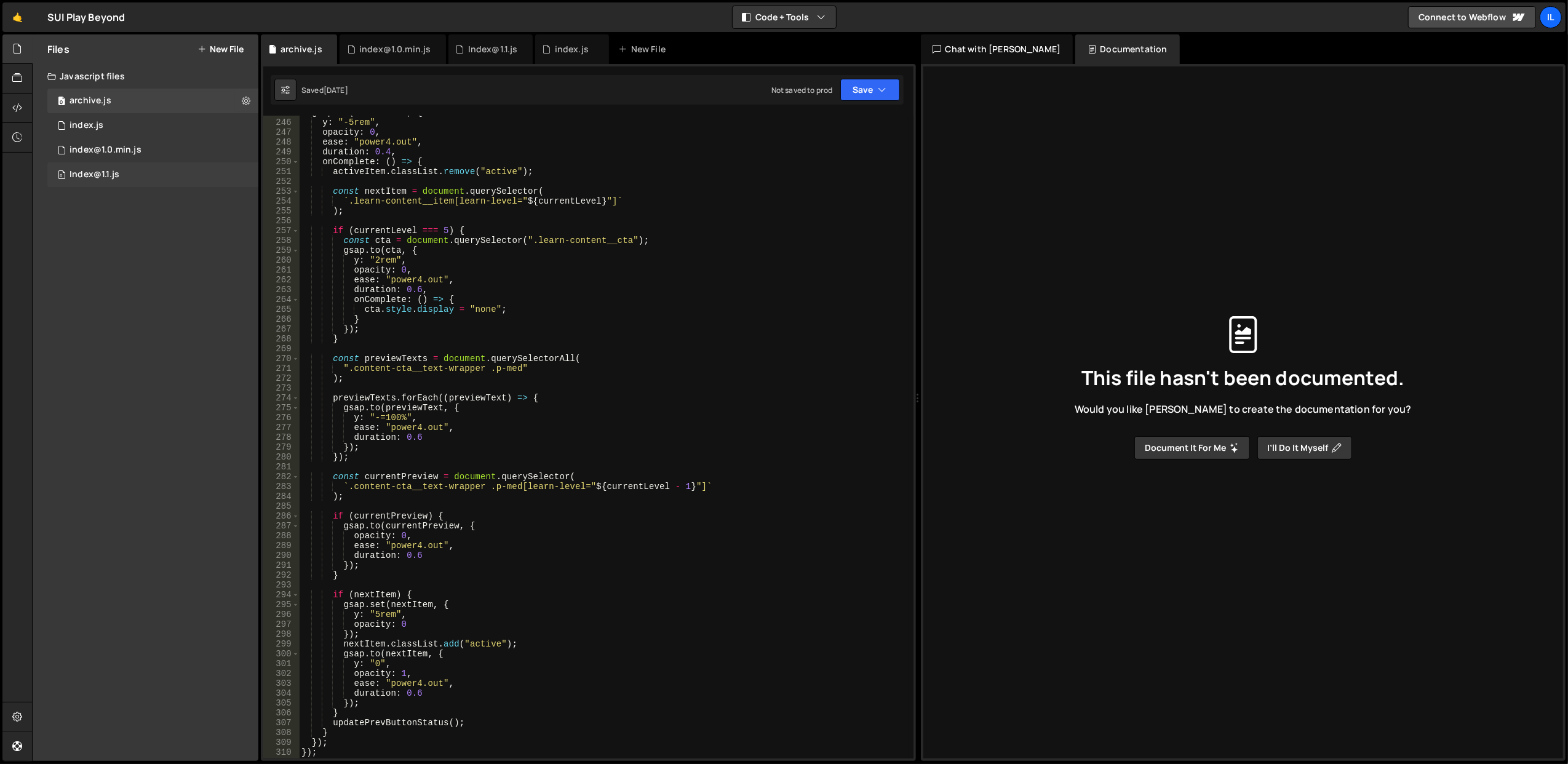
click at [112, 174] on div "Index@1.1.js" at bounding box center [94, 174] width 50 height 11
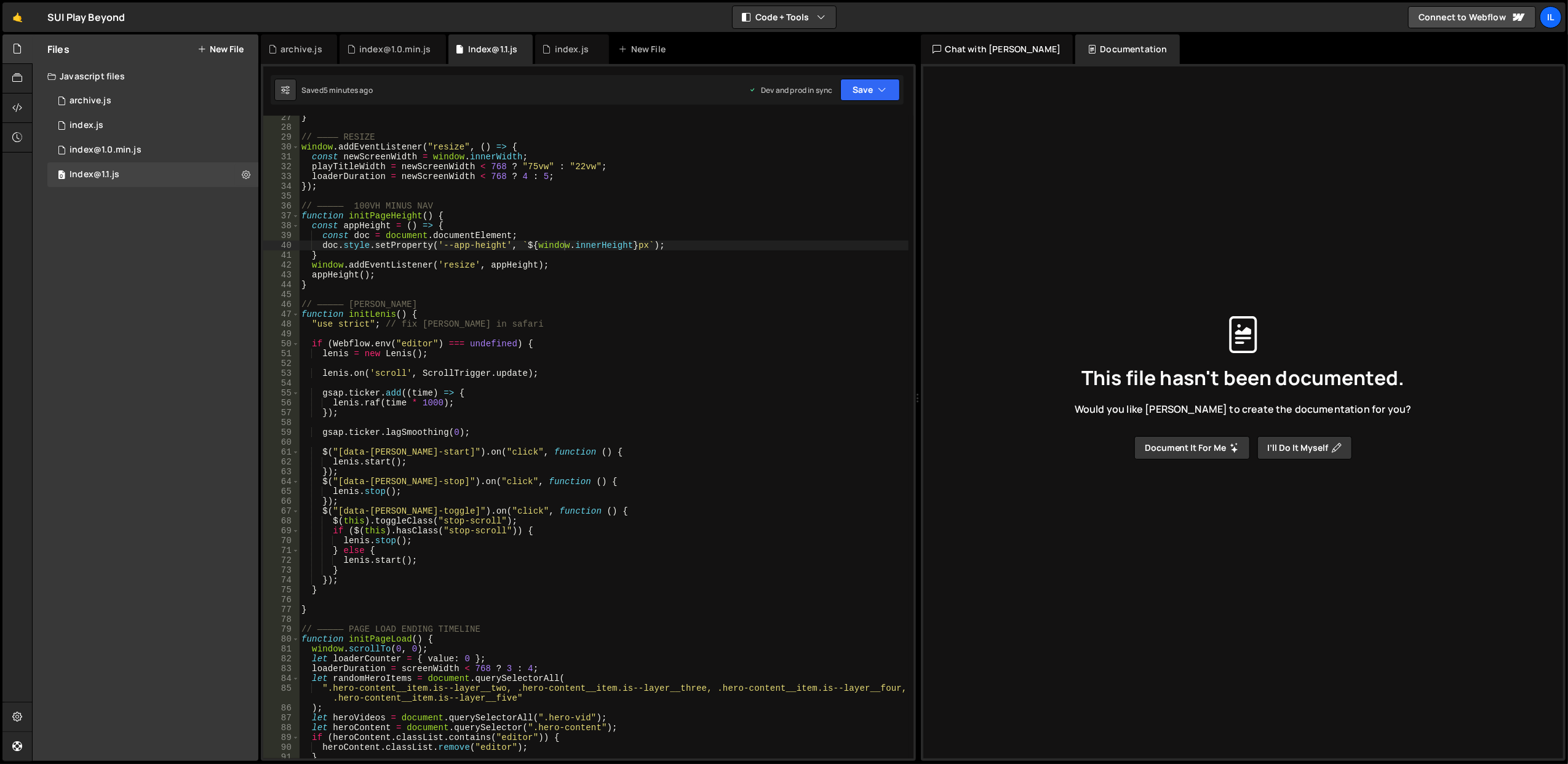
scroll to position [0, 0]
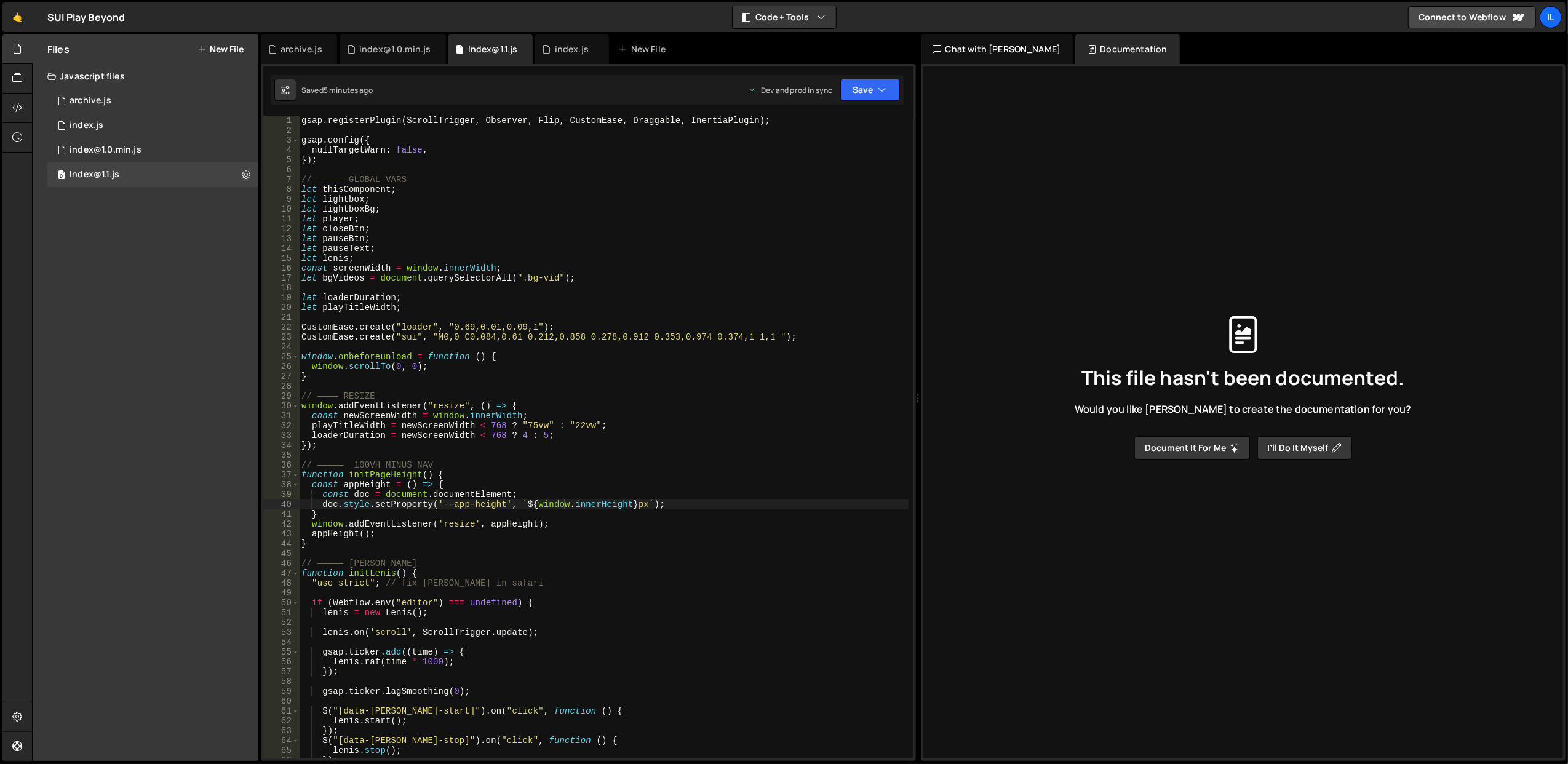
click at [450, 140] on div "gsap . registerPlugin ( ScrollTrigger , Observer , Flip , CustomEase , Draggabl…" at bounding box center [603, 447] width 610 height 663
click at [450, 139] on div "gsap . registerPlugin ( ScrollTrigger , Observer , Flip , CustomEase , Draggabl…" at bounding box center [603, 447] width 610 height 663
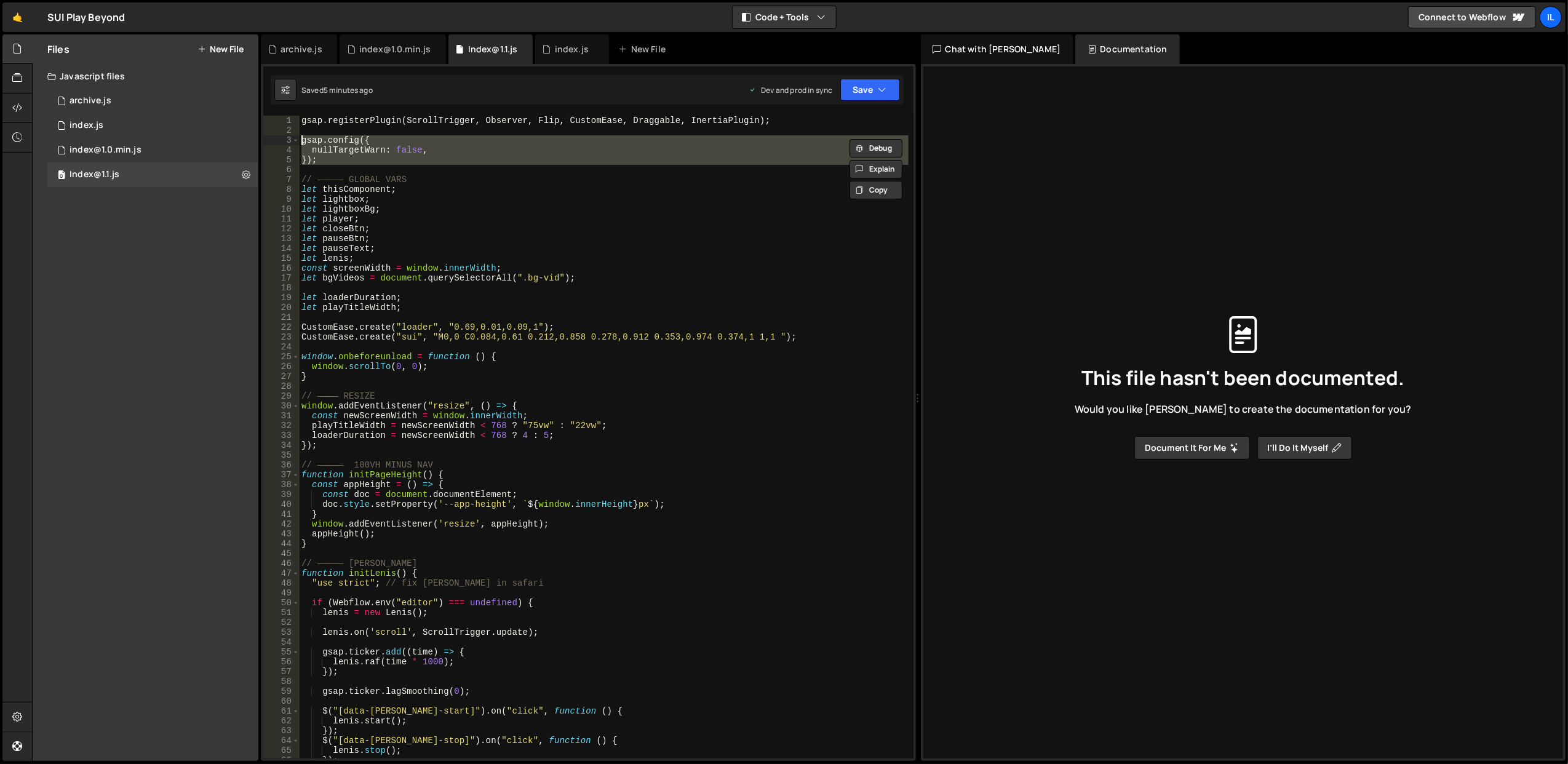
click at [465, 157] on div "gsap . registerPlugin ( ScrollTrigger , Observer , Flip , CustomEase , Draggabl…" at bounding box center [603, 437] width 609 height 643
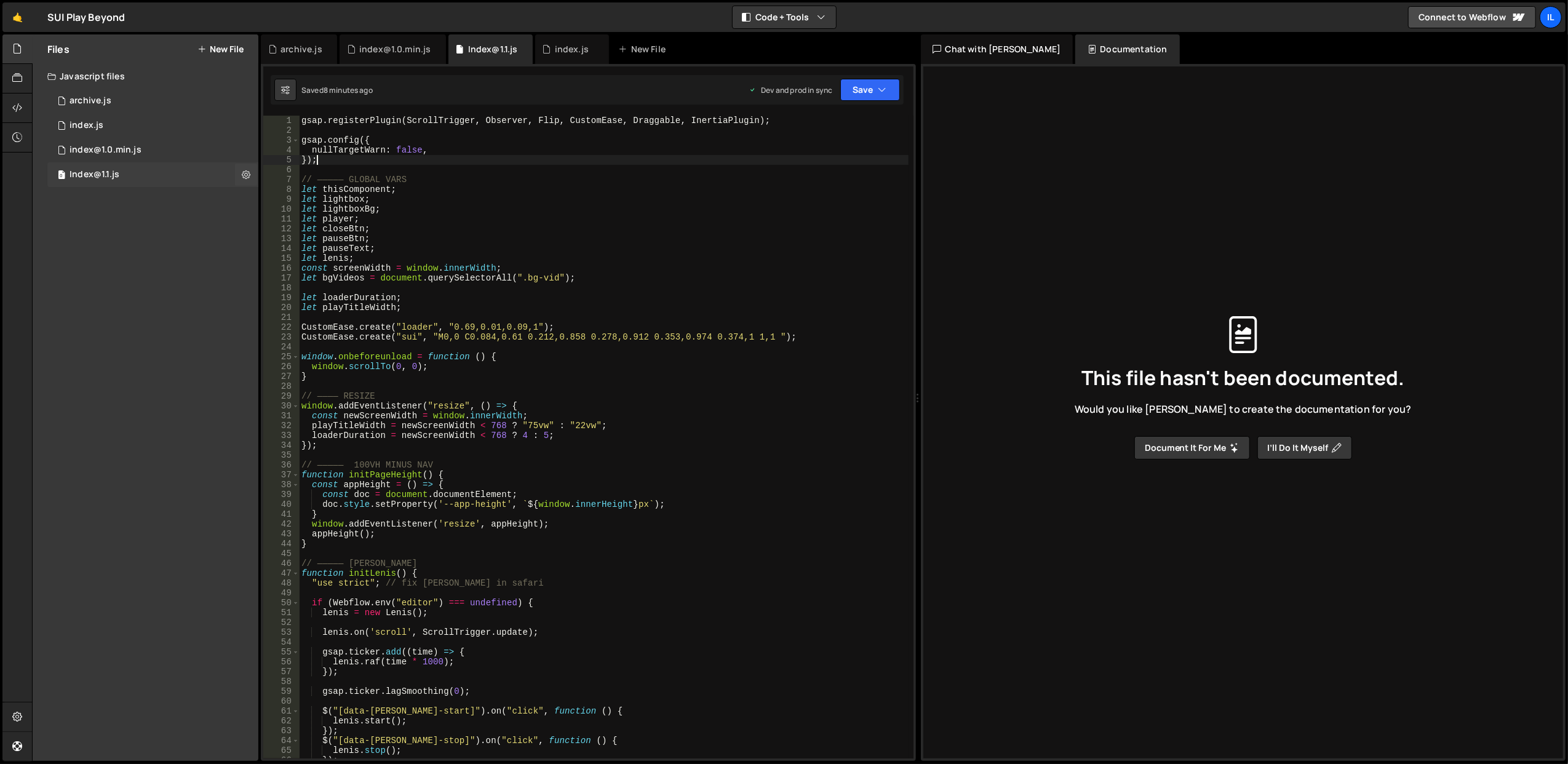
click at [168, 175] on div "0 Index@1.1.js 0" at bounding box center [152, 175] width 211 height 25
click at [554, 374] on div "gsap . registerPlugin ( ScrollTrigger , Observer , Flip , CustomEase , Draggabl…" at bounding box center [603, 447] width 610 height 663
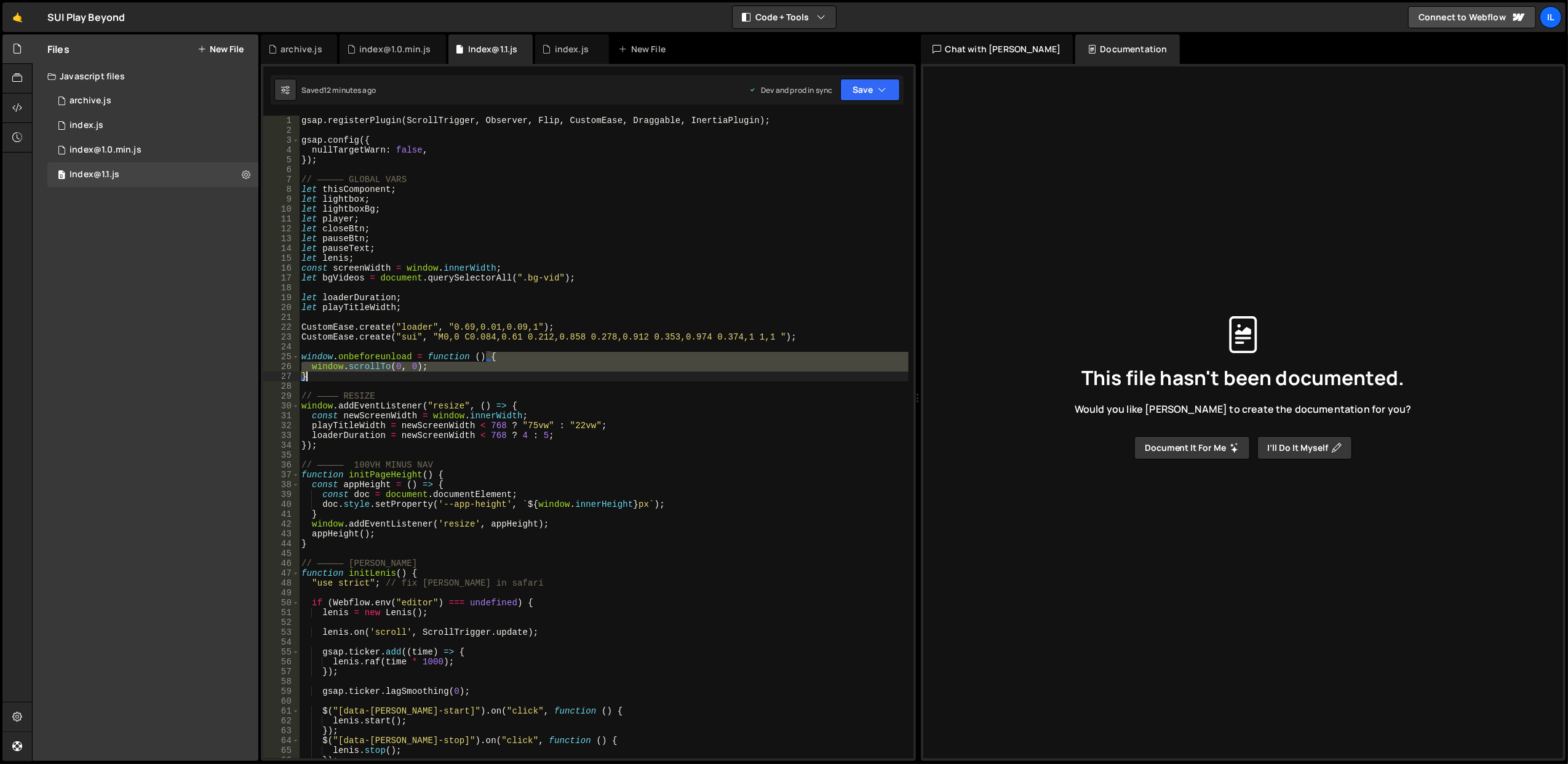
click at [554, 374] on div "gsap . registerPlugin ( ScrollTrigger , Observer , Flip , CustomEase , Draggabl…" at bounding box center [603, 447] width 610 height 663
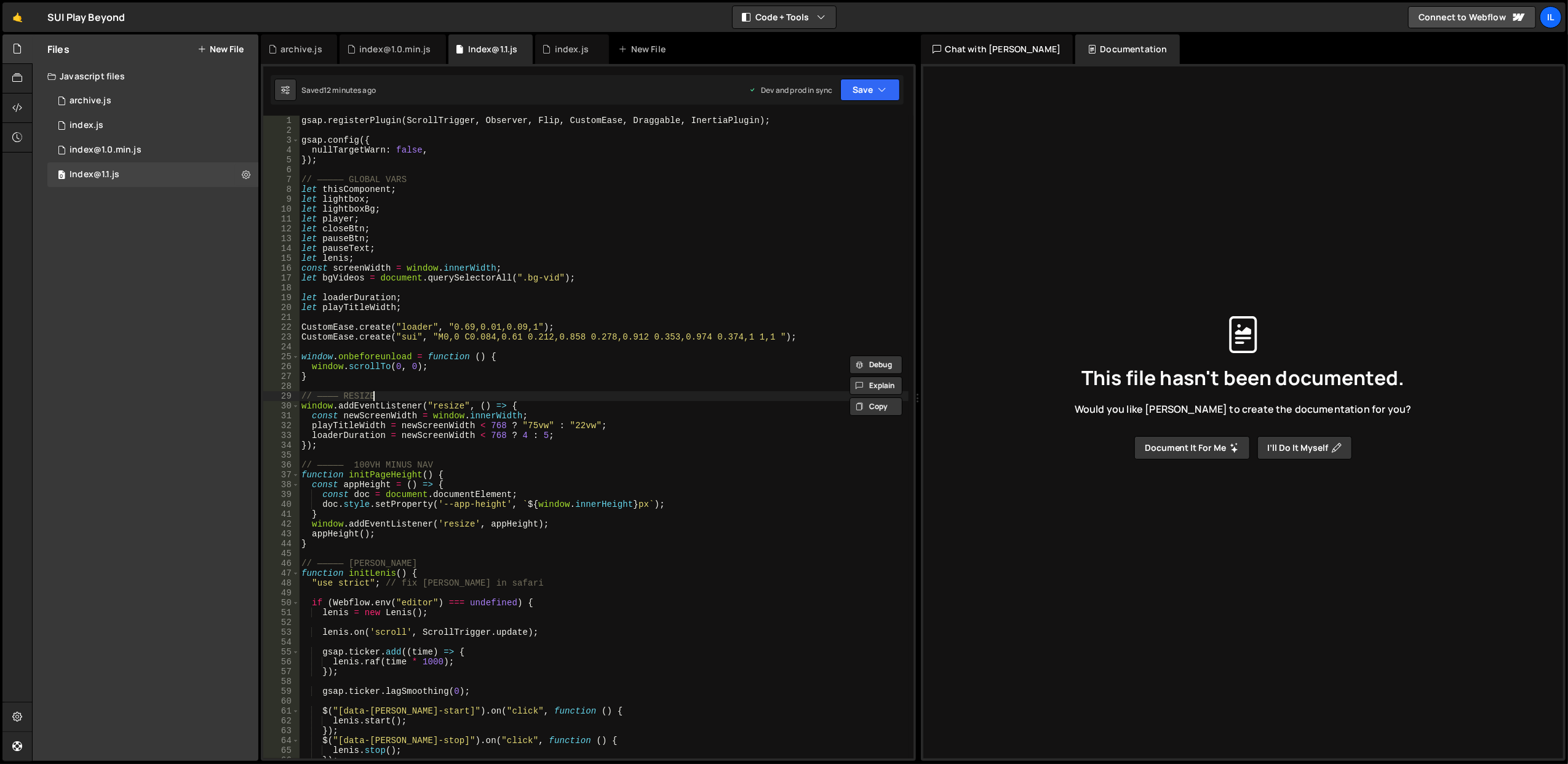
click at [559, 397] on div "gsap . registerPlugin ( ScrollTrigger , Observer , Flip , CustomEase , Draggabl…" at bounding box center [603, 447] width 610 height 663
type textarea "// ———— RESIZE window.addEventListener("resize", () => {"
click at [556, 384] on div "gsap . registerPlugin ( ScrollTrigger , Observer , Flip , CustomEase , Draggabl…" at bounding box center [603, 447] width 610 height 663
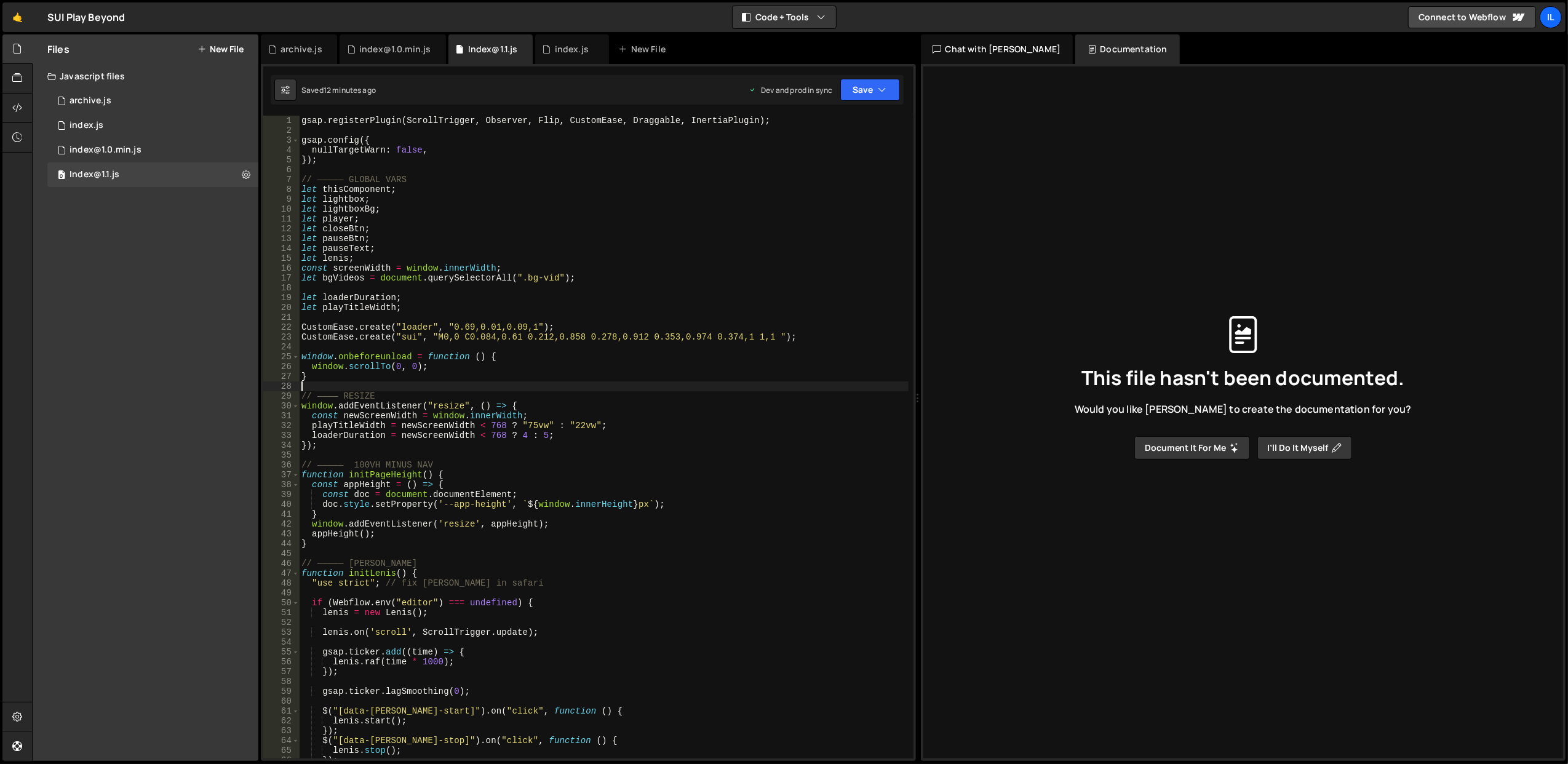
click at [556, 384] on div "gsap . registerPlugin ( ScrollTrigger , Observer , Flip , CustomEase , Draggabl…" at bounding box center [603, 447] width 610 height 663
type textarea "});"
click at [556, 384] on div "gsap . registerPlugin ( ScrollTrigger , Observer , Flip , CustomEase , Draggabl…" at bounding box center [603, 447] width 610 height 663
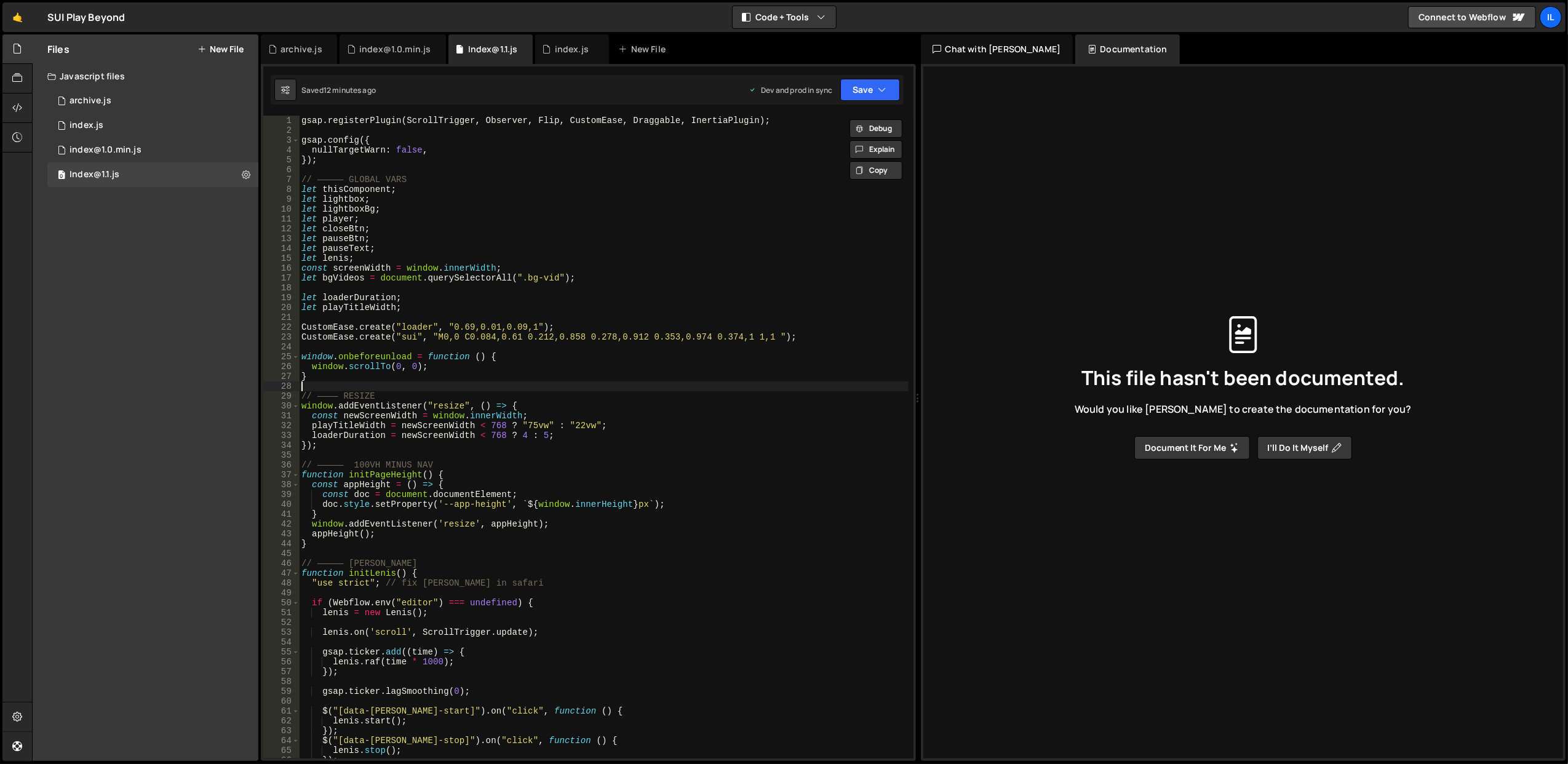
click at [556, 384] on div "gsap . registerPlugin ( ScrollTrigger , Observer , Flip , CustomEase , Draggabl…" at bounding box center [603, 447] width 610 height 663
click at [555, 376] on div "gsap . registerPlugin ( ScrollTrigger , Observer , Flip , CustomEase , Draggabl…" at bounding box center [603, 447] width 610 height 663
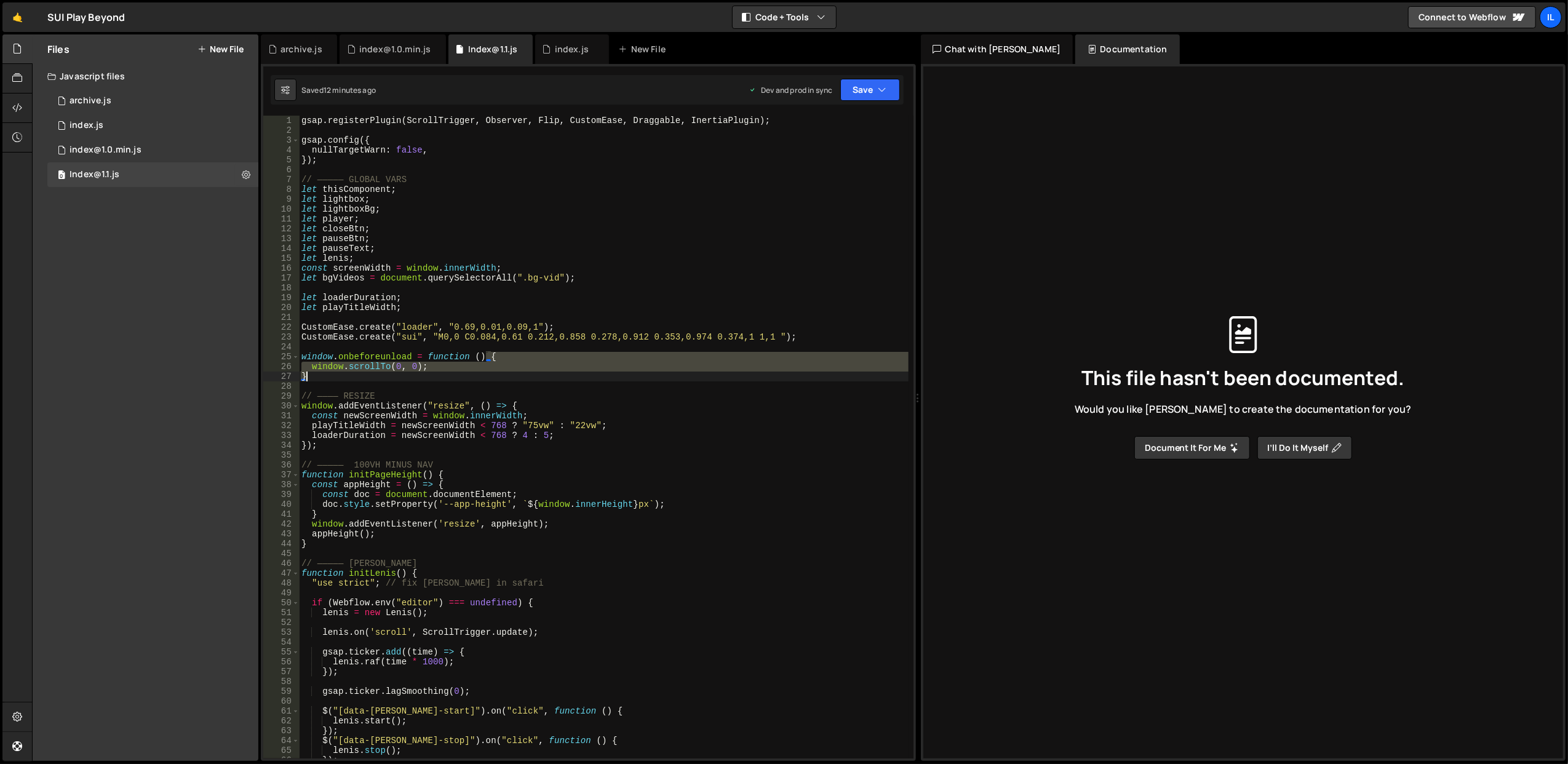
click at [555, 376] on div "gsap . registerPlugin ( ScrollTrigger , Observer , Flip , CustomEase , Draggabl…" at bounding box center [603, 447] width 610 height 663
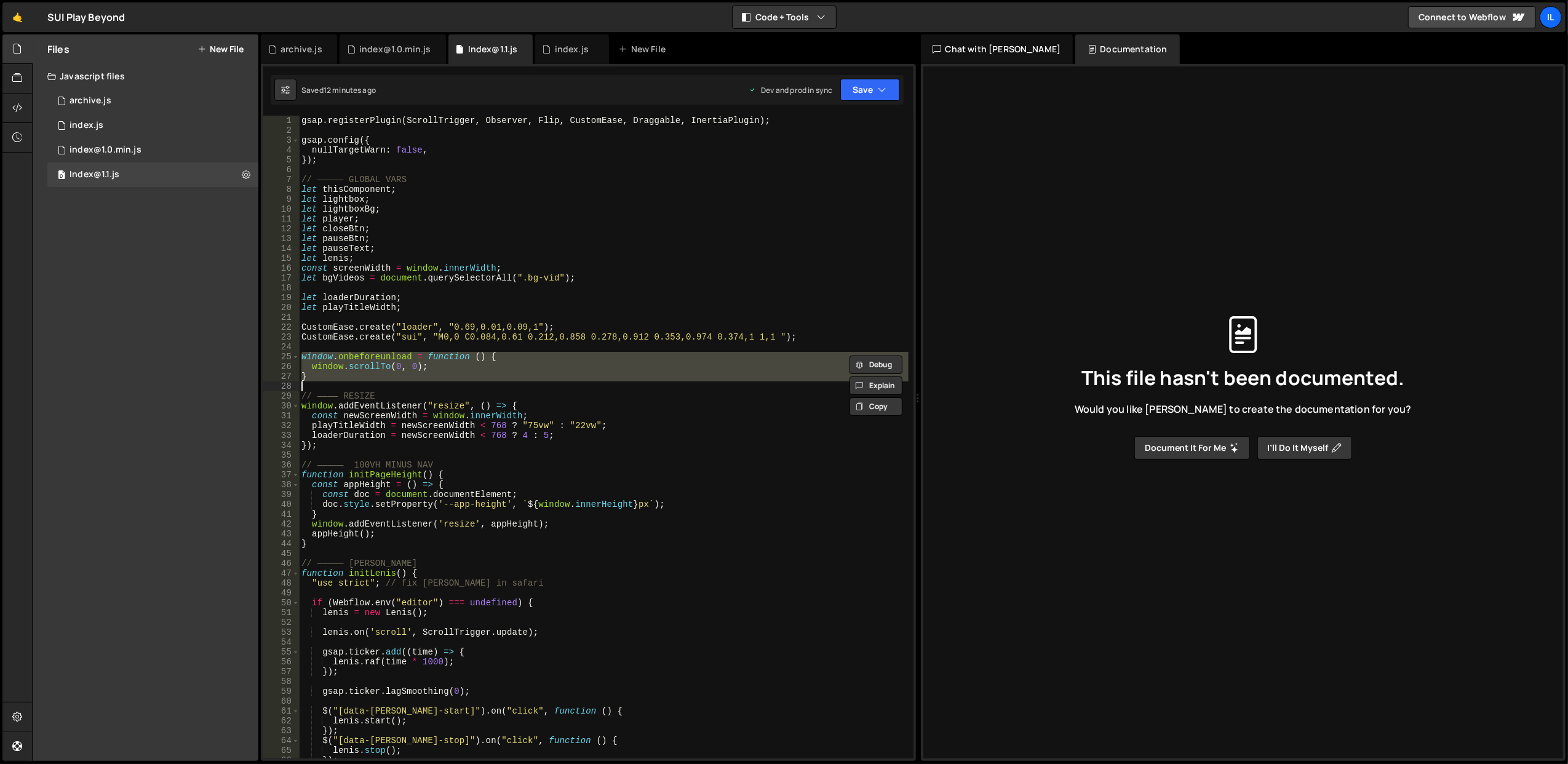
click at [555, 376] on div "gsap . registerPlugin ( ScrollTrigger , Observer , Flip , CustomEase , Draggabl…" at bounding box center [603, 437] width 609 height 643
click at [555, 376] on div "gsap . registerPlugin ( ScrollTrigger , Observer , Flip , CustomEase , Draggabl…" at bounding box center [603, 447] width 610 height 663
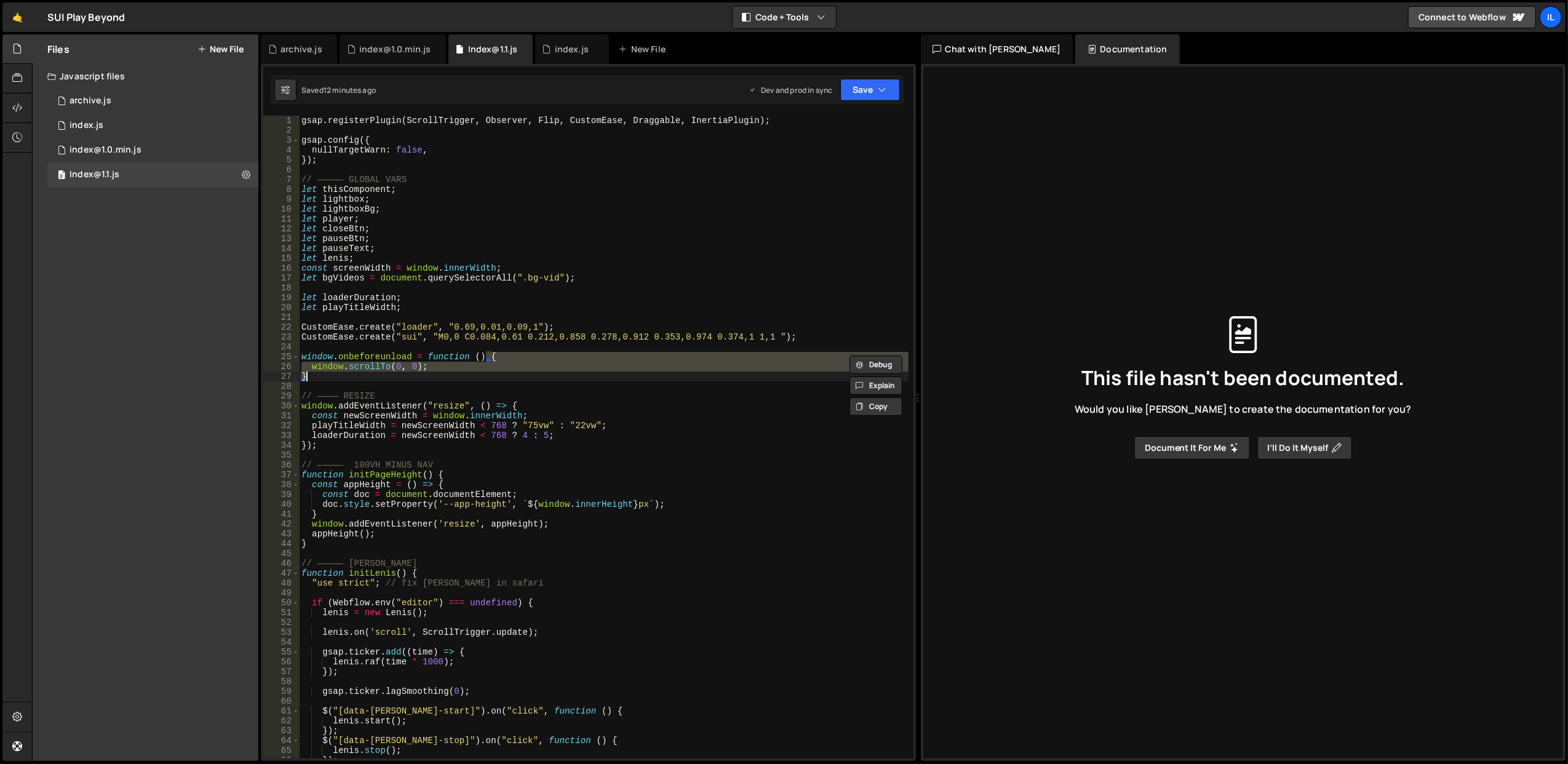
click at [555, 376] on div "gsap . registerPlugin ( ScrollTrigger , Observer , Flip , CustomEase , Draggabl…" at bounding box center [603, 447] width 610 height 663
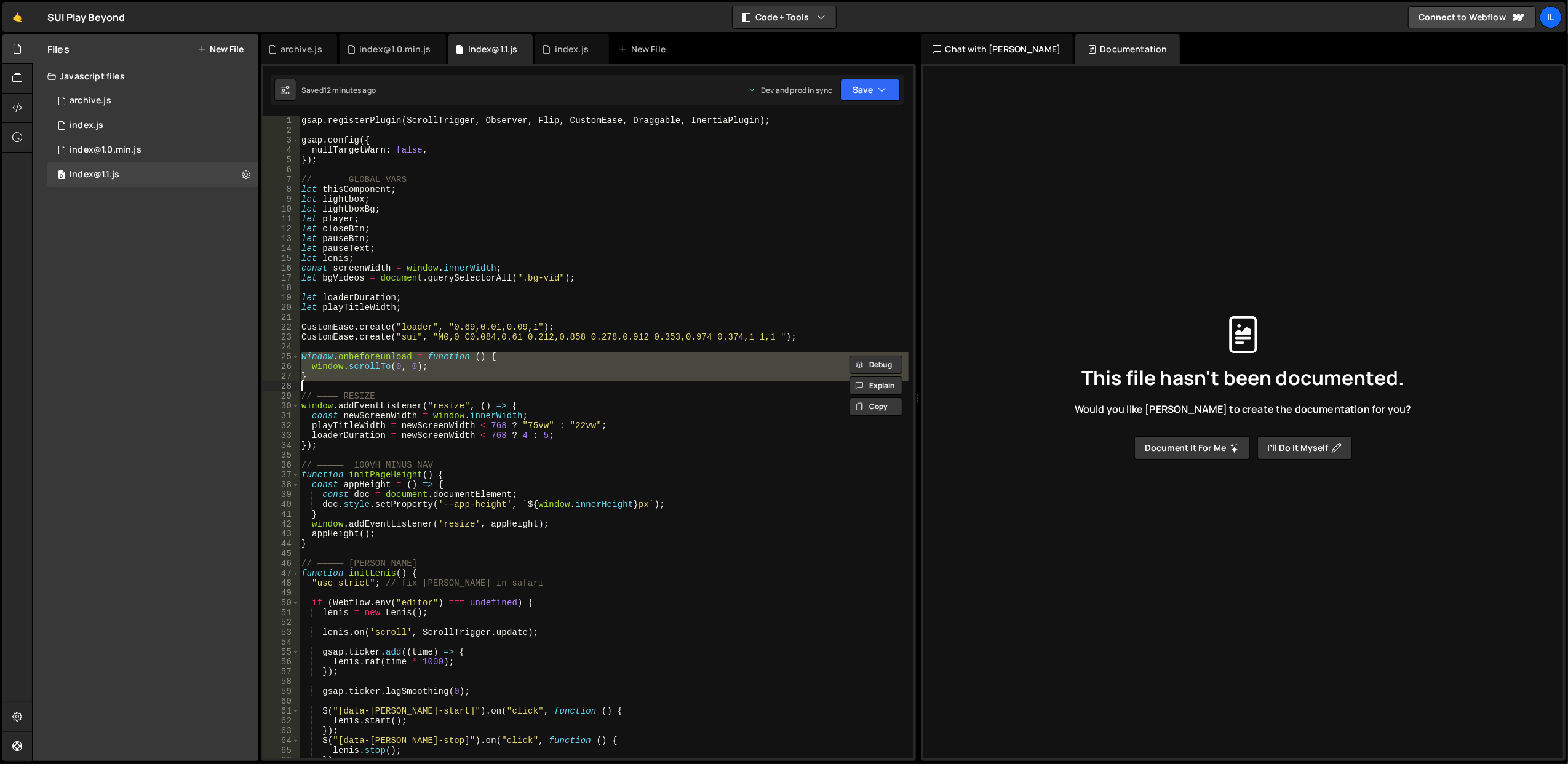
click at [555, 376] on div "gsap . registerPlugin ( ScrollTrigger , Observer , Flip , CustomEase , Draggabl…" at bounding box center [603, 437] width 609 height 643
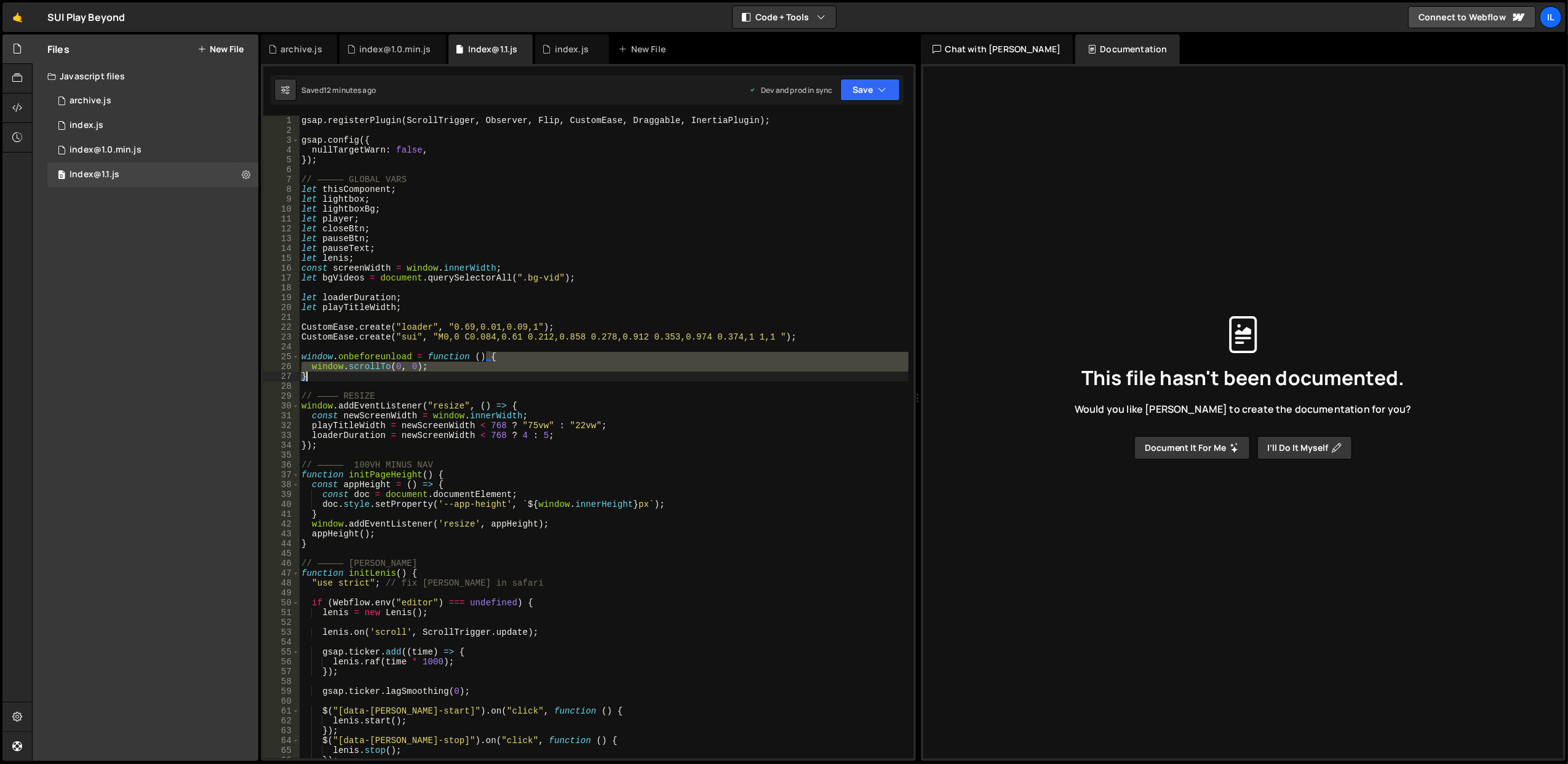
click at [555, 376] on div "gsap . registerPlugin ( ScrollTrigger , Observer , Flip , CustomEase , Draggabl…" at bounding box center [603, 447] width 610 height 663
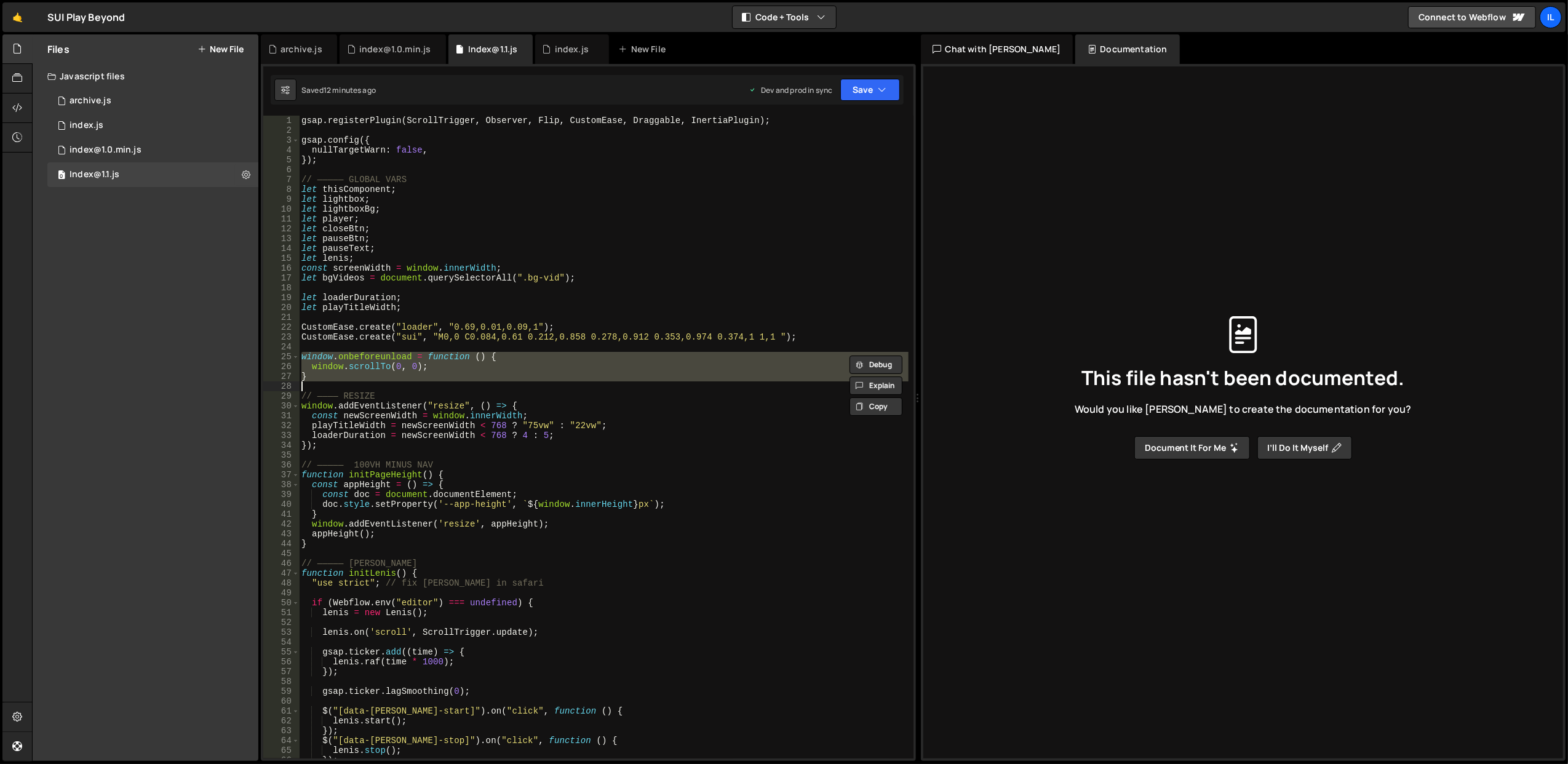
click at [555, 376] on div "gsap . registerPlugin ( ScrollTrigger , Observer , Flip , CustomEase , Draggabl…" at bounding box center [603, 447] width 610 height 663
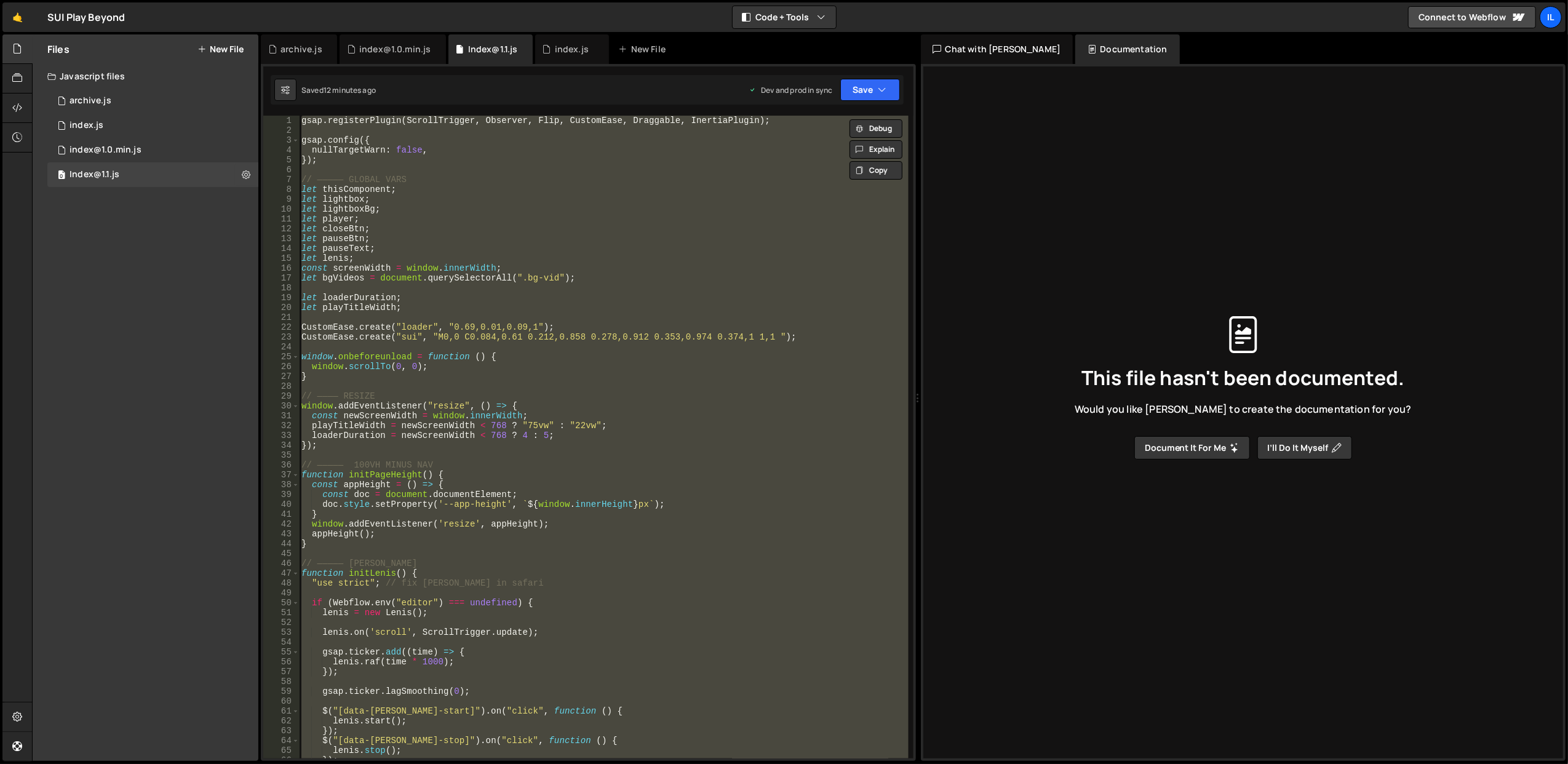
click at [555, 376] on div "gsap . registerPlugin ( ScrollTrigger , Observer , Flip , CustomEase , Draggabl…" at bounding box center [603, 447] width 610 height 663
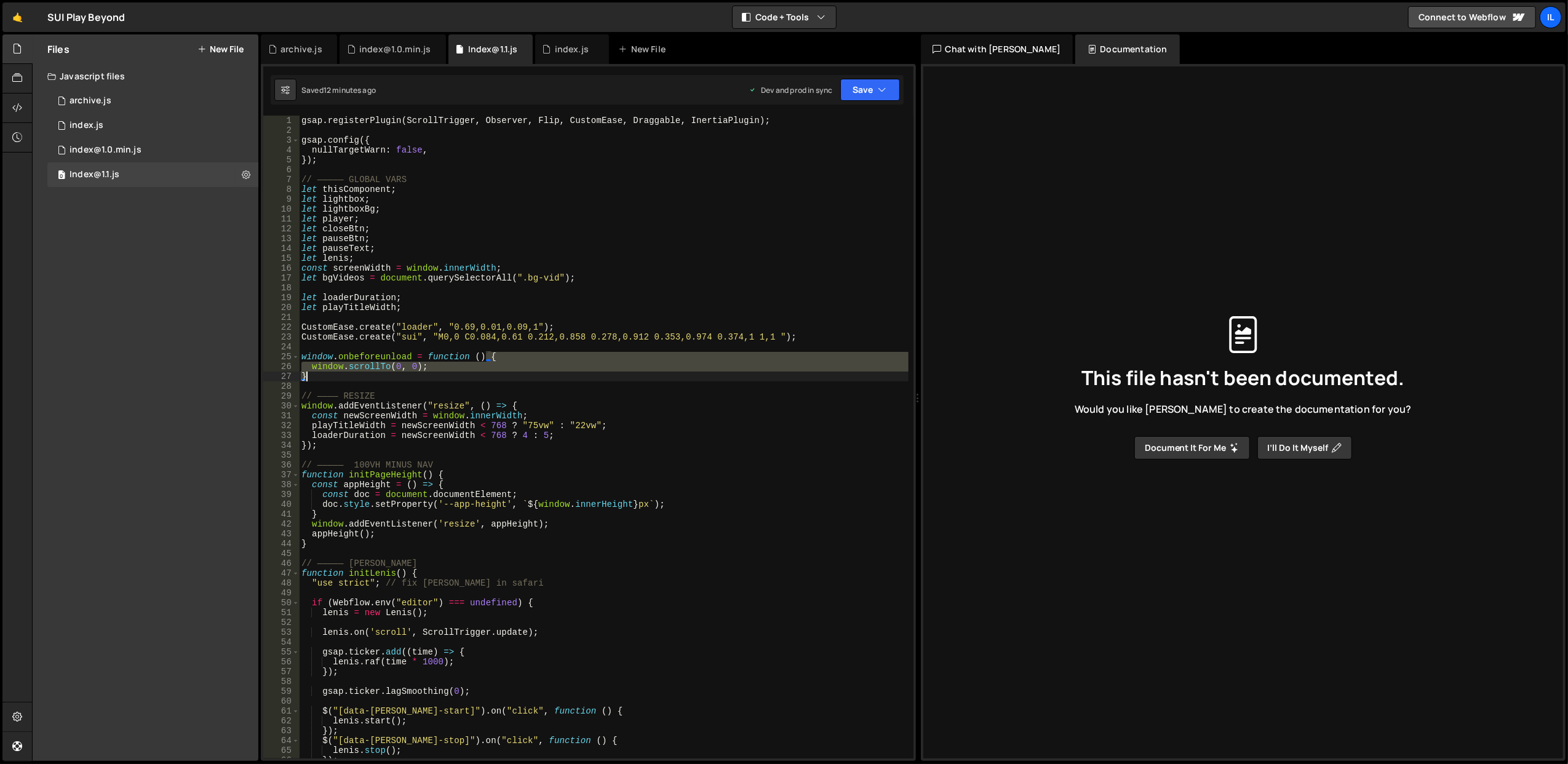
click at [555, 376] on div "gsap . registerPlugin ( ScrollTrigger , Observer , Flip , CustomEase , Draggabl…" at bounding box center [603, 447] width 610 height 663
type textarea "window.scrollTo(0, 0); }"
click at [14, 21] on link "🤙" at bounding box center [18, 17] width 30 height 30
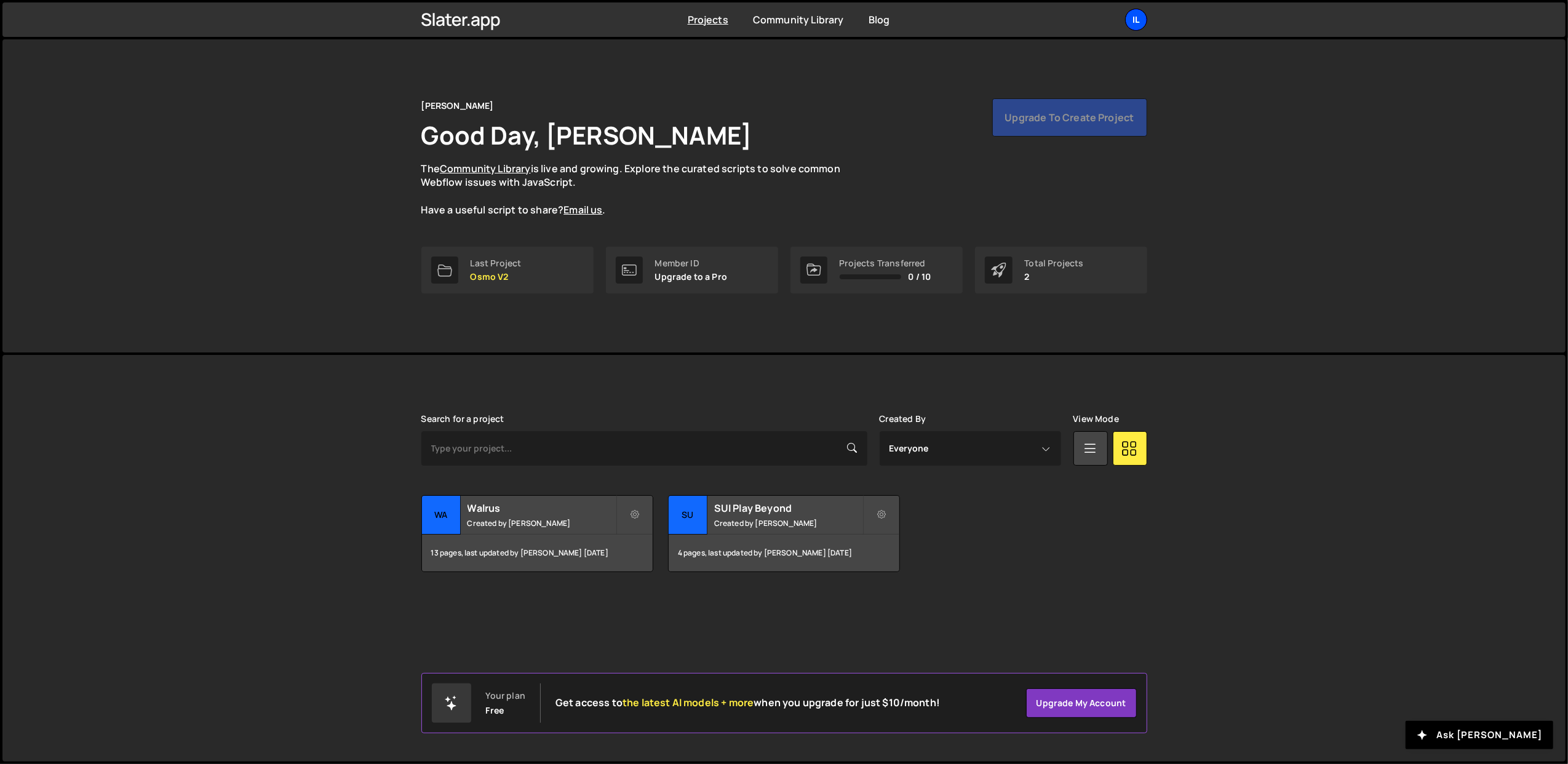
click at [1129, 19] on div "Il" at bounding box center [1136, 20] width 22 height 22
click at [1036, 138] on button "Logout" at bounding box center [1070, 137] width 152 height 21
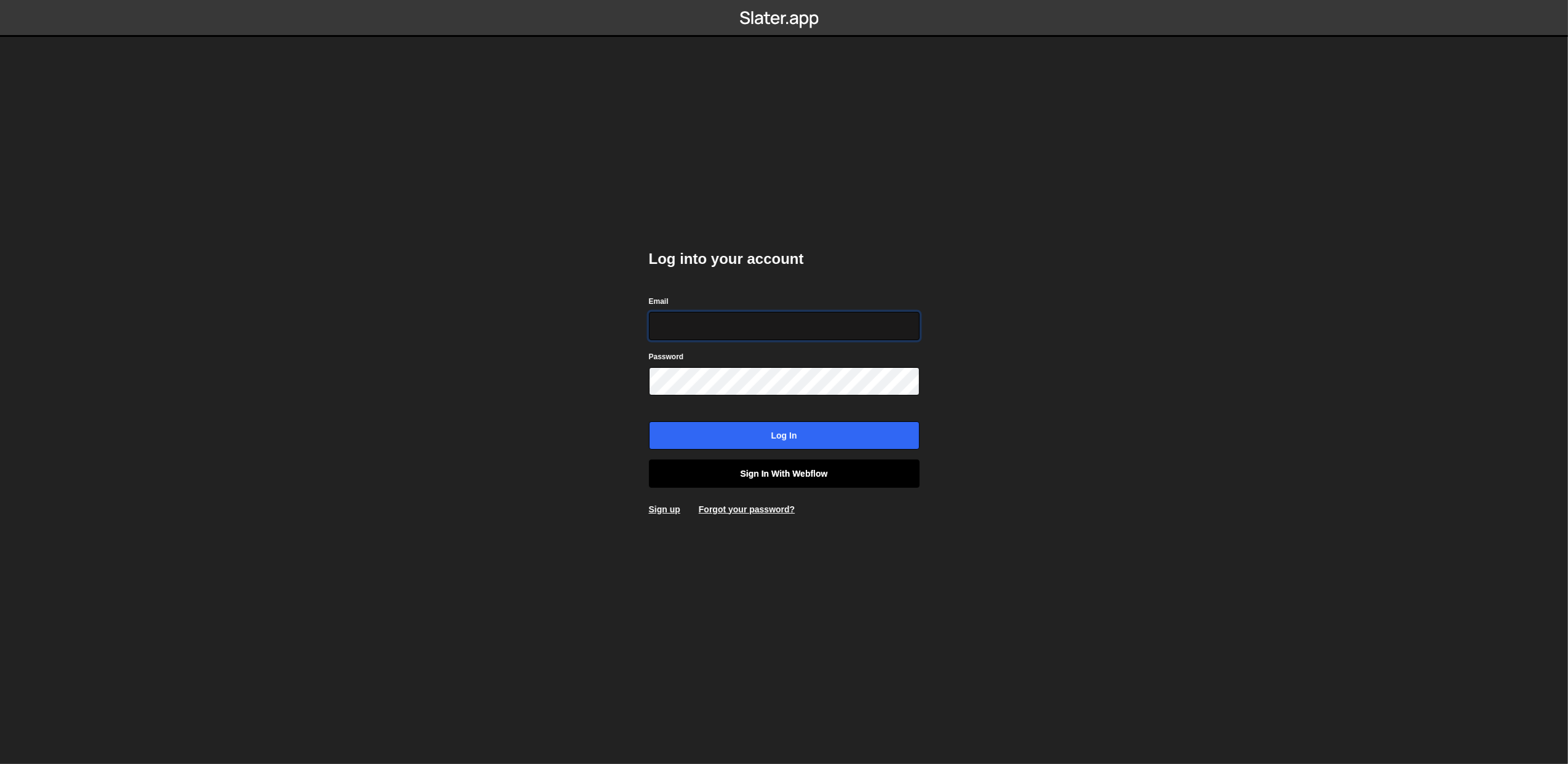
type input "lazar@akka.studio"
click at [800, 467] on link "Sign in with Webflow" at bounding box center [784, 473] width 270 height 28
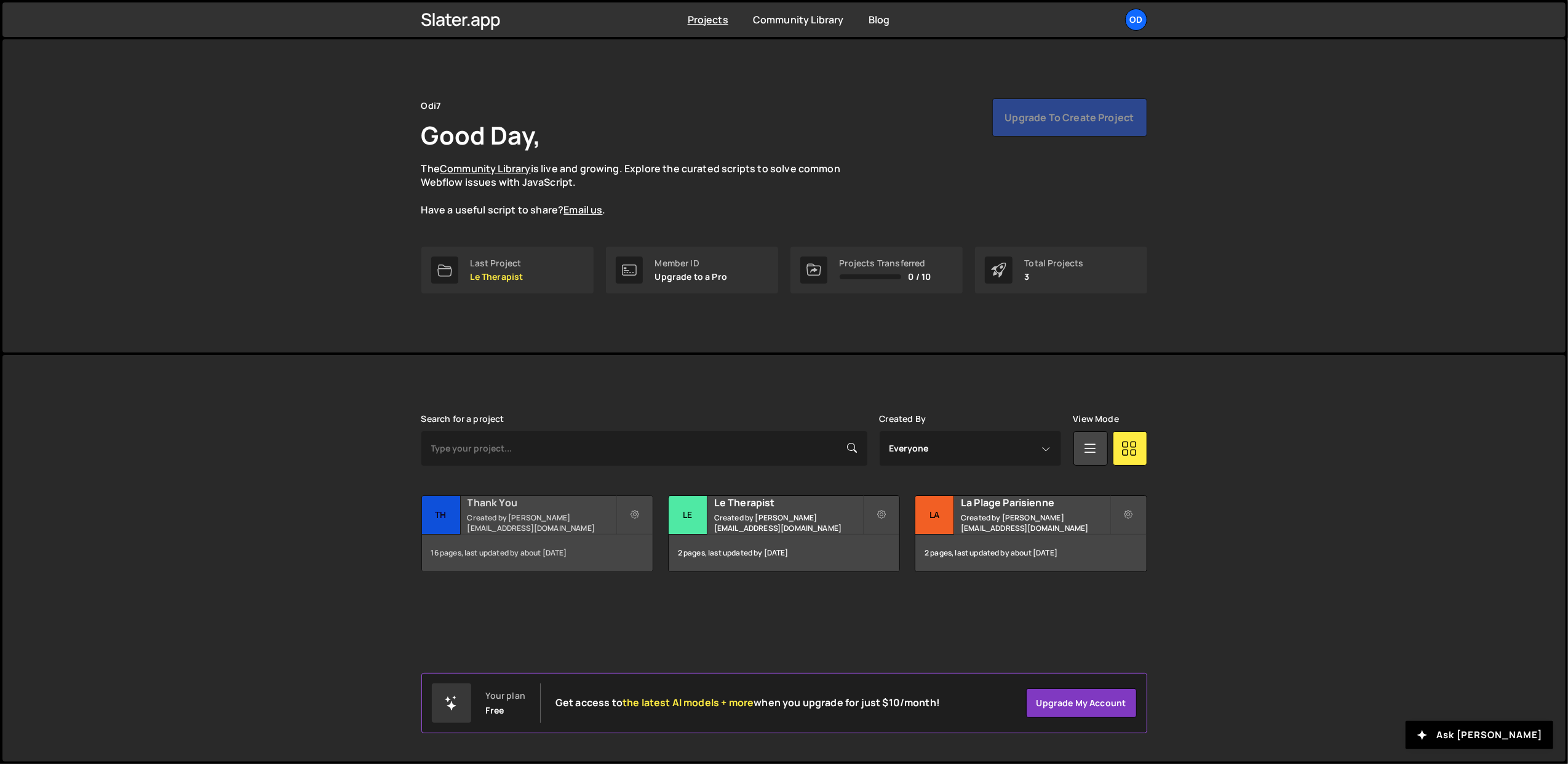
click at [540, 515] on div "Thank You Created by john@odi7.com" at bounding box center [538, 515] width 231 height 38
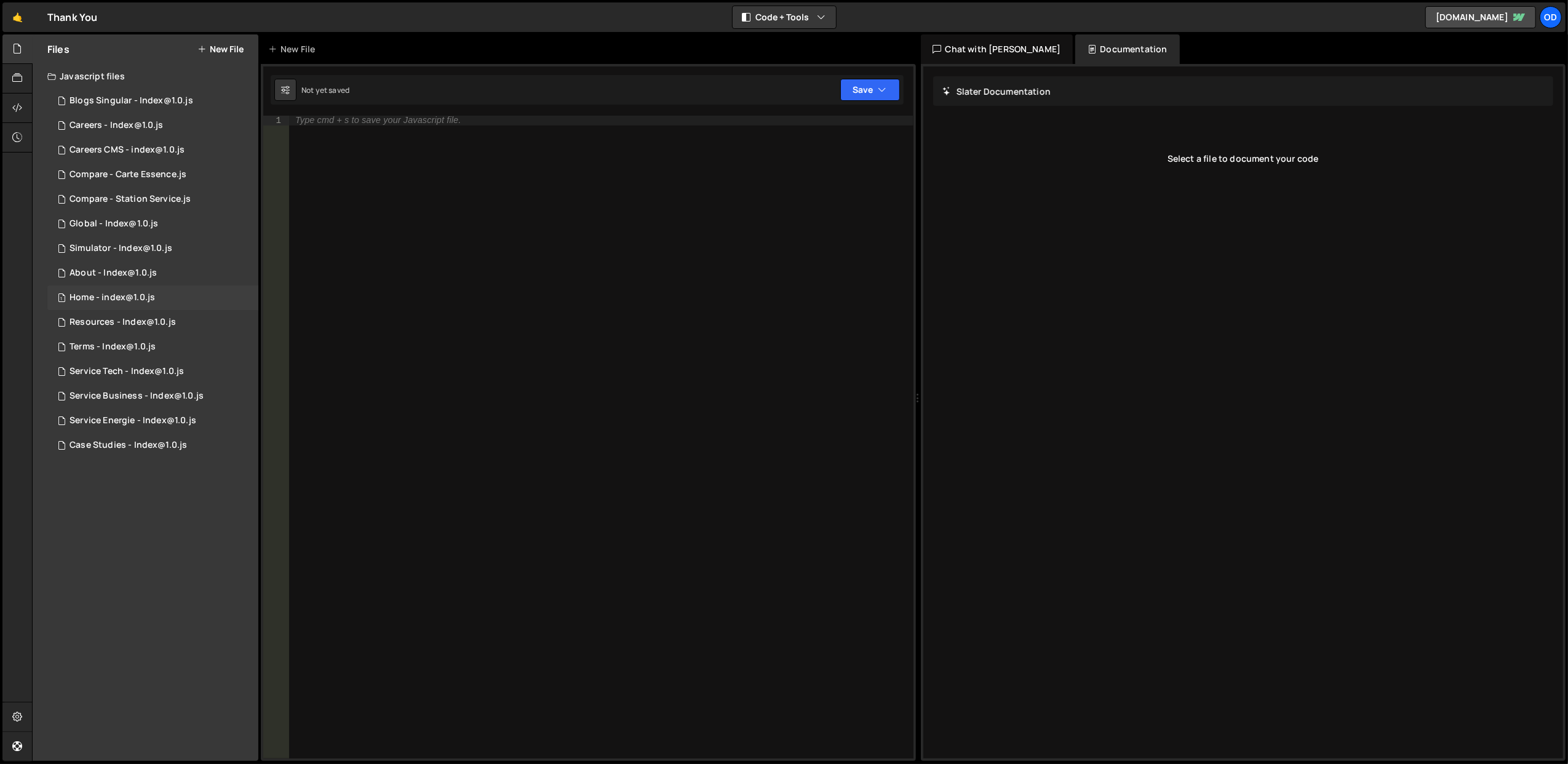
click at [156, 299] on div "1 Home - index@1.0.js 0" at bounding box center [152, 298] width 211 height 25
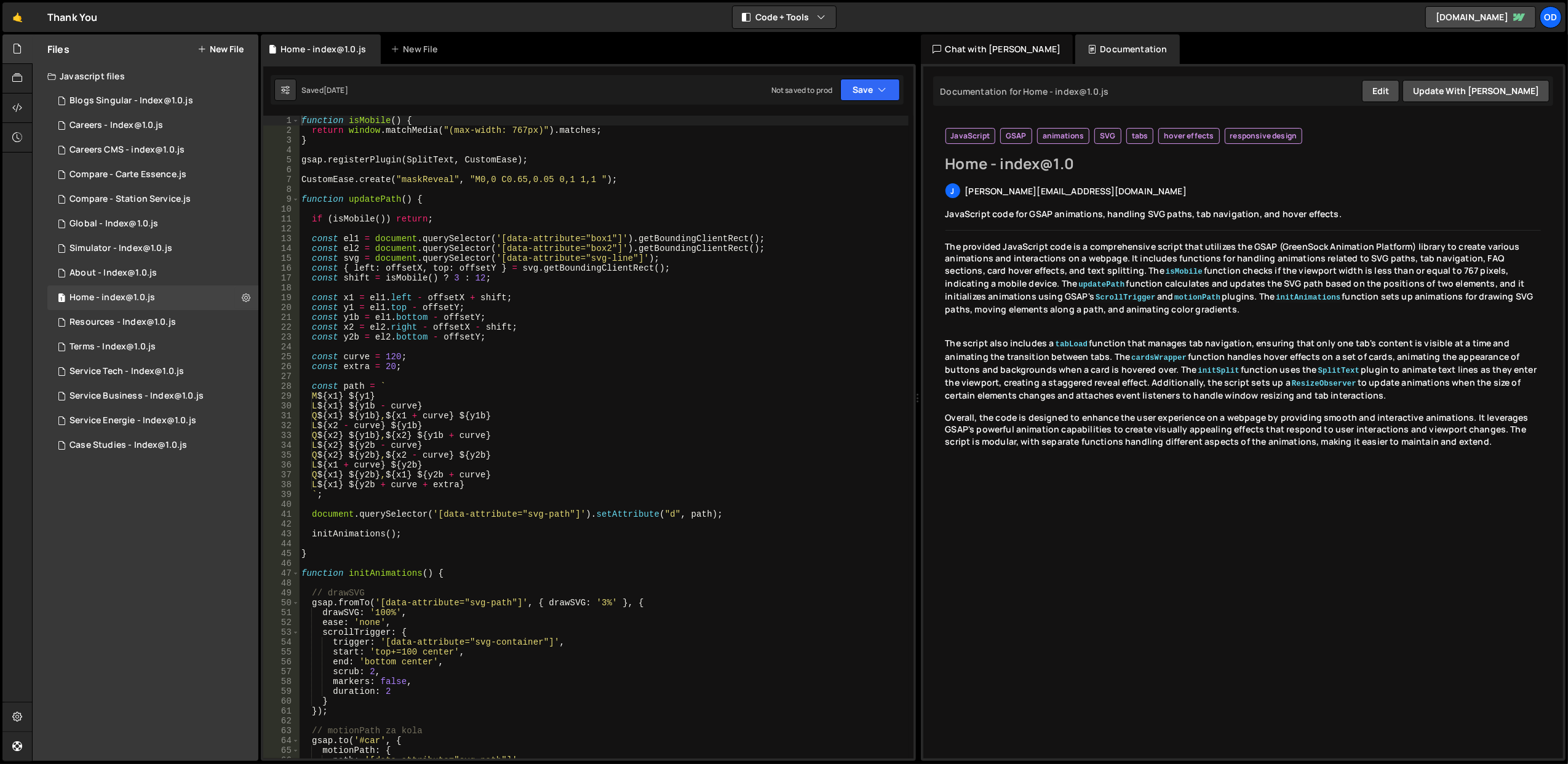
click at [713, 407] on div "function isMobile ( ) { return window . matchMedia ( "(max-width: 767px)" ) . m…" at bounding box center [603, 447] width 610 height 663
type textarea "L ${x1} ${y1b - curve}"
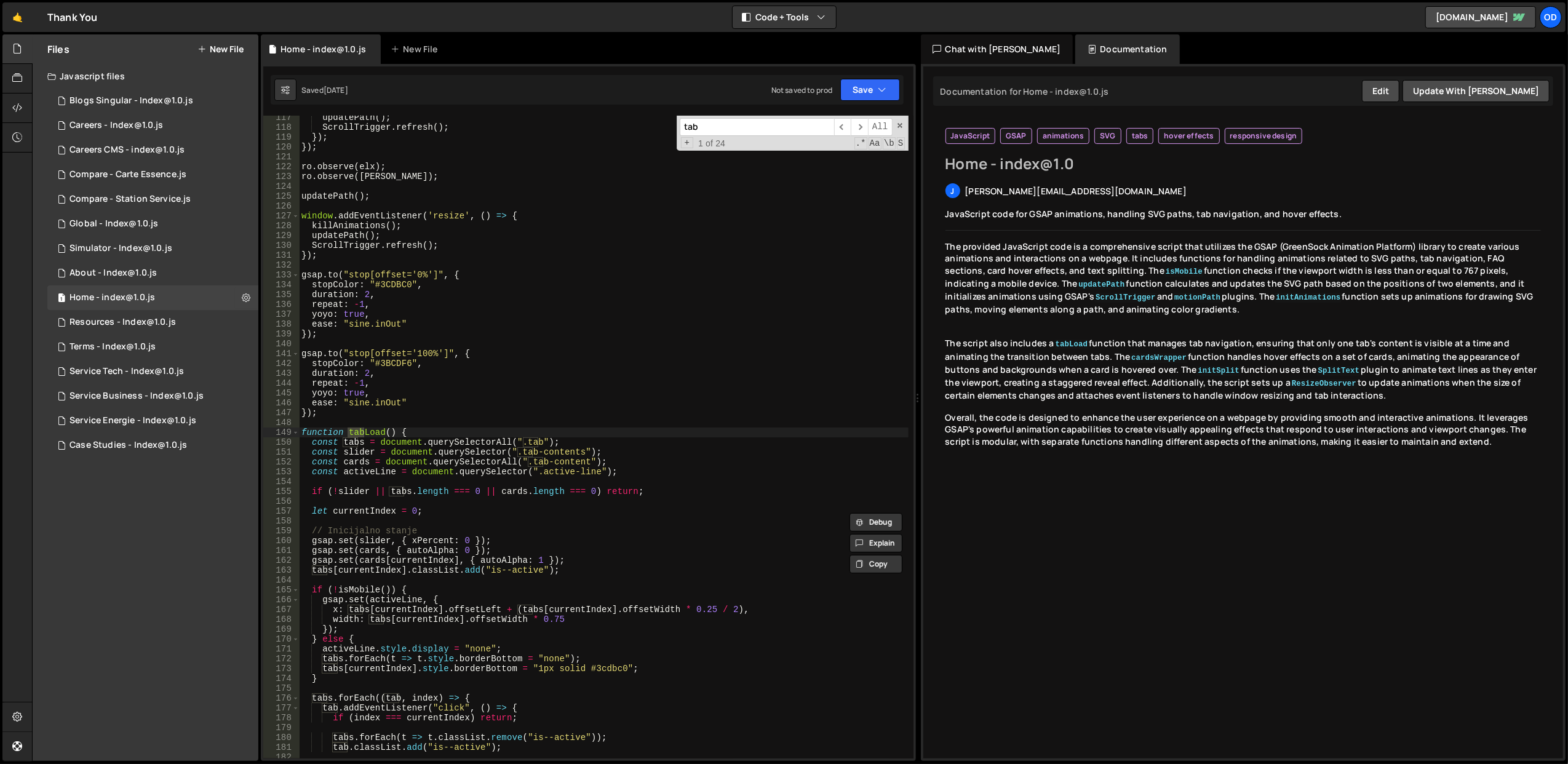
scroll to position [1341, 0]
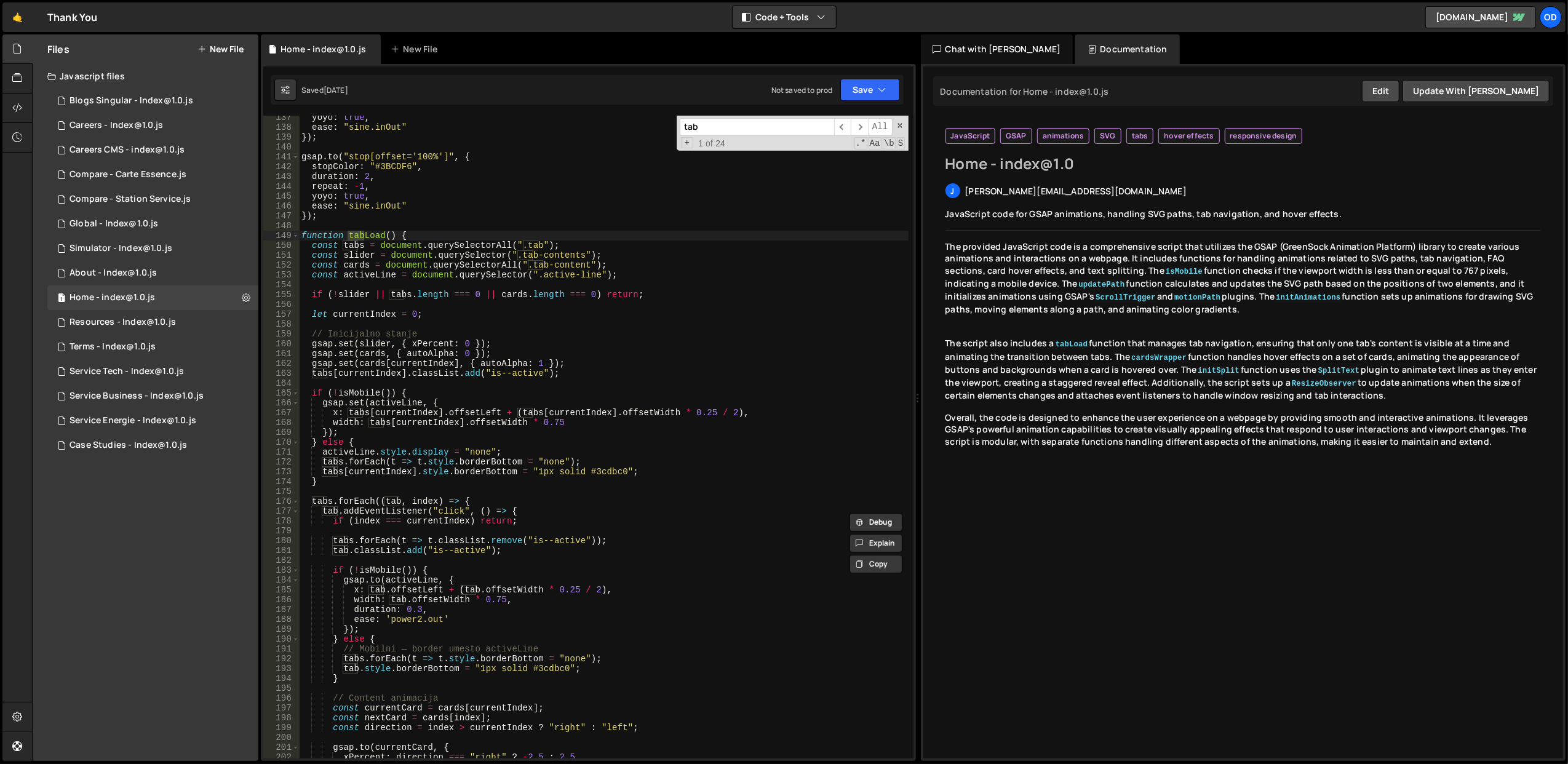
type input "tab"
click at [511, 431] on div "yoyo : true , ease : "sine.inOut" }) ; gsap . to ( "stop[offset='100%']" , { st…" at bounding box center [603, 444] width 610 height 663
click at [555, 370] on div "yoyo : true , ease : "sine.inOut" }) ; gsap . to ( "stop[offset='100%']" , { st…" at bounding box center [603, 444] width 610 height 663
click at [601, 334] on div "yoyo : true , ease : "sine.inOut" }) ; gsap . to ( "stop[offset='100%']" , { st…" at bounding box center [603, 444] width 610 height 663
click at [299, 234] on span at bounding box center [296, 235] width 7 height 10
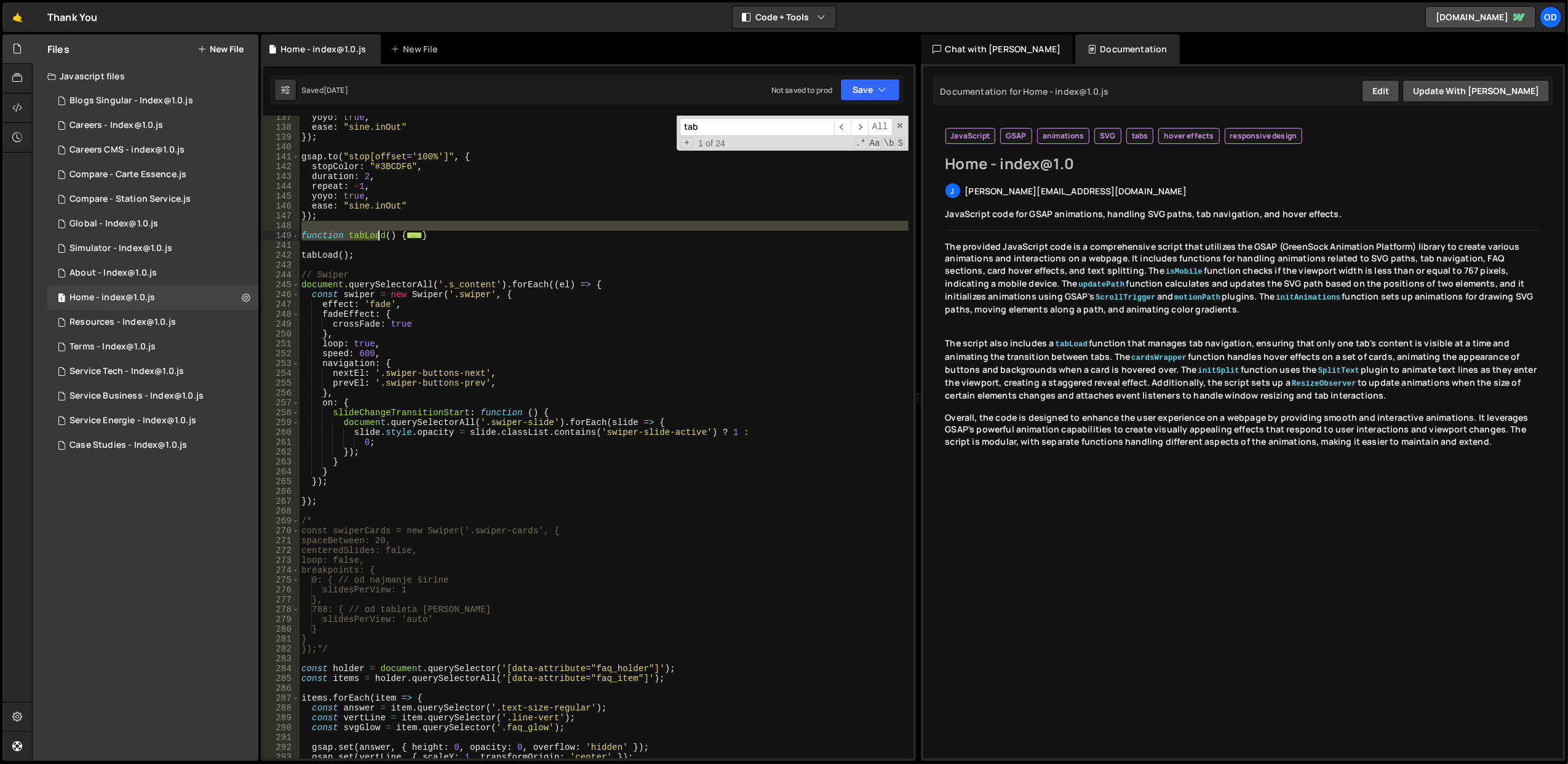
drag, startPoint x: 474, startPoint y: 230, endPoint x: 345, endPoint y: 233, distance: 129.0
click at [345, 233] on div "yoyo : true , ease : "sine.inOut" }) ; gsap . to ( "stop[offset='100%']" , { st…" at bounding box center [603, 444] width 610 height 663
type textarea "function tabLoad() {"
click at [441, 227] on div "yoyo : true , ease : "sine.inOut" }) ; gsap . to ( "stop[offset='100%']" , { st…" at bounding box center [603, 437] width 609 height 643
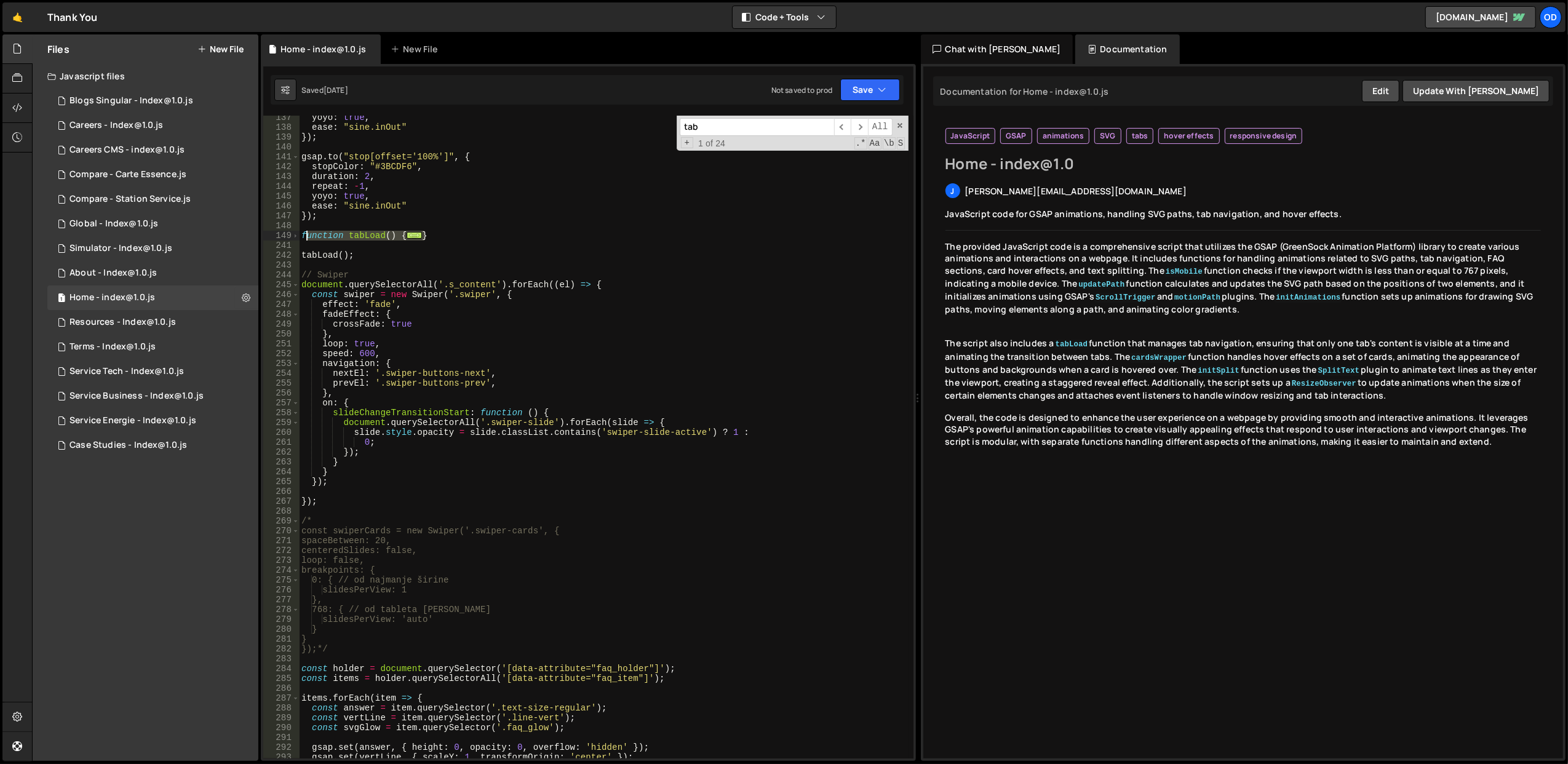
drag, startPoint x: 452, startPoint y: 239, endPoint x: 301, endPoint y: 238, distance: 151.0
click at [301, 238] on div "yoyo : true , ease : "sine.inOut" }) ; gsap . to ( "stop[offset='100%']" , { st…" at bounding box center [603, 444] width 610 height 663
type textarea "function tabLoad() { const tabs = document.querySelectorAll(".tab");"
paste textarea
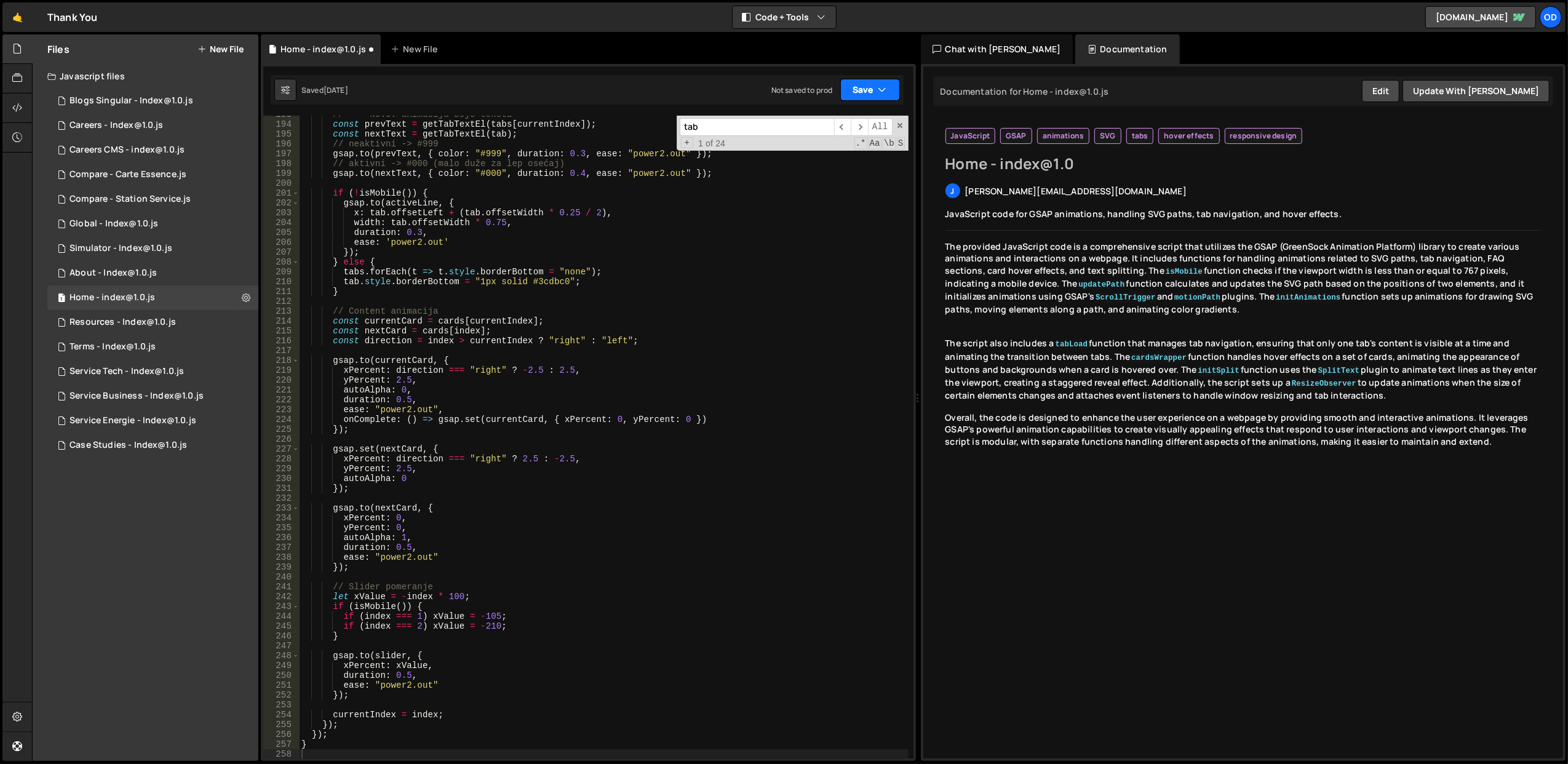
click at [879, 82] on button "Save" at bounding box center [870, 90] width 60 height 22
click at [834, 131] on div "Saved 3 days ago" at bounding box center [829, 135] width 128 height 15
click at [502, 410] on div "// --- NOVO: animacija boje teksta --- const prevText = getTabTextEl ( tabs [ c…" at bounding box center [603, 441] width 610 height 663
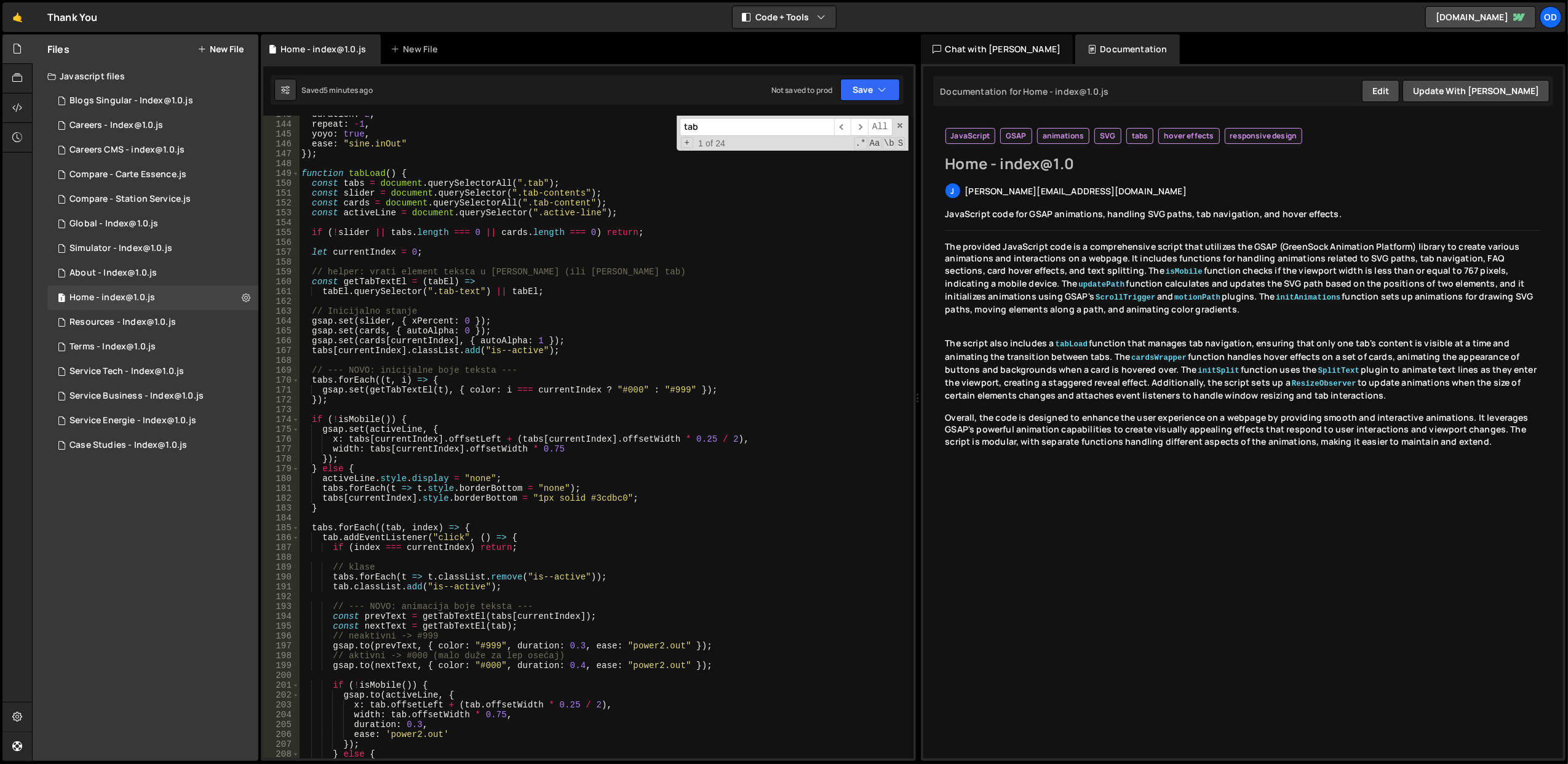
scroll to position [1354, 0]
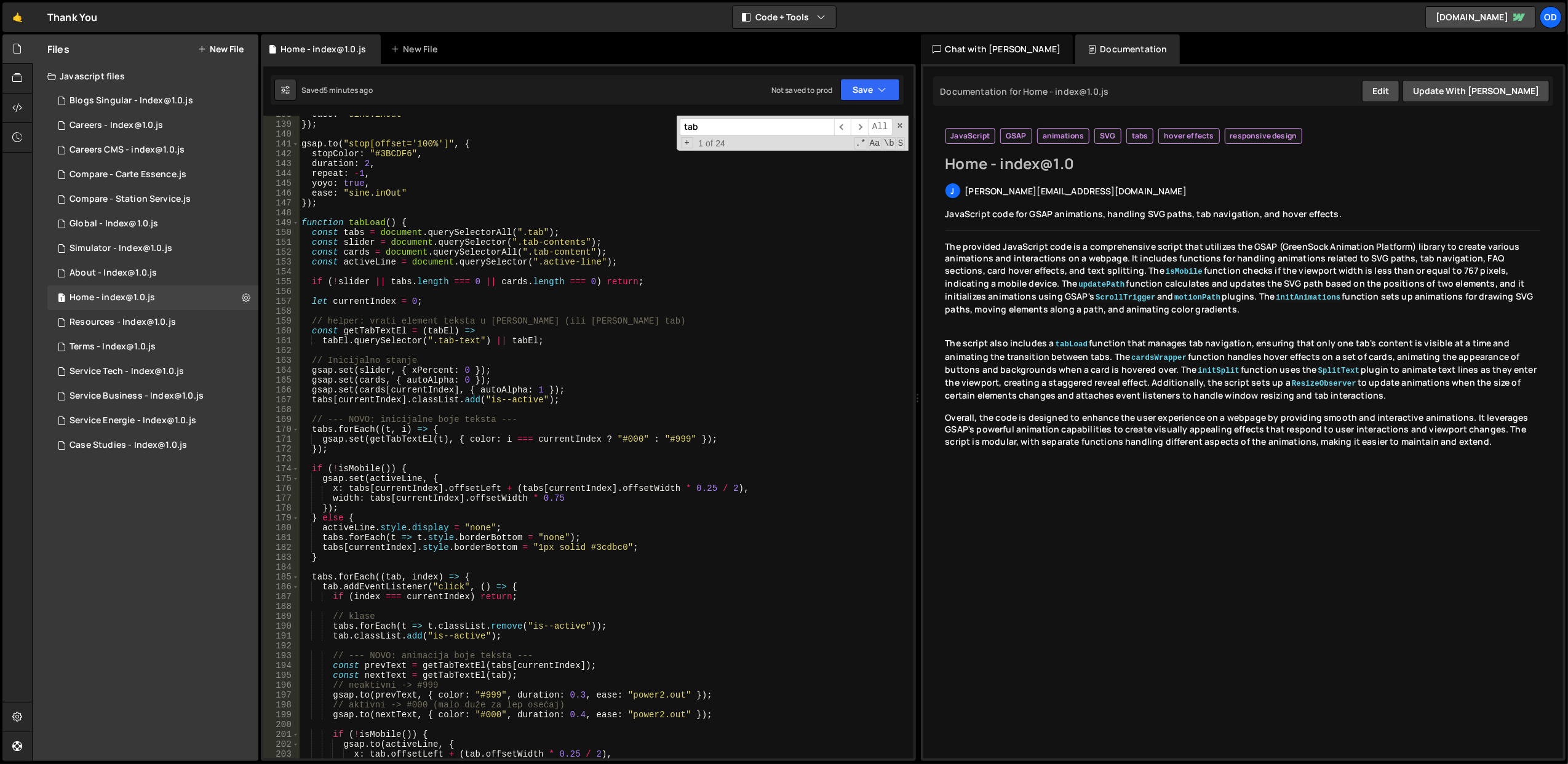
click at [416, 281] on div "ease : "sine.inOut" }) ; gsap . to ( "stop[offset='100%']" , { stopColor : "#3B…" at bounding box center [603, 441] width 610 height 663
type textarea "if (!slider || tabs.length === 0 || cards.length === 0) return;"
click at [417, 267] on div "ease : "sine.inOut" }) ; gsap . to ( "stop[offset='100%']" , { stopColor : "#3B…" at bounding box center [603, 441] width 610 height 663
click at [901, 119] on div "tab ​ ​ All Replace All + 1 of 24 .* Aa \b S" at bounding box center [792, 132] width 232 height 35
click at [898, 124] on span at bounding box center [899, 125] width 9 height 9
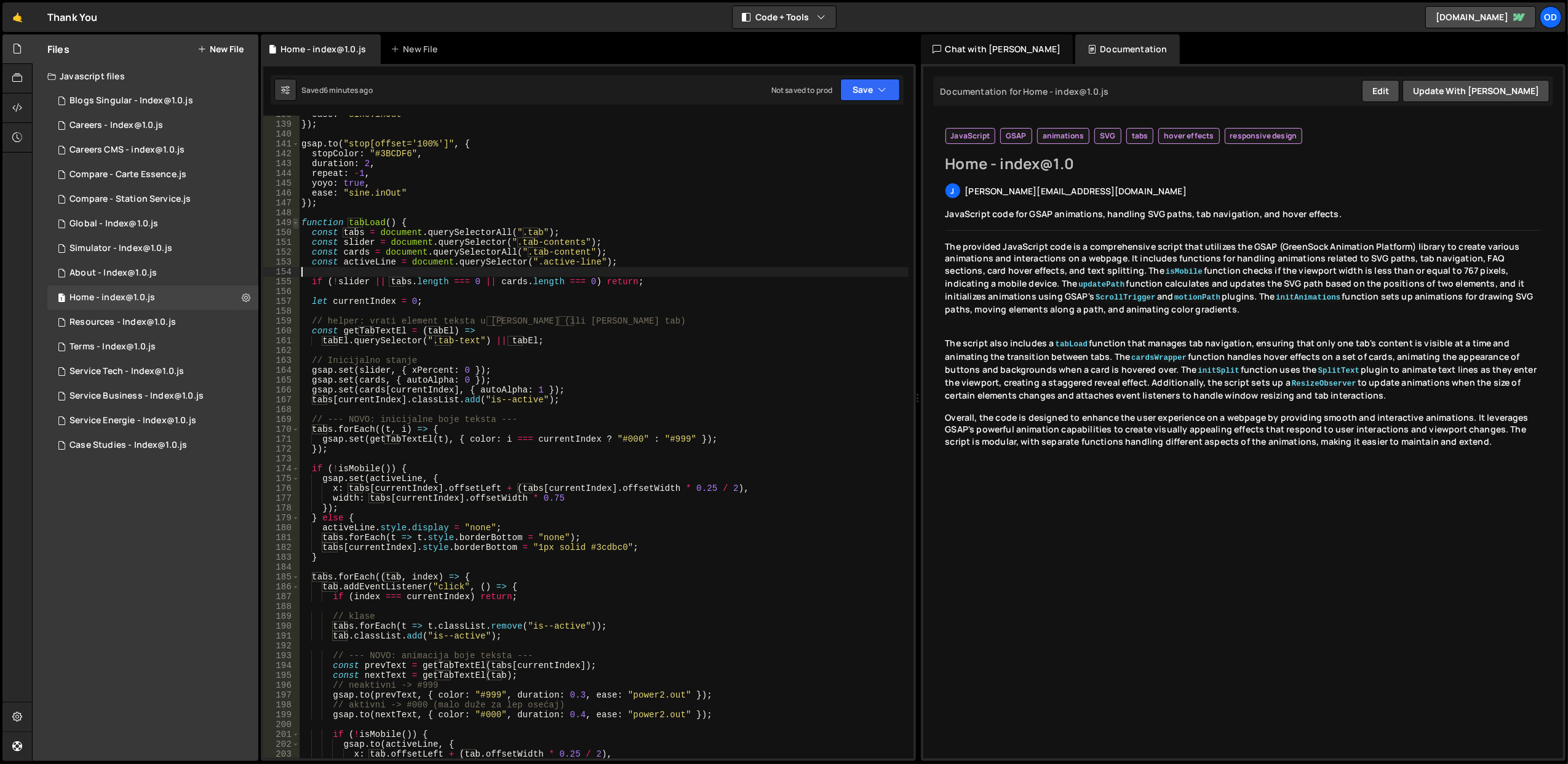
click at [296, 225] on span at bounding box center [296, 222] width 7 height 10
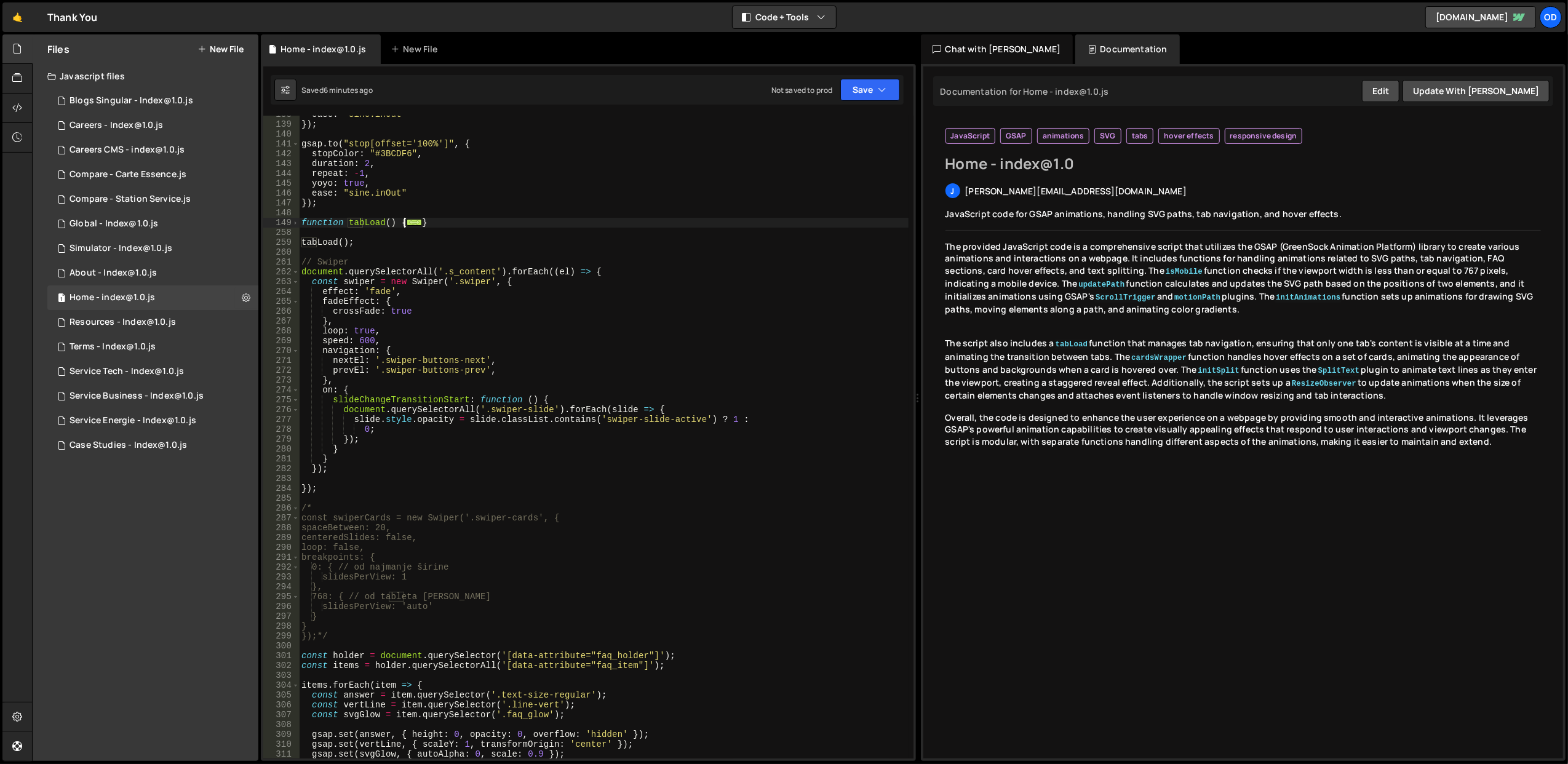
click at [441, 218] on div "ease : "sine.inOut" }) ; gsap . to ( "stop[offset='100%']" , { stopColor : "#3B…" at bounding box center [603, 441] width 610 height 663
drag, startPoint x: 441, startPoint y: 224, endPoint x: 299, endPoint y: 224, distance: 142.0
click at [299, 224] on div "} 138 139 140 141 142 143 144 145 146 147 148 149 258 259 260 261 262 263 264 2…" at bounding box center [588, 437] width 650 height 643
type textarea "function tabLoad() { const tabs = document.querySelectorAll(".tab");"
paste textarea
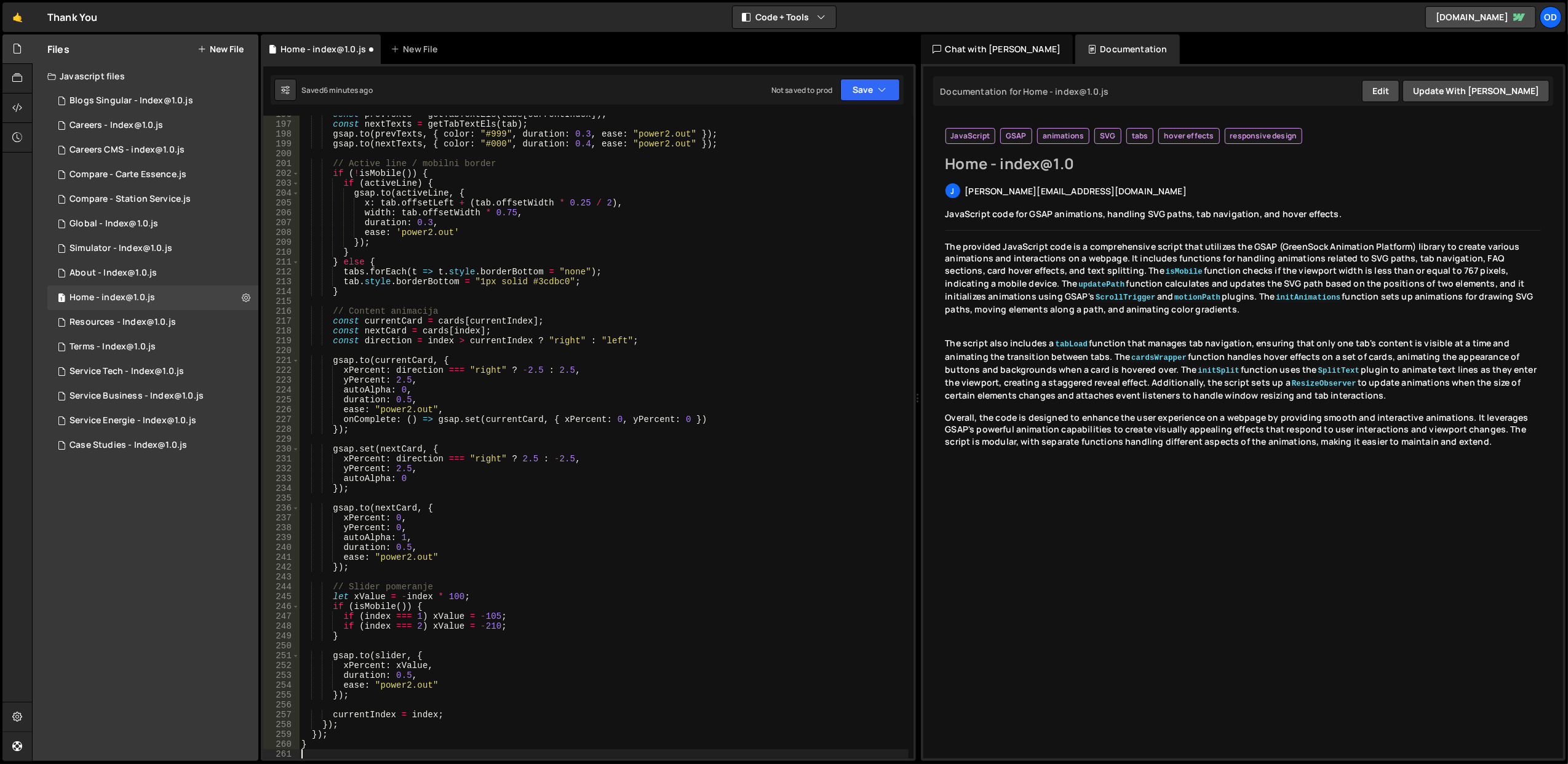
scroll to position [1925, 0]
click at [868, 92] on button "Save" at bounding box center [870, 90] width 60 height 22
click at [838, 121] on div "Save to Staging S" at bounding box center [829, 121] width 128 height 12
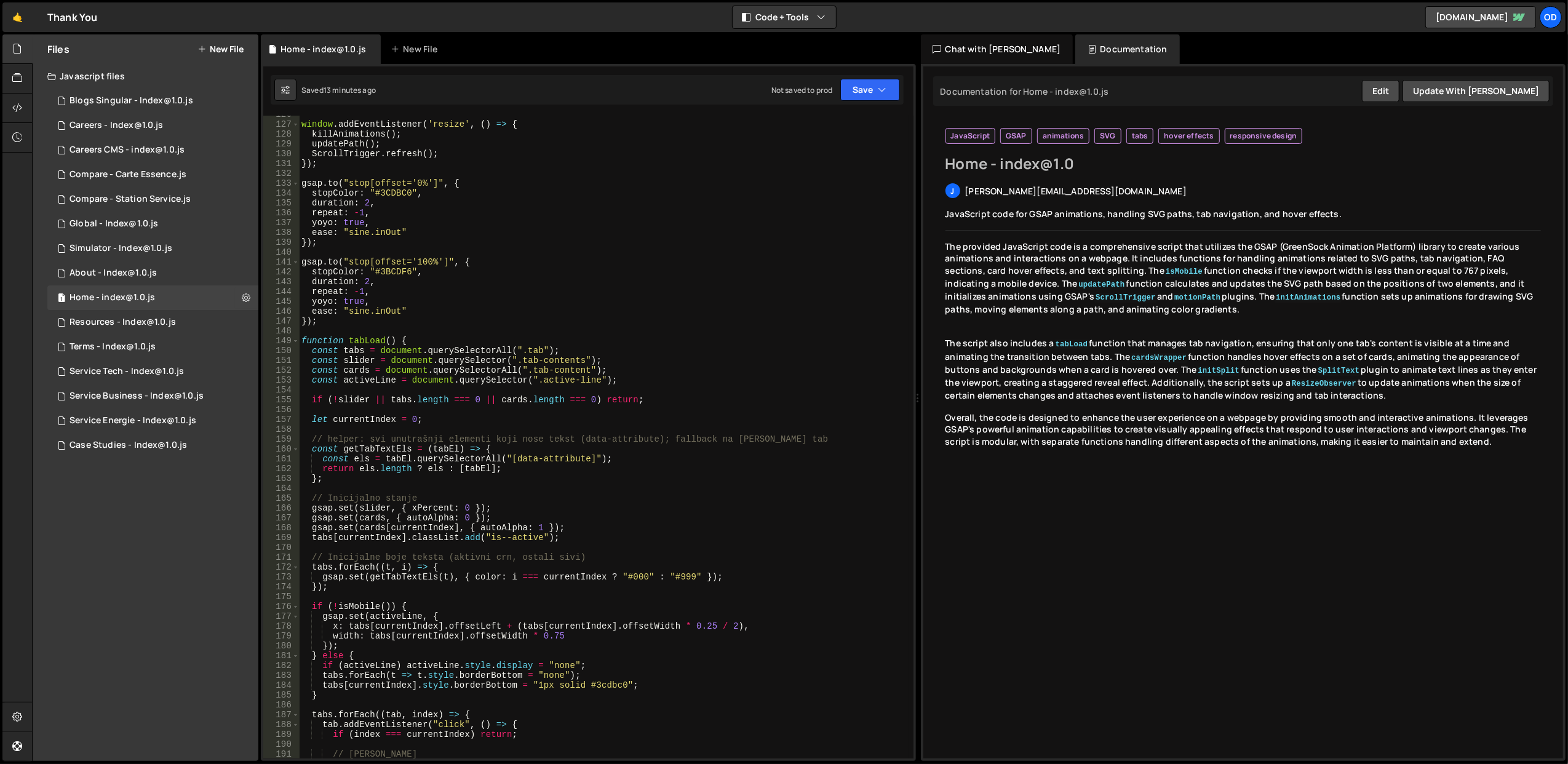
scroll to position [1137, 0]
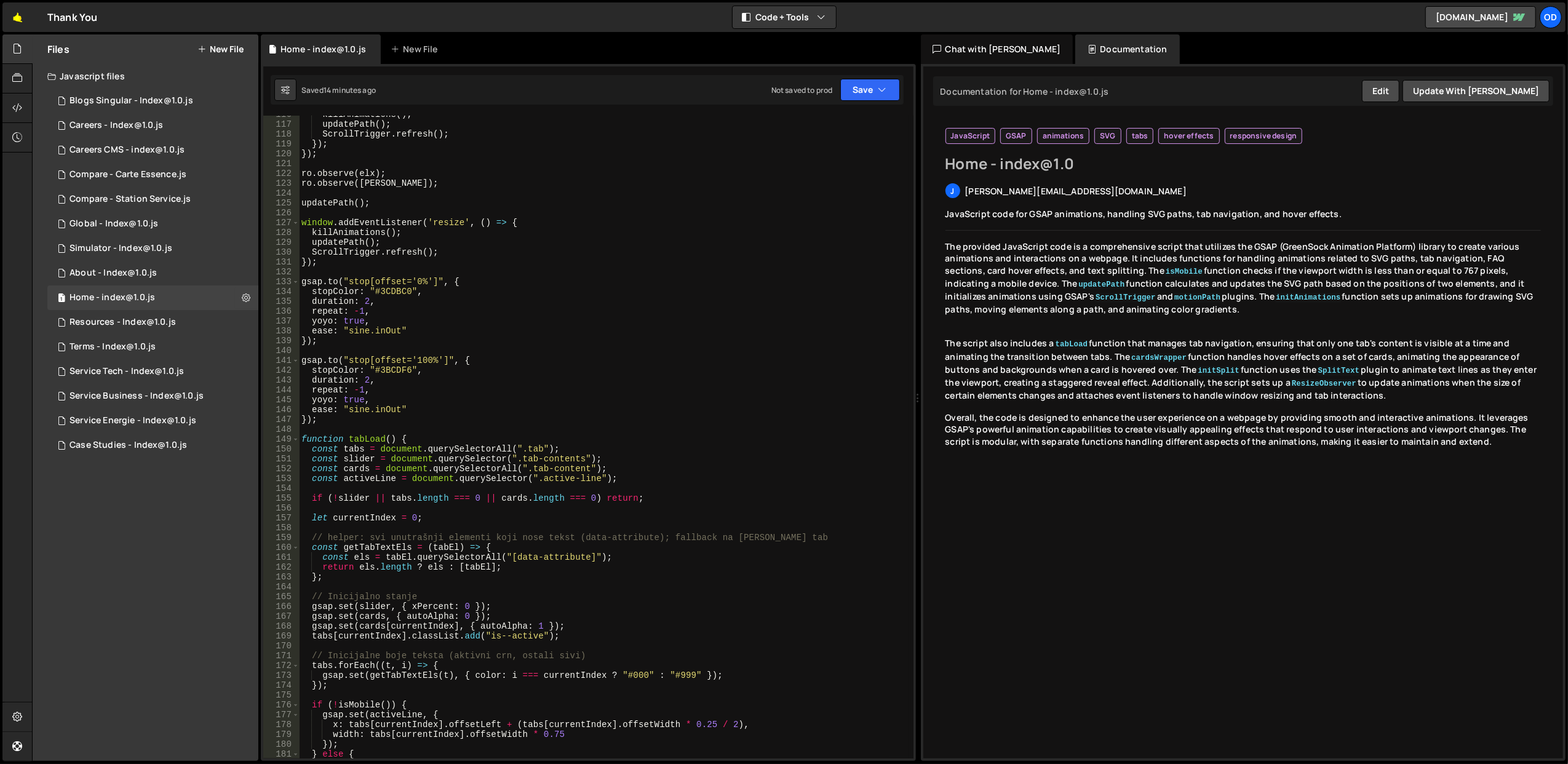
click at [15, 21] on link "🤙" at bounding box center [18, 17] width 30 height 30
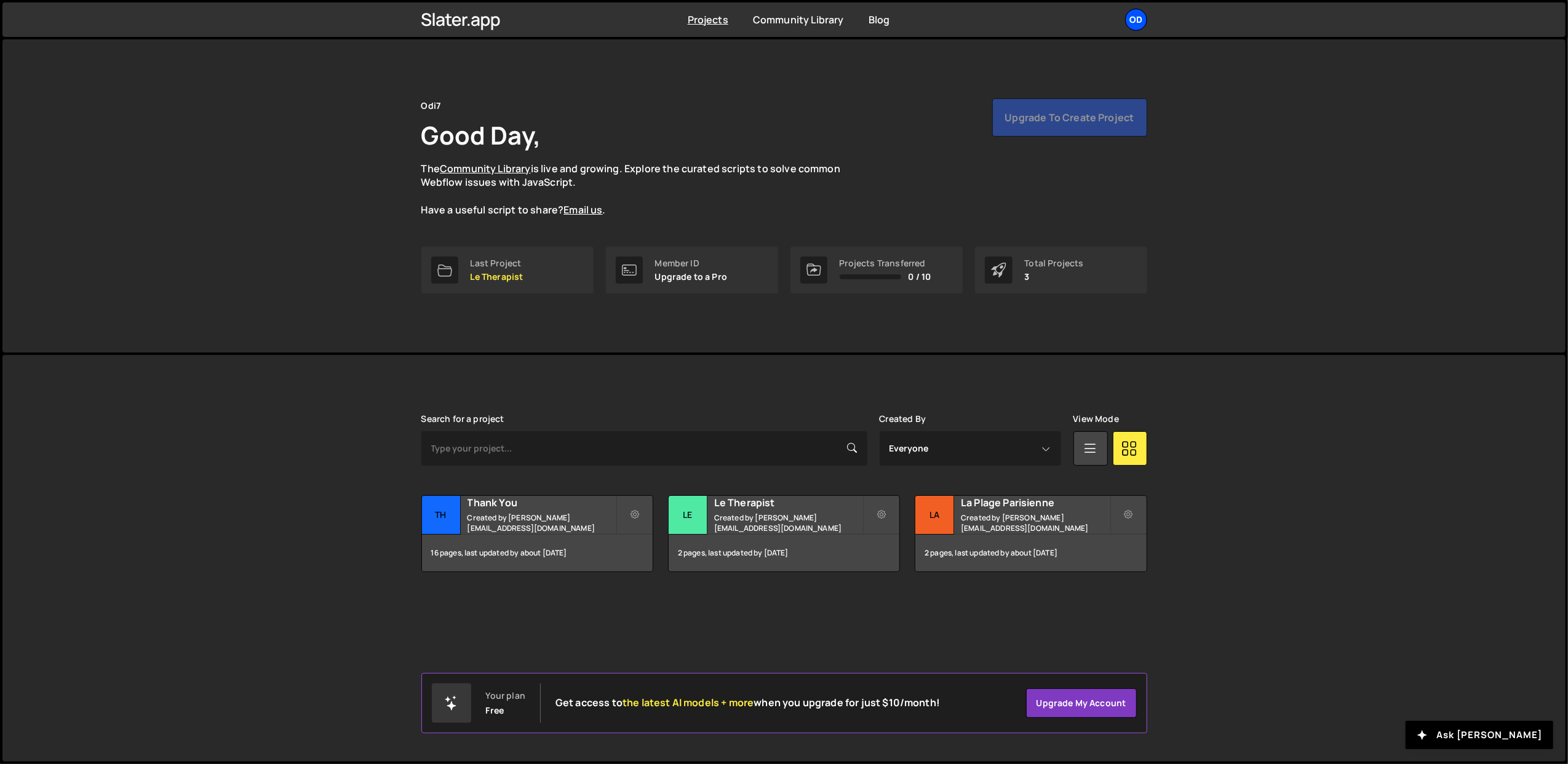
click at [1139, 27] on div "Od" at bounding box center [1136, 20] width 22 height 22
click at [1076, 139] on button "Logout" at bounding box center [1070, 137] width 152 height 21
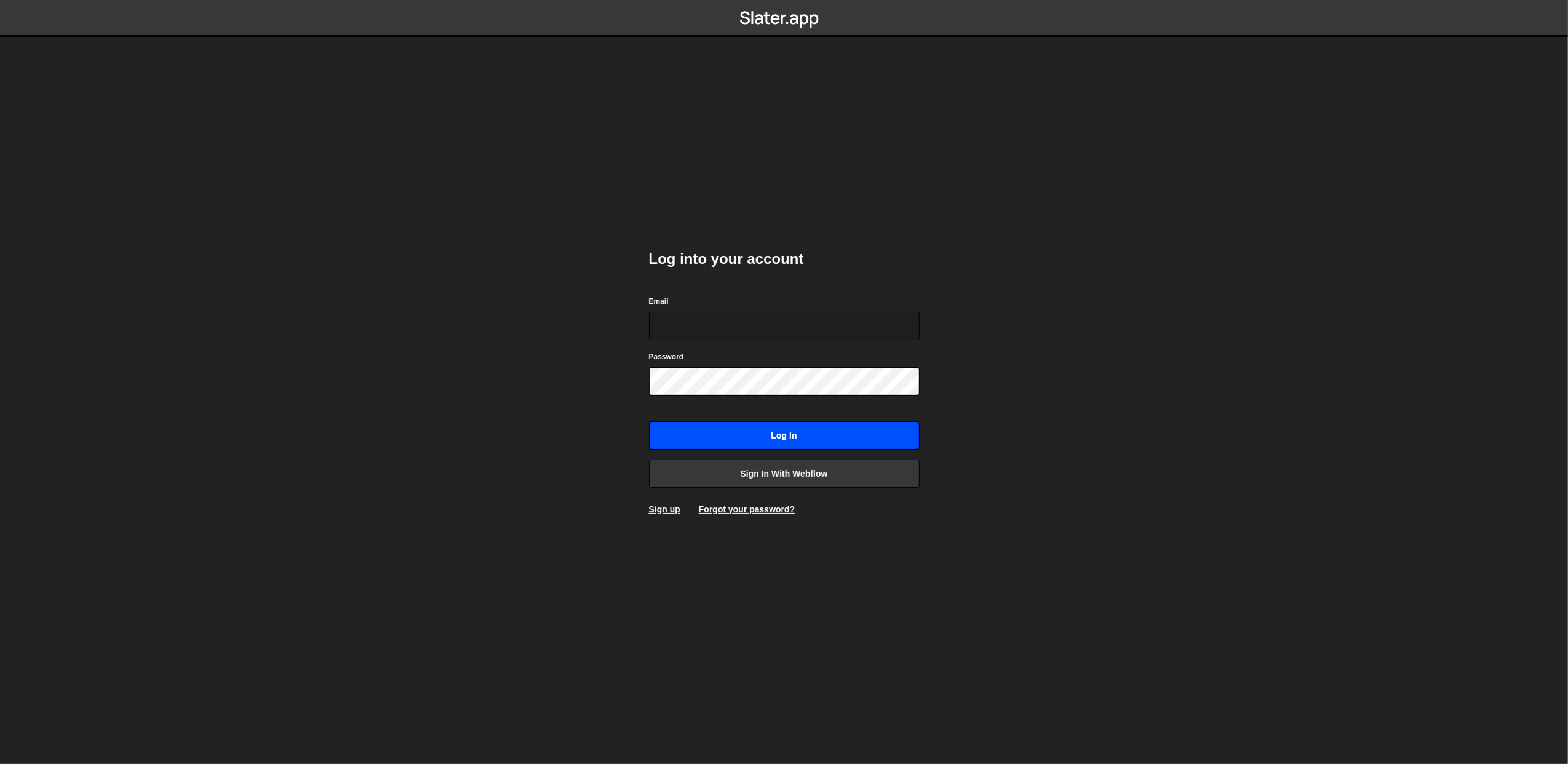
type input "[PERSON_NAME][EMAIL_ADDRESS][DOMAIN_NAME]"
click at [704, 426] on input "Log in" at bounding box center [784, 435] width 270 height 28
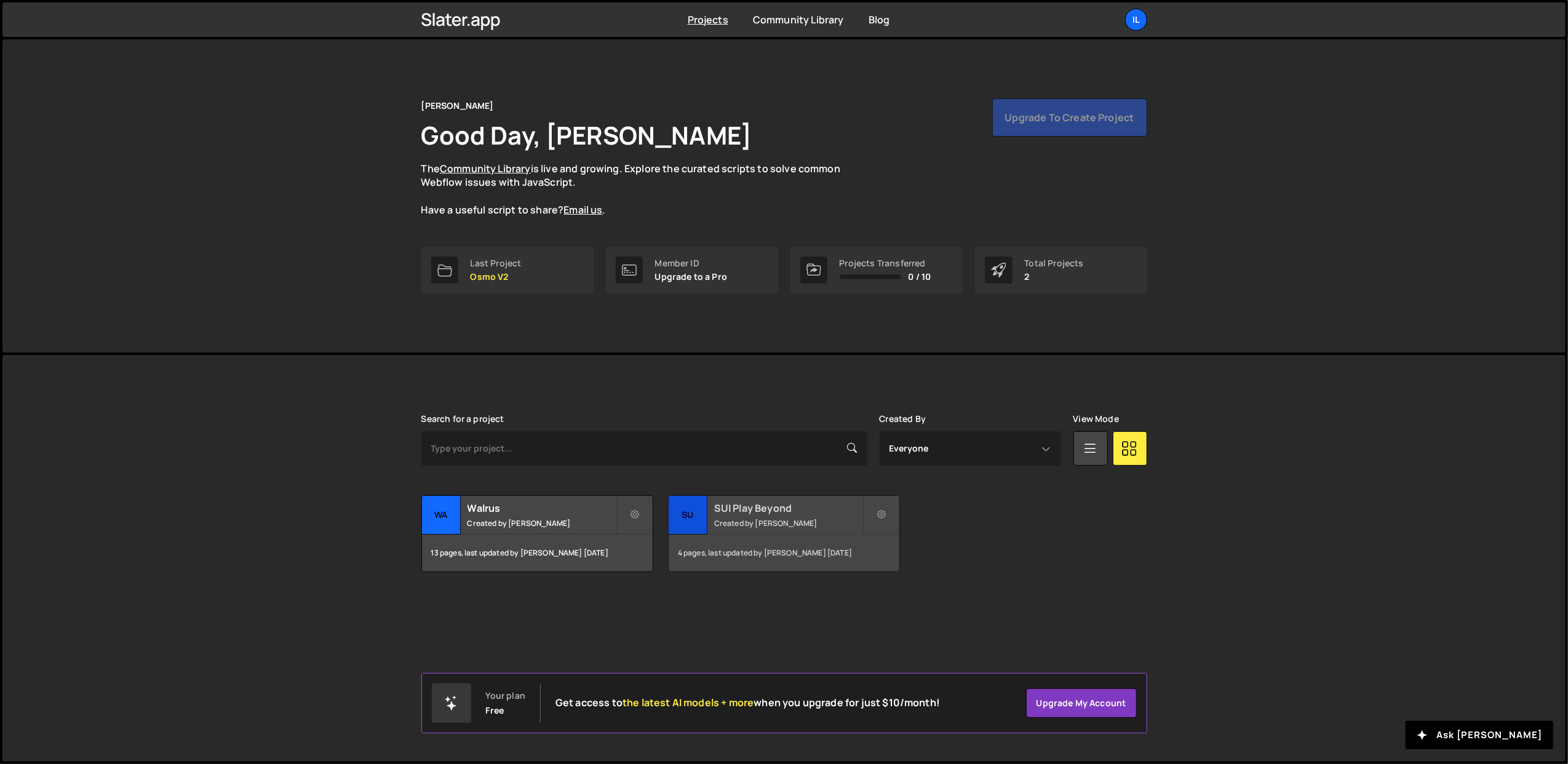
click at [766, 529] on div "SUI Play Beyond Created by [PERSON_NAME]" at bounding box center [784, 515] width 231 height 38
click at [525, 513] on h2 "Walrus" at bounding box center [542, 508] width 148 height 14
click at [783, 526] on small "Created by [PERSON_NAME]" at bounding box center [788, 522] width 148 height 10
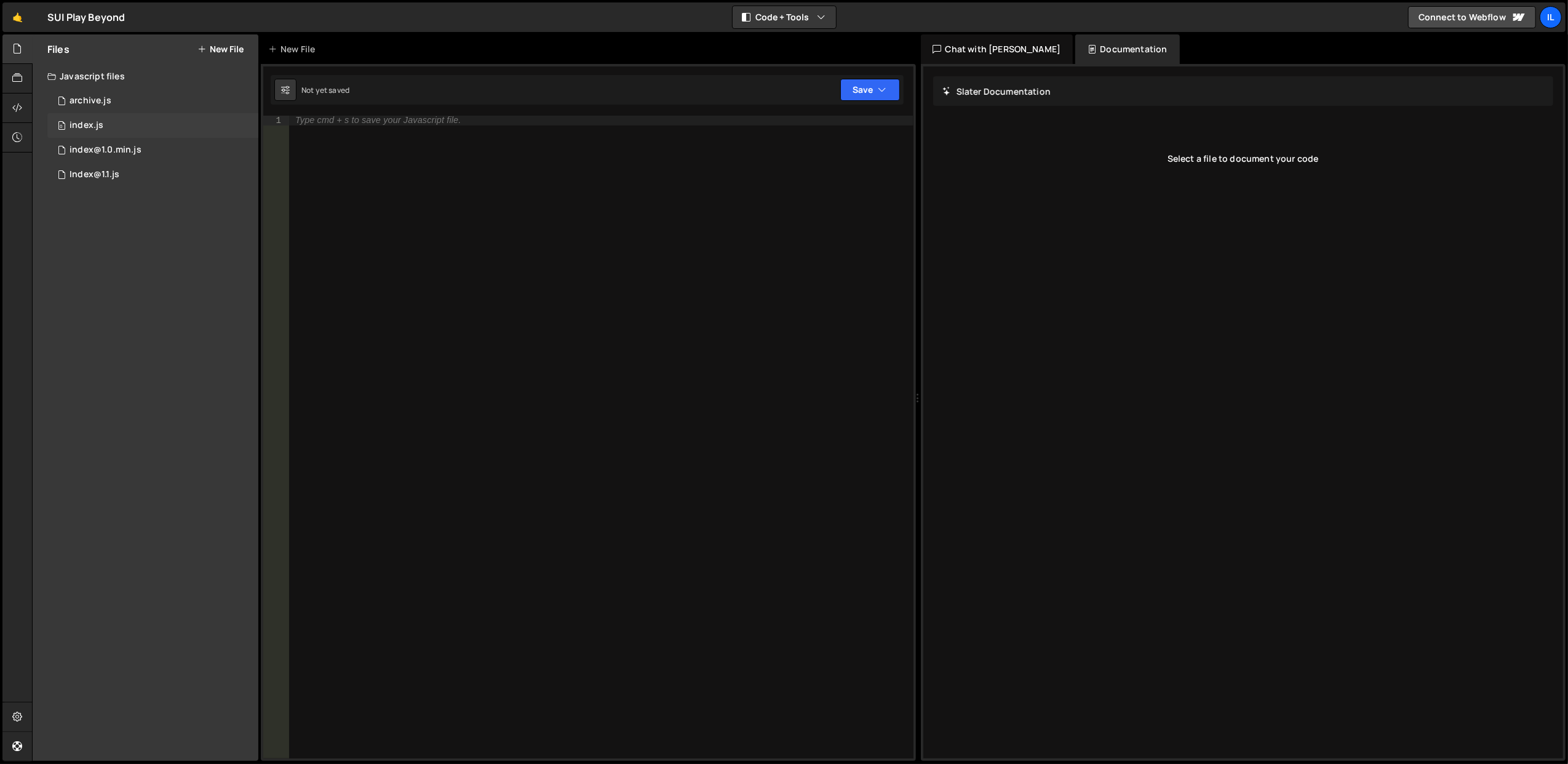
click at [146, 124] on div "0 index.js 0" at bounding box center [152, 126] width 211 height 25
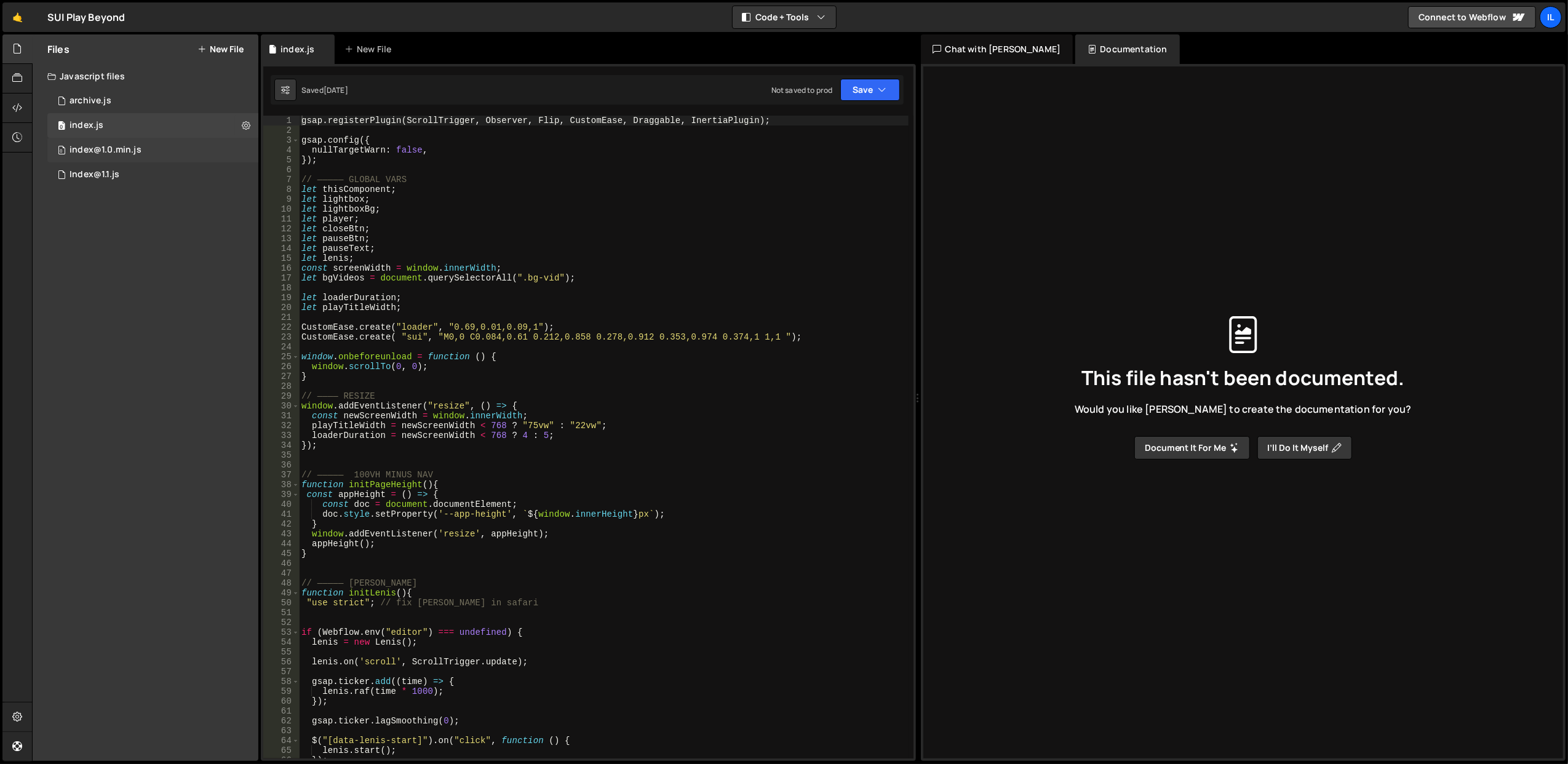
click at [163, 149] on div "0 index@1.0.min.js 0" at bounding box center [152, 150] width 211 height 25
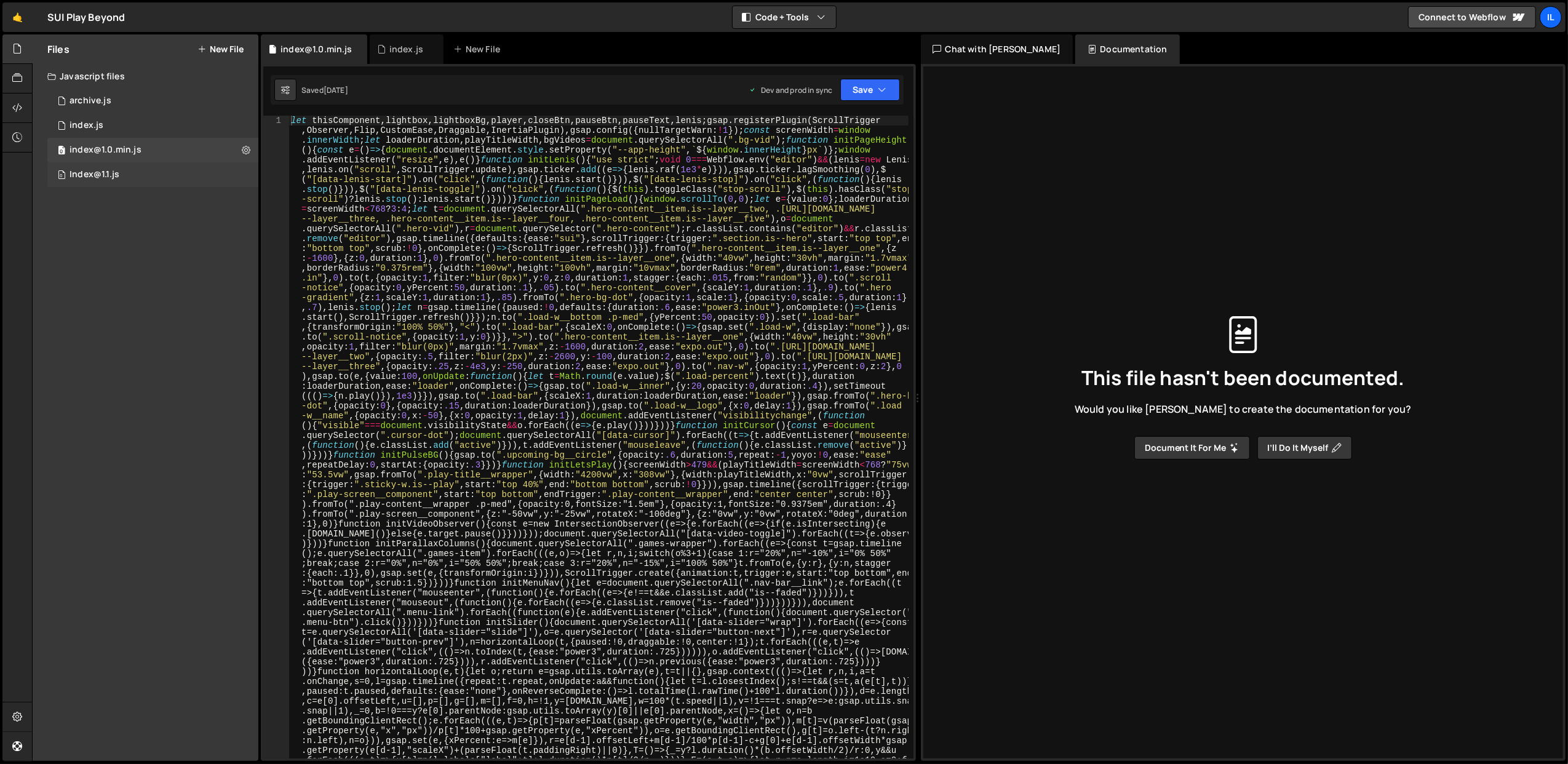
click at [173, 175] on div "0 Index@1.1.js 0" at bounding box center [152, 175] width 211 height 25
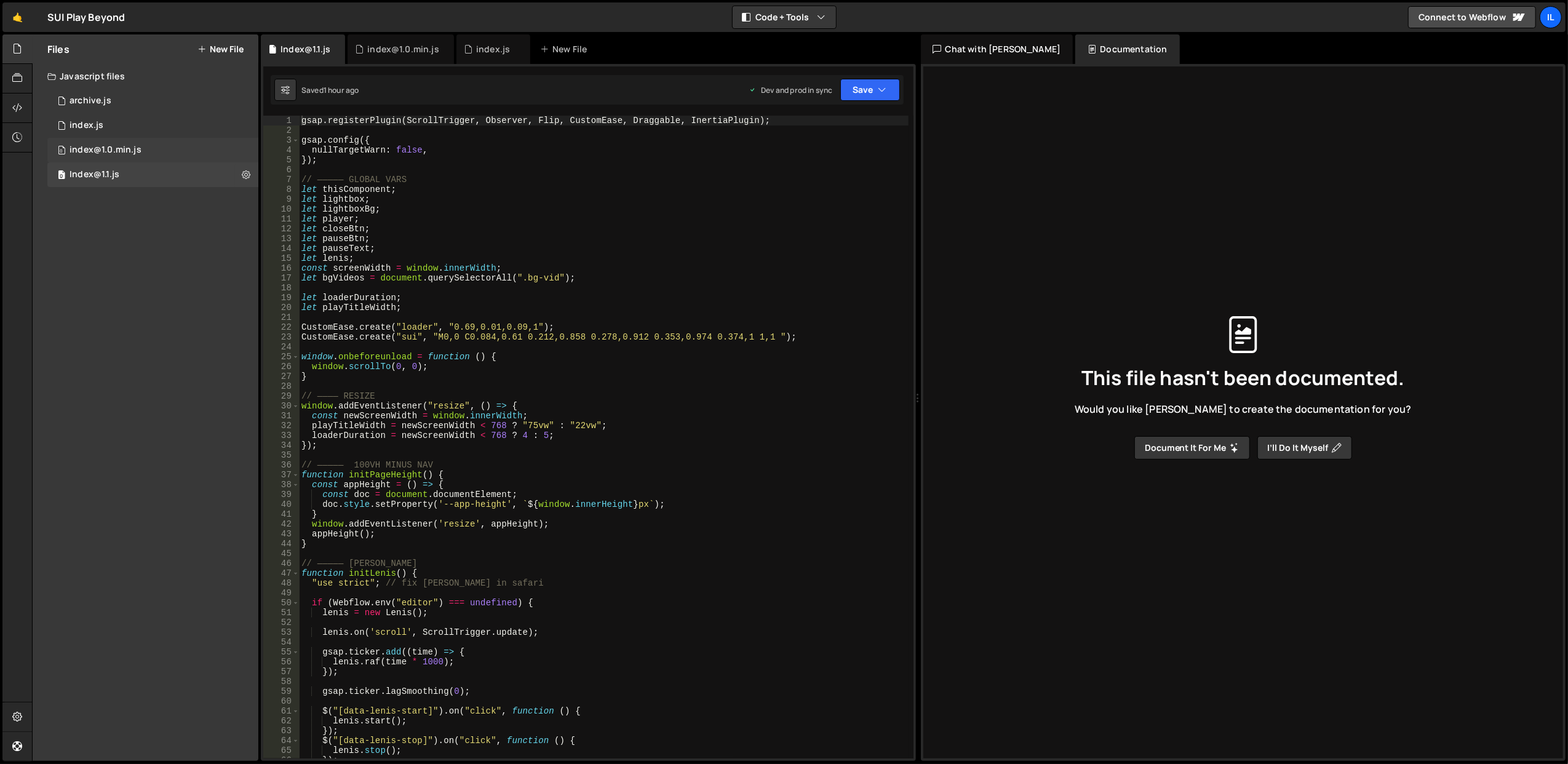
click at [161, 148] on div "0 index@1.0.min.js 0" at bounding box center [152, 150] width 211 height 25
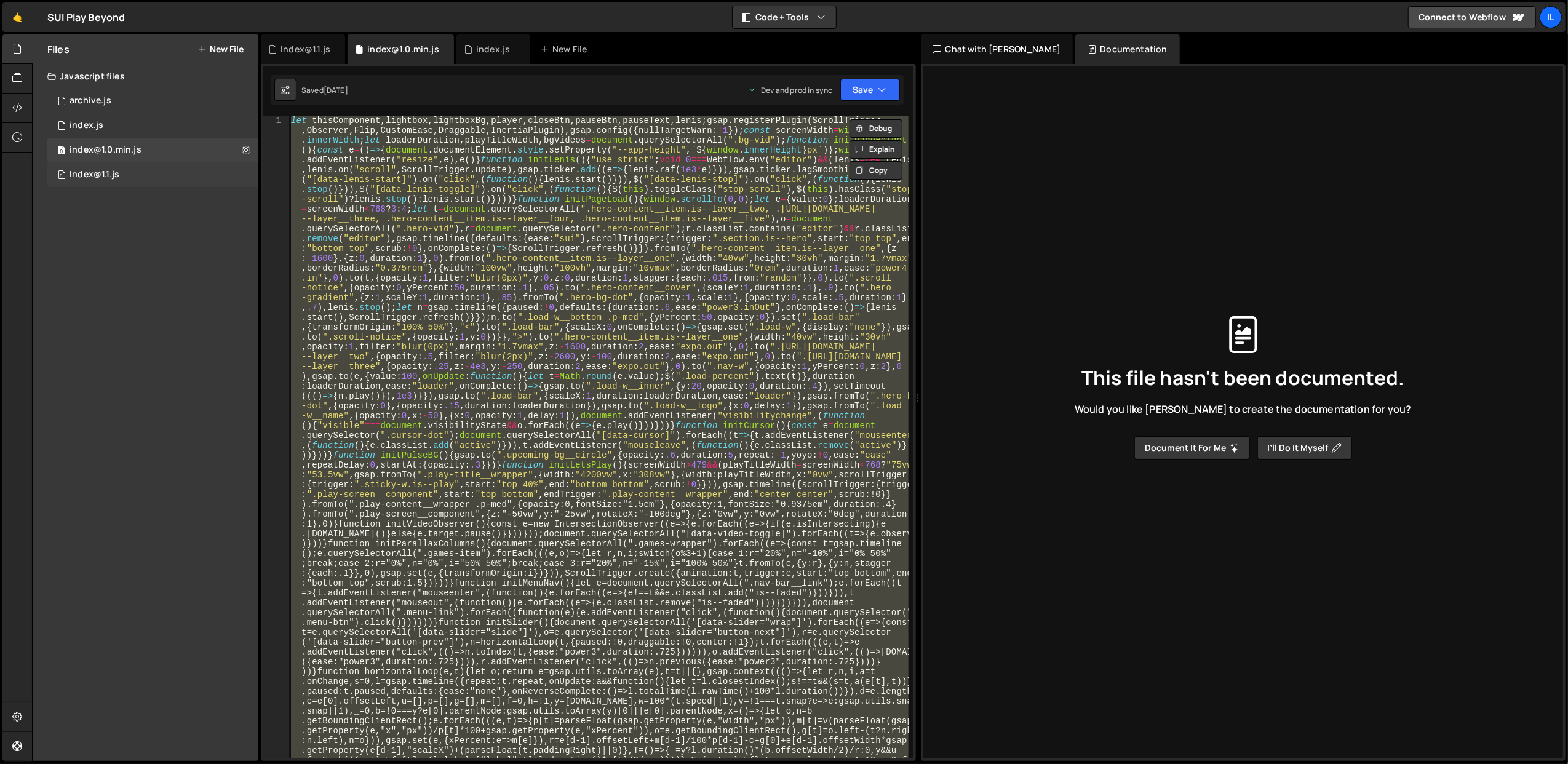
click at [100, 180] on div "0 Index@1.1.js 0" at bounding box center [152, 175] width 211 height 25
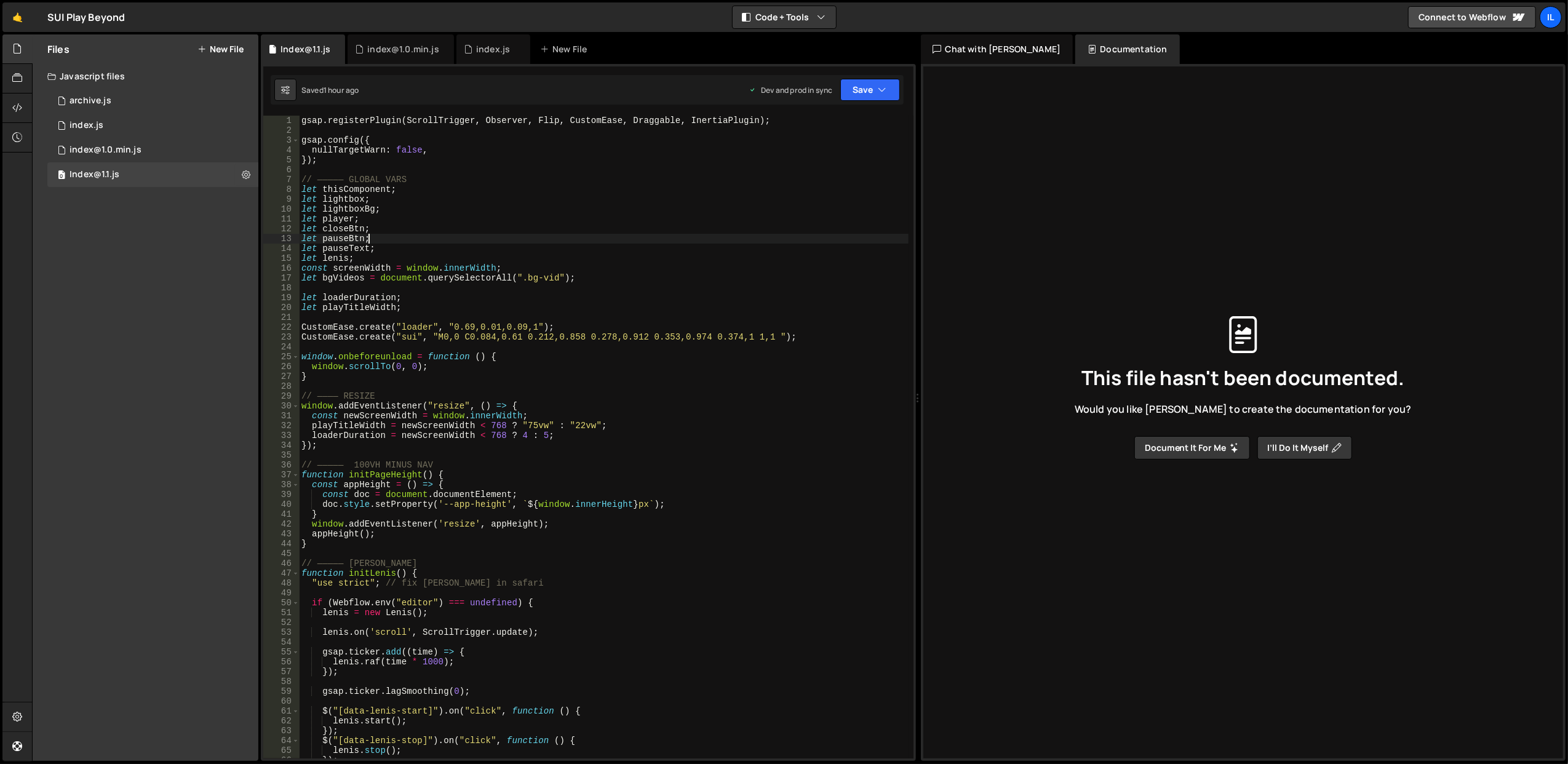
click at [507, 238] on div "gsap . registerPlugin ( ScrollTrigger , Observer , Flip , CustomEase , Draggabl…" at bounding box center [603, 447] width 610 height 663
type textarea "});"
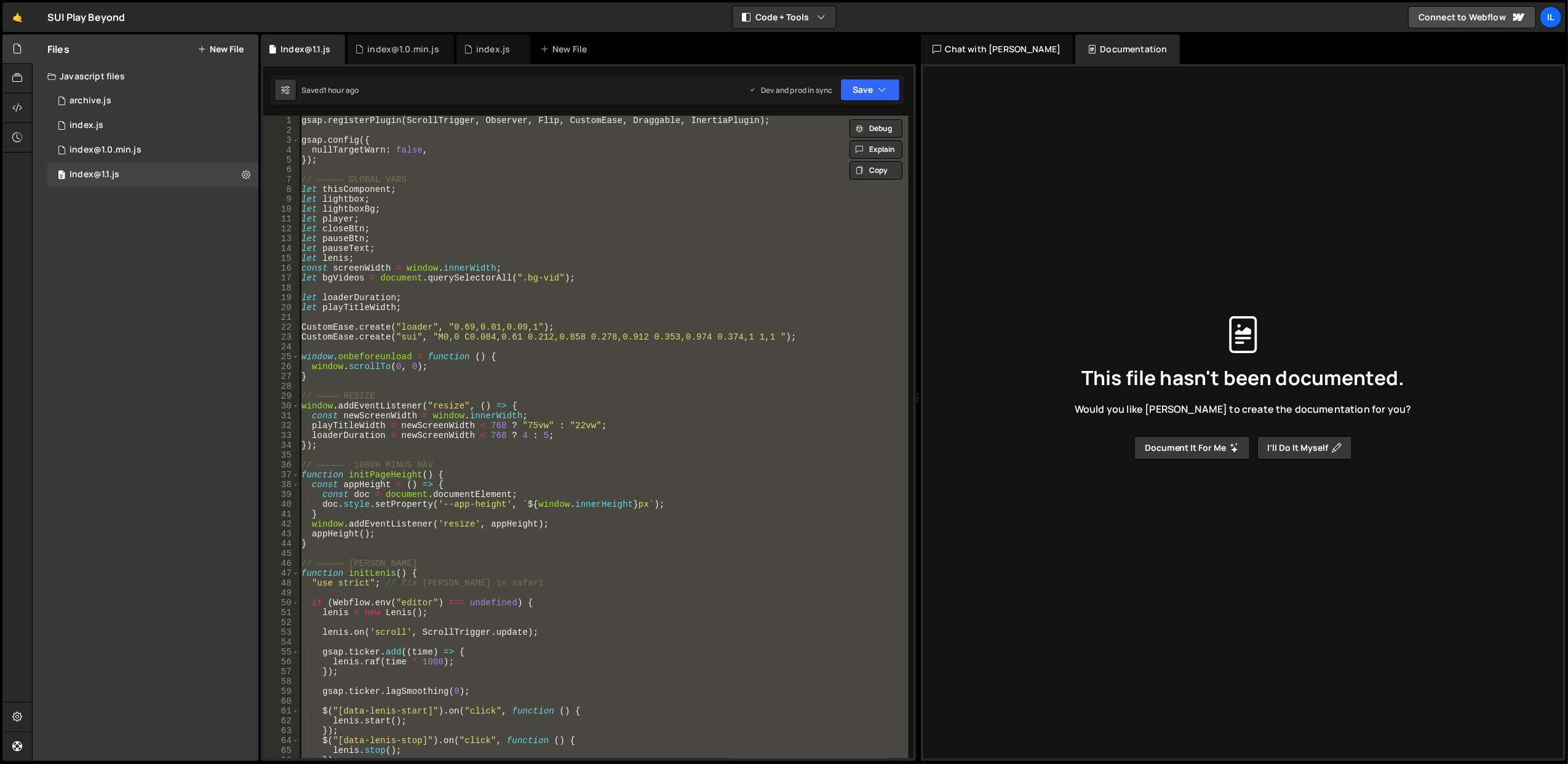
paste textarea
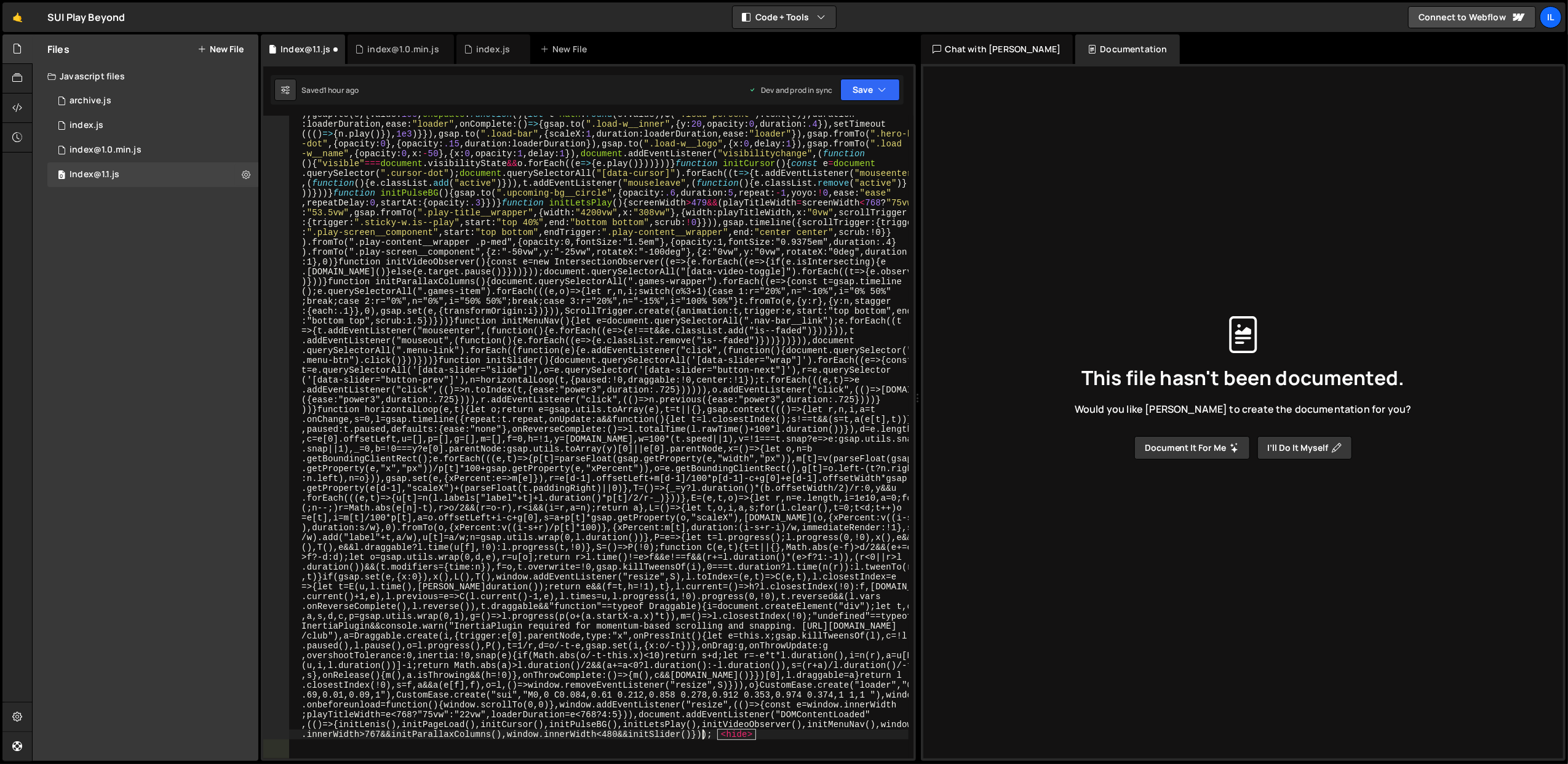
scroll to position [262, 0]
click at [853, 93] on button "Save" at bounding box center [870, 90] width 60 height 22
click at [834, 119] on div "Save to Staging S" at bounding box center [829, 121] width 128 height 12
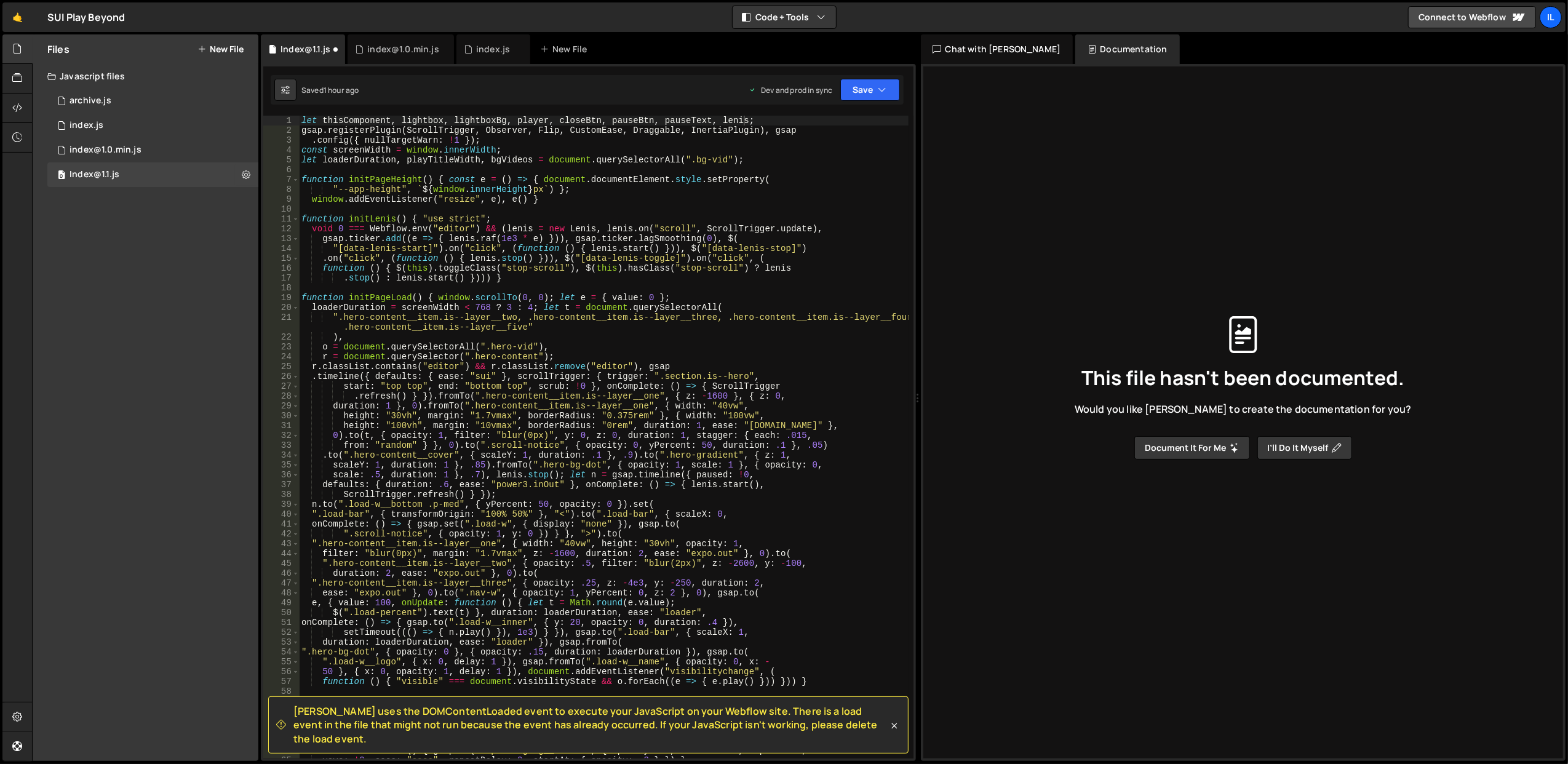
scroll to position [0, 0]
type textarea "),"
click at [570, 338] on div "let thisComponent , lightbox , lightboxBg , player , closeBtn , pauseBtn , paus…" at bounding box center [603, 447] width 610 height 663
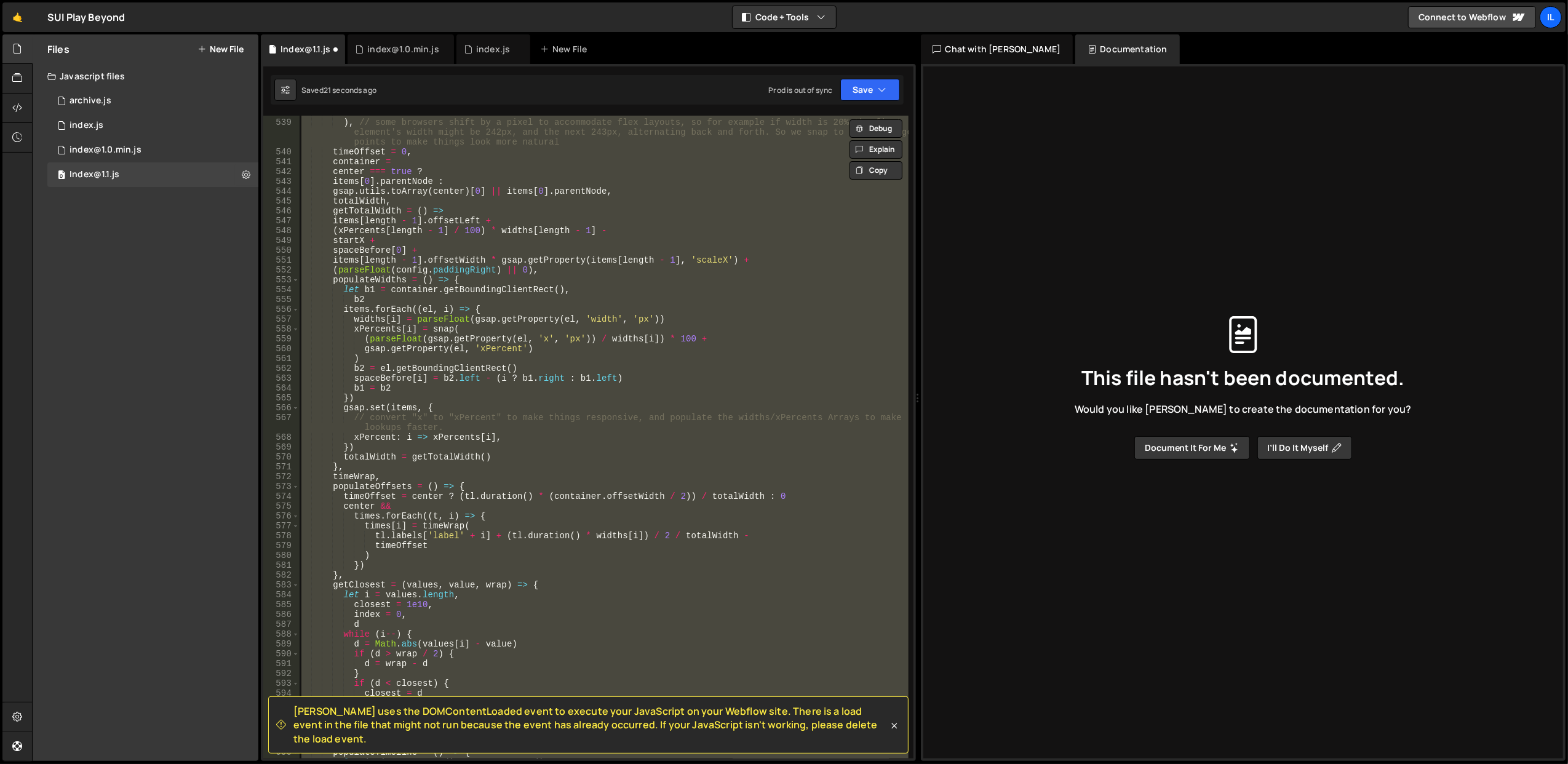
scroll to position [5154, 0]
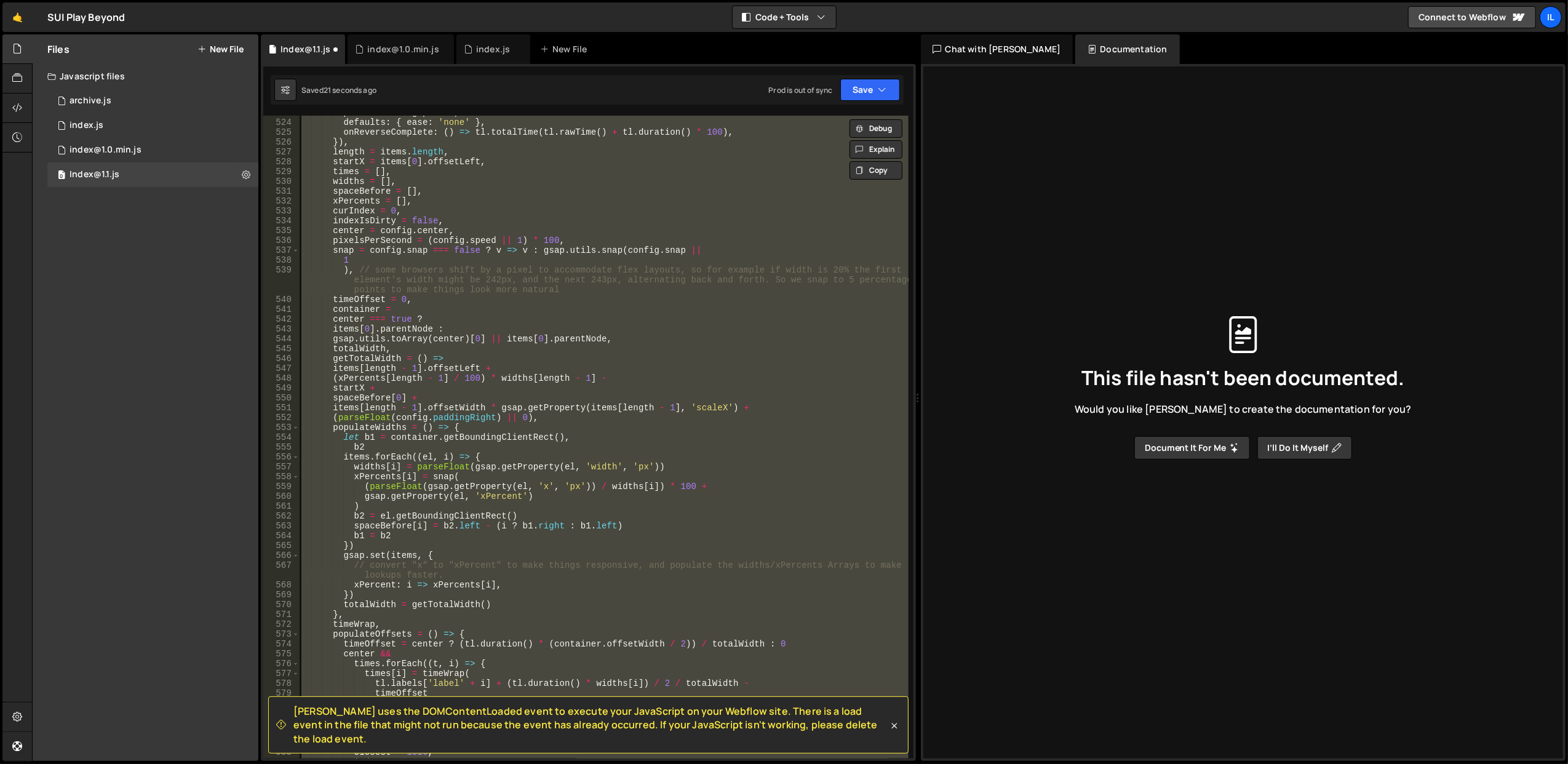
click at [597, 345] on div "paused : config . paused , defaults : { ease : 'none' } , onReverseComplete : (…" at bounding box center [603, 437] width 609 height 643
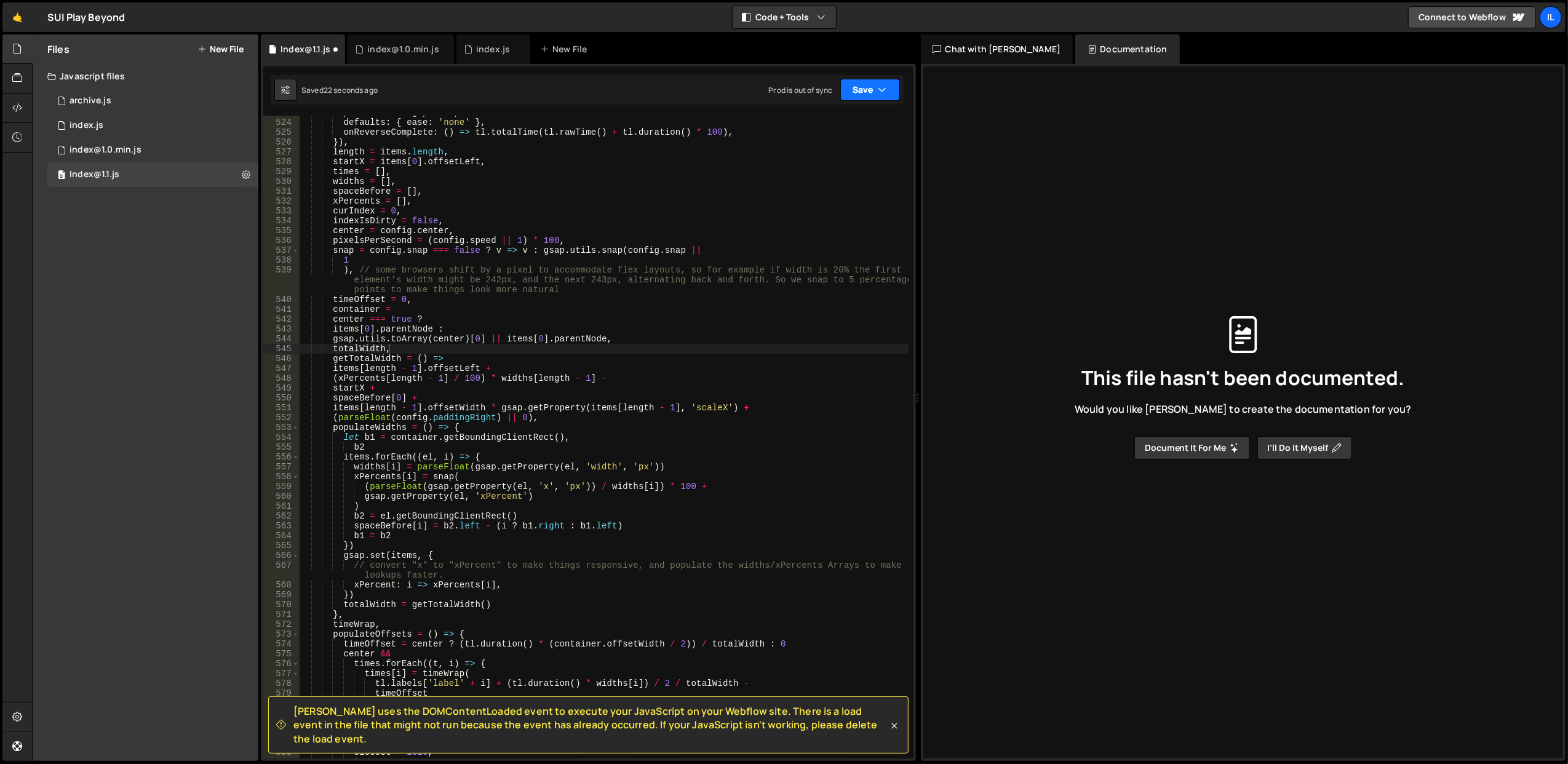
click at [881, 94] on icon "button" at bounding box center [882, 90] width 9 height 12
click at [865, 126] on div "Save to Staging S" at bounding box center [829, 121] width 128 height 12
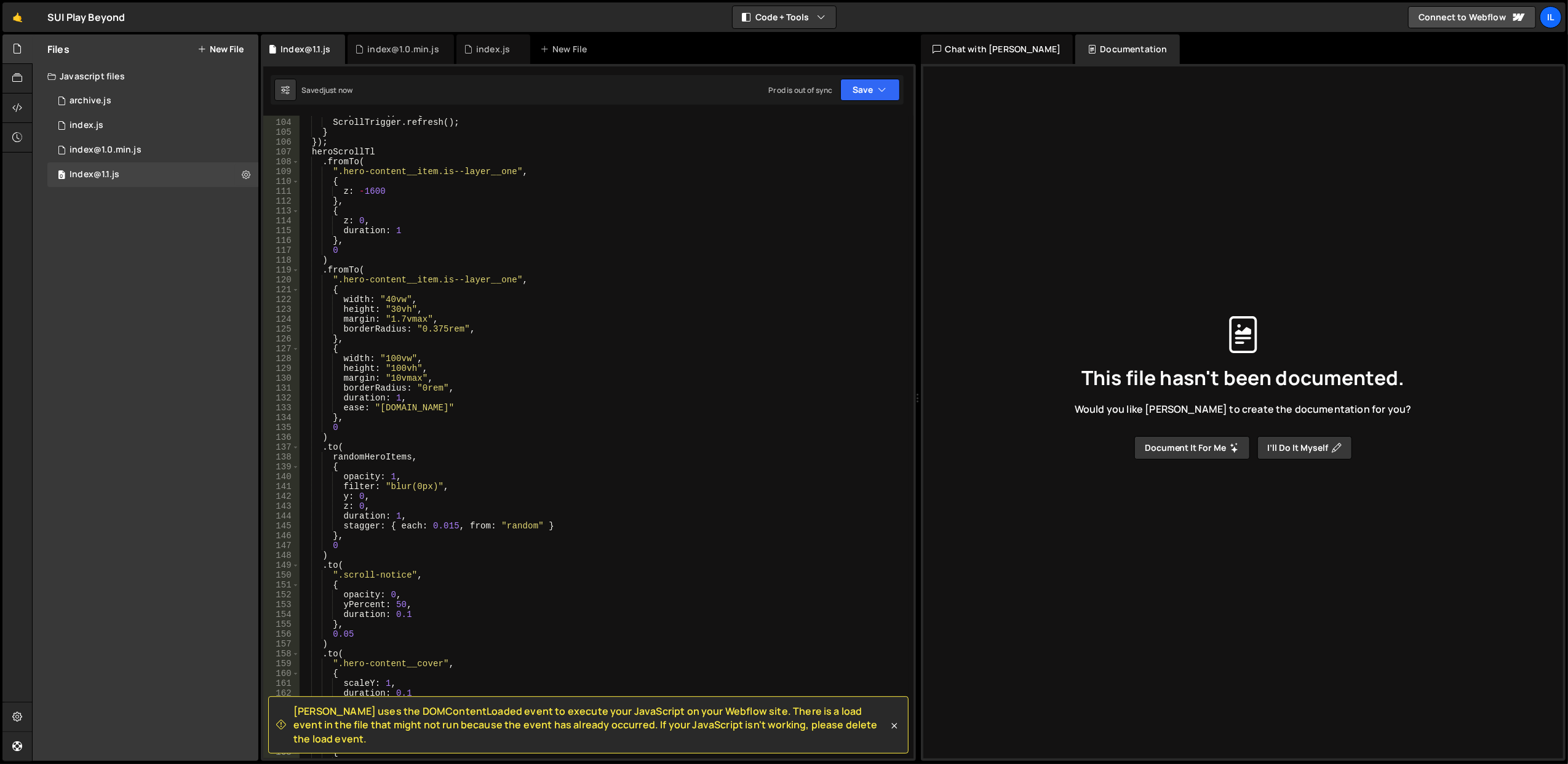
scroll to position [726, 0]
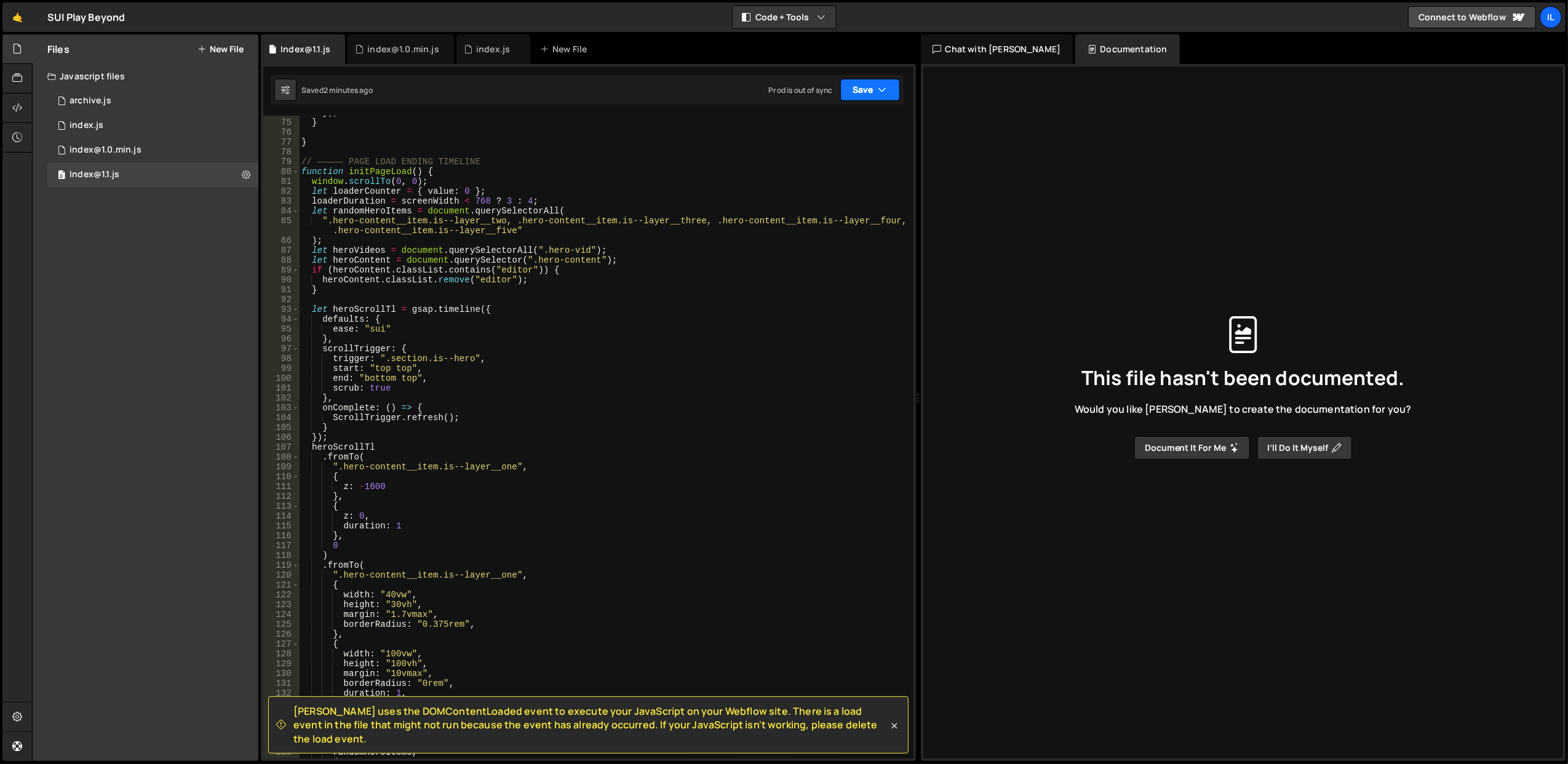
click at [854, 99] on button "Save" at bounding box center [870, 90] width 60 height 22
click at [482, 404] on div "}) ; } } // ————— PAGE LOAD ENDING TIMELINE function initPageLoad ( ) { window …" at bounding box center [603, 439] width 610 height 663
type textarea "});"
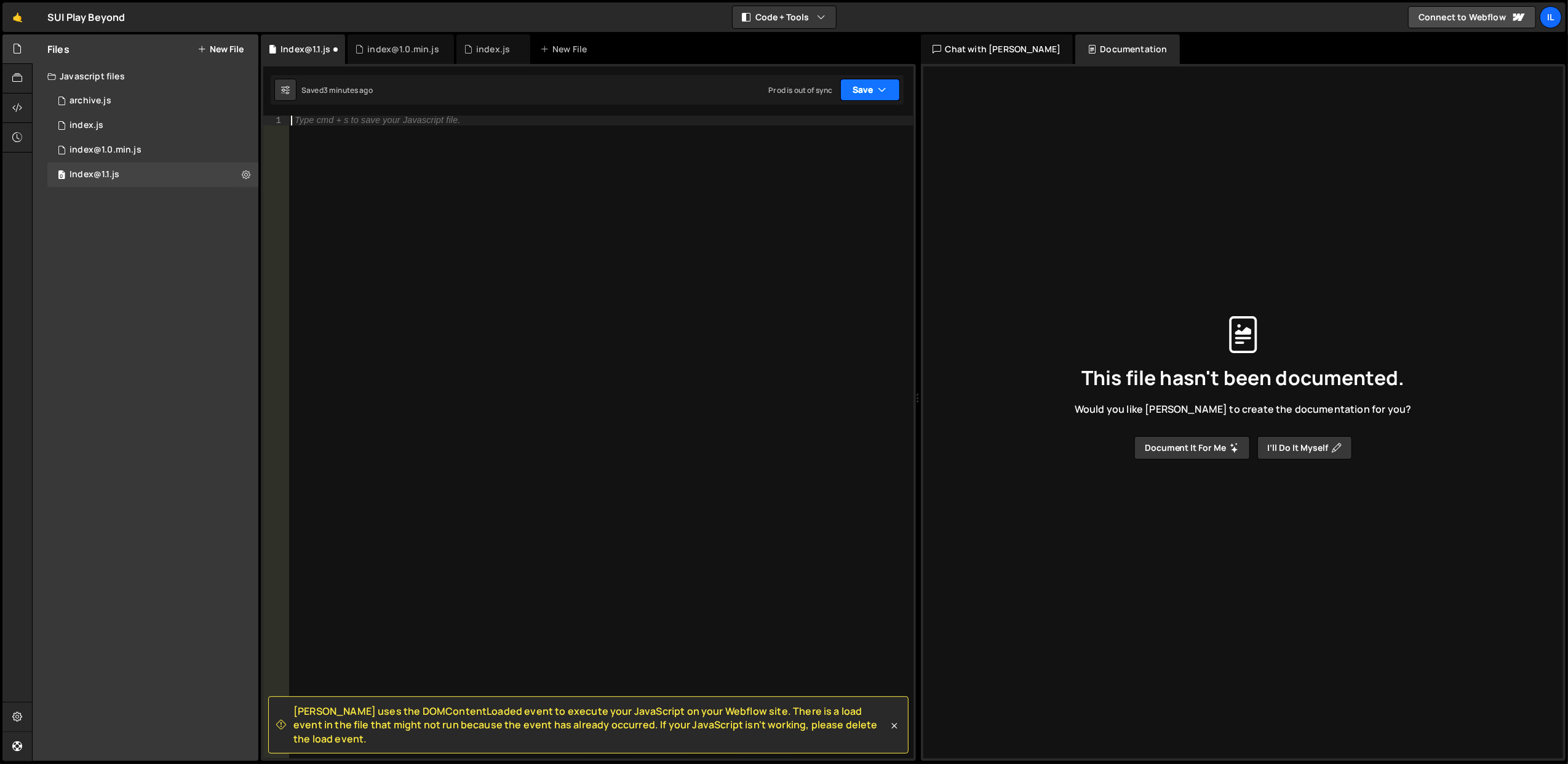
click at [862, 97] on button "Save" at bounding box center [870, 90] width 60 height 22
click at [840, 124] on div "Save to Staging S" at bounding box center [829, 121] width 128 height 12
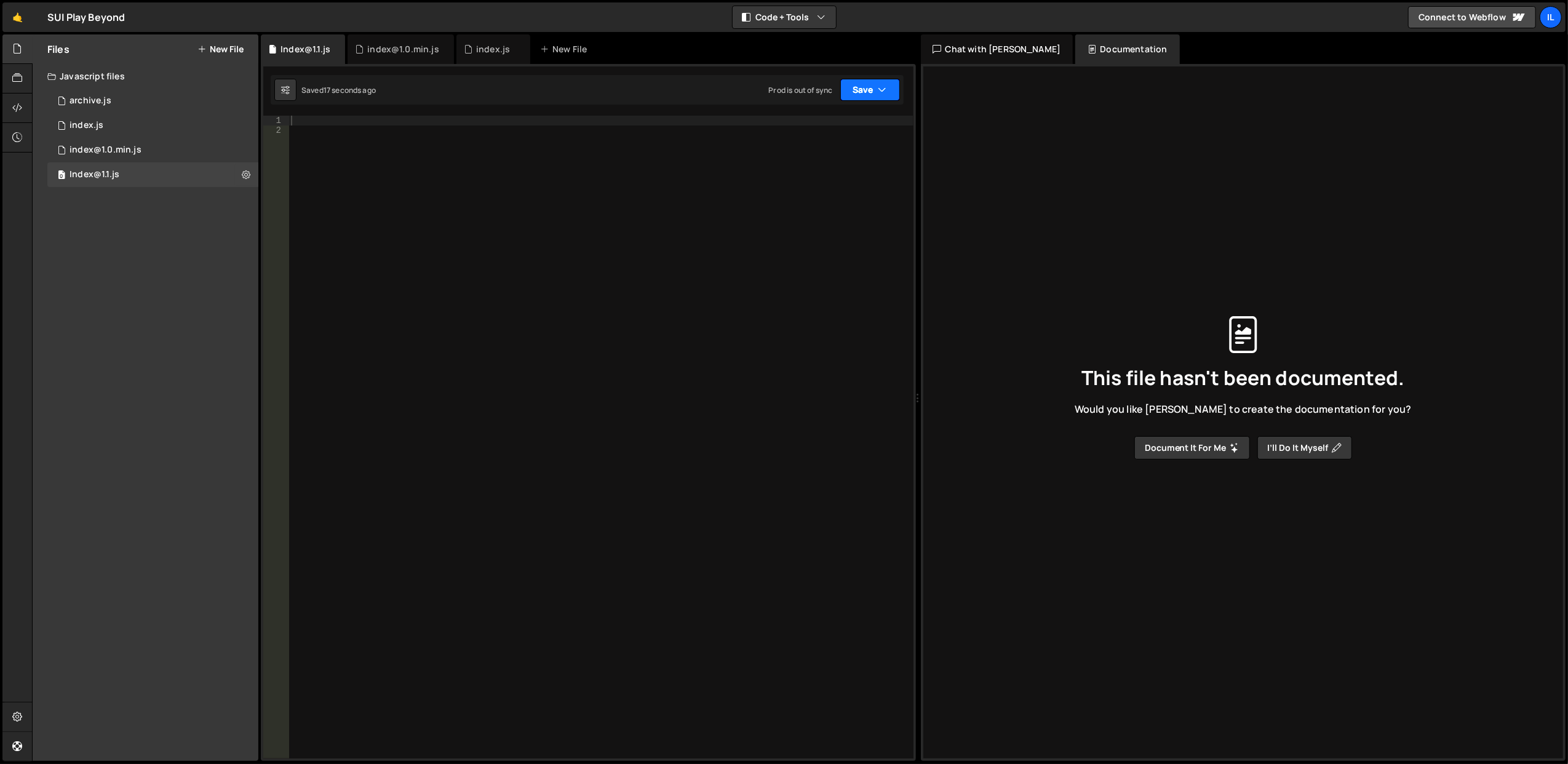
click at [868, 98] on button "Save" at bounding box center [870, 90] width 60 height 22
click at [857, 91] on button "Save" at bounding box center [870, 90] width 60 height 22
click at [444, 121] on div at bounding box center [601, 447] width 625 height 663
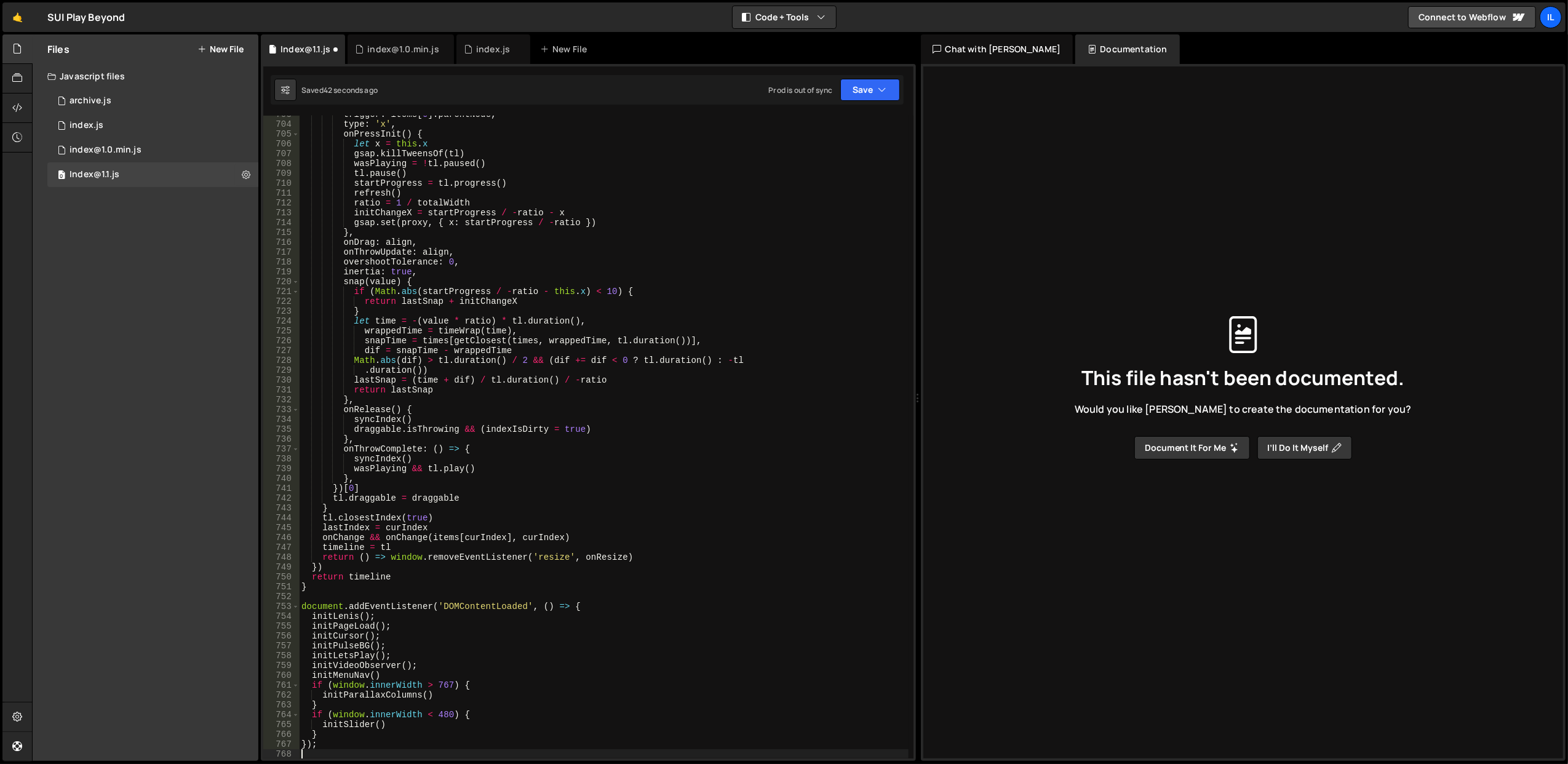
scroll to position [6953, 0]
click at [862, 91] on button "Save" at bounding box center [870, 90] width 60 height 22
click at [842, 121] on div "Save to Staging S" at bounding box center [829, 121] width 128 height 12
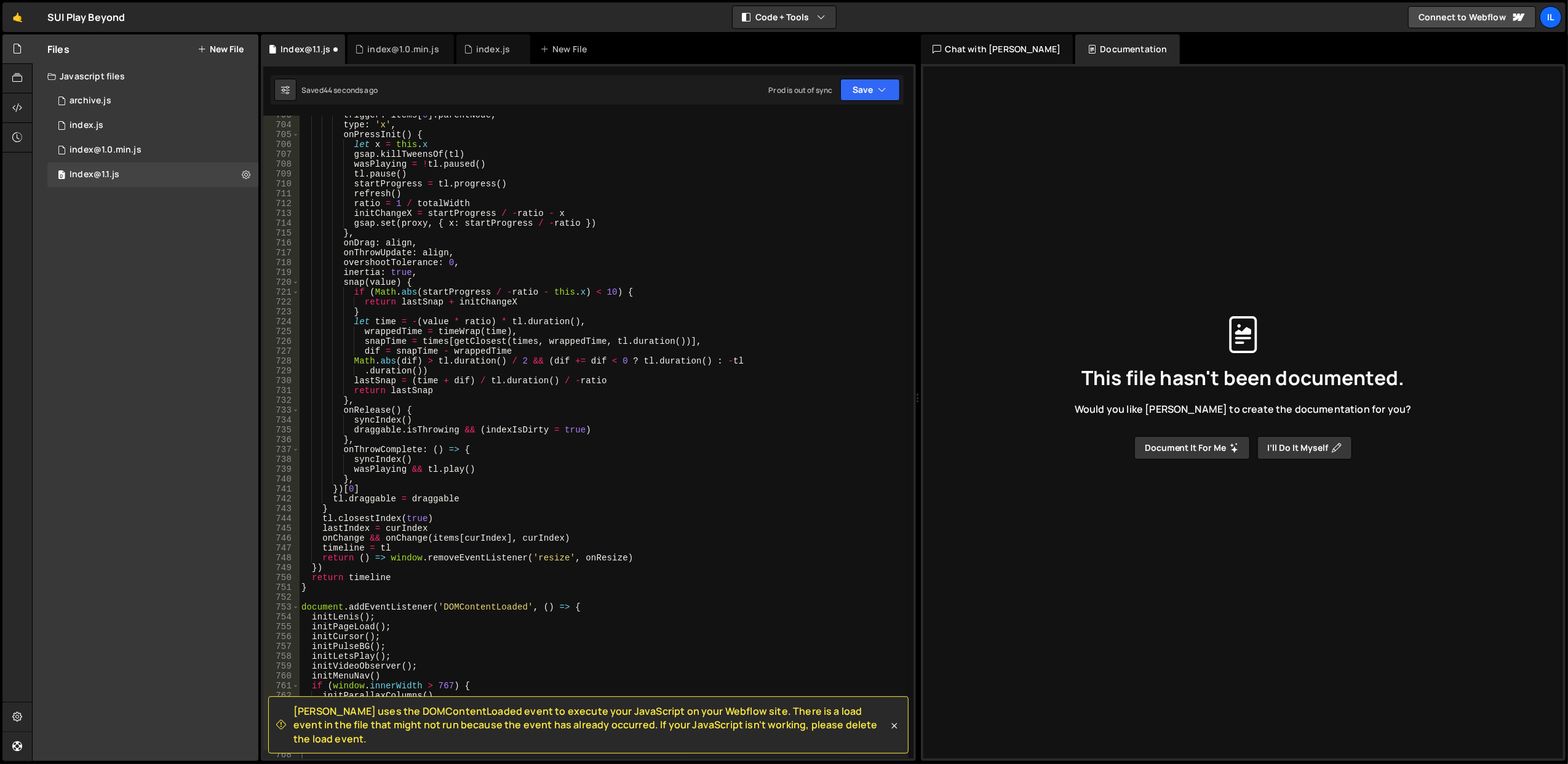
scroll to position [6952, 0]
click at [246, 174] on icon at bounding box center [246, 174] width 9 height 12
click at [15, 104] on icon at bounding box center [17, 108] width 10 height 14
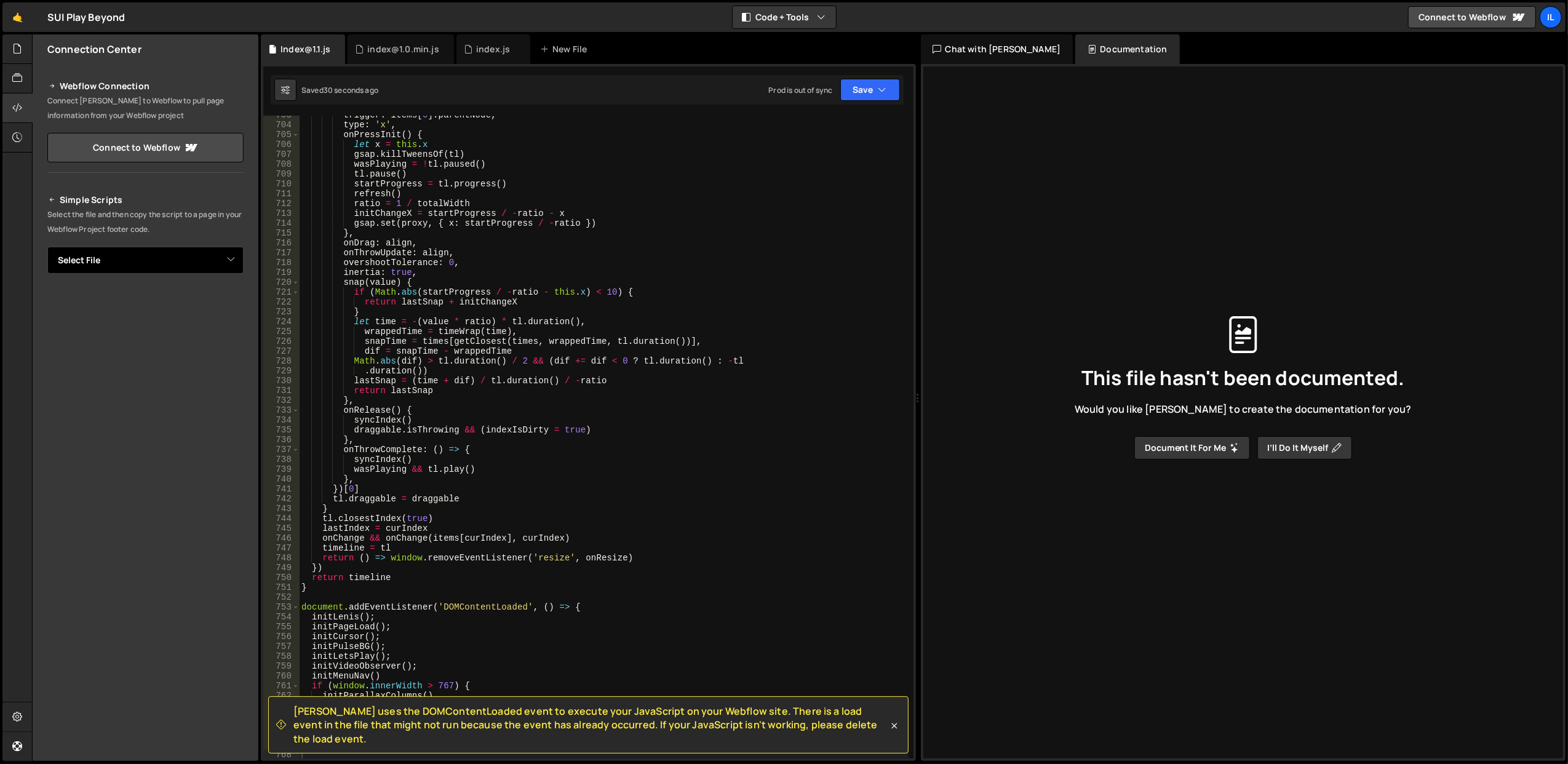
click at [150, 261] on select "Select File archive.js index.js index@1.0.min.js Index@1.1.js" at bounding box center [146, 259] width 196 height 27
select select "45913"
click at [47, 246] on select "Select File archive.js index.js index@1.0.min.js Index@1.1.js" at bounding box center [146, 259] width 196 height 27
click at [211, 305] on button "Copy" at bounding box center [206, 302] width 42 height 26
click at [238, 301] on button "Button group with nested dropdown" at bounding box center [235, 302] width 17 height 26
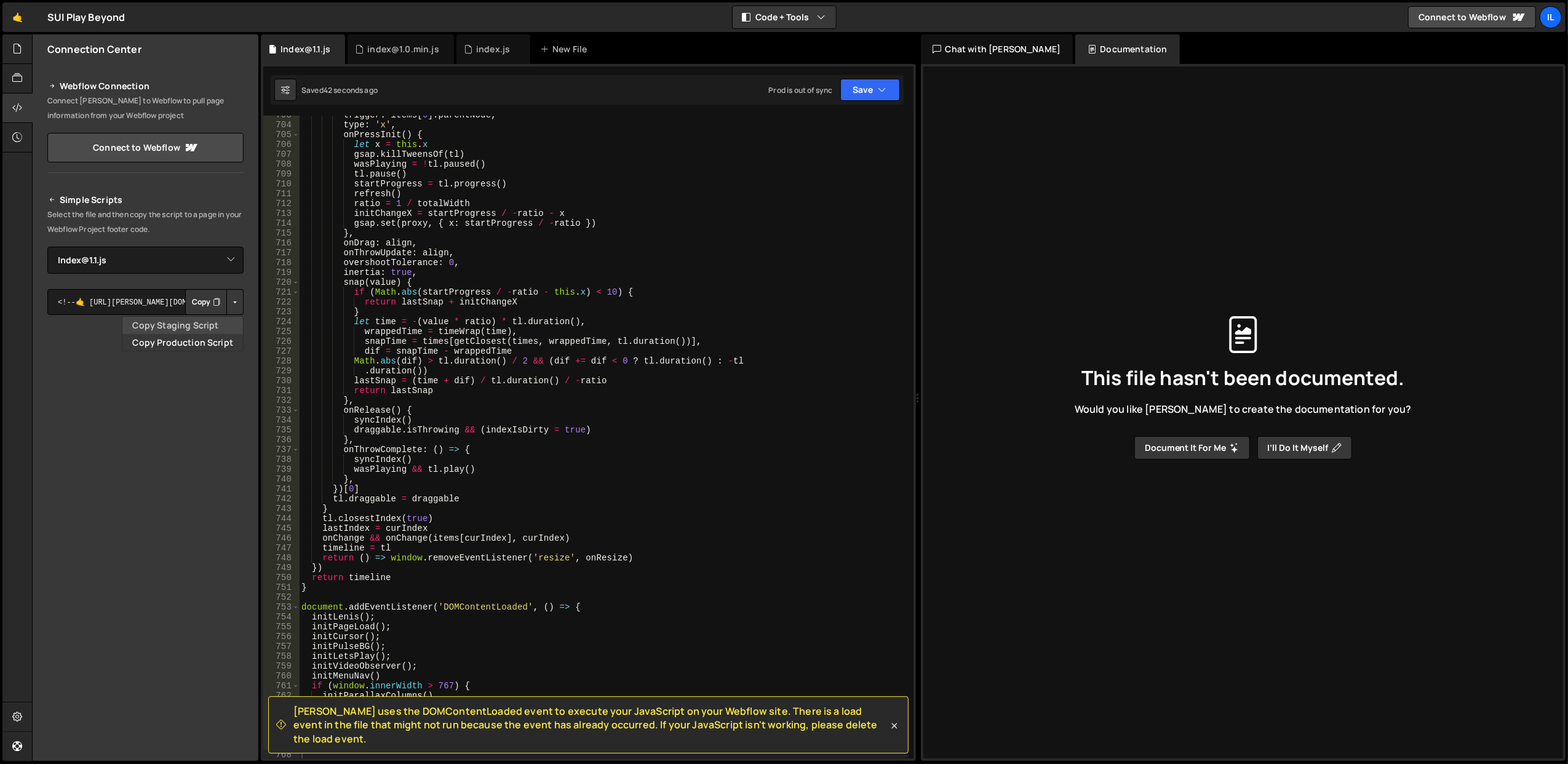
click at [219, 328] on link "Copy Staging Script" at bounding box center [183, 325] width 121 height 17
click at [238, 308] on button "Button group with nested dropdown" at bounding box center [235, 302] width 17 height 26
click at [227, 325] on link "Copy Staging Script" at bounding box center [183, 325] width 121 height 17
click at [855, 128] on div "trigger : items [ 0 ] . parentNode , type : 'x' , onPressInit ( ) { let x = thi…" at bounding box center [603, 441] width 610 height 663
click at [233, 305] on button "Button group with nested dropdown" at bounding box center [235, 302] width 17 height 26
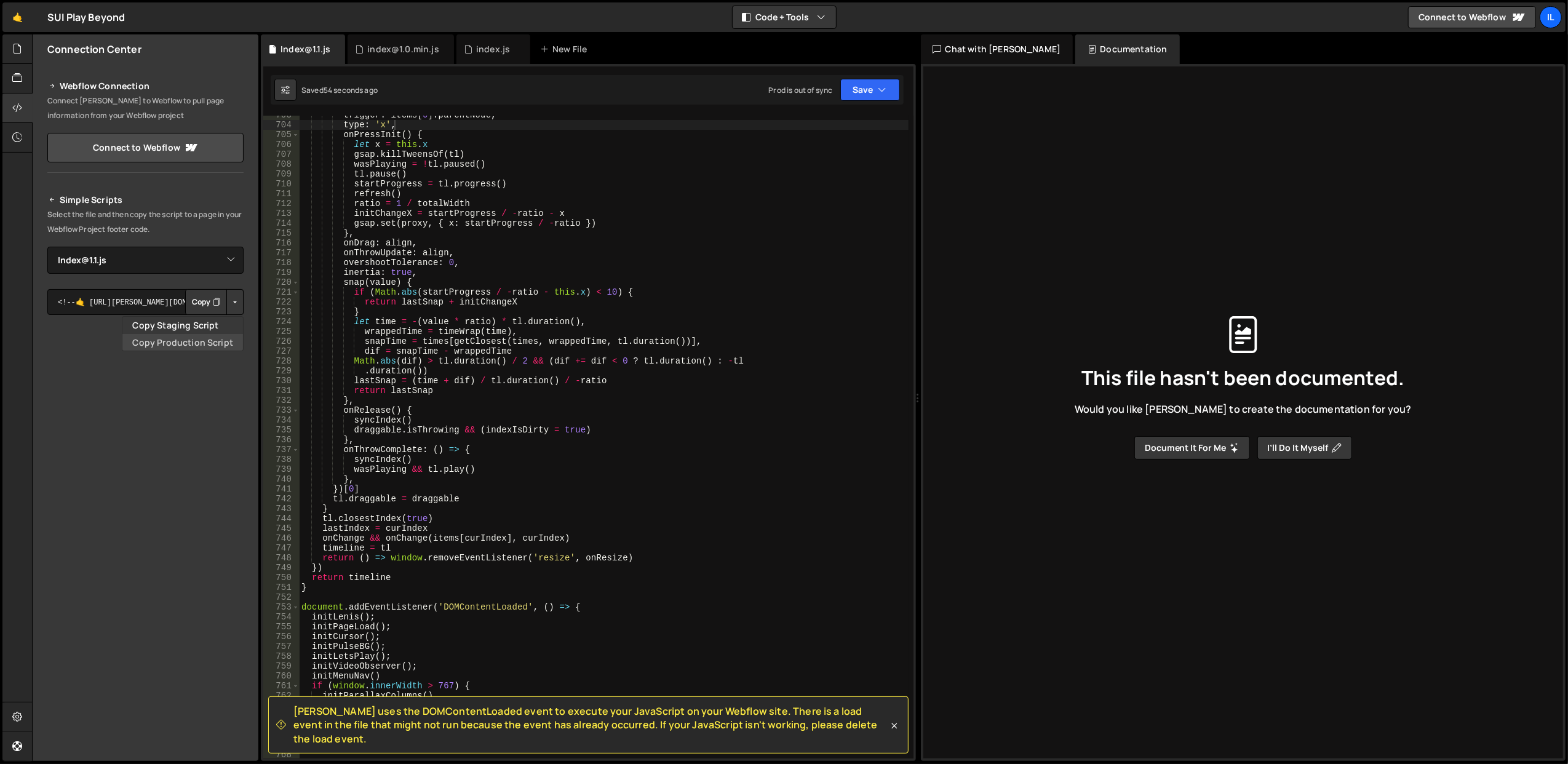
click at [229, 334] on link "Copy Production Script" at bounding box center [183, 342] width 121 height 17
click at [207, 299] on button "Copy" at bounding box center [206, 302] width 42 height 26
click at [877, 86] on button "Save" at bounding box center [870, 90] width 60 height 22
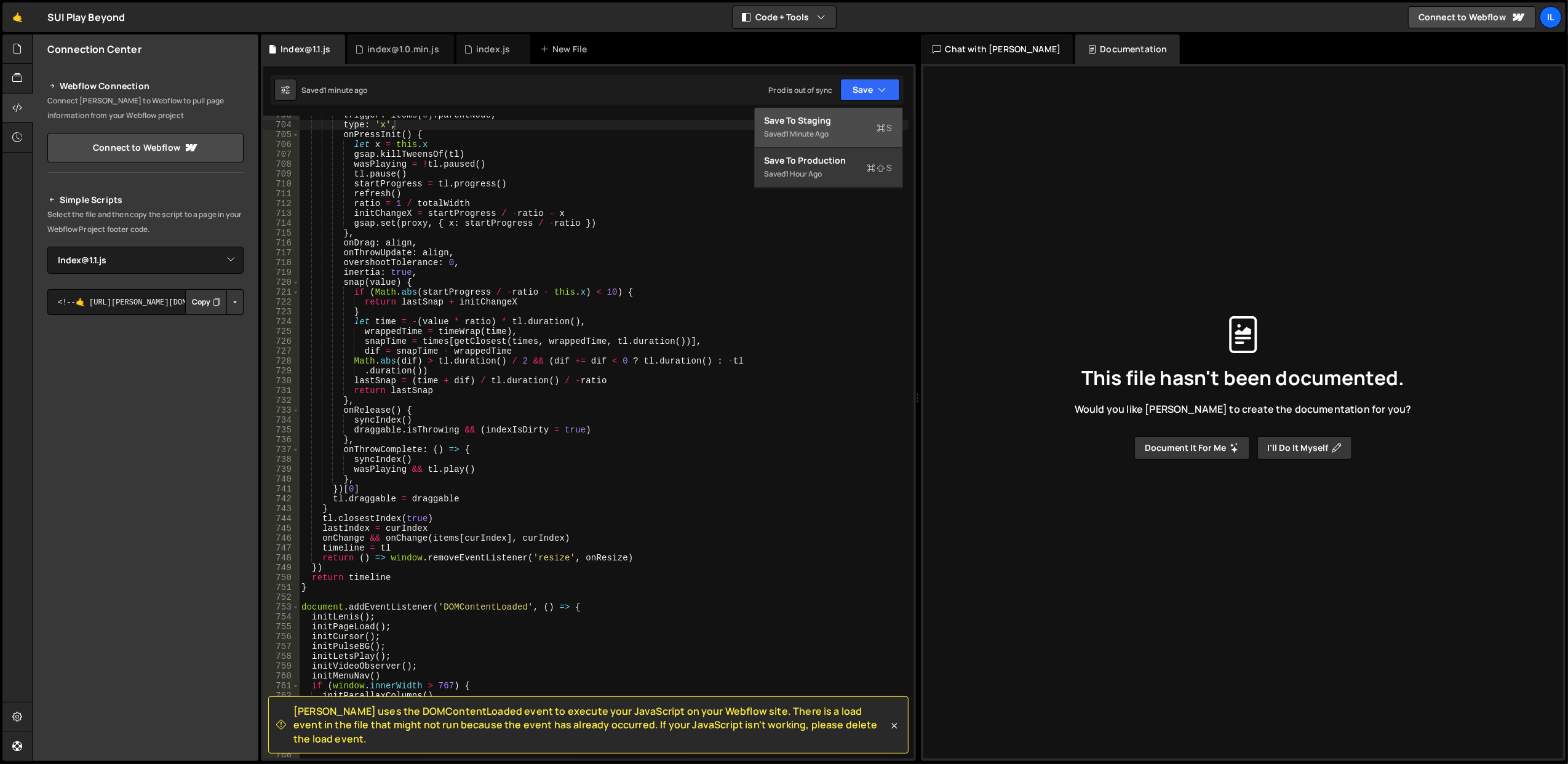
click at [840, 128] on div "Saved 1 minute ago" at bounding box center [829, 135] width 128 height 15
click at [507, 335] on div "trigger : items [ 0 ] . parentNode , type : 'x' , onPressInit ( ) { let x = thi…" at bounding box center [603, 441] width 610 height 663
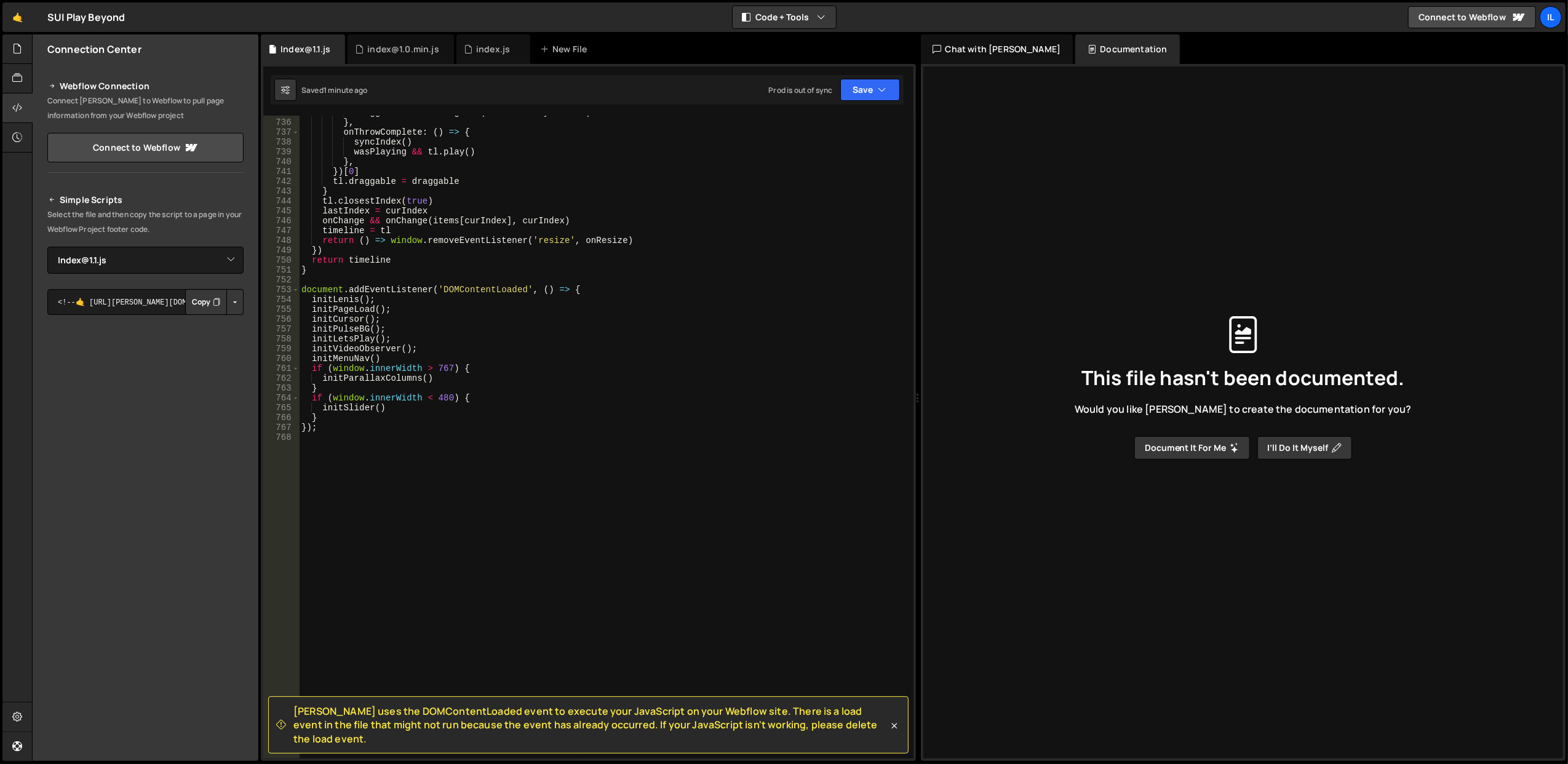
scroll to position [7170, 0]
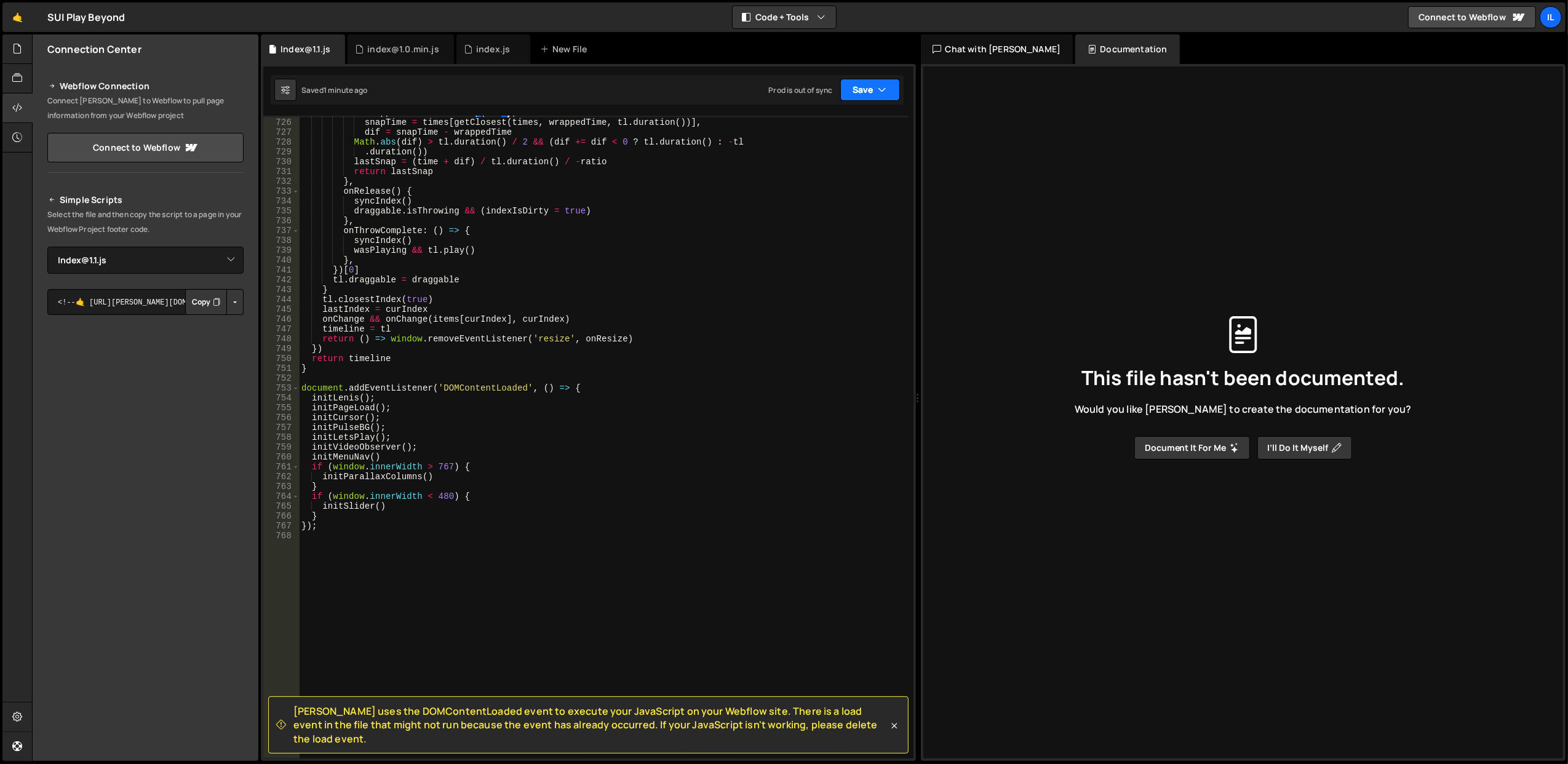
click at [857, 86] on button "Save" at bounding box center [870, 90] width 60 height 22
click at [840, 129] on div "Saved 1 minute ago" at bounding box center [829, 135] width 128 height 15
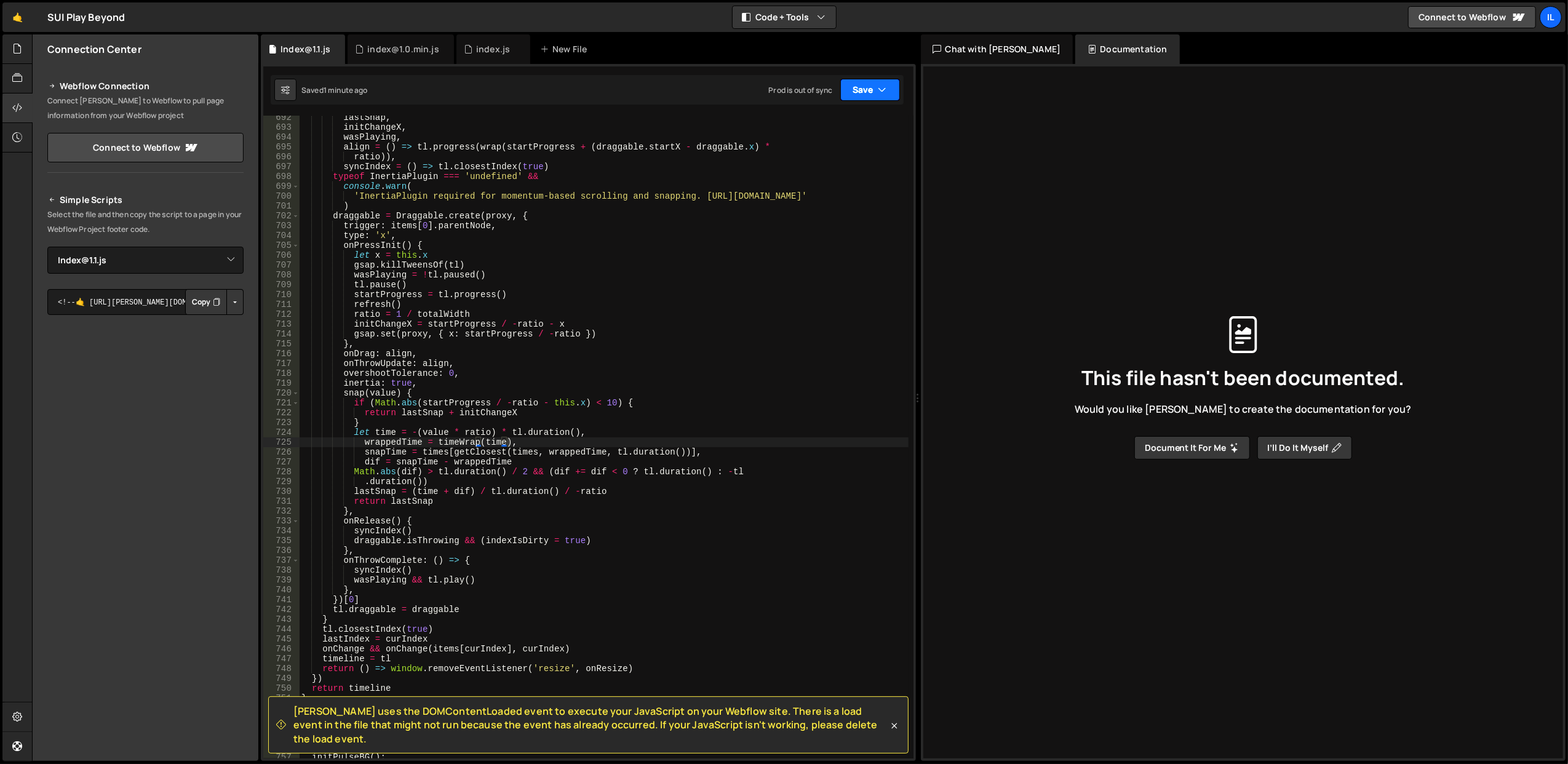
click at [859, 93] on button "Save" at bounding box center [870, 90] width 60 height 22
click at [836, 165] on div "Save to Production S" at bounding box center [829, 161] width 128 height 12
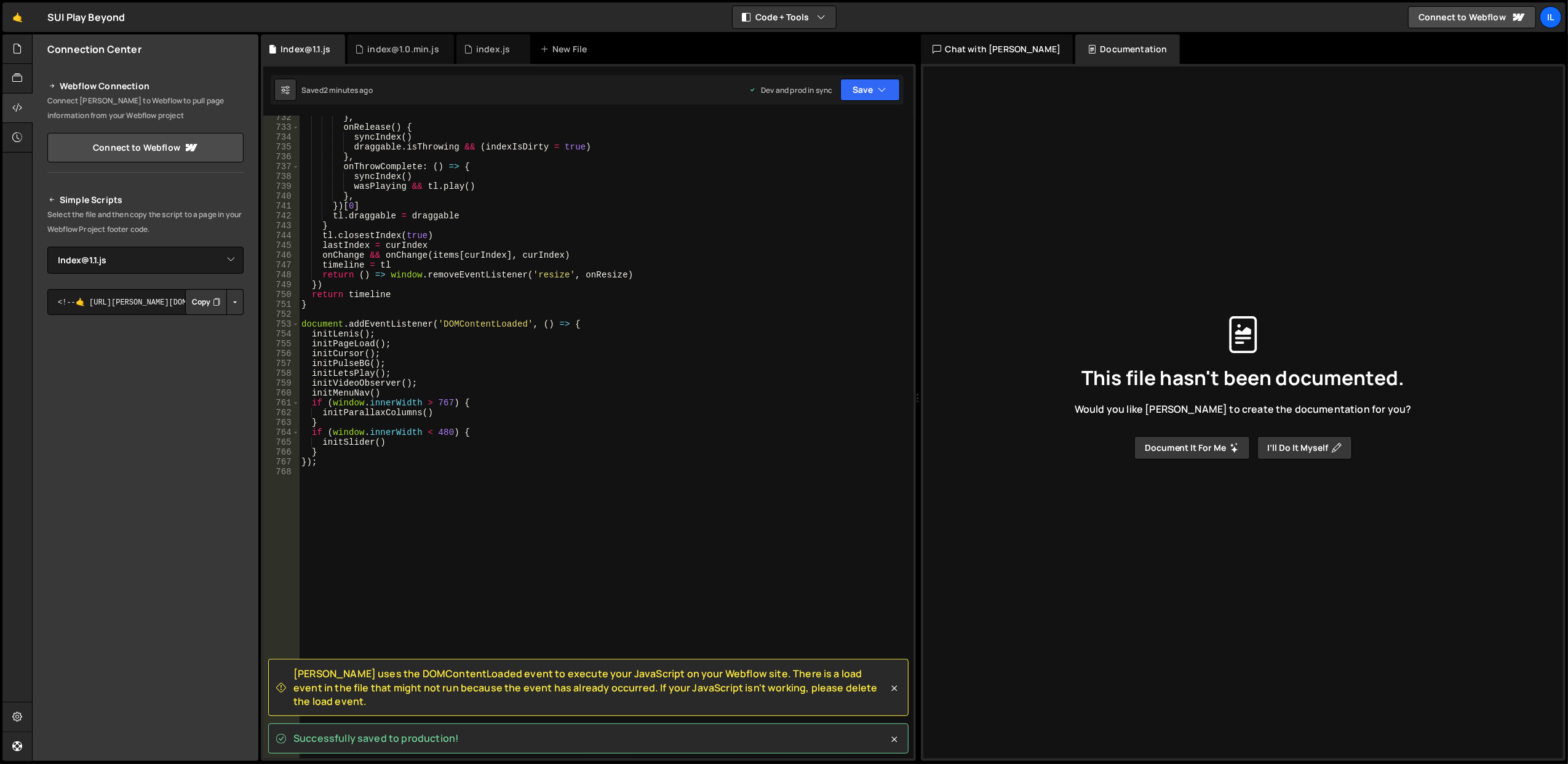
scroll to position [7269, 0]
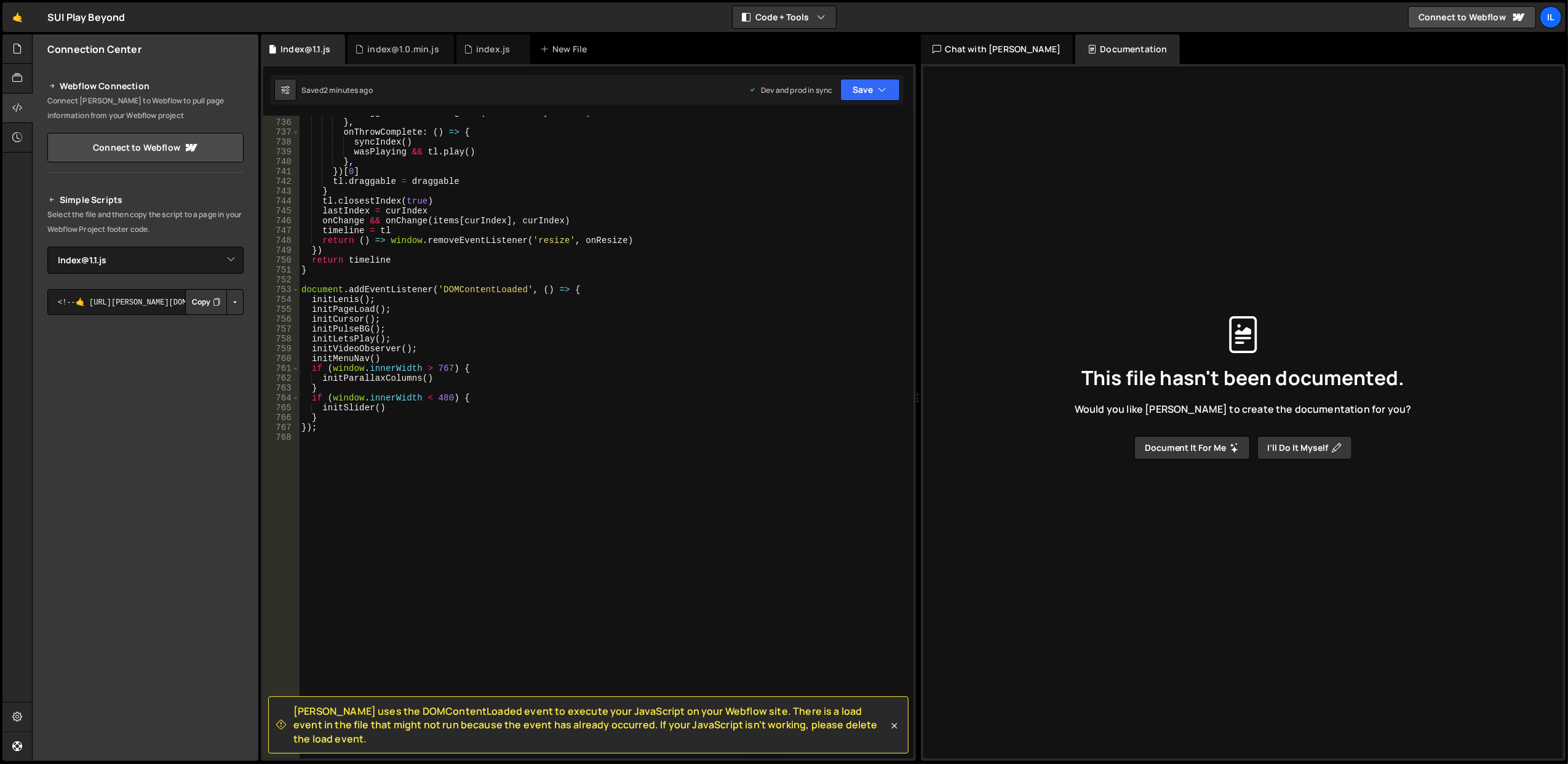
click at [239, 308] on button "Button group with nested dropdown" at bounding box center [235, 302] width 17 height 26
click at [212, 340] on link "Copy Production Script" at bounding box center [183, 342] width 121 height 17
click at [242, 305] on button "Button group with nested dropdown" at bounding box center [235, 302] width 17 height 26
click at [220, 327] on link "Copy Staging Script" at bounding box center [183, 325] width 121 height 17
click at [205, 309] on button "Copy" at bounding box center [206, 302] width 42 height 26
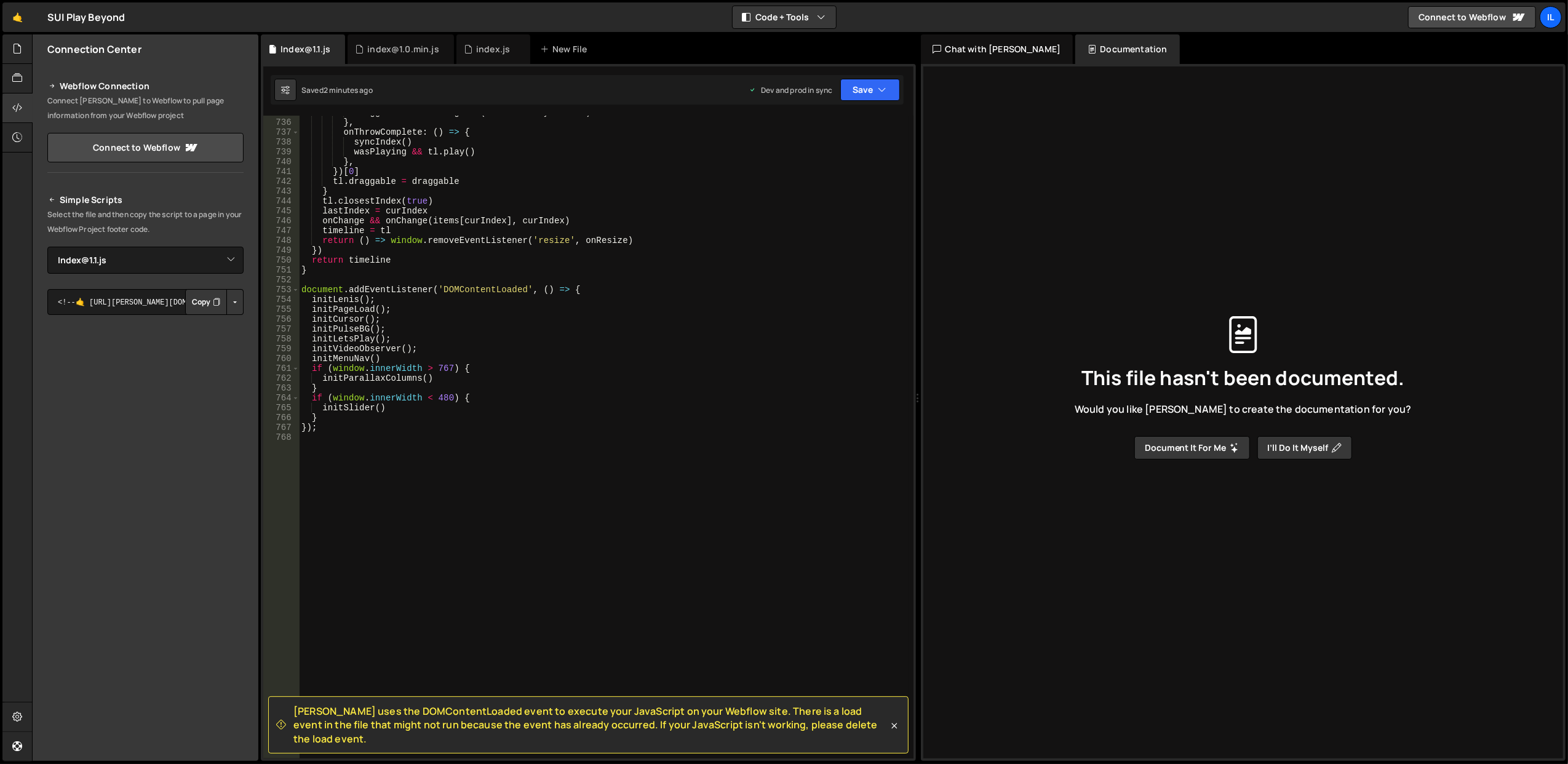
click at [236, 301] on button "Button group with nested dropdown" at bounding box center [235, 302] width 17 height 26
click at [220, 338] on link "Copy Production Script" at bounding box center [183, 342] width 121 height 17
click at [209, 306] on button "Copy" at bounding box center [206, 302] width 42 height 26
click at [234, 304] on button "Button group with nested dropdown" at bounding box center [235, 302] width 17 height 26
click at [198, 326] on link "Copy Staging Script" at bounding box center [183, 325] width 121 height 17
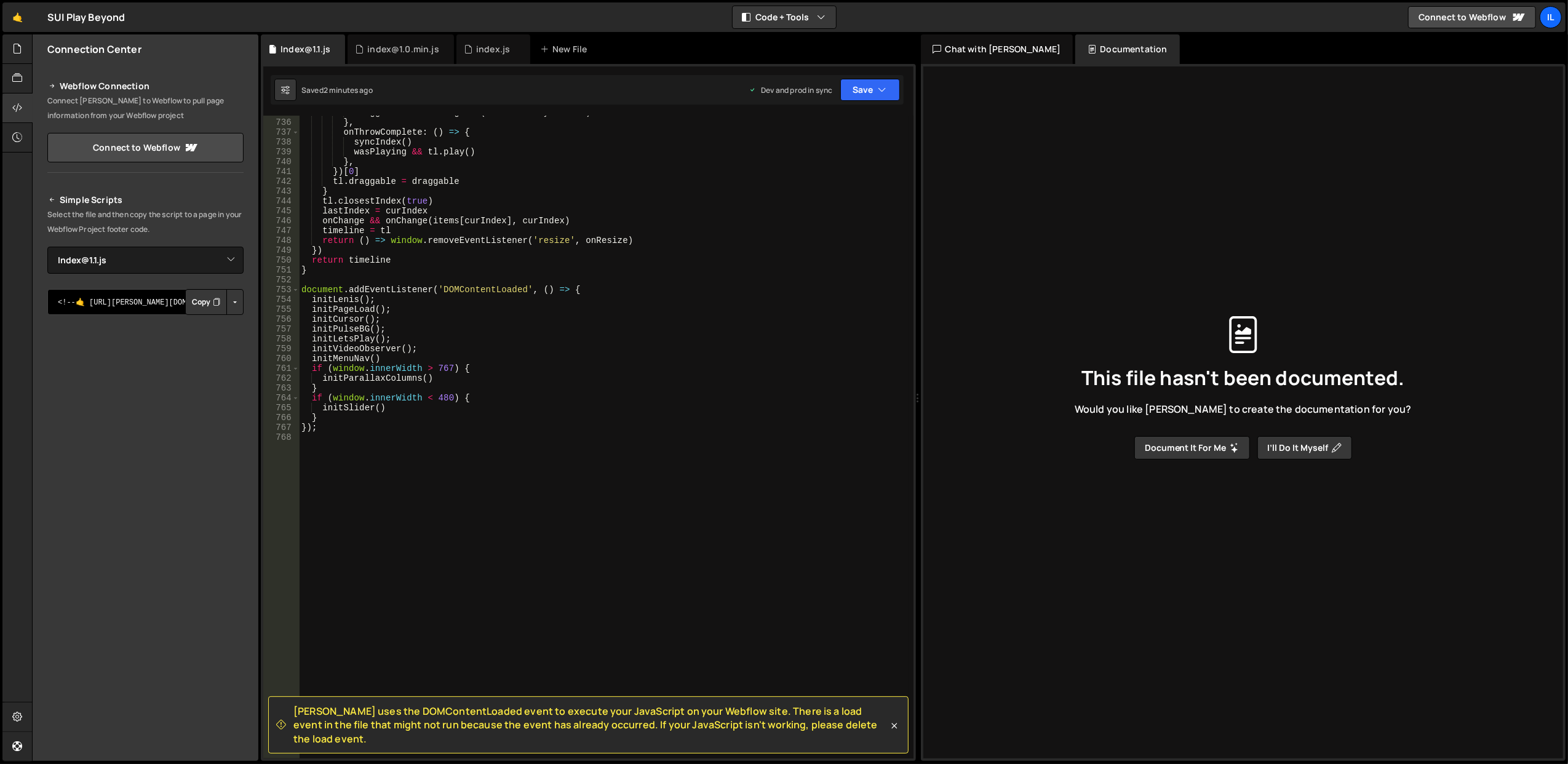
click at [136, 299] on textarea "<!--🤙 [URL][PERSON_NAME][DOMAIN_NAME]> <script>document.addEventListener("DOMCo…" at bounding box center [146, 302] width 196 height 26
click at [139, 303] on textarea "<!--🤙 [URL][PERSON_NAME][DOMAIN_NAME]> <script>document.addEventListener("DOMCo…" at bounding box center [146, 302] width 196 height 26
click at [199, 301] on button "Copy" at bounding box center [206, 302] width 42 height 26
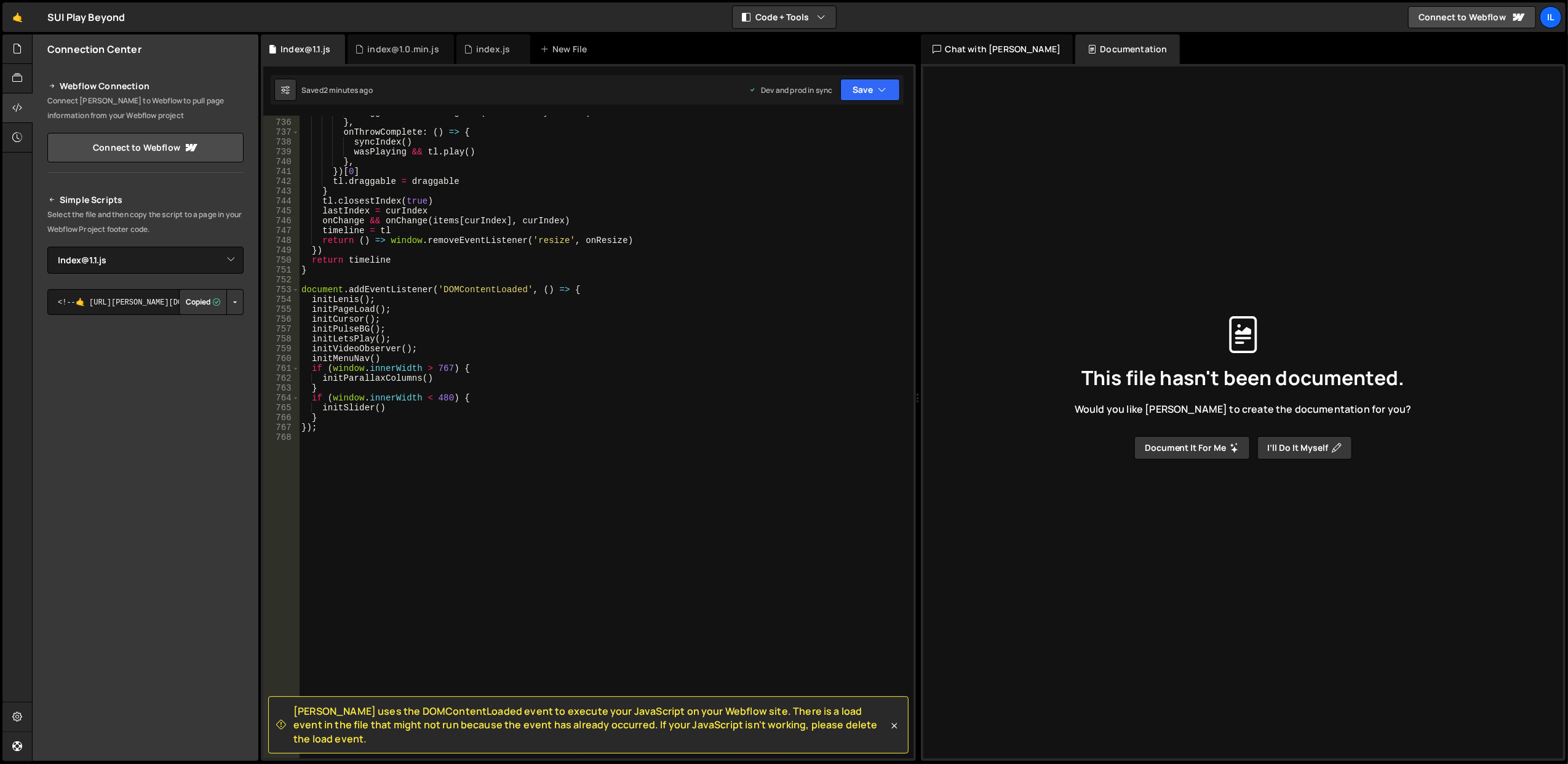
click at [239, 304] on button "Button group with nested dropdown" at bounding box center [235, 302] width 17 height 26
click at [224, 318] on link "Copy Staging Script" at bounding box center [183, 325] width 121 height 17
click at [482, 259] on div "draggable . isThrowing && ( indexIsDirty = true ) } , onThrowComplete : ( ) => …" at bounding box center [603, 439] width 610 height 663
type textarea "});"
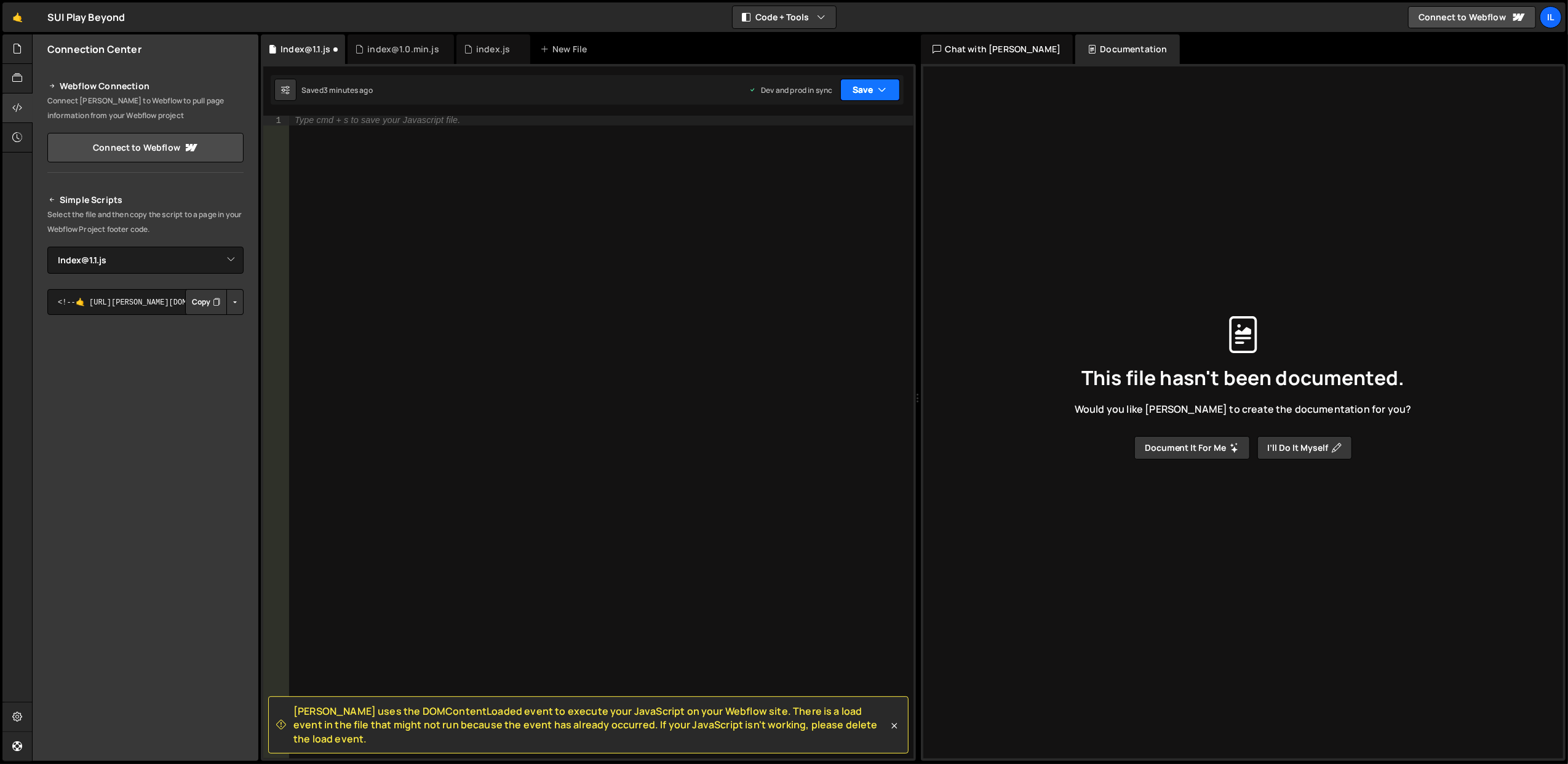
click at [871, 94] on button "Save" at bounding box center [870, 90] width 60 height 22
click at [818, 127] on div "Saved 3 minutes ago" at bounding box center [829, 135] width 128 height 15
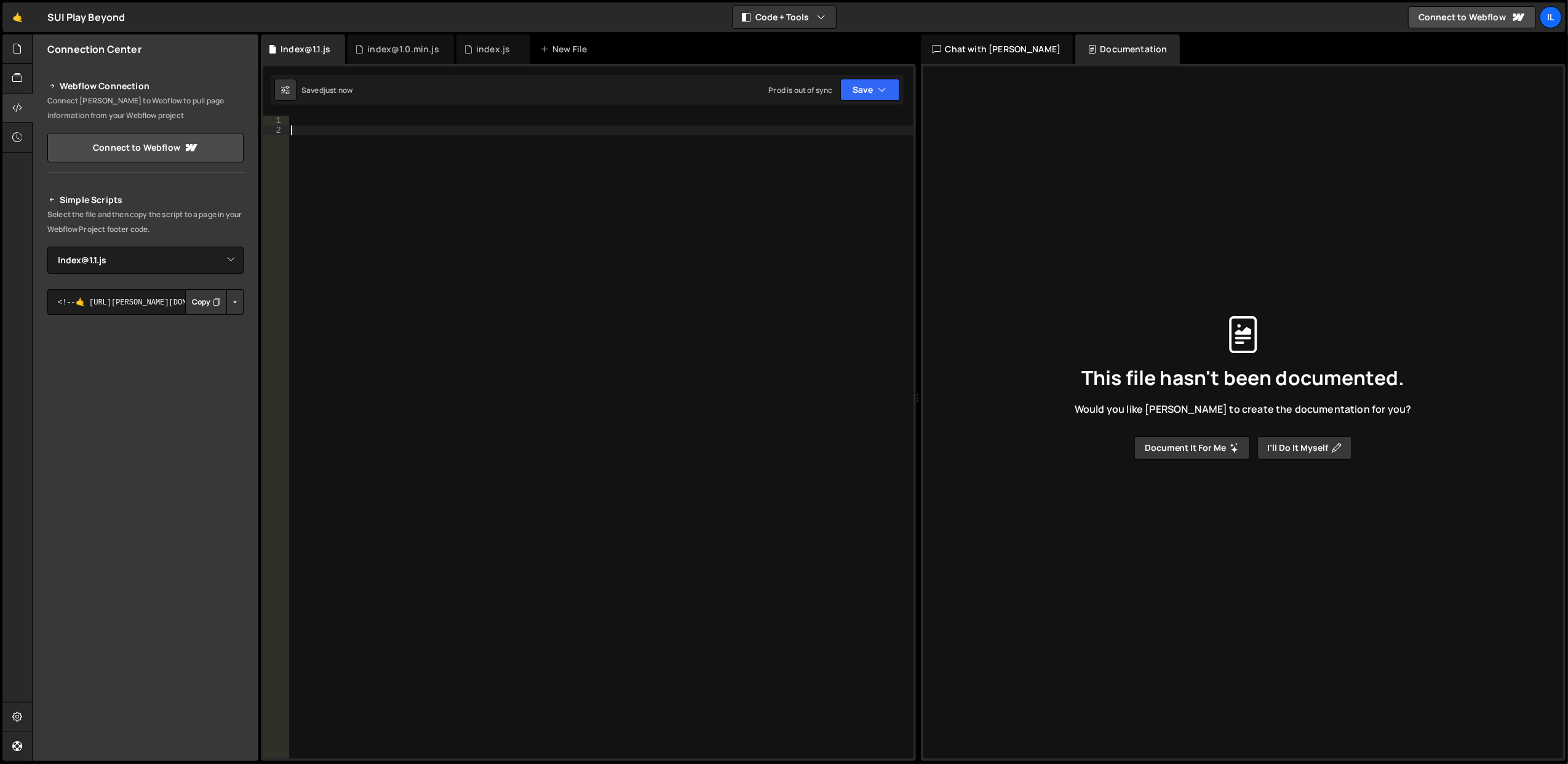
click at [376, 144] on div at bounding box center [601, 447] width 625 height 663
click at [365, 121] on div at bounding box center [601, 447] width 625 height 663
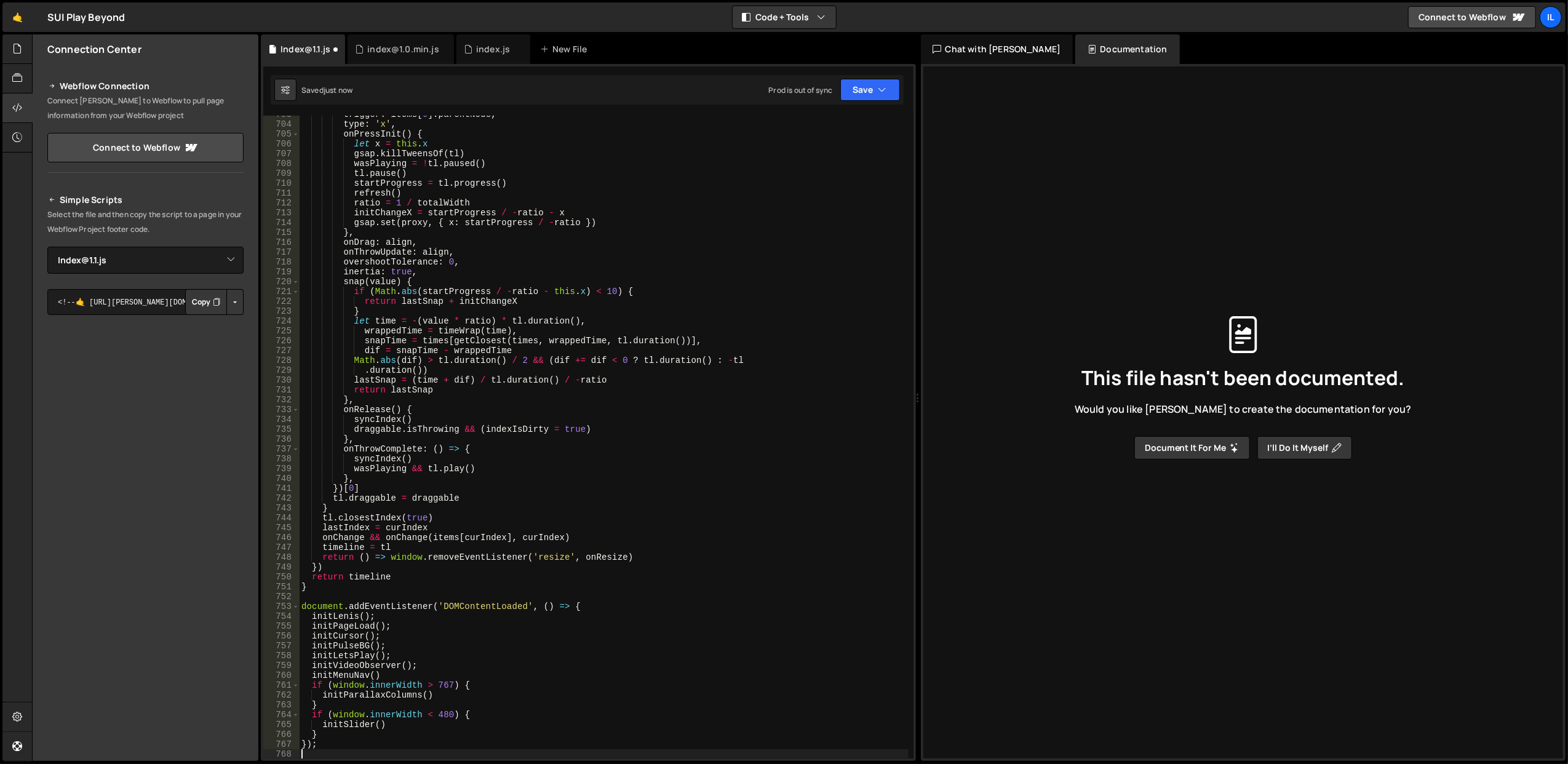
scroll to position [6953, 0]
click at [862, 91] on button "Save" at bounding box center [870, 90] width 60 height 22
click at [834, 133] on div "11 seconds ago" at bounding box center [812, 133] width 52 height 10
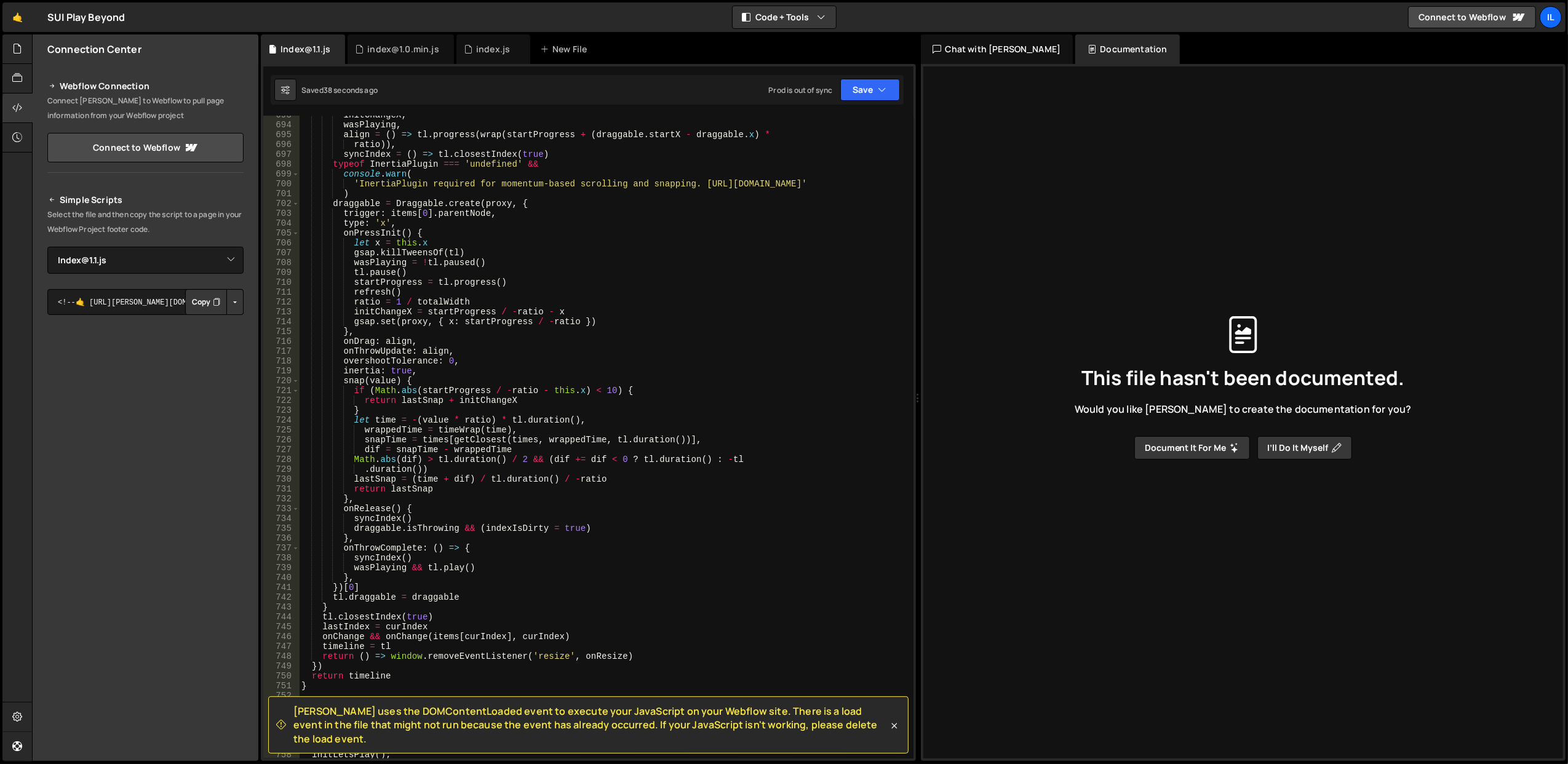
scroll to position [7198, 0]
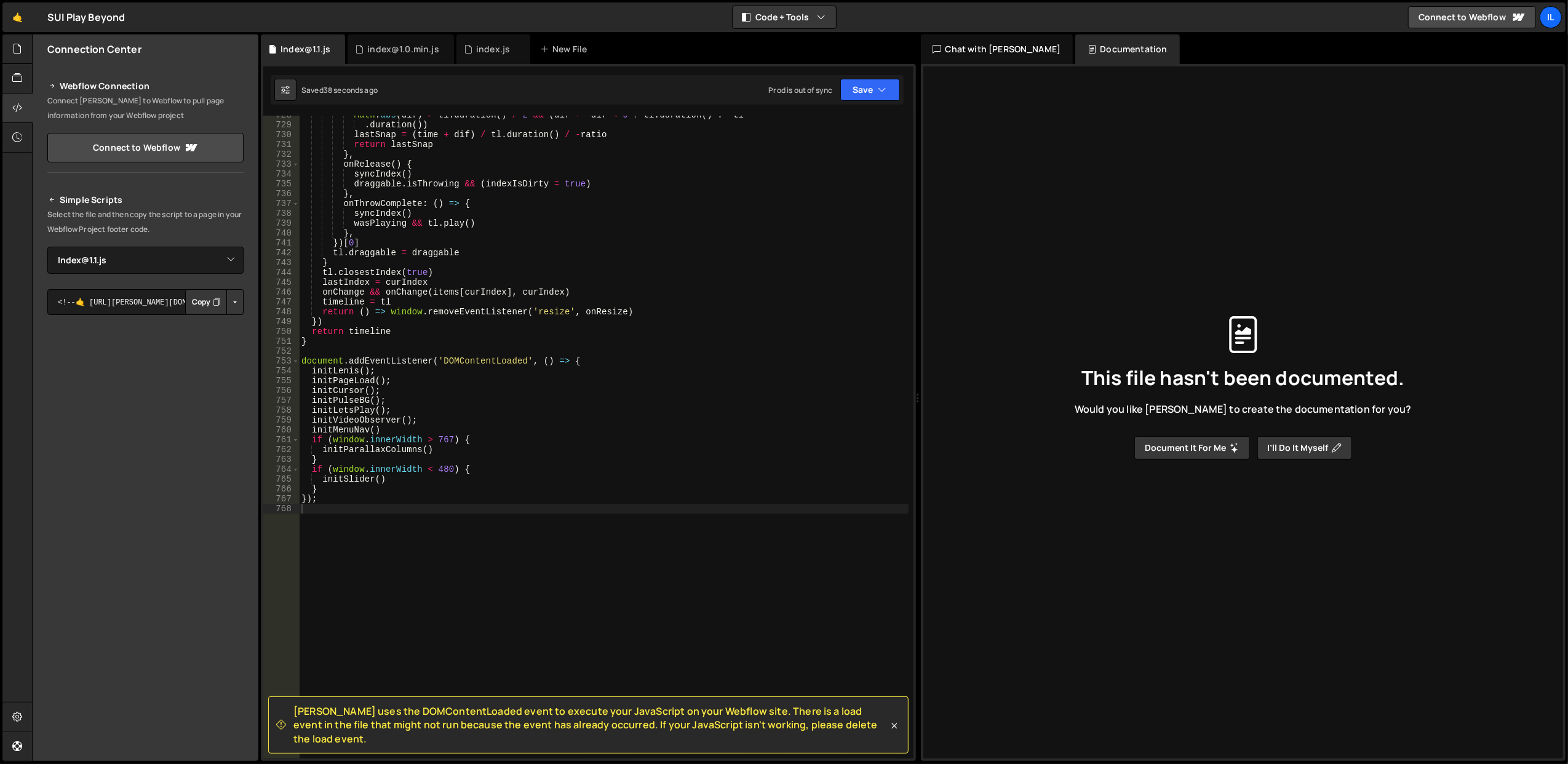
click at [570, 505] on div "Math . abs ( dif ) > tl . duration ( ) / 2 && ( dif += dif < 0 ? tl . duration …" at bounding box center [603, 441] width 610 height 663
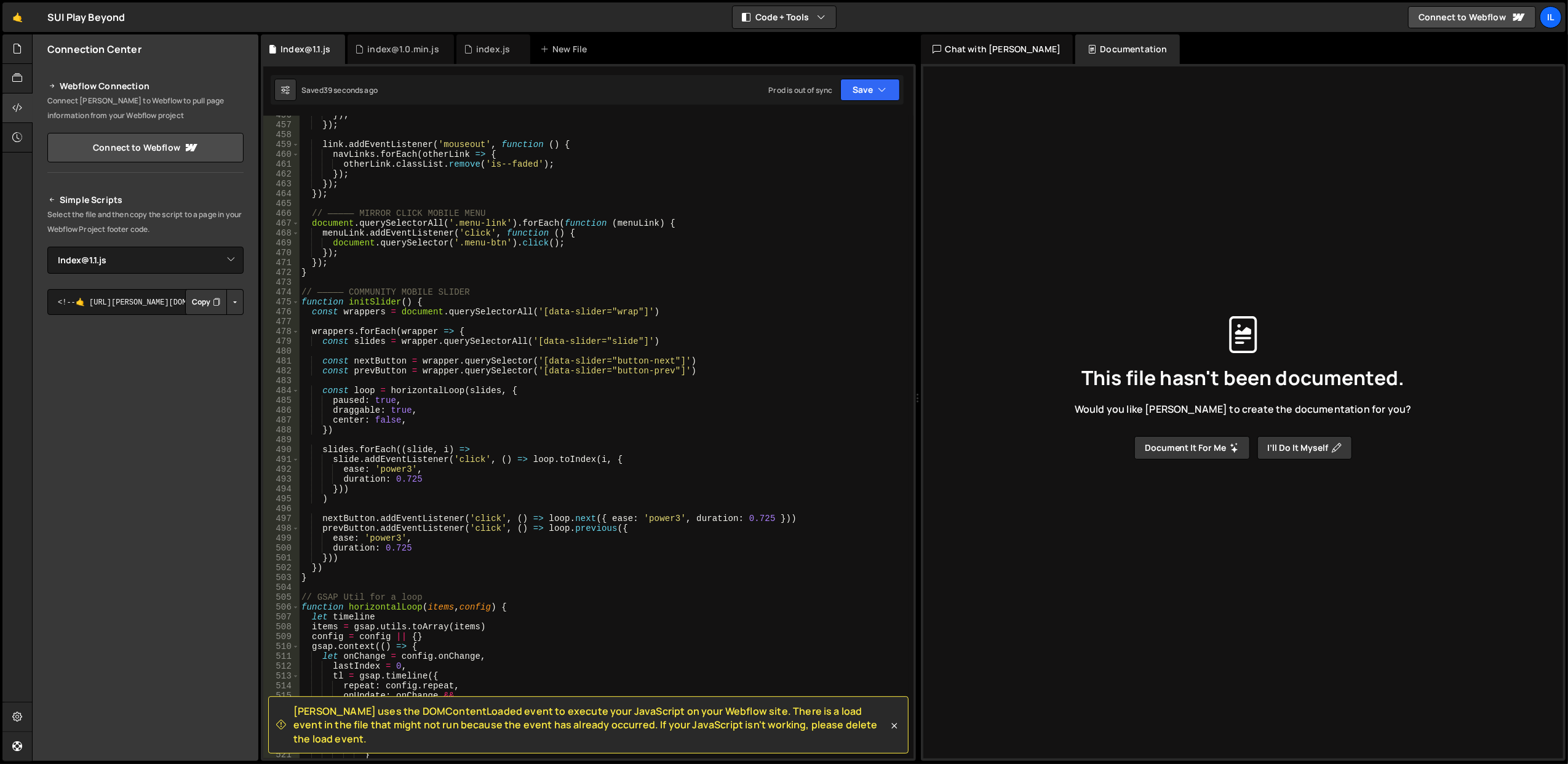
scroll to position [4492, 0]
click at [893, 728] on icon at bounding box center [894, 726] width 5 height 5
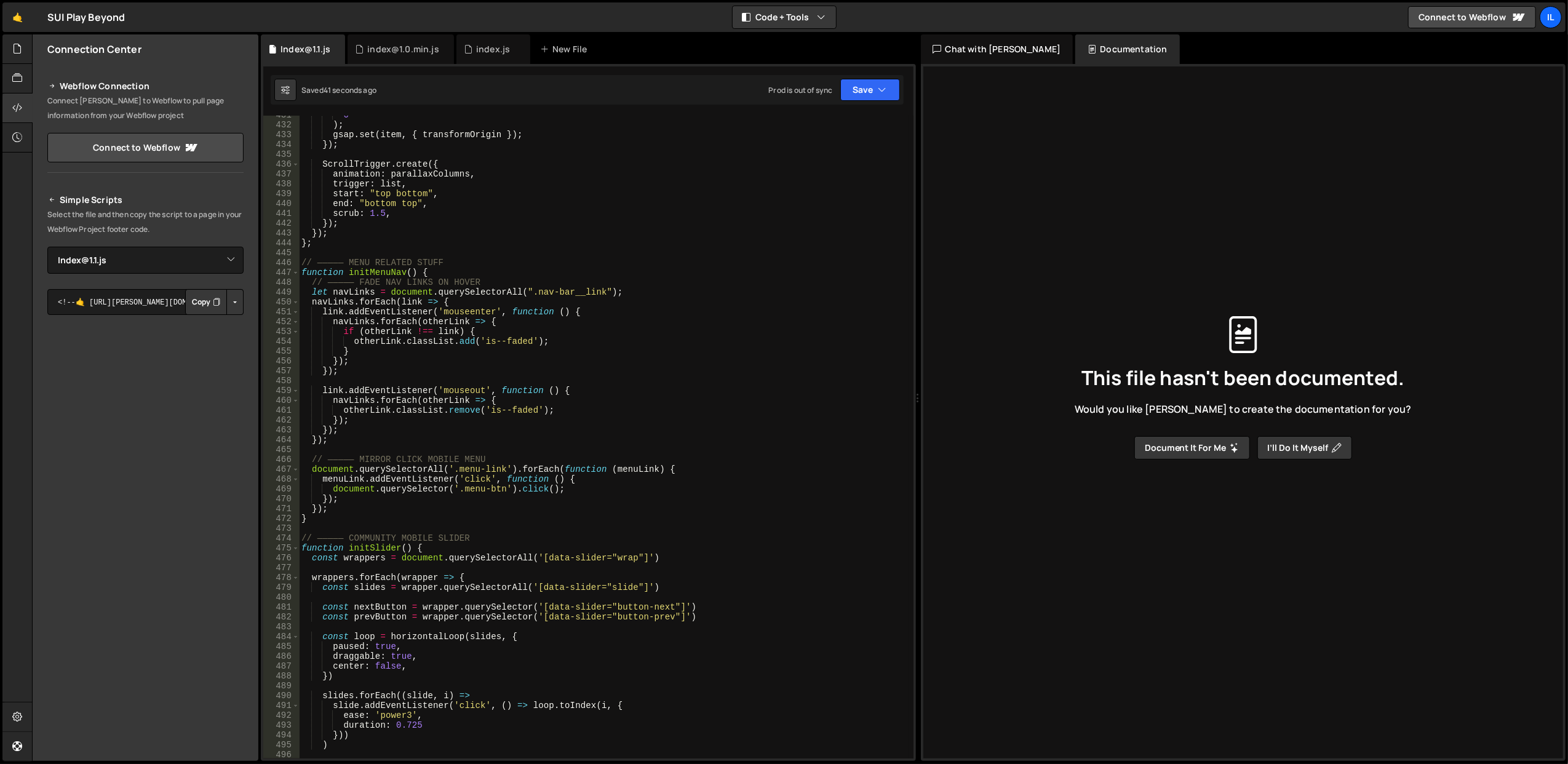
scroll to position [4246, 0]
click at [520, 299] on div "0 ) ; gsap . set ( item , { transformOrigin }) ; }) ; ScrollTrigger . create ({…" at bounding box center [603, 441] width 610 height 663
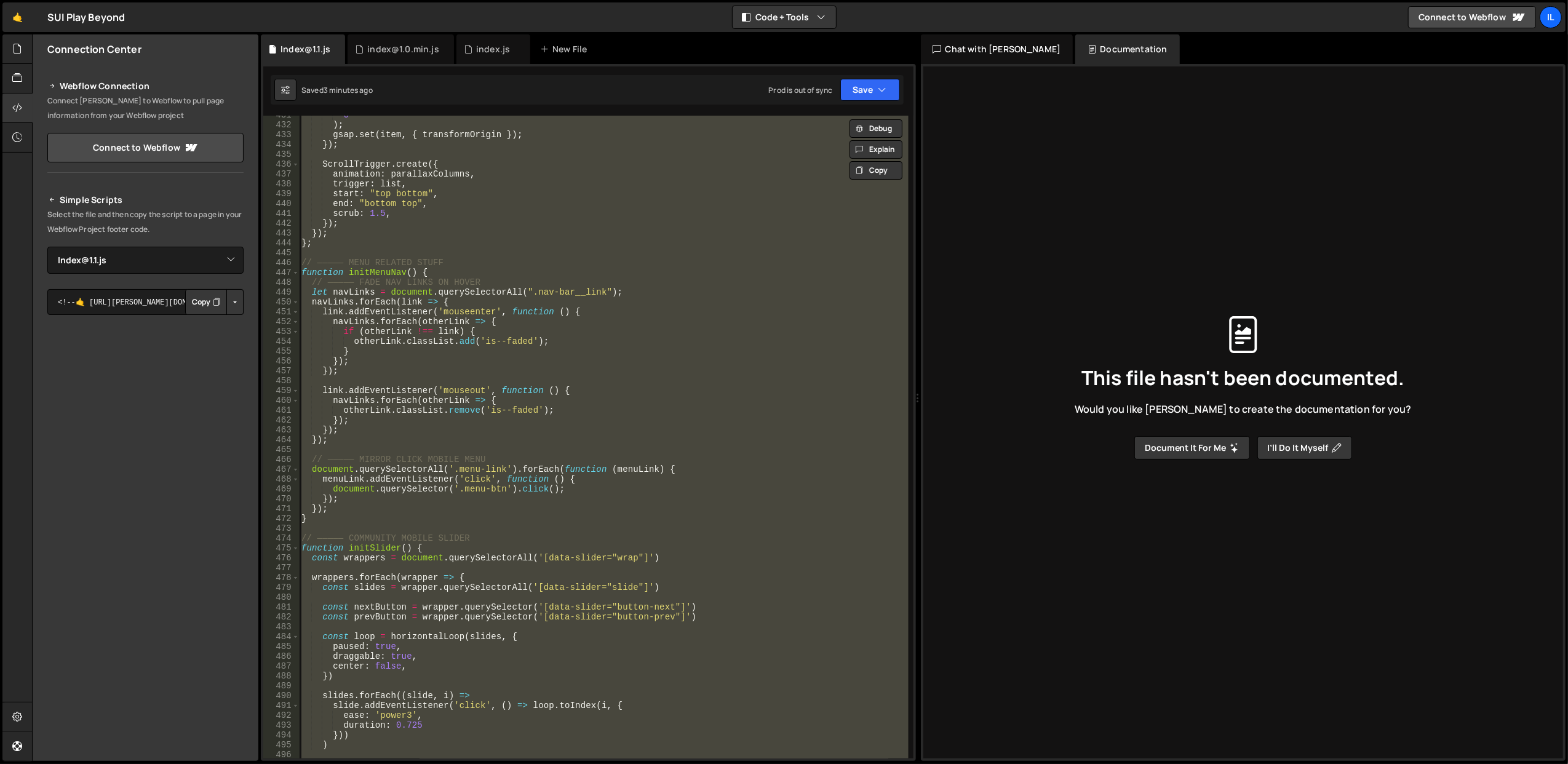
click at [418, 333] on div "0 ) ; gsap . set ( item , { transformOrigin }) ; }) ; ScrollTrigger . create ({…" at bounding box center [603, 437] width 609 height 643
type textarea "if (otherLink !== link) {"
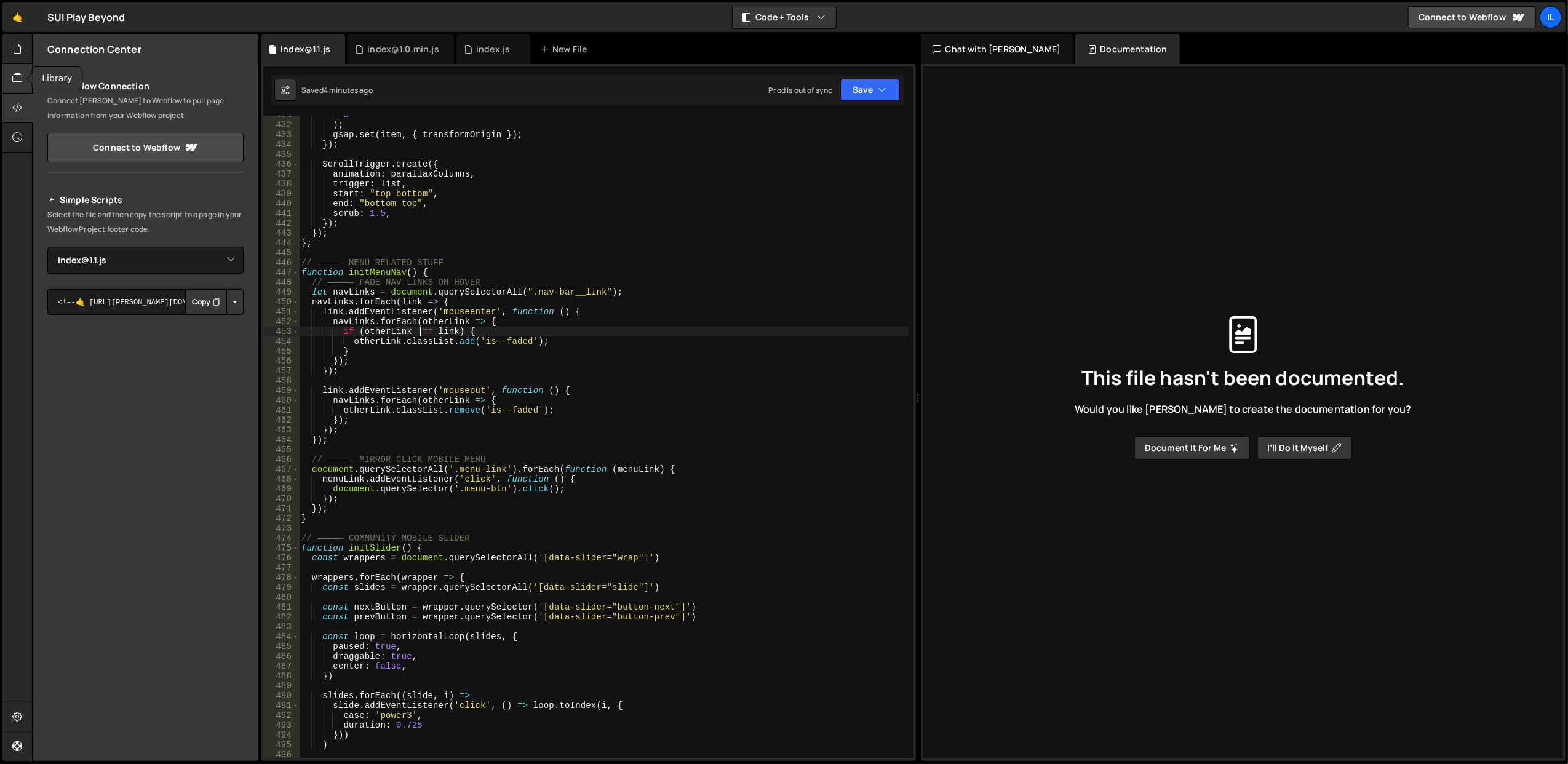
click at [15, 86] on div at bounding box center [18, 78] width 30 height 30
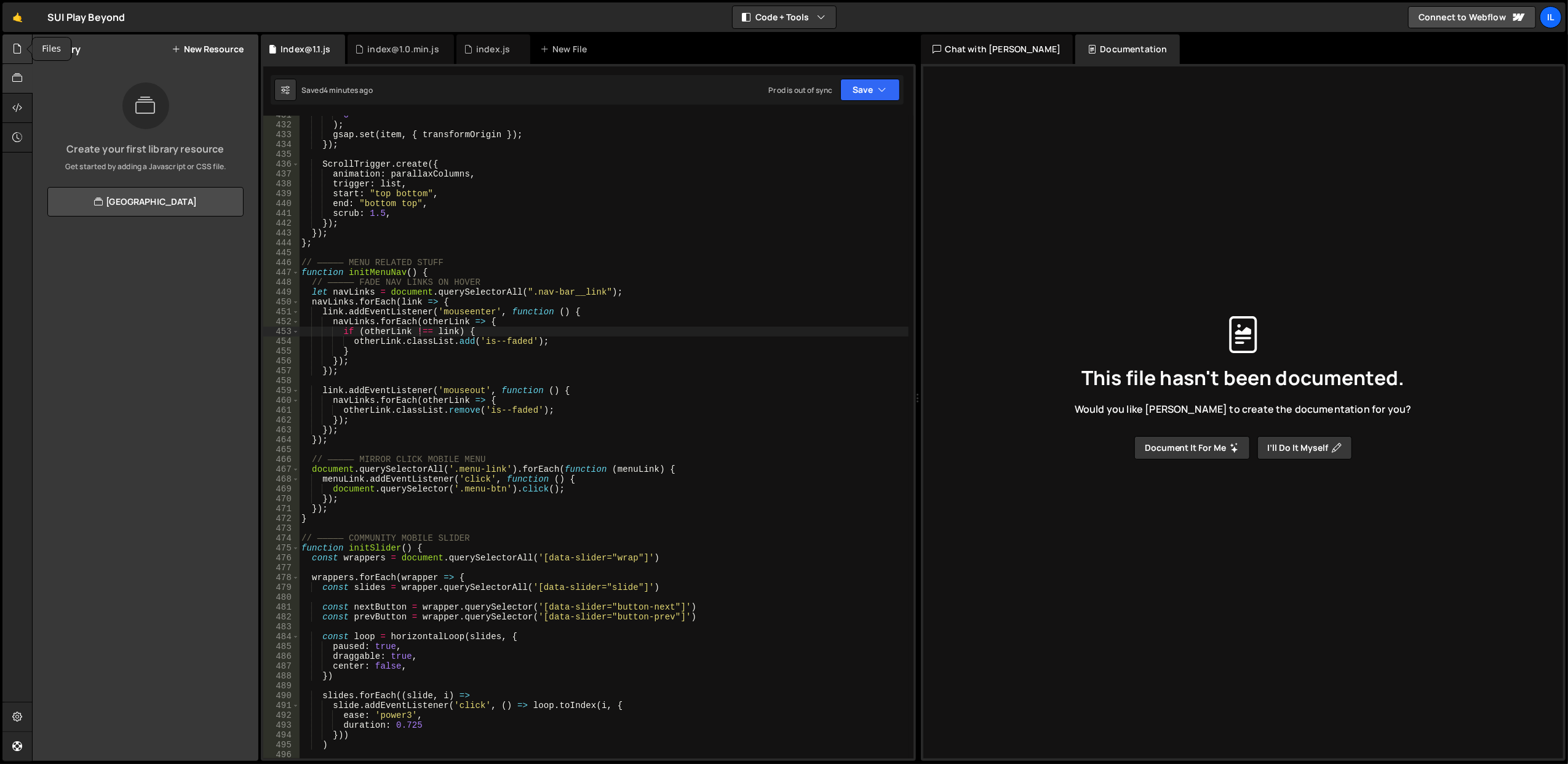
click at [15, 60] on div at bounding box center [18, 49] width 30 height 30
click at [124, 130] on div "0 index.js 0" at bounding box center [152, 126] width 211 height 25
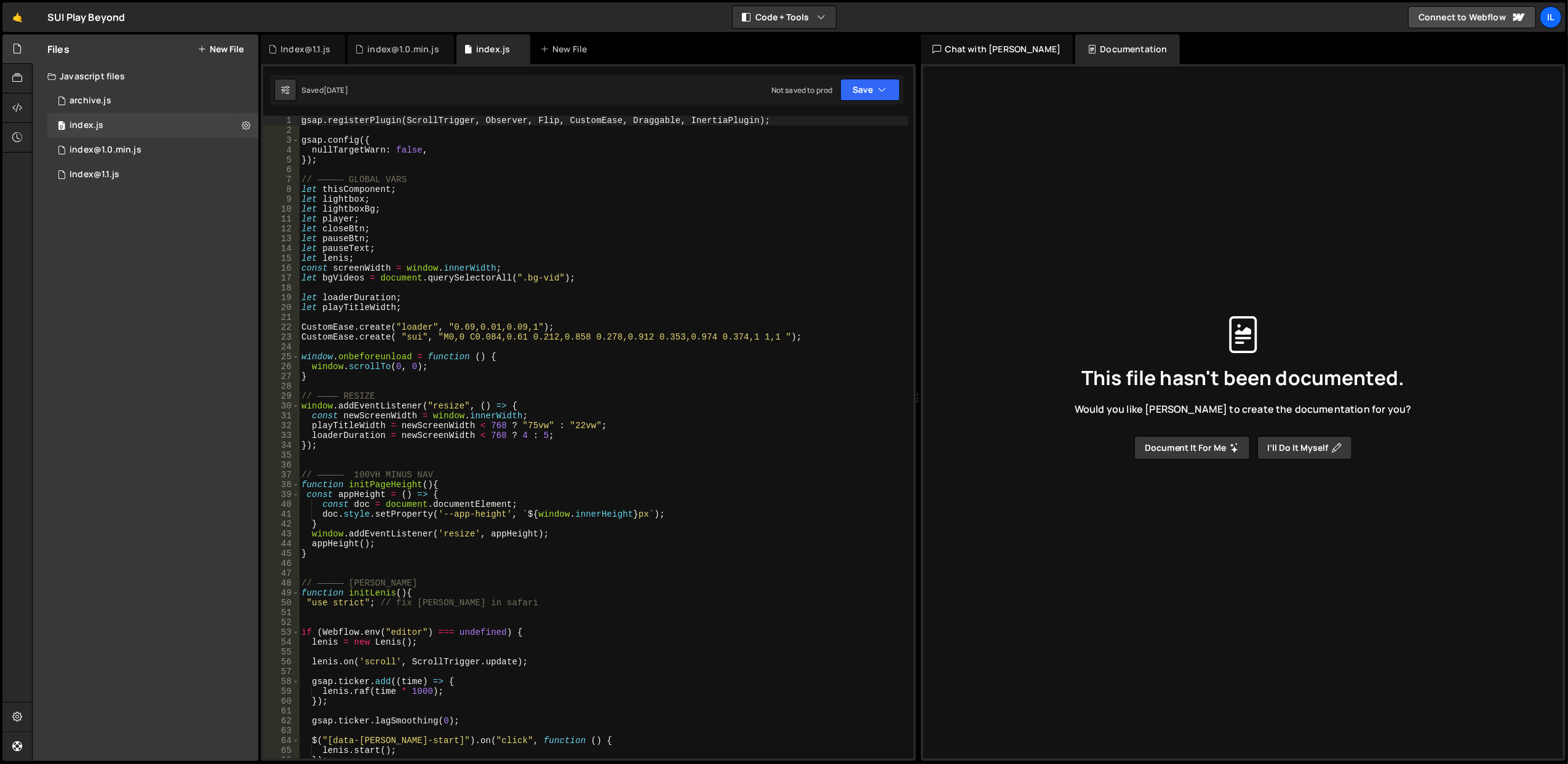
scroll to position [0, 0]
click at [143, 89] on div "0 archive.js 0" at bounding box center [152, 101] width 211 height 25
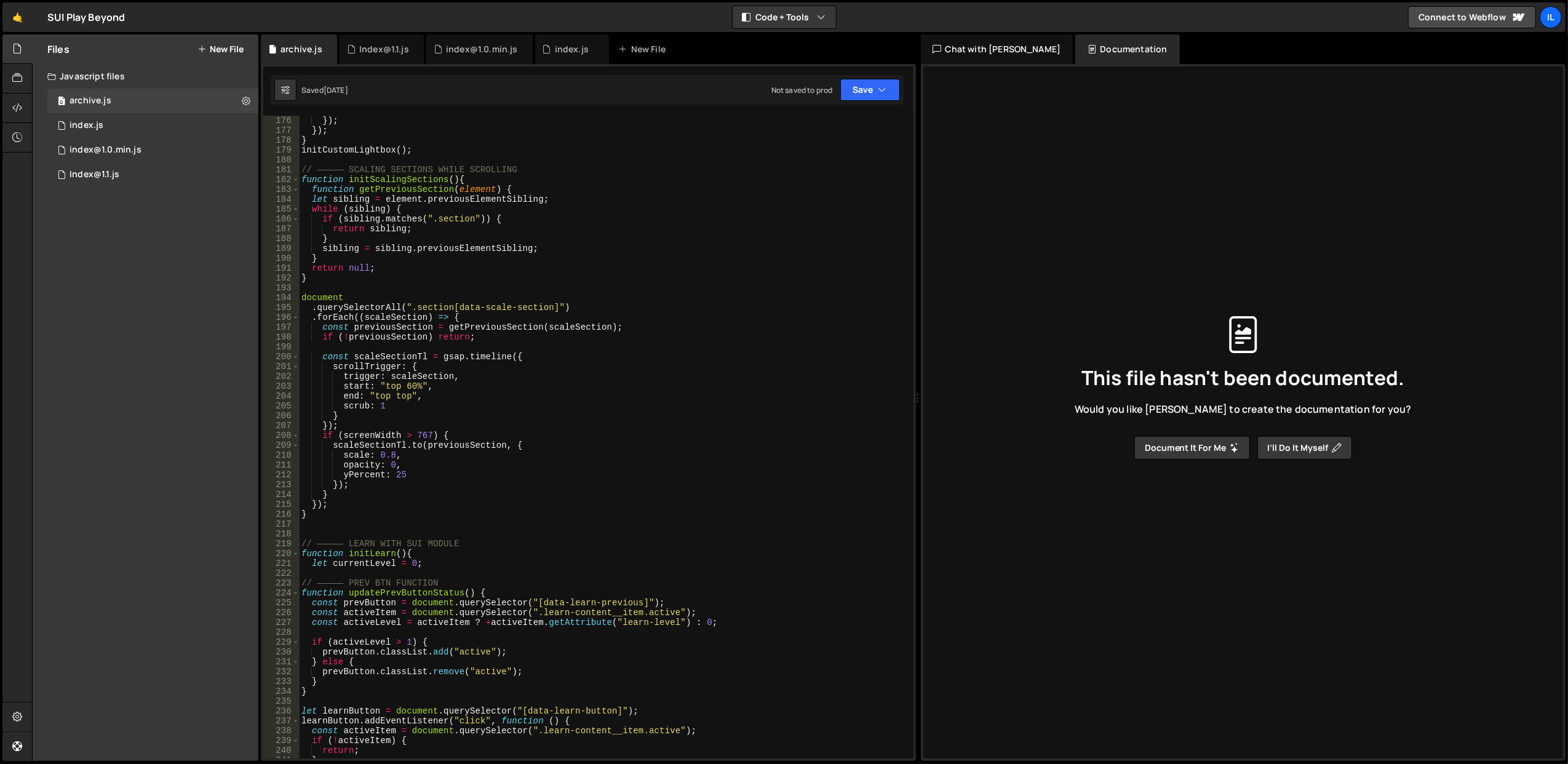
scroll to position [1722, 0]
click at [562, 400] on div "}) ; }) ; } initCustomLightbox ( ) ; // ————— SCALING SECTIONS WHILE SCROLLING …" at bounding box center [603, 447] width 610 height 663
type textarea "}"
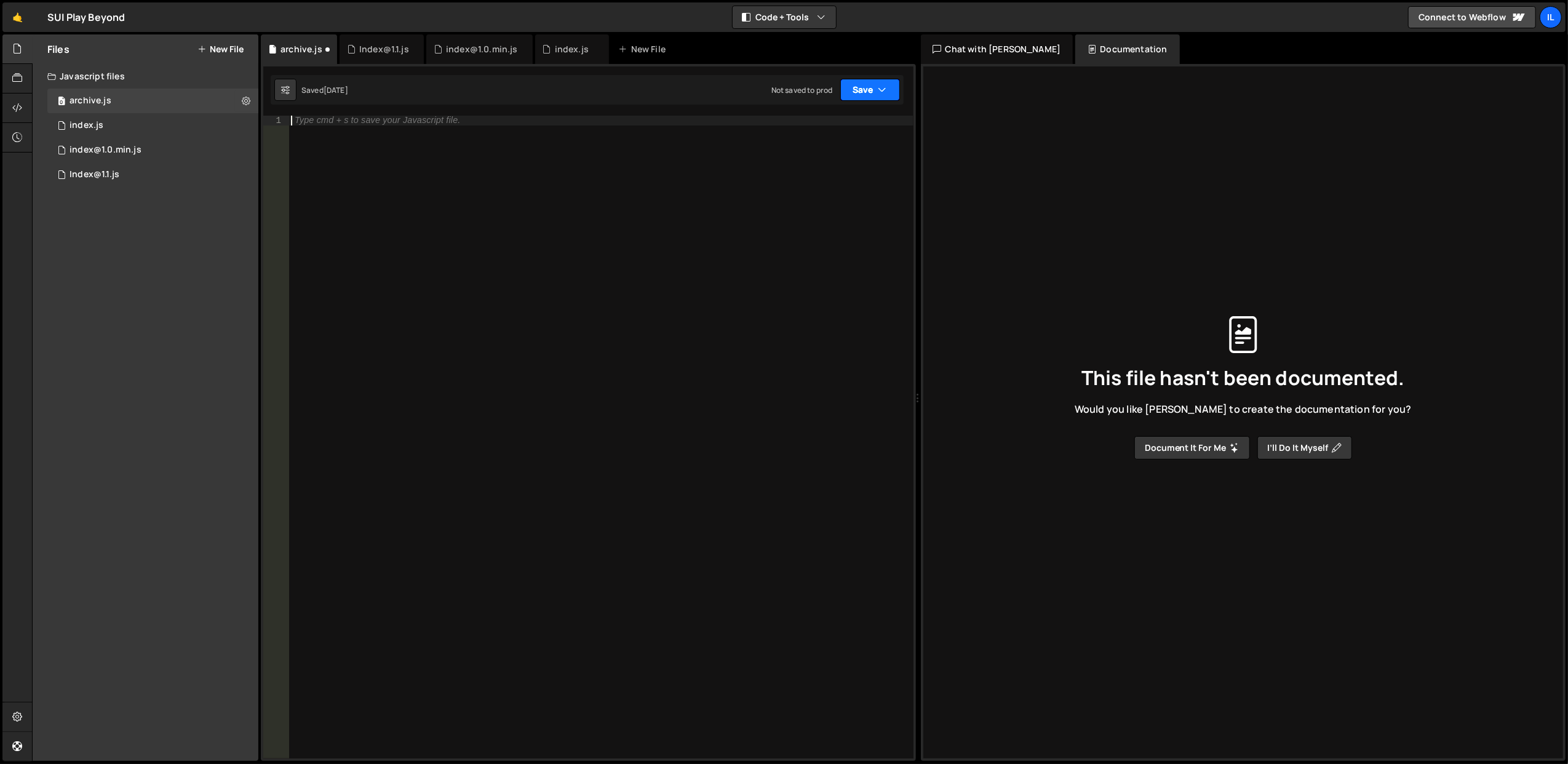
click at [860, 89] on button "Save" at bounding box center [870, 90] width 60 height 22
click at [805, 130] on div "[DATE]" at bounding box center [798, 133] width 24 height 10
click at [419, 115] on div at bounding box center [601, 447] width 625 height 663
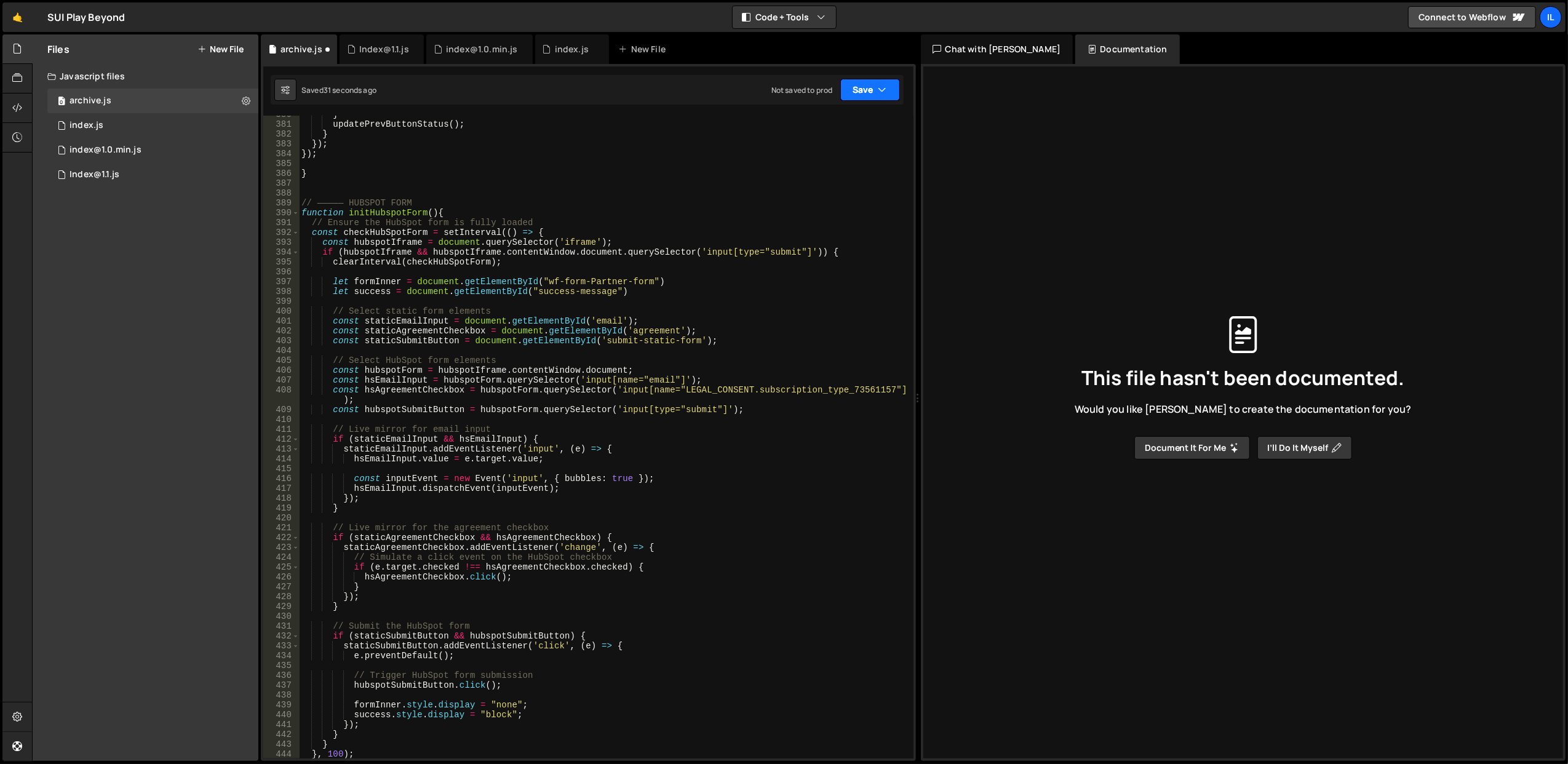
click at [852, 97] on button "Save" at bounding box center [870, 90] width 60 height 22
click at [835, 123] on div "Save to Staging S" at bounding box center [829, 121] width 128 height 12
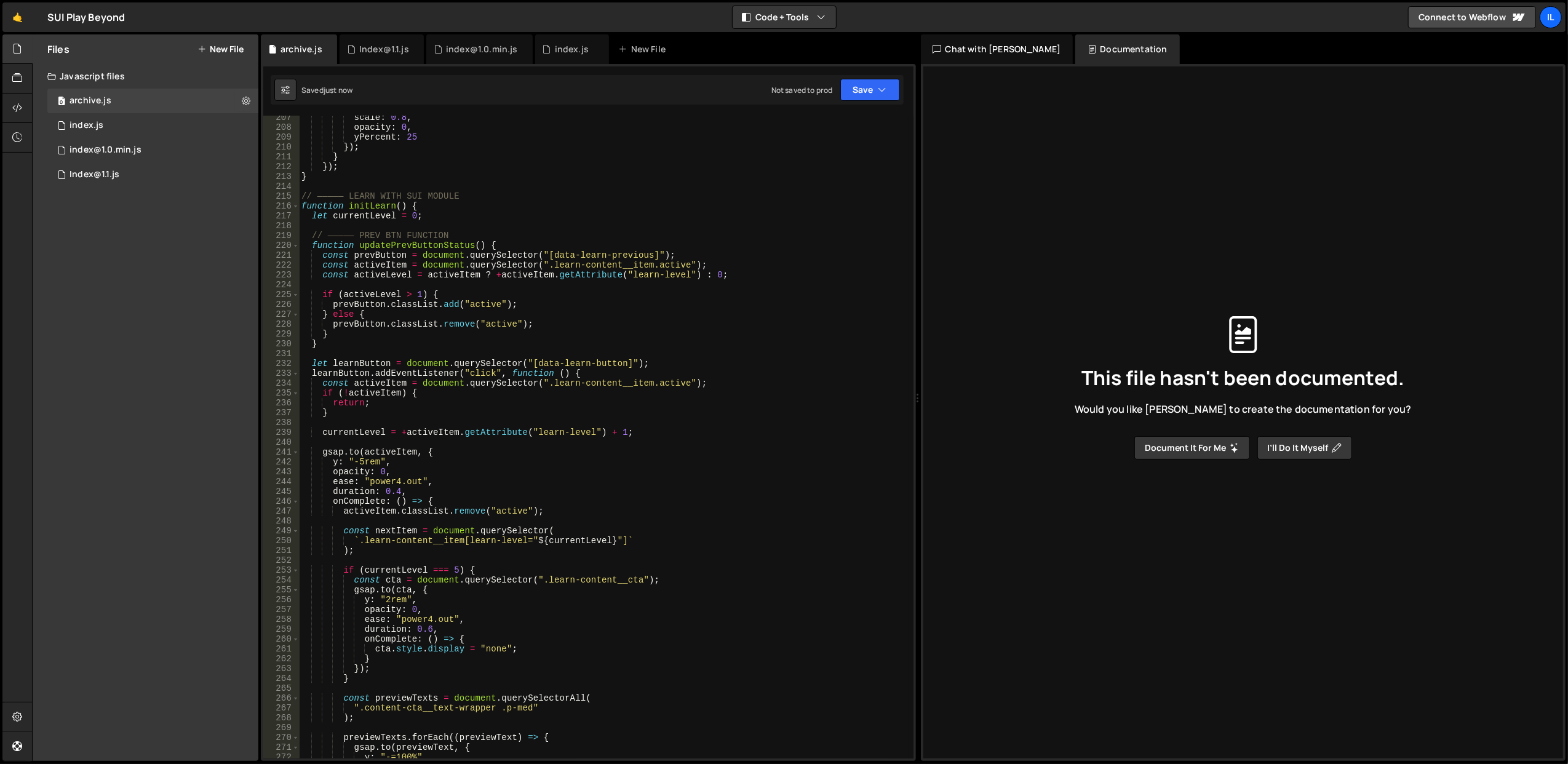
scroll to position [1587, 0]
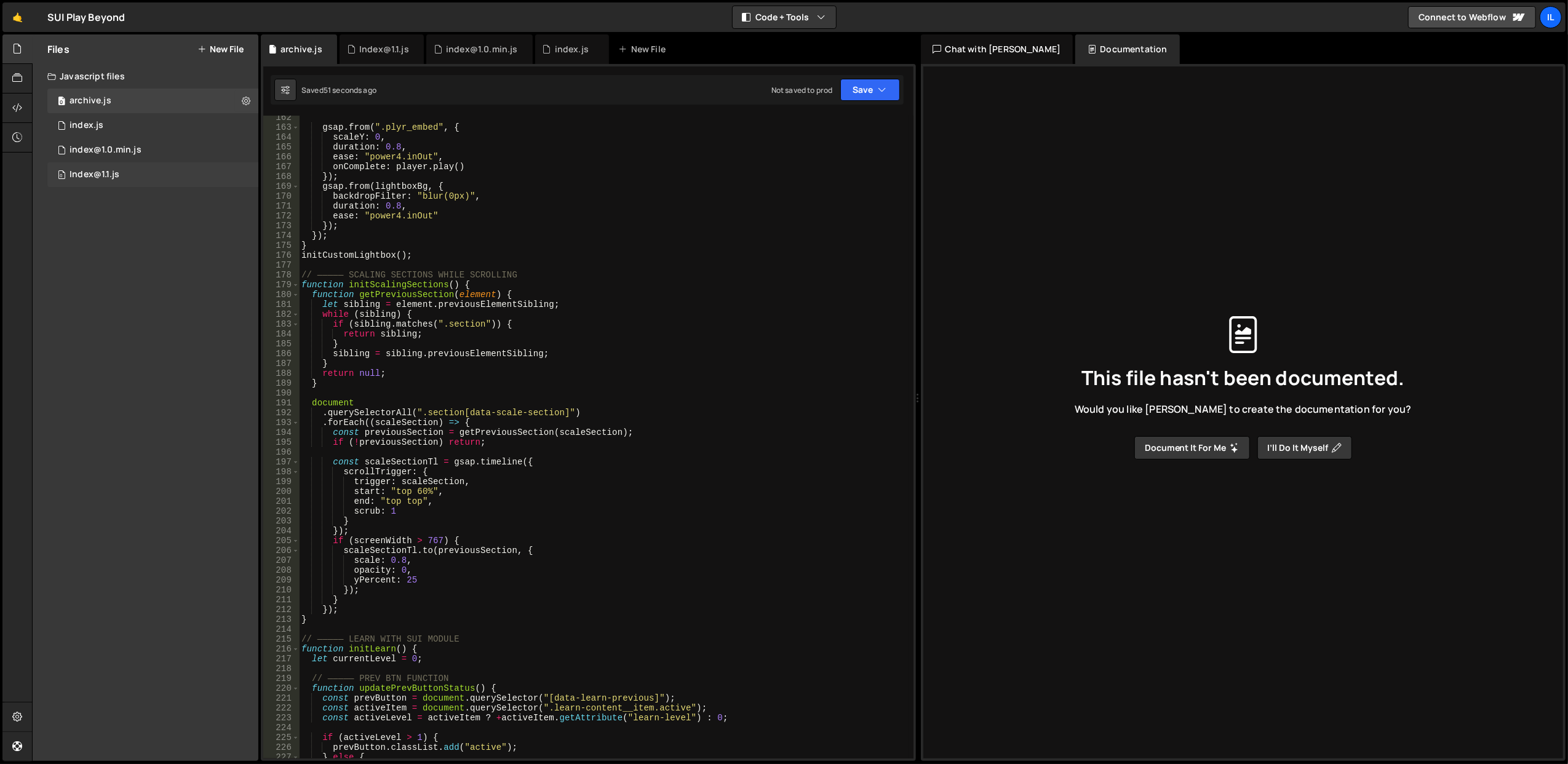
click at [130, 170] on div "0 Index@1.1.js 0" at bounding box center [152, 175] width 211 height 25
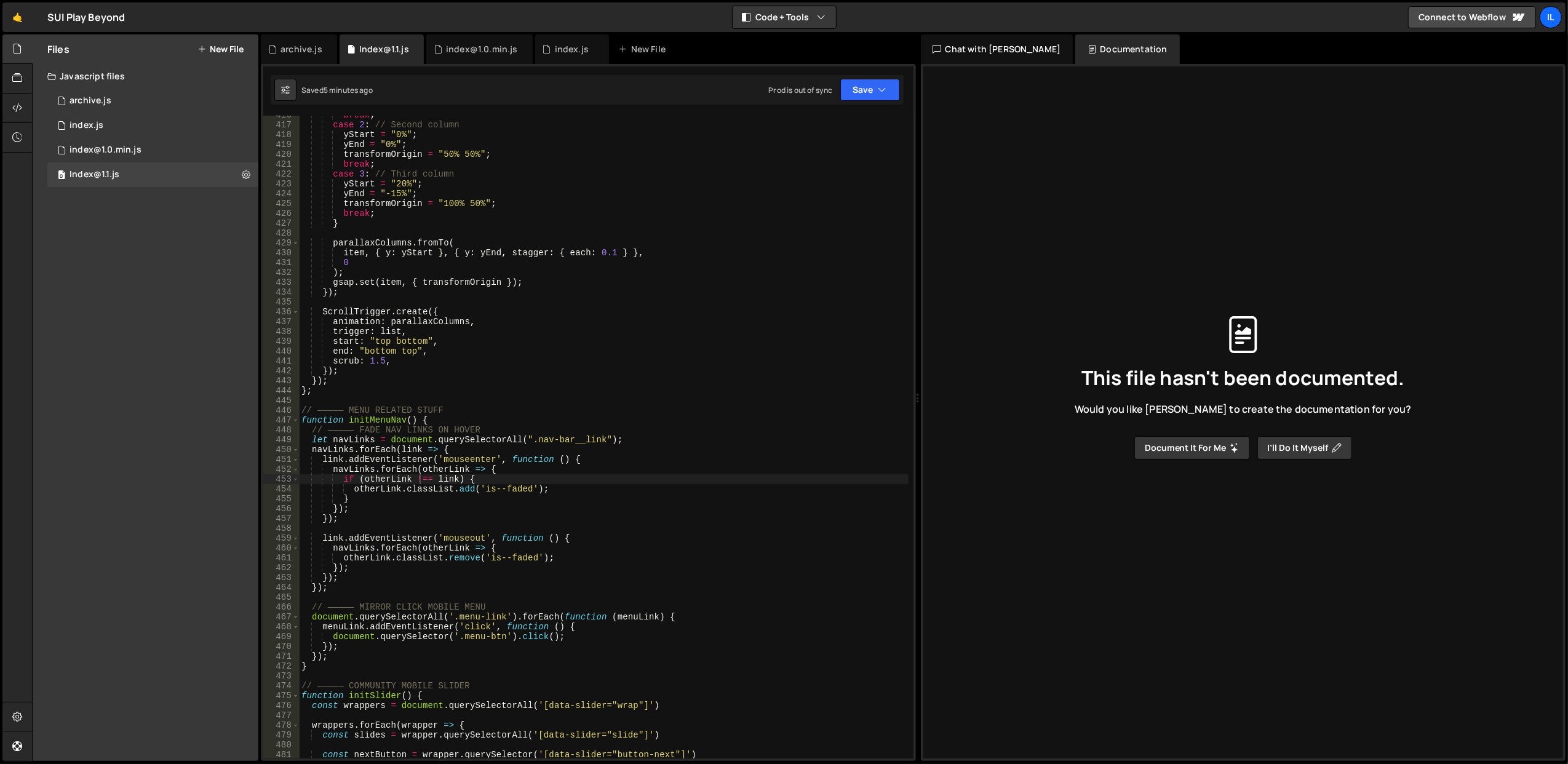
scroll to position [3951, 0]
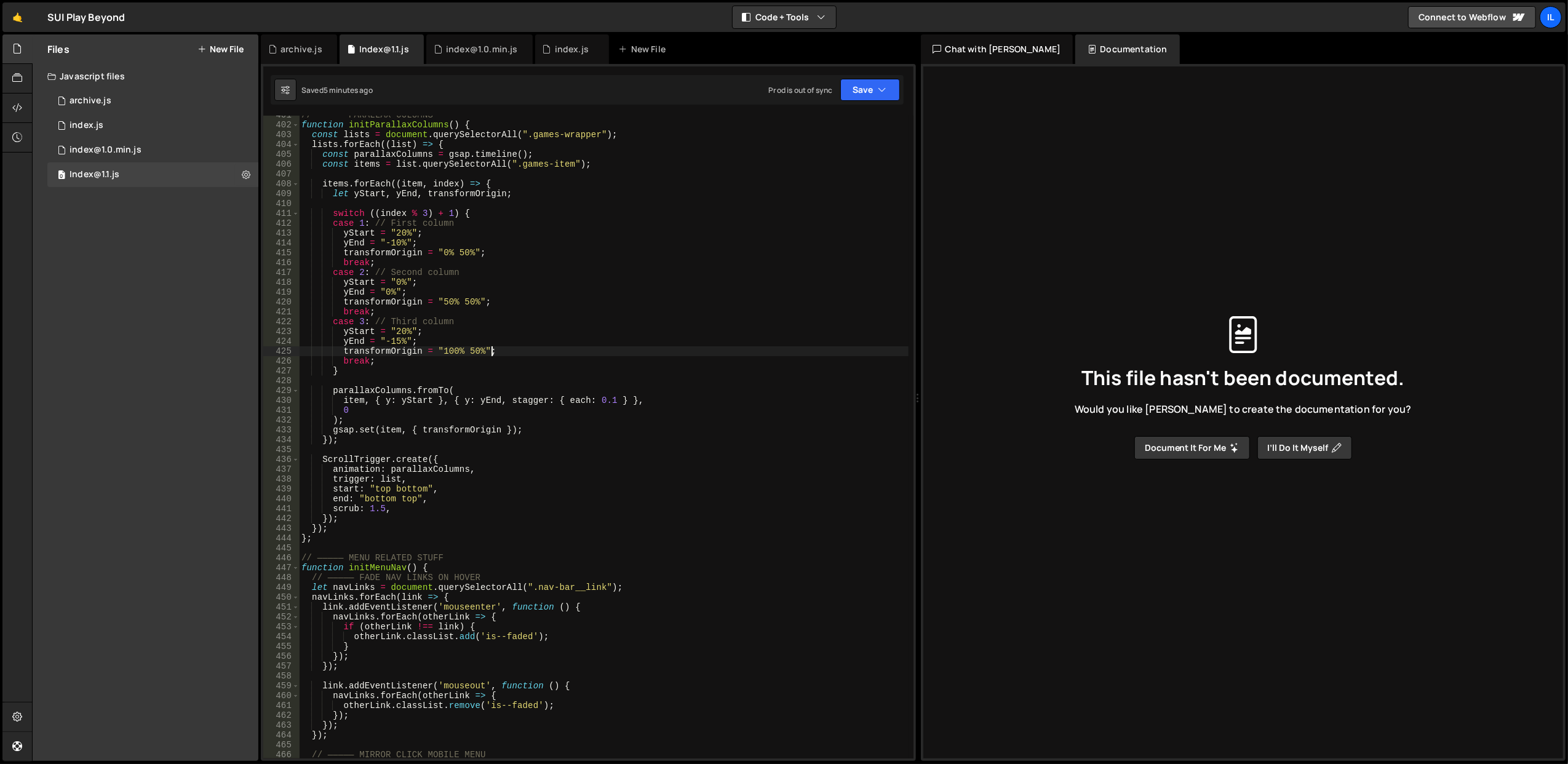
click at [562, 356] on div "// ————— PARALLAX COLUMNS function initParallaxColumns ( ) { const lists = docu…" at bounding box center [603, 441] width 610 height 663
click at [579, 338] on div "// ————— PARALLAX COLUMNS function initParallaxColumns ( ) { const lists = docu…" at bounding box center [603, 441] width 610 height 663
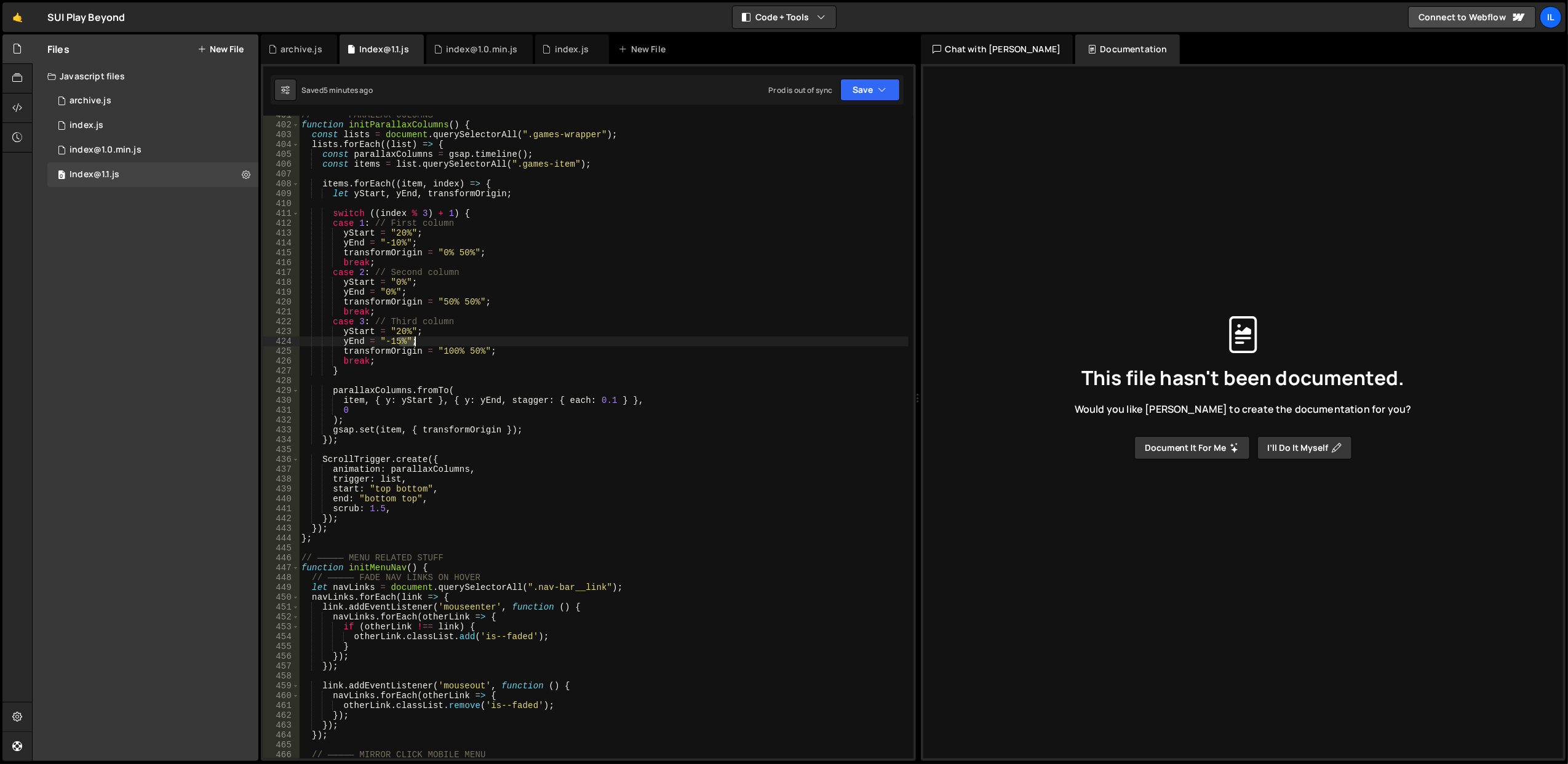
click at [579, 338] on div "// ————— PARALLAX COLUMNS function initParallaxColumns ( ) { const lists = docu…" at bounding box center [603, 441] width 610 height 663
click at [586, 327] on div "// ————— PARALLAX COLUMNS function initParallaxColumns ( ) { const lists = docu…" at bounding box center [603, 441] width 610 height 663
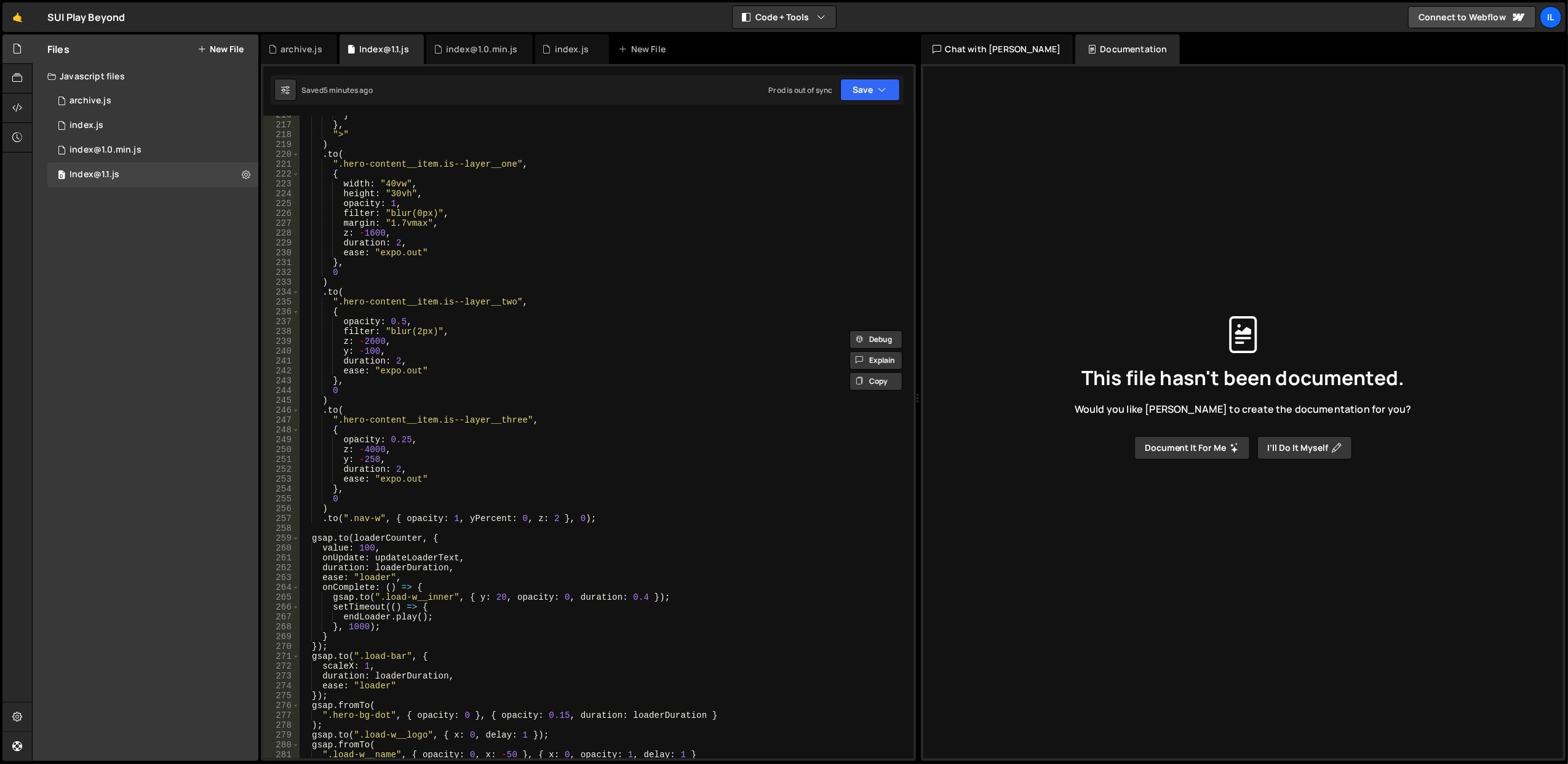
scroll to position [2131, 0]
click at [581, 400] on div "} } , ">" ) . to ( ".hero-content__item.is--layer__one" , { width : "40vw" , he…" at bounding box center [603, 441] width 610 height 663
type textarea ")"
